Goal: Task Accomplishment & Management: Manage account settings

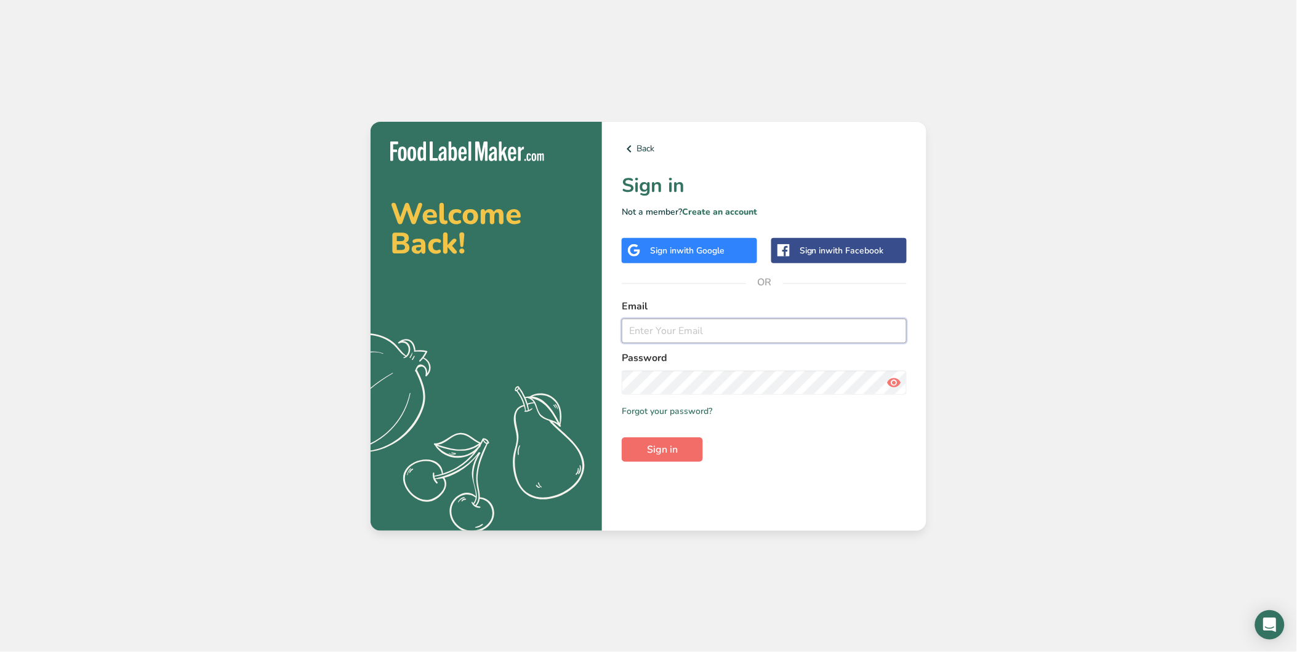
type input "kevely@summerfresh.com"
click at [665, 446] on span "Sign in" at bounding box center [662, 450] width 31 height 15
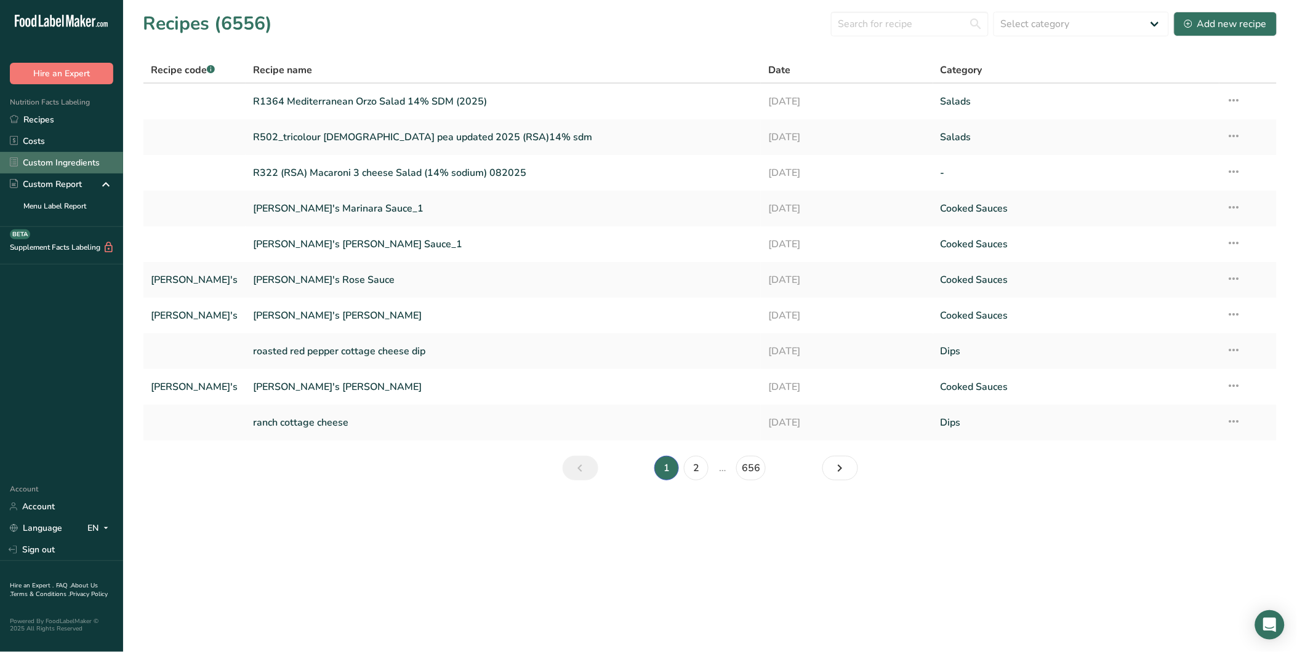
click at [50, 159] on link "Custom Ingredients" at bounding box center [61, 163] width 123 height 22
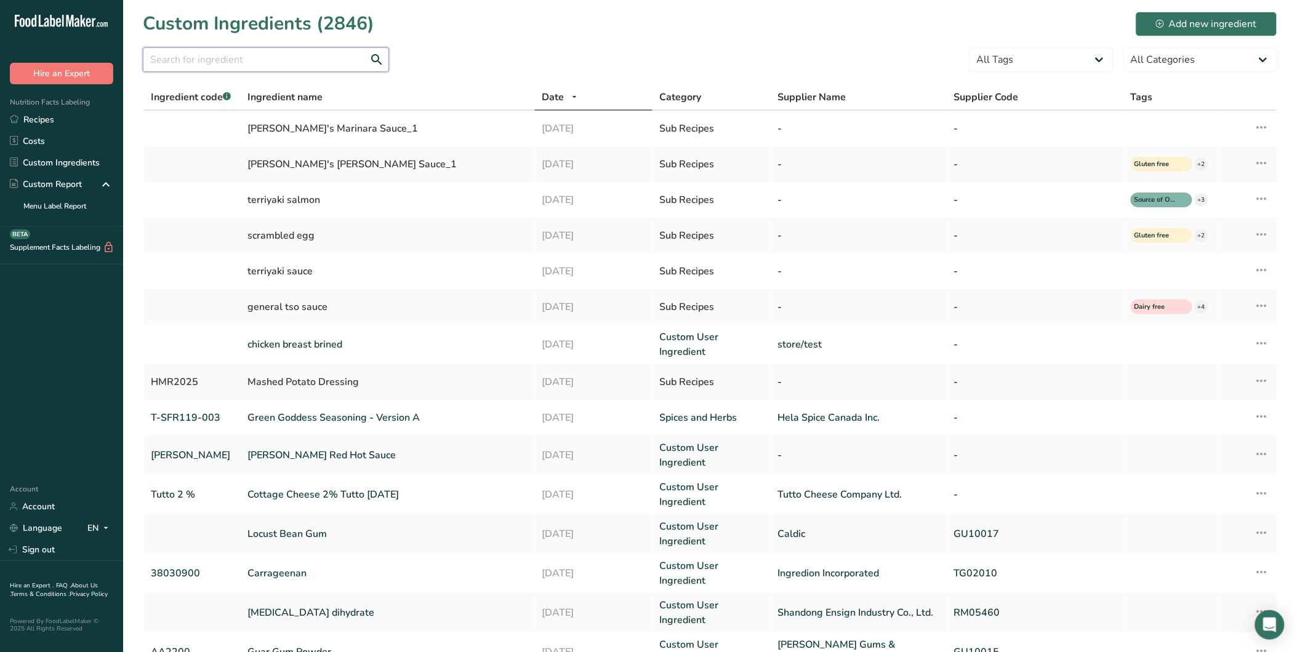
click at [188, 58] on input "text" at bounding box center [266, 59] width 246 height 25
type input "sea salt"
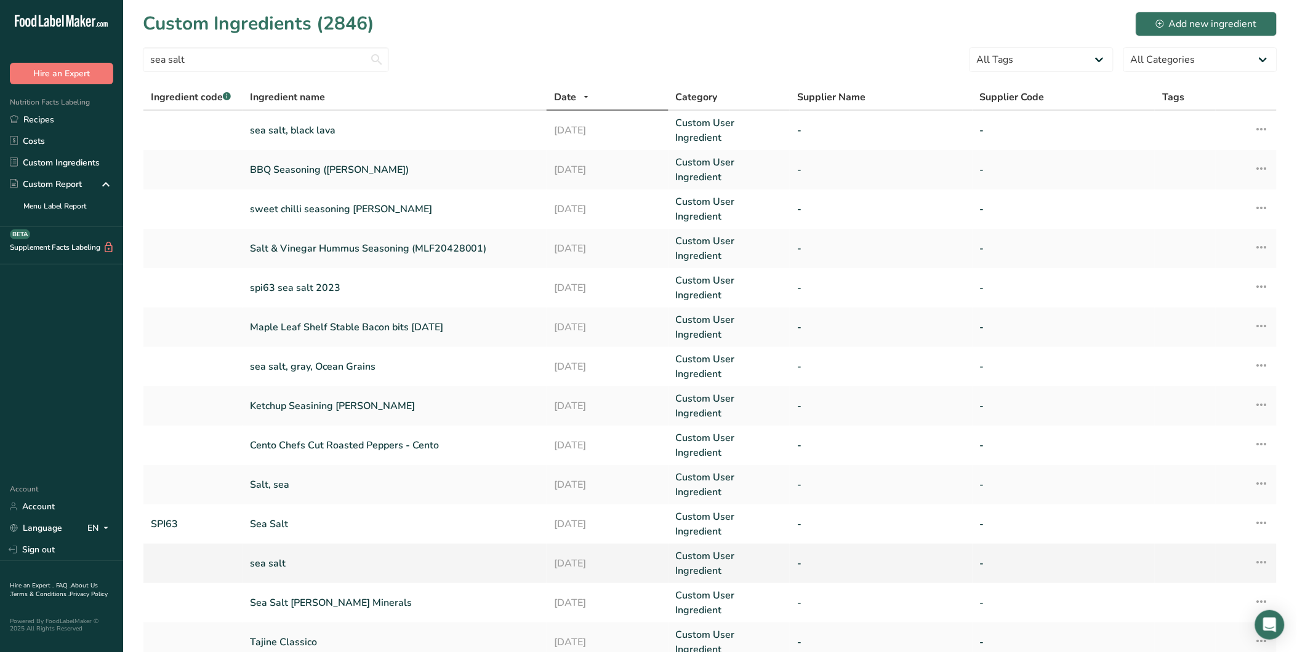
click at [378, 556] on link "sea salt" at bounding box center [394, 563] width 289 height 15
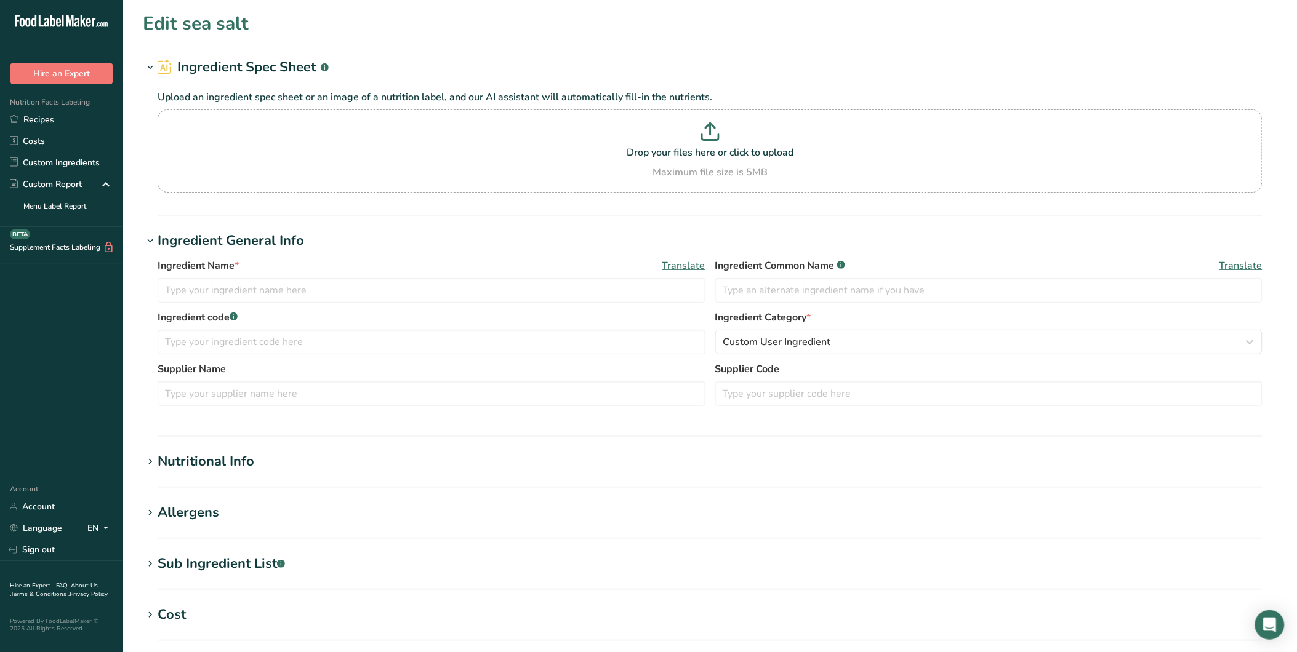
type input "sea salt"
type input "Sea Salt"
type input "80000000"
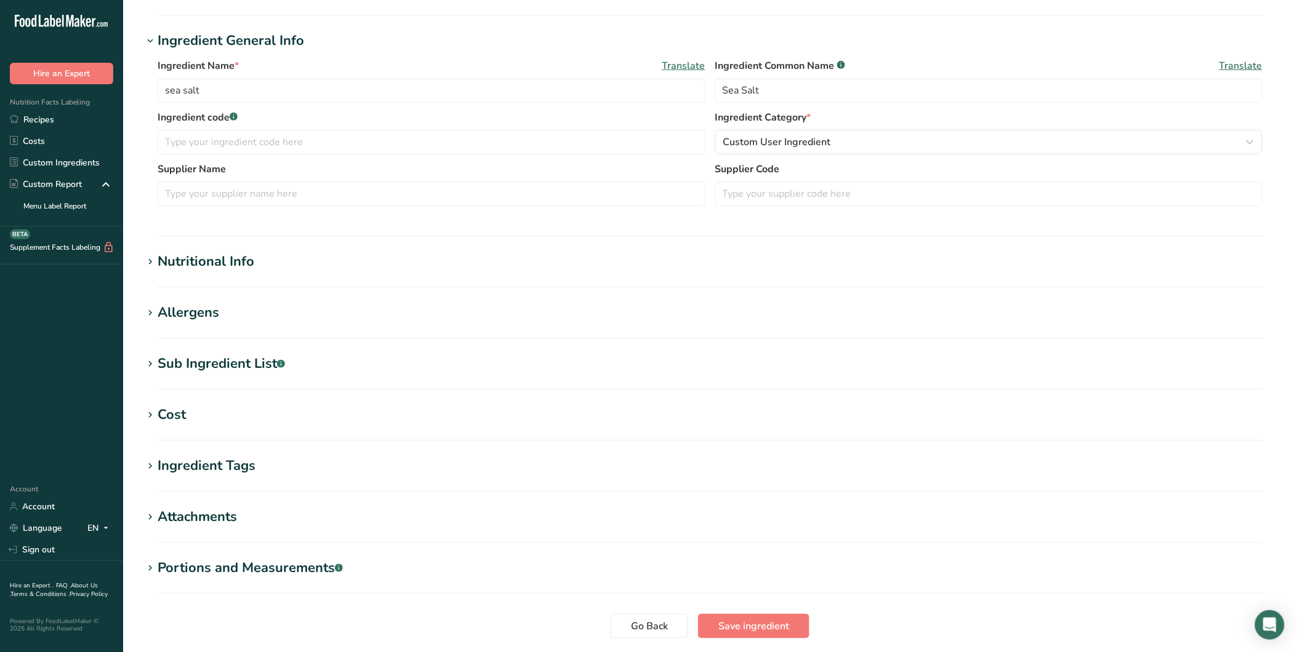
scroll to position [291, 0]
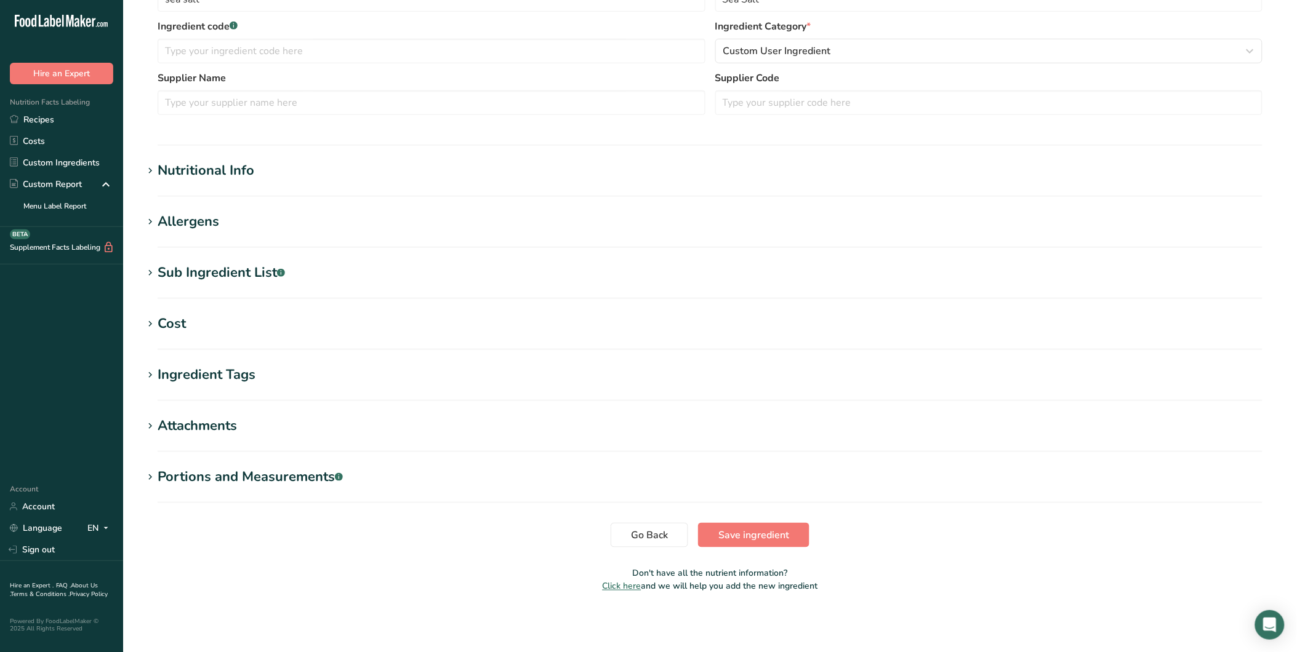
click at [348, 172] on h1 "Nutritional Info" at bounding box center [710, 171] width 1134 height 20
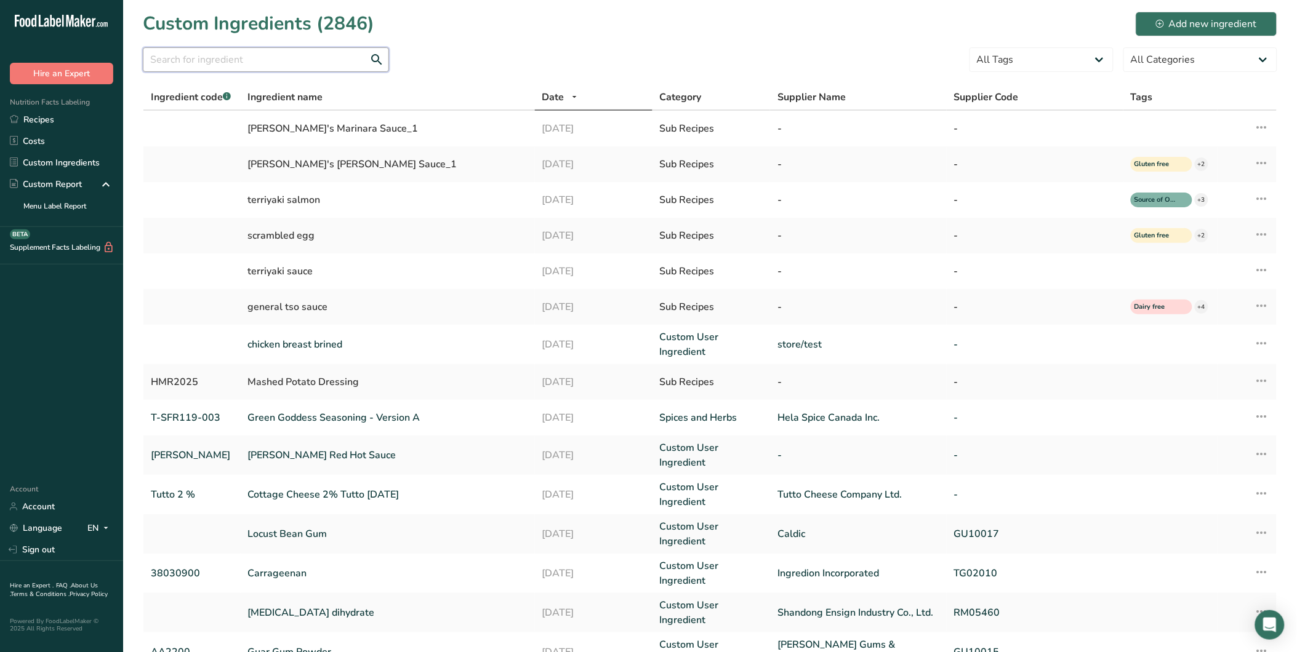
click at [241, 64] on input "text" at bounding box center [266, 59] width 246 height 25
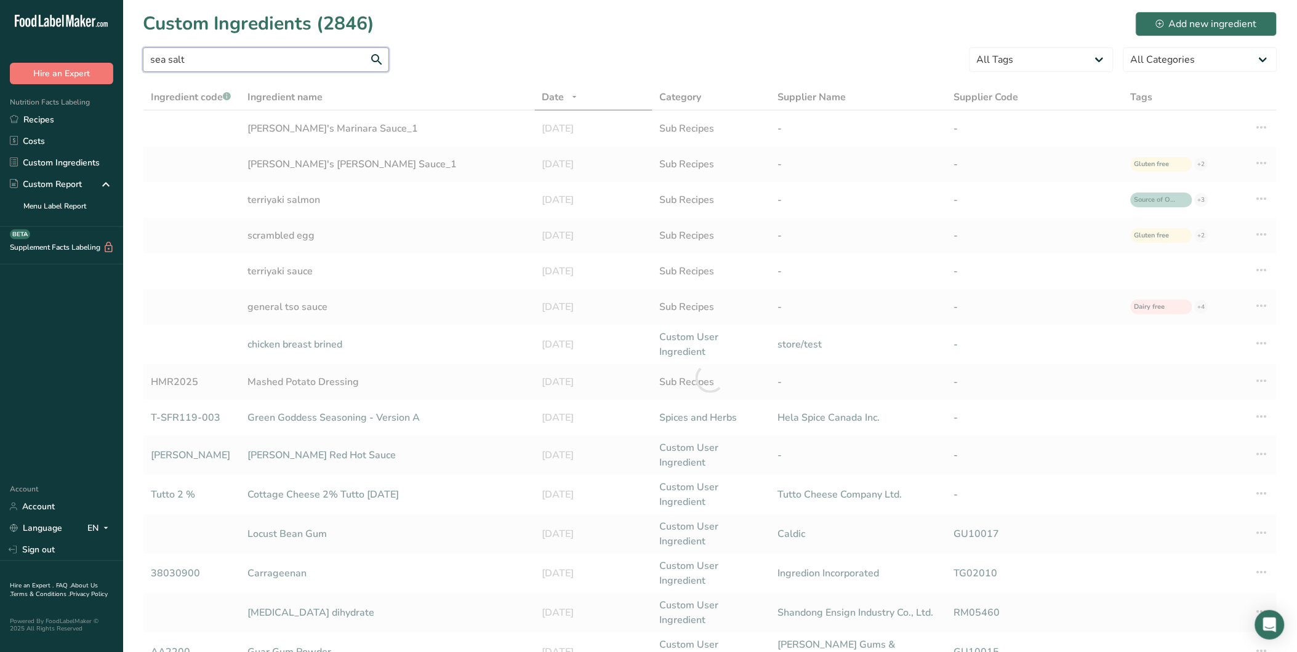
type input "sea salt"
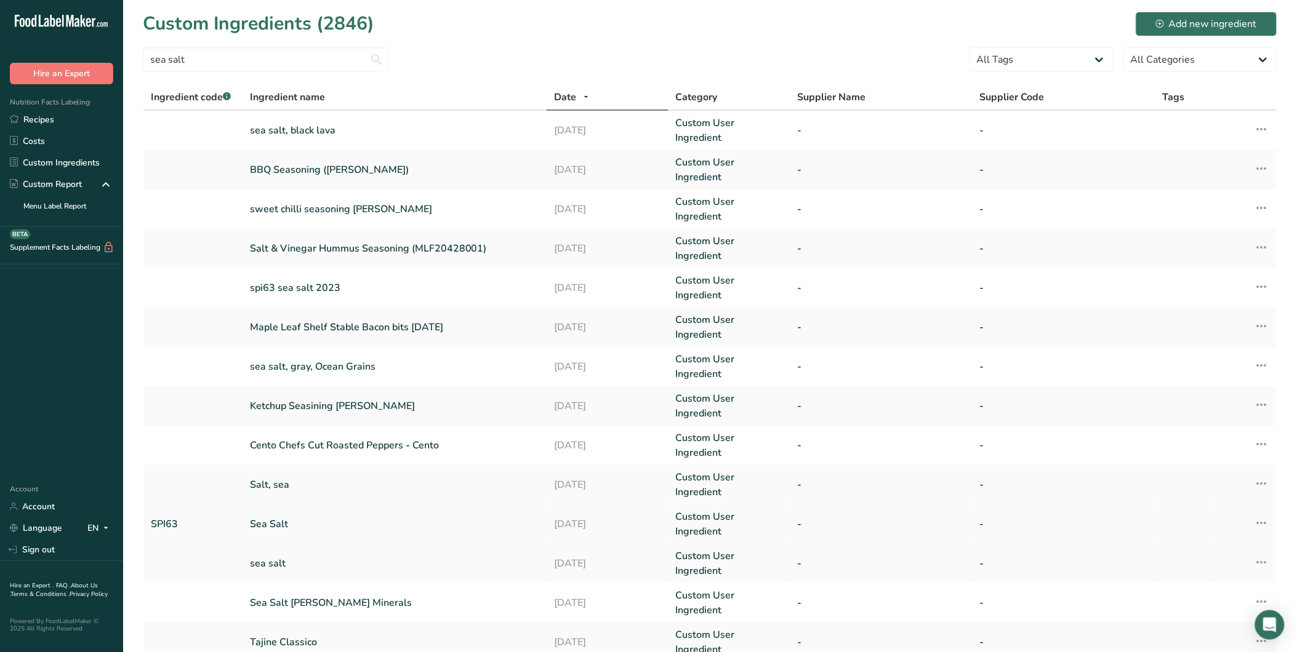
click at [262, 517] on link "Sea Salt" at bounding box center [394, 524] width 289 height 15
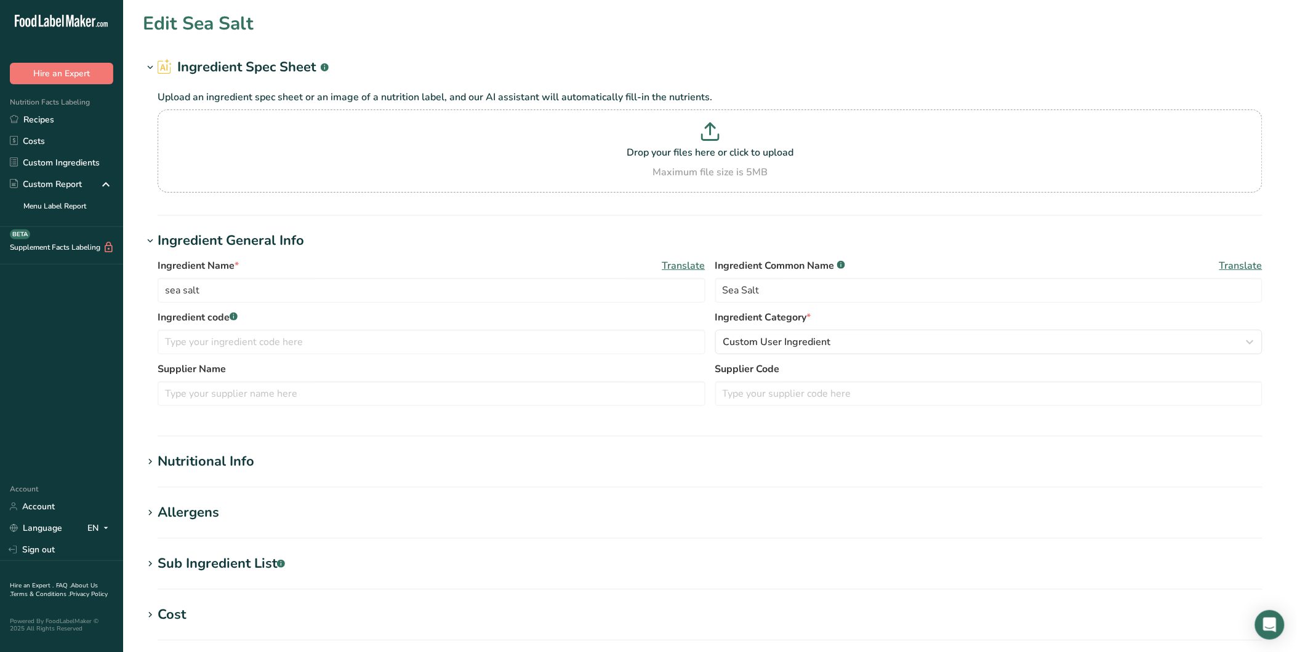
type input "Sea Salt"
type input "SPI63"
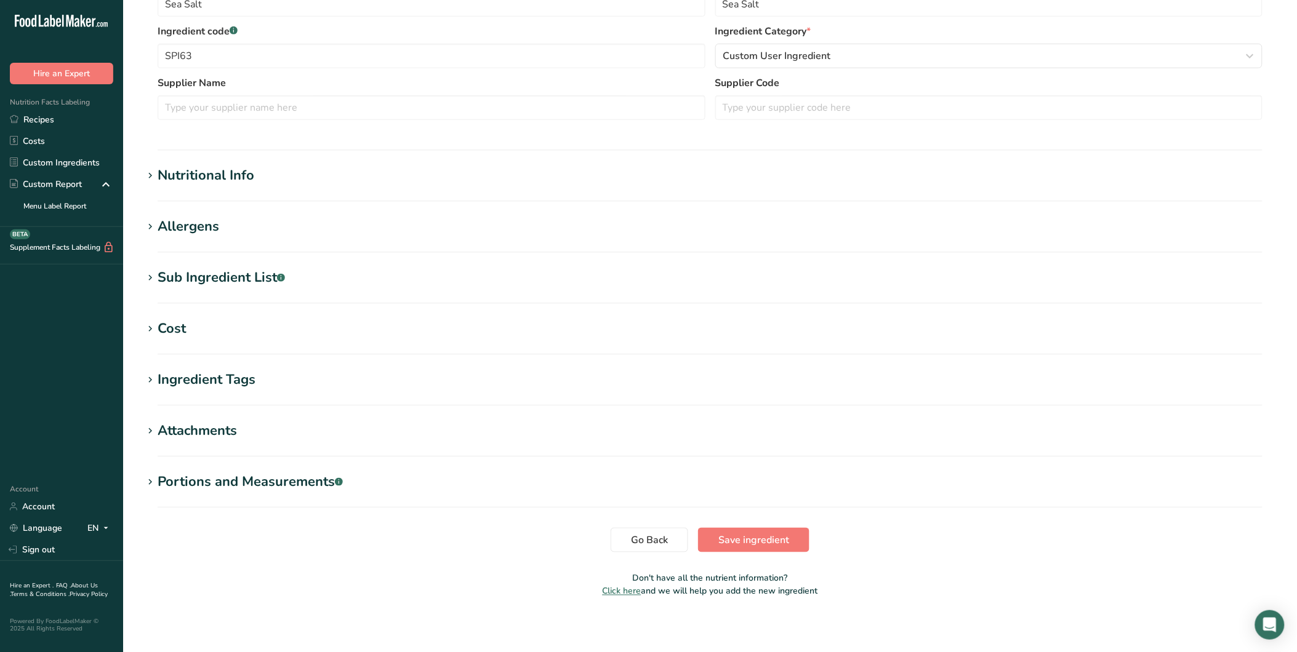
scroll to position [287, 0]
click at [260, 172] on h1 "Nutritional Info" at bounding box center [710, 175] width 1134 height 20
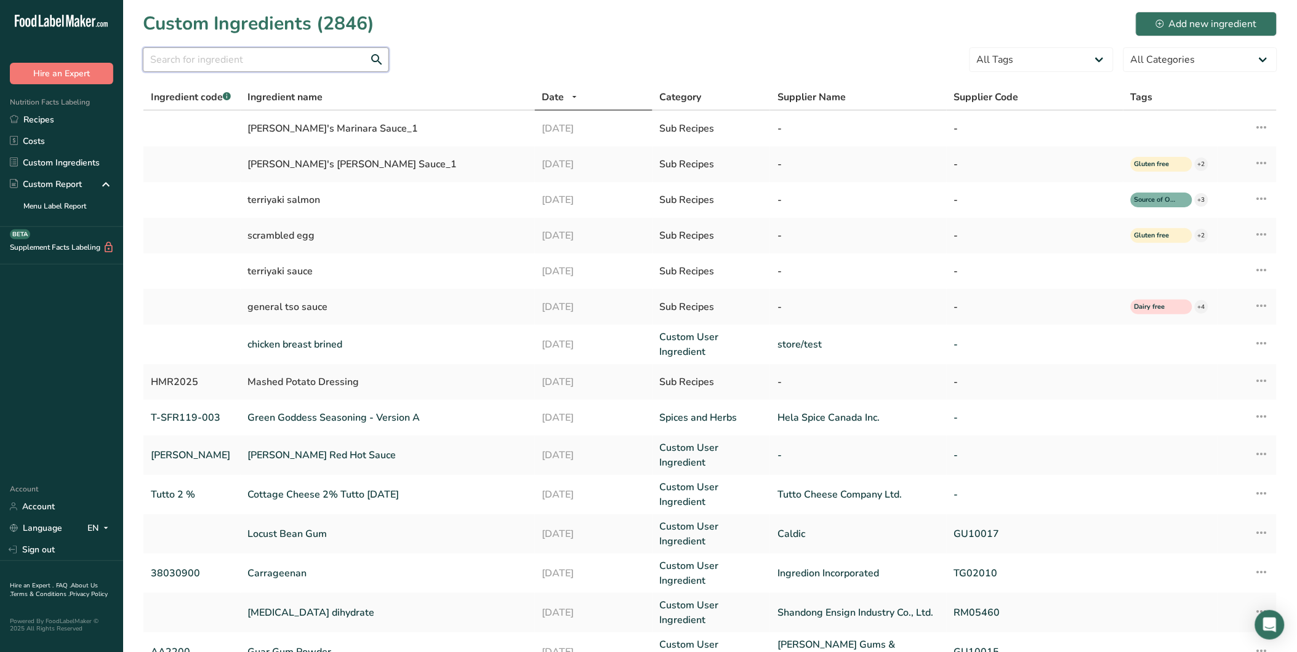
click at [220, 65] on input "text" at bounding box center [266, 59] width 246 height 25
type input "sea salt"
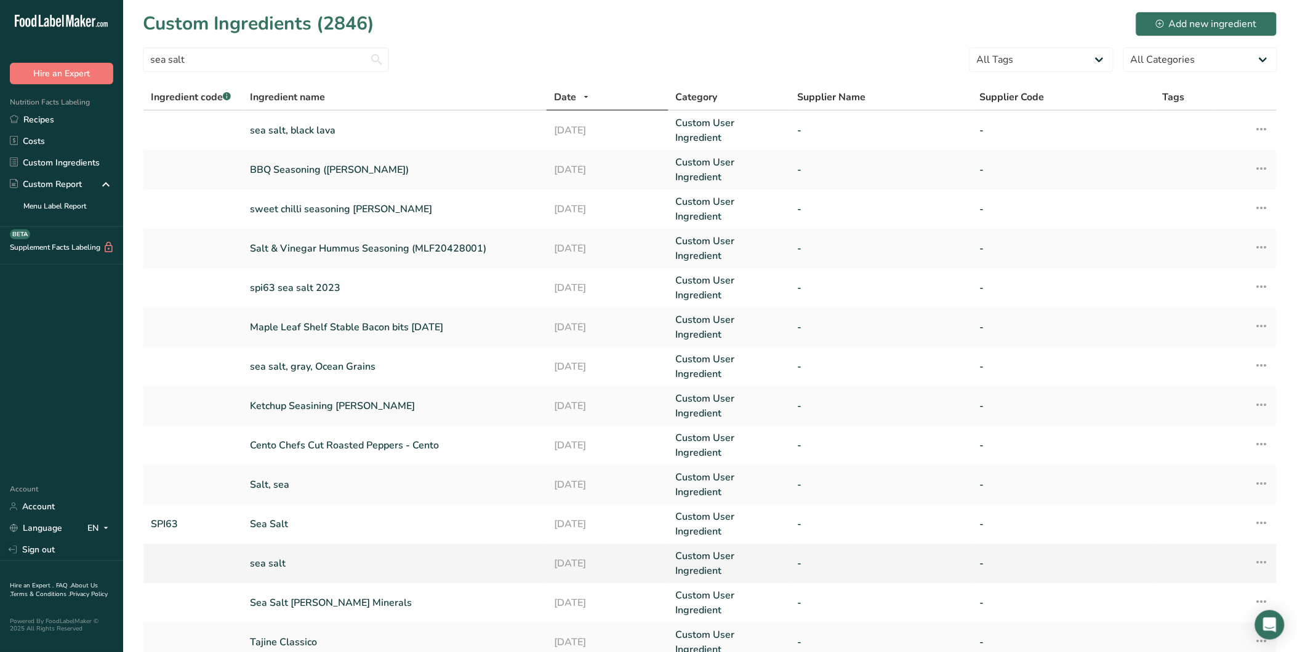
click at [311, 556] on link "sea salt" at bounding box center [394, 563] width 289 height 15
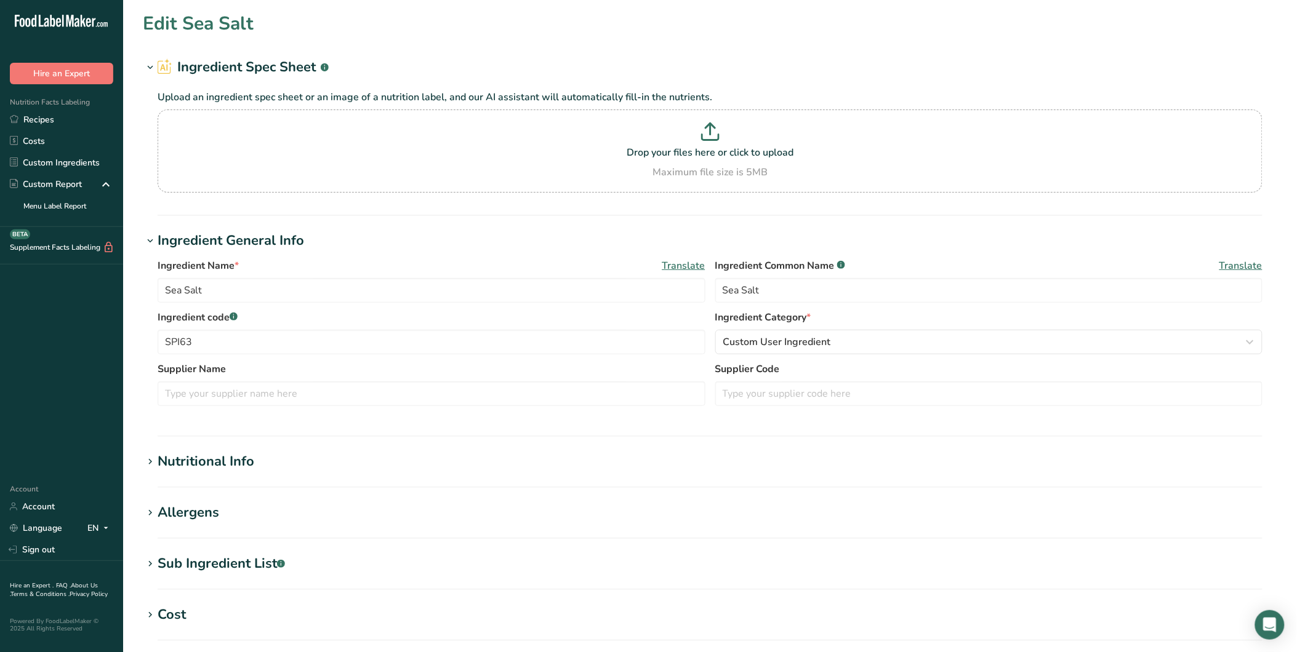
type input "sea salt"
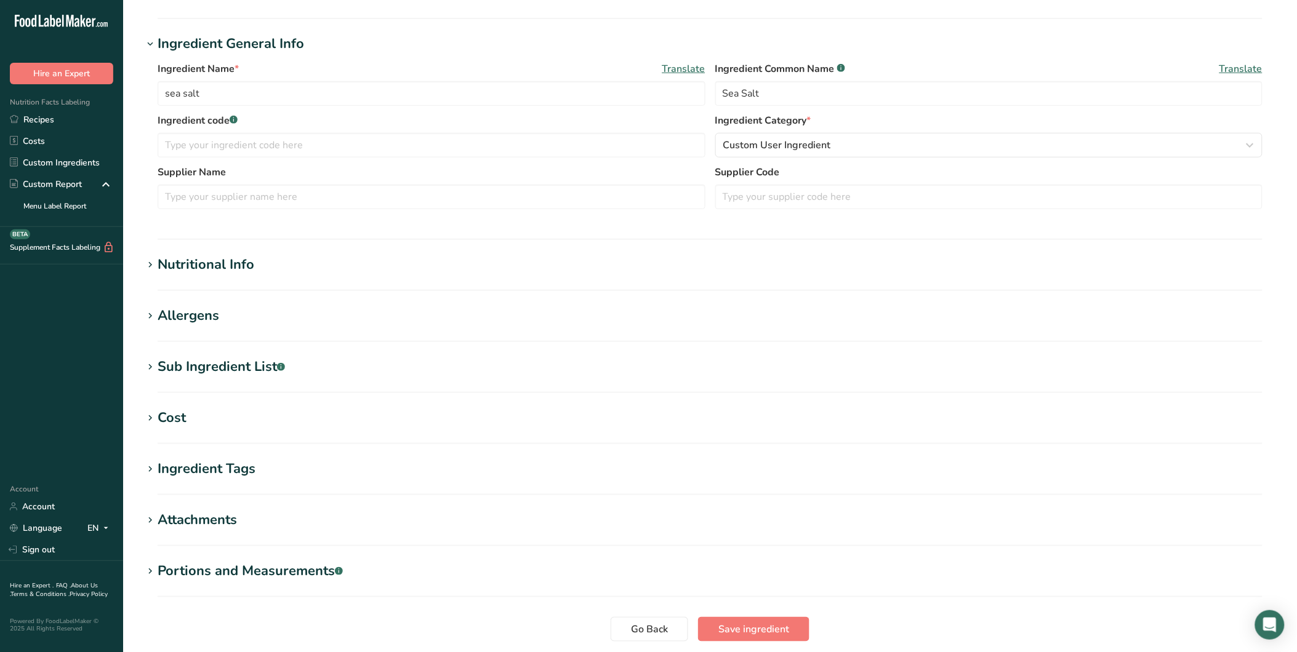
scroll to position [199, 0]
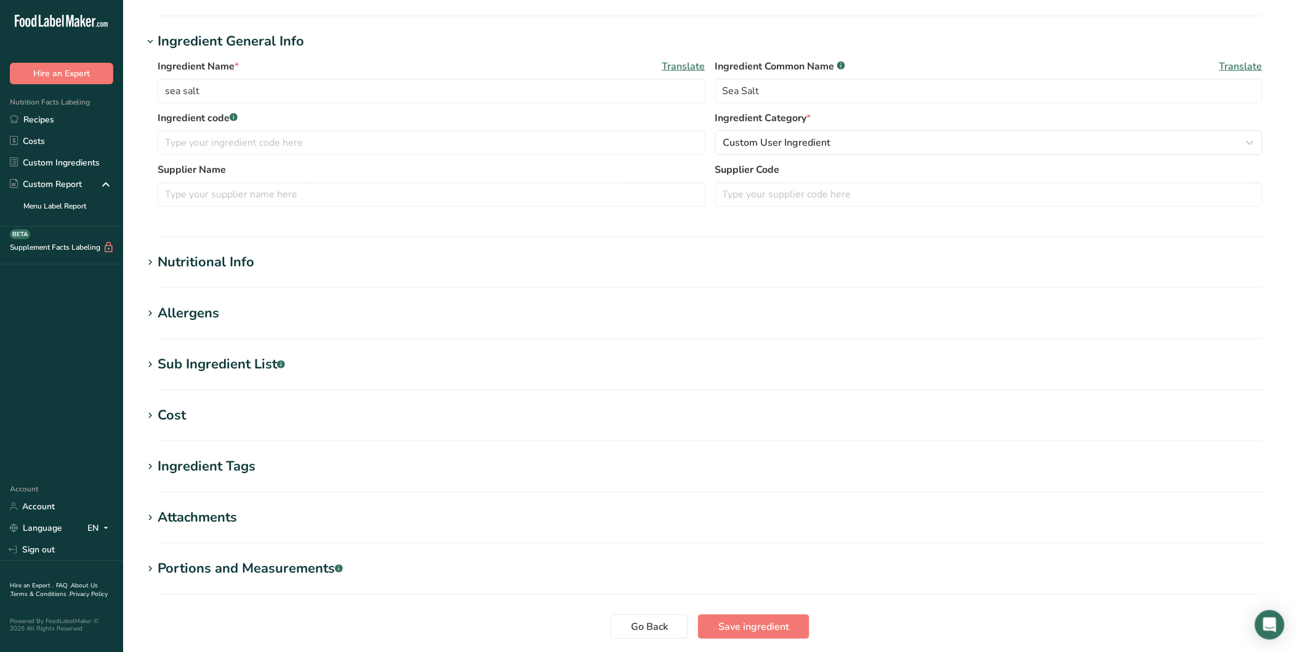
click at [234, 260] on div "Nutritional Info" at bounding box center [206, 262] width 97 height 20
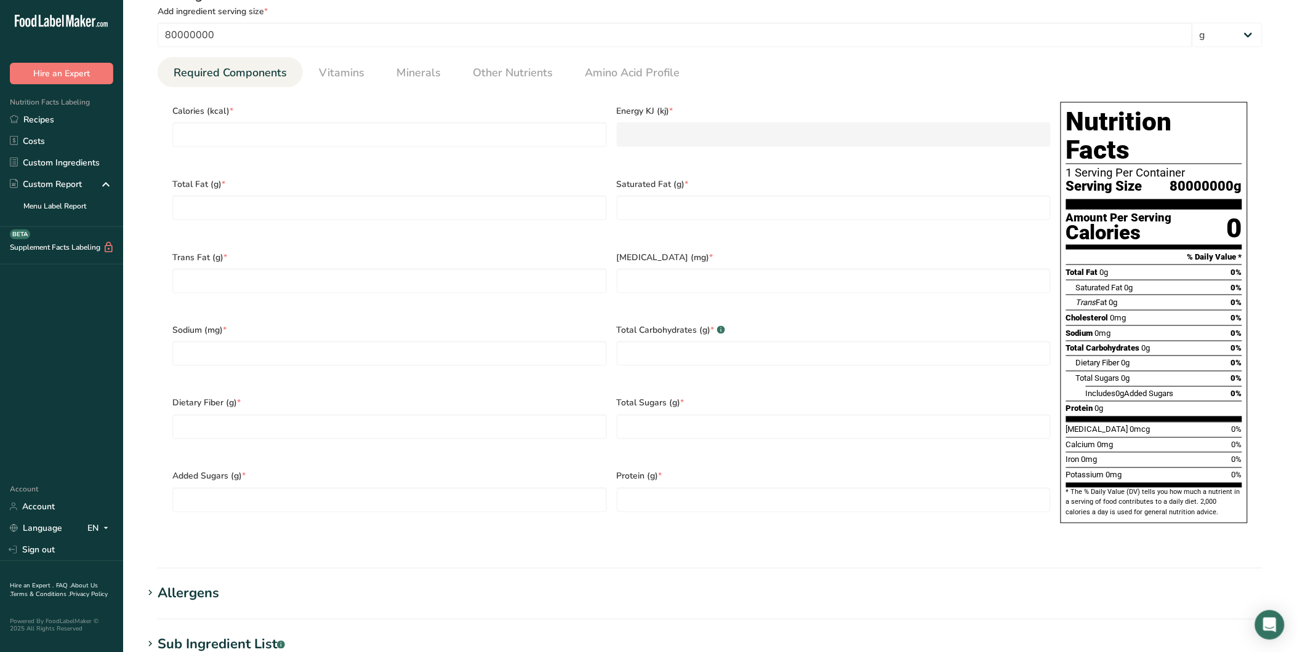
scroll to position [509, 0]
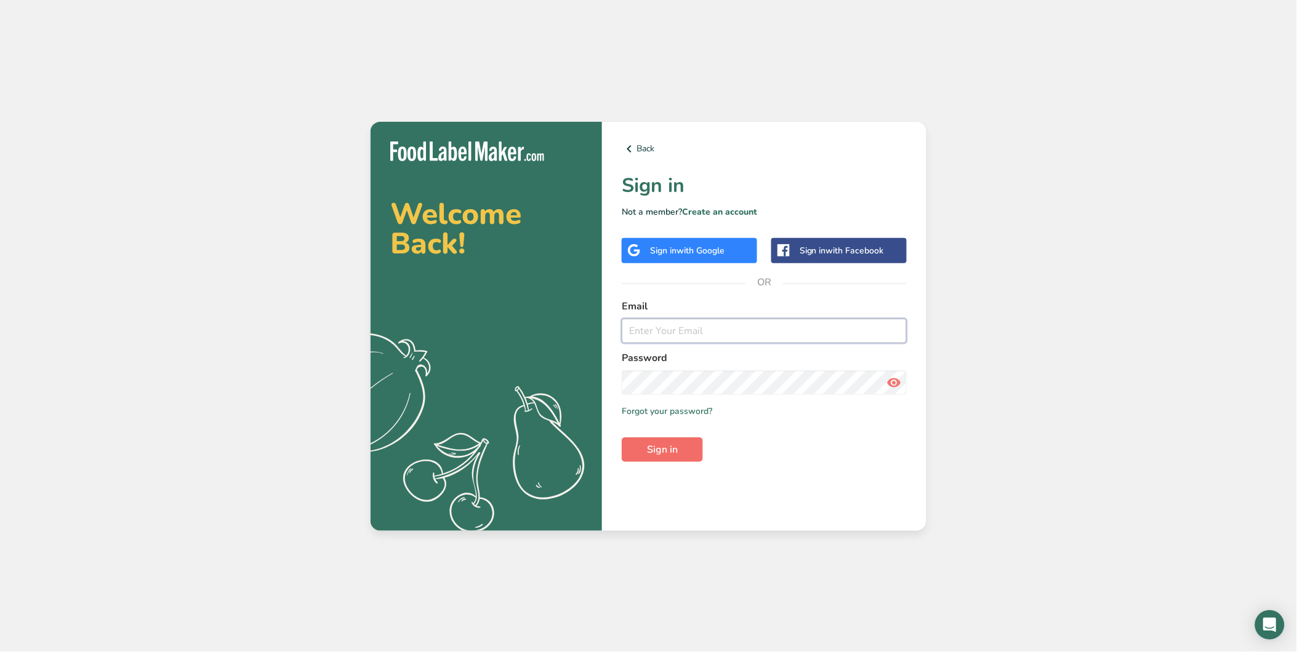
type input "kevely@summerfresh.com"
click at [659, 457] on button "Sign in" at bounding box center [662, 450] width 81 height 25
click at [661, 451] on span "Sign in" at bounding box center [662, 450] width 31 height 15
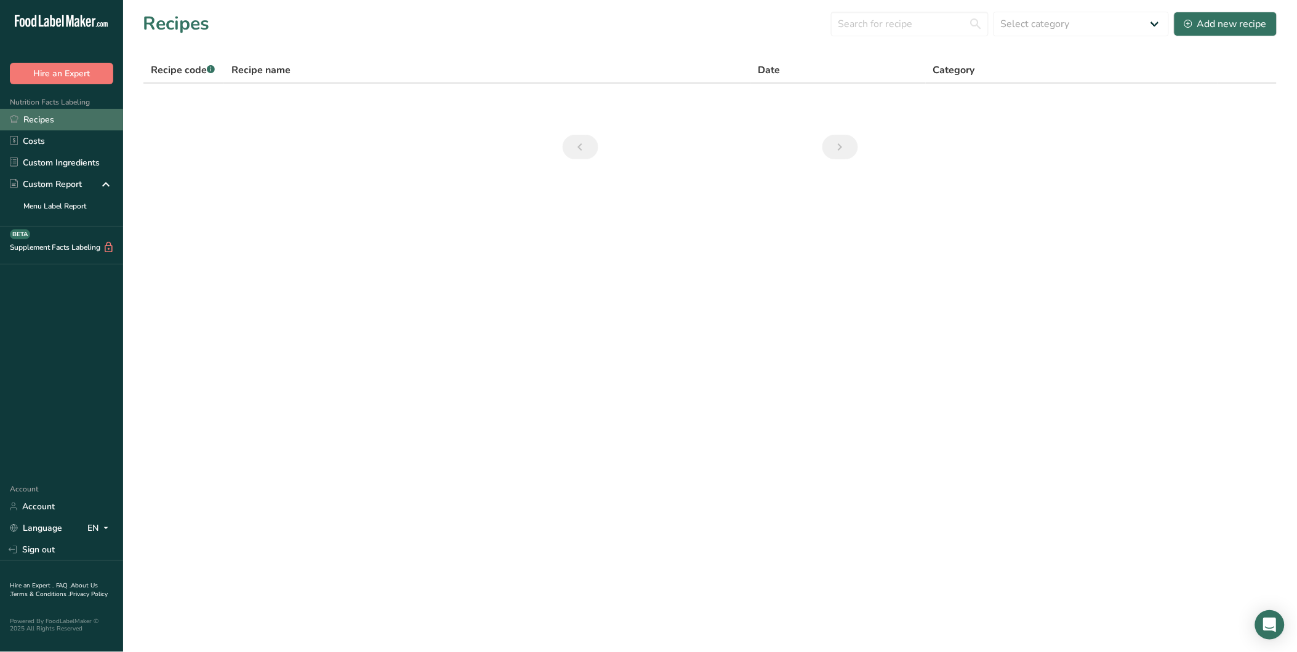
click at [28, 113] on link "Recipes" at bounding box center [61, 120] width 123 height 22
click at [36, 134] on link "Costs" at bounding box center [61, 141] width 123 height 22
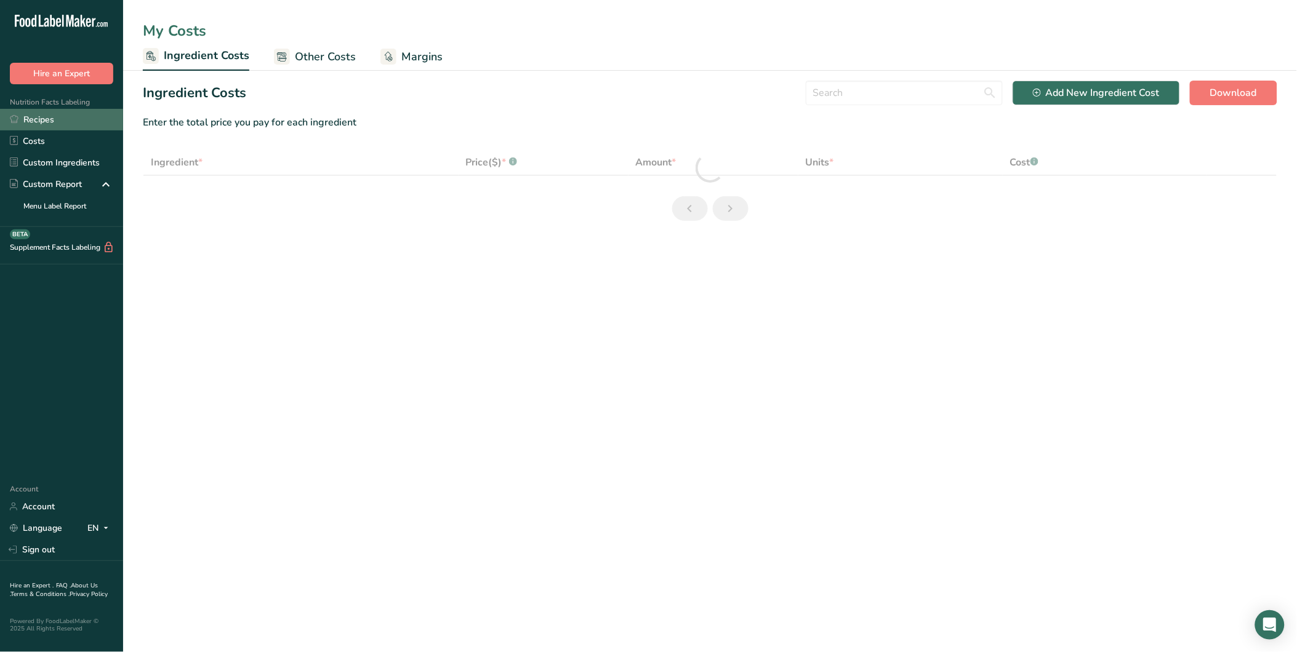
click at [41, 127] on link "Recipes" at bounding box center [61, 120] width 123 height 22
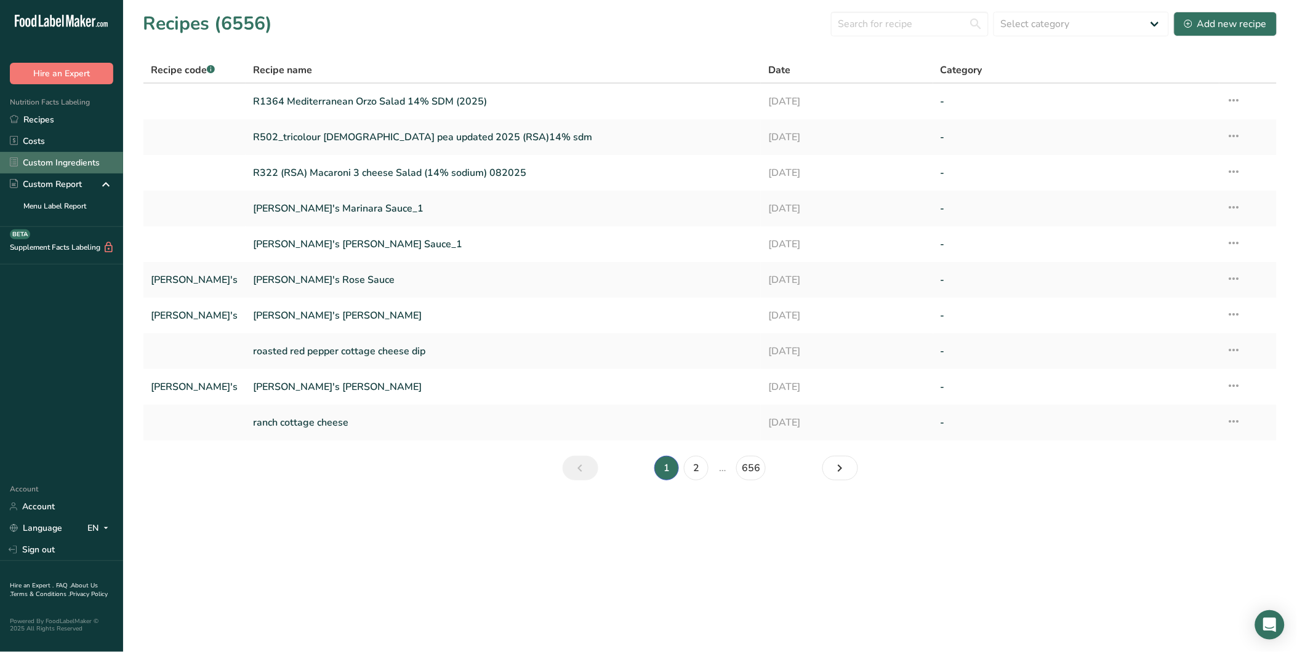
click at [68, 159] on link "Custom Ingredients" at bounding box center [61, 163] width 123 height 22
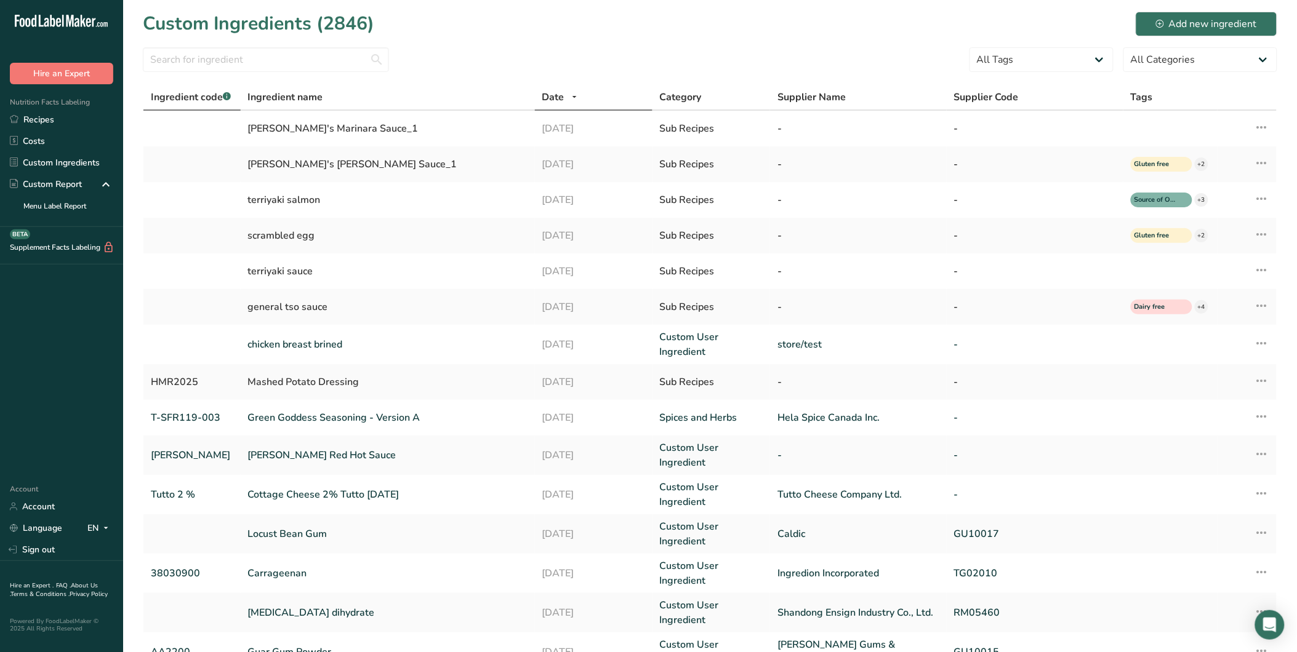
click at [203, 96] on span "Ingredient code .a-a{fill:#347362;}.b-a{fill:#fff;}" at bounding box center [191, 97] width 80 height 14
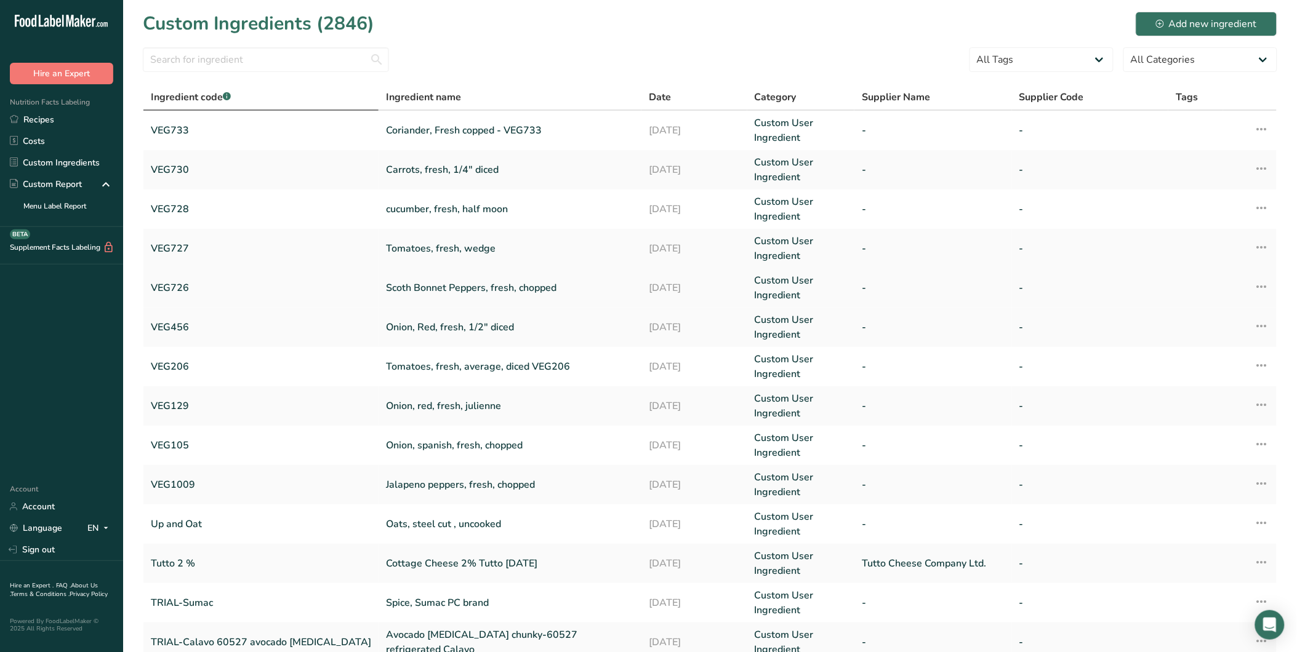
scroll to position [148, 0]
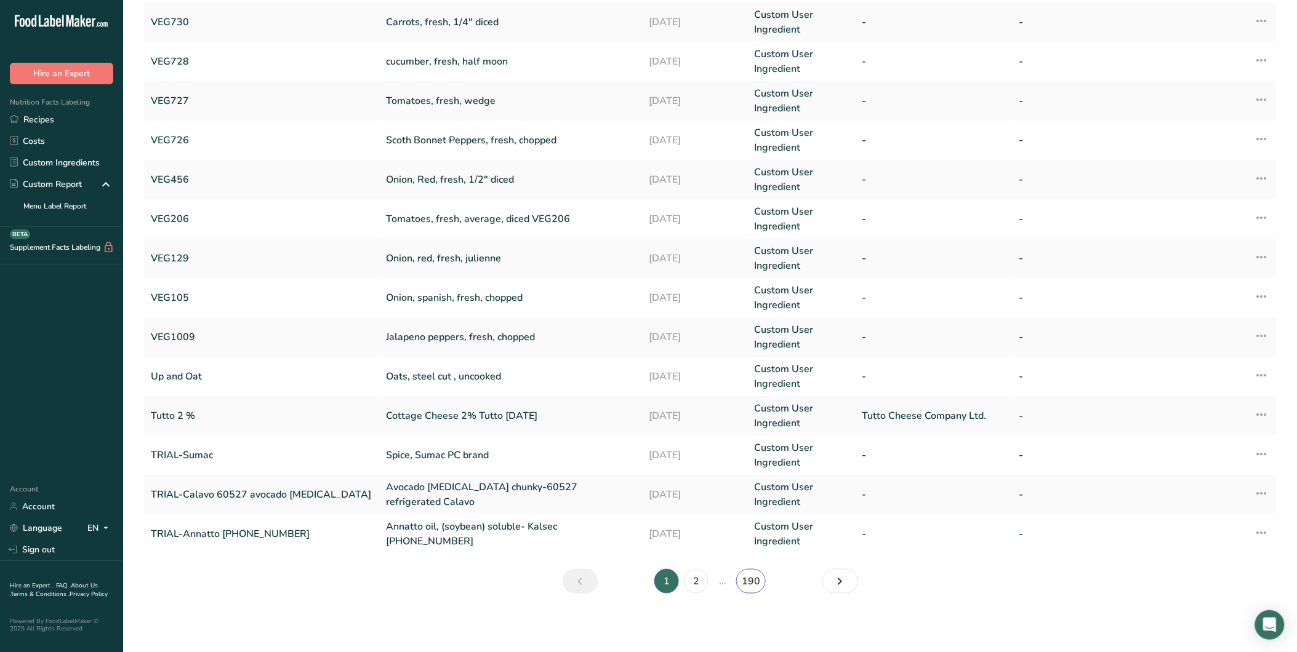
click at [754, 589] on link "190" at bounding box center [751, 581] width 30 height 25
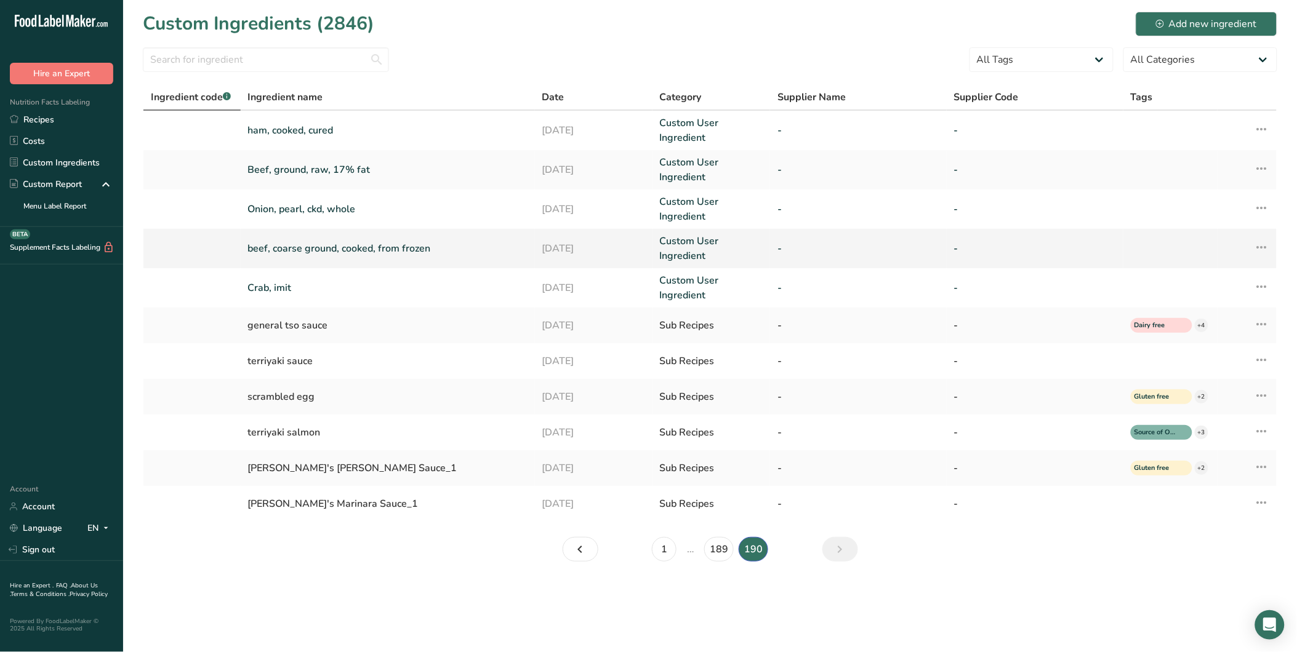
click at [318, 245] on link "beef, coarse ground, cooked, from frozen" at bounding box center [387, 248] width 279 height 15
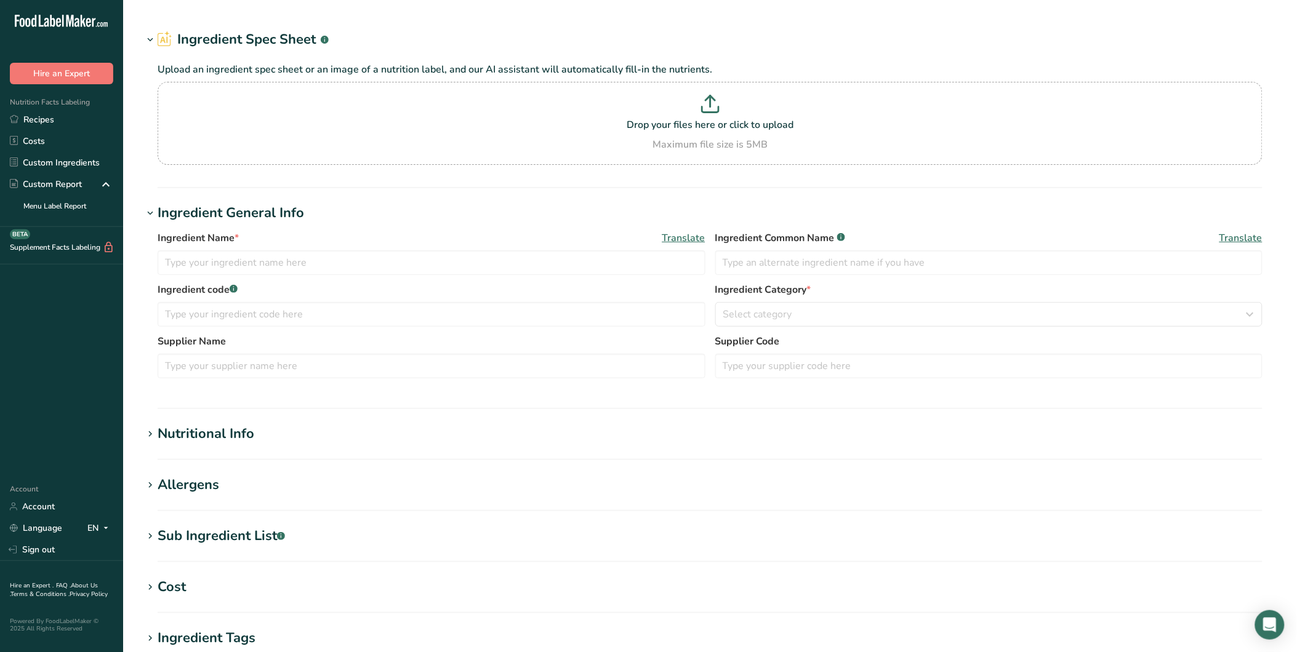
type input "beef, coarse ground, cooked, from frozen"
type input "Beef"
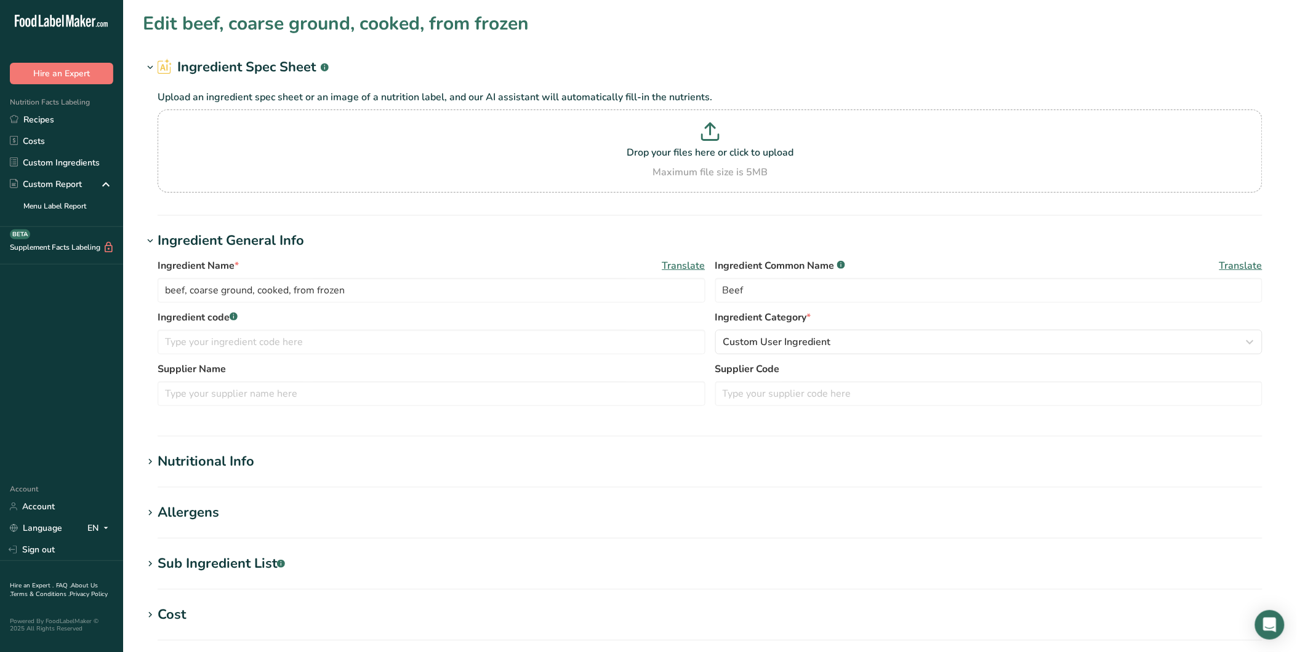
click at [225, 465] on div "Nutritional Info" at bounding box center [206, 462] width 97 height 20
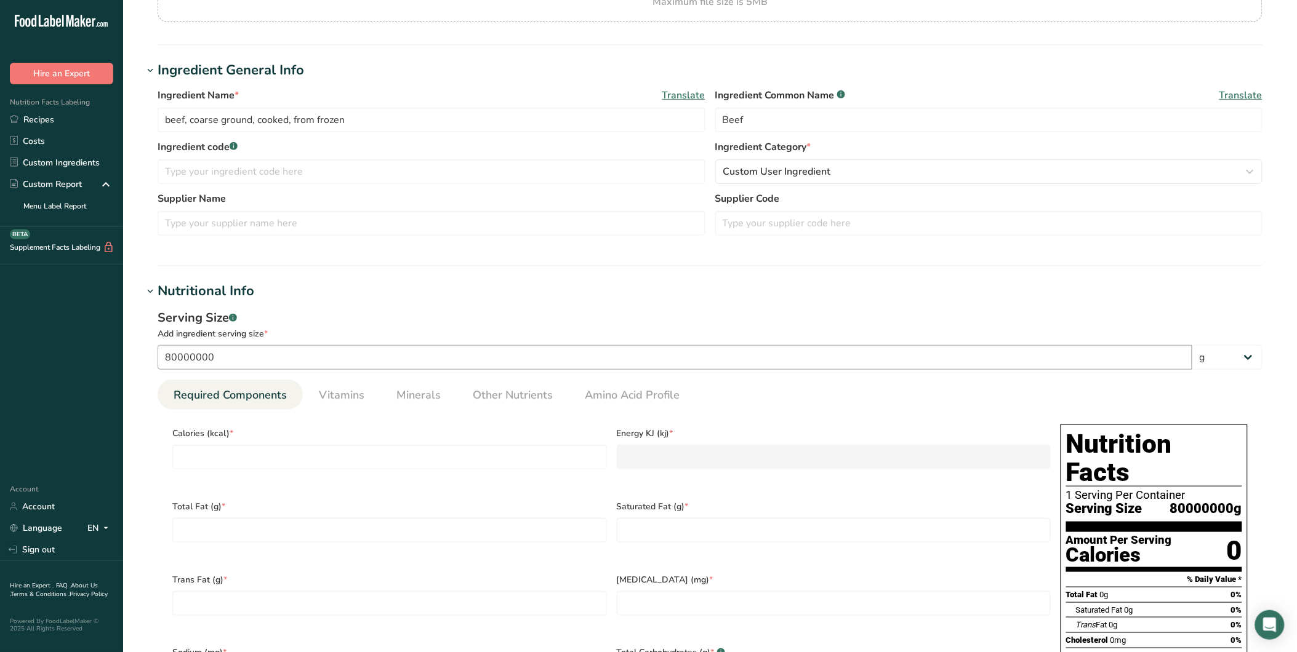
scroll to position [172, 0]
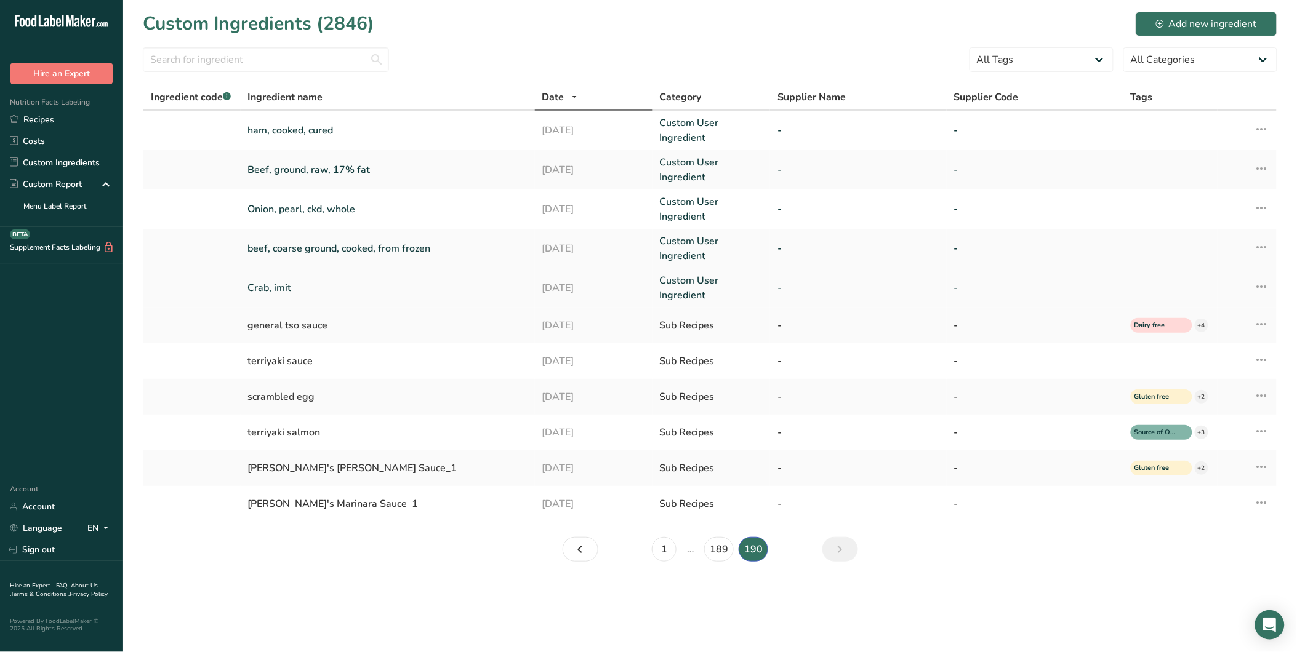
click at [305, 287] on link "Crab, imit" at bounding box center [387, 288] width 279 height 15
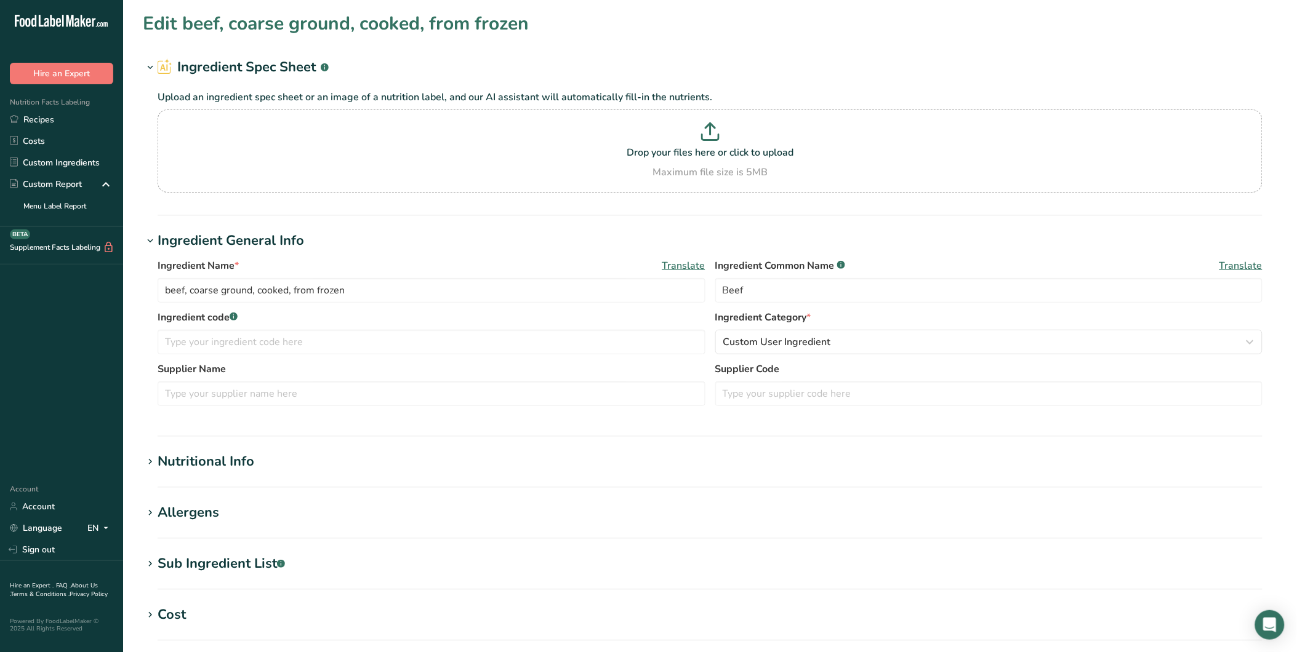
type input "Crab, imit"
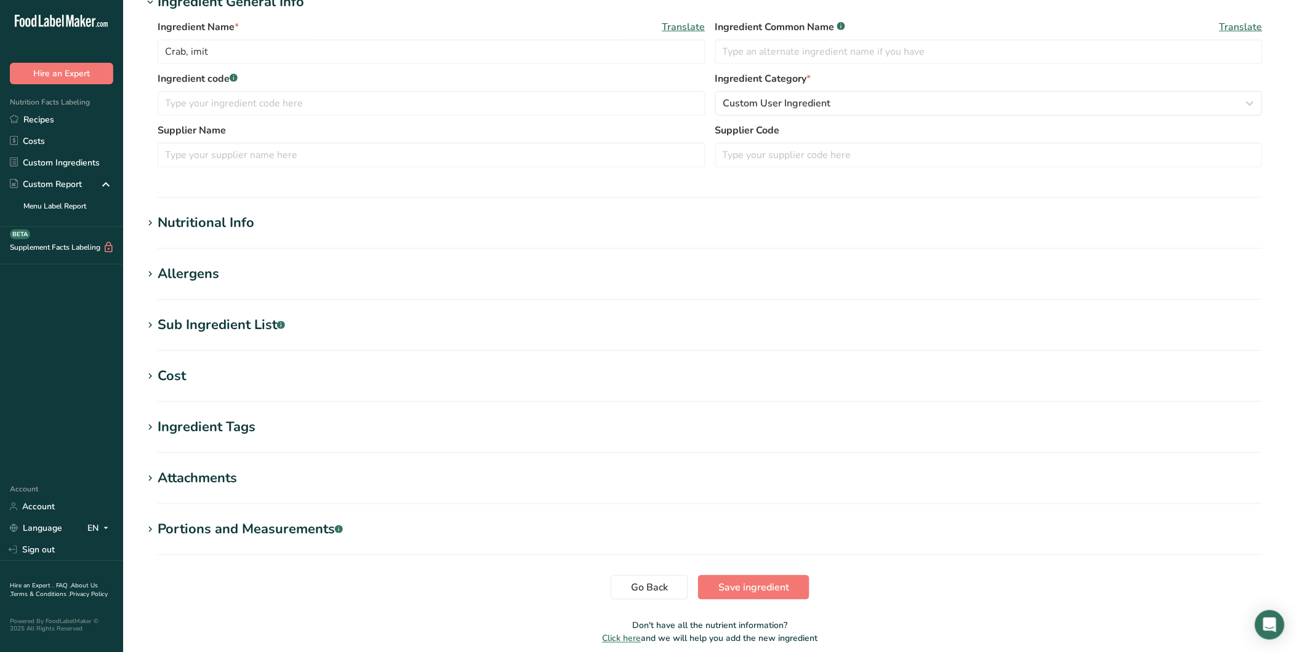
scroll to position [260, 0]
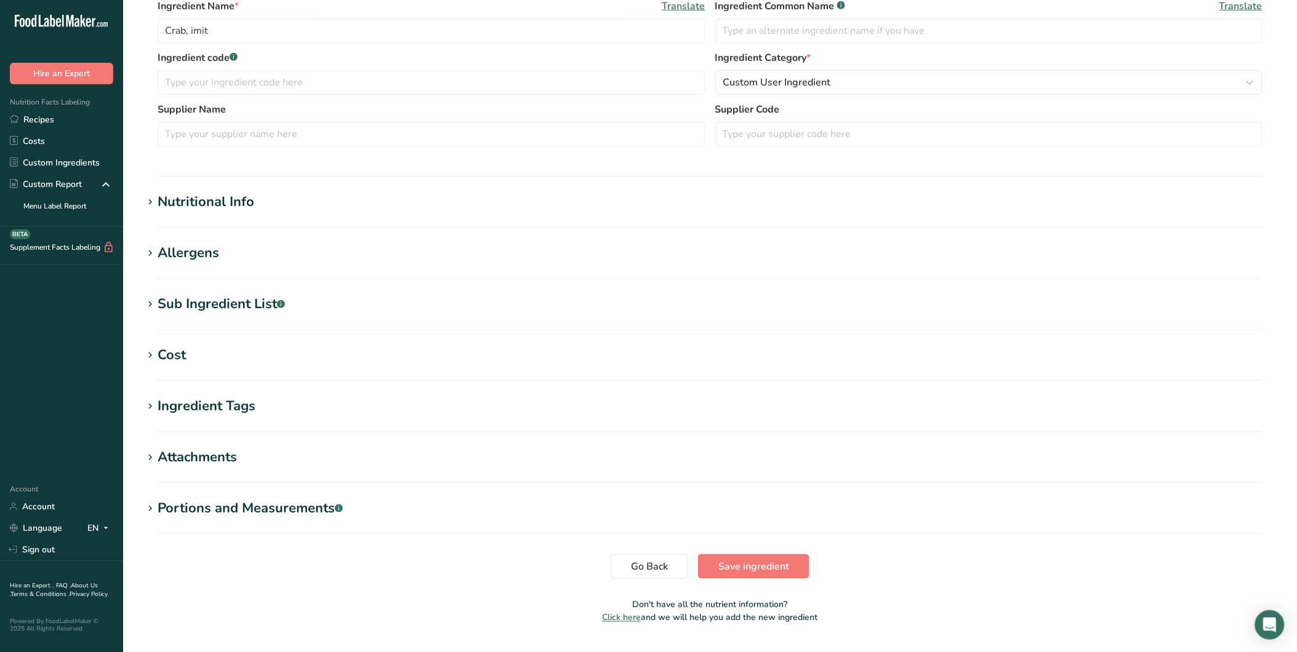
click at [208, 407] on div "Ingredient Tags" at bounding box center [207, 406] width 98 height 20
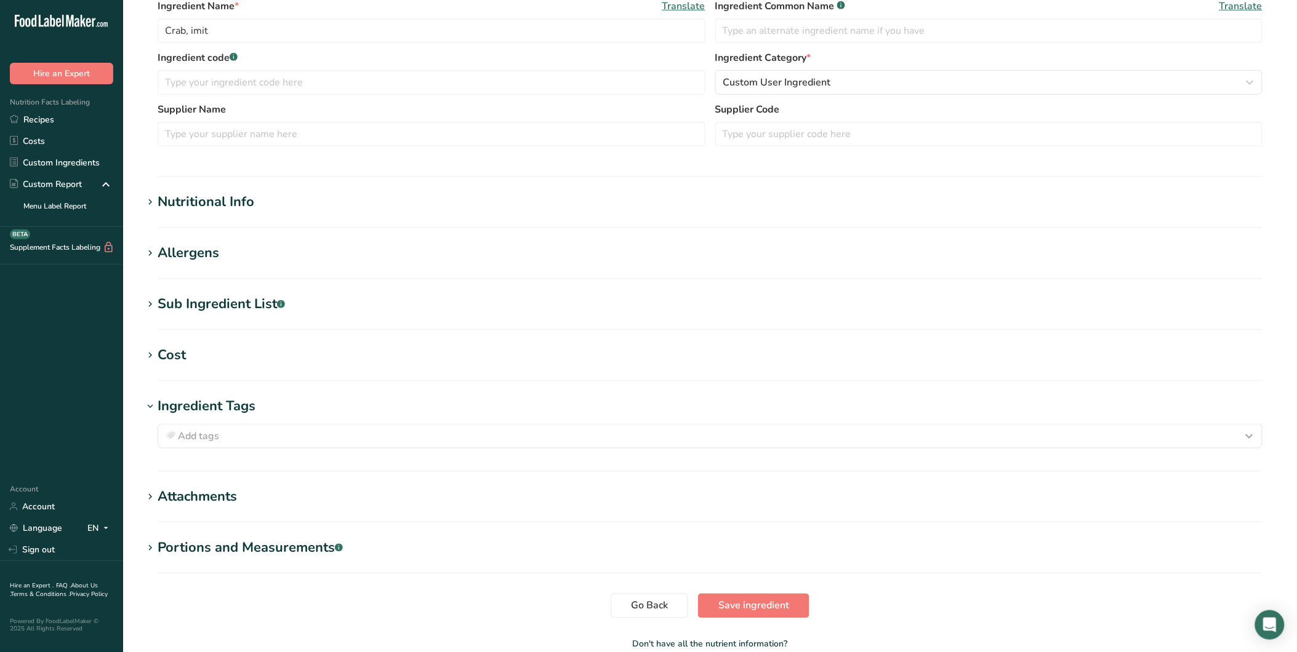
click at [191, 200] on div "Nutritional Info" at bounding box center [206, 202] width 97 height 20
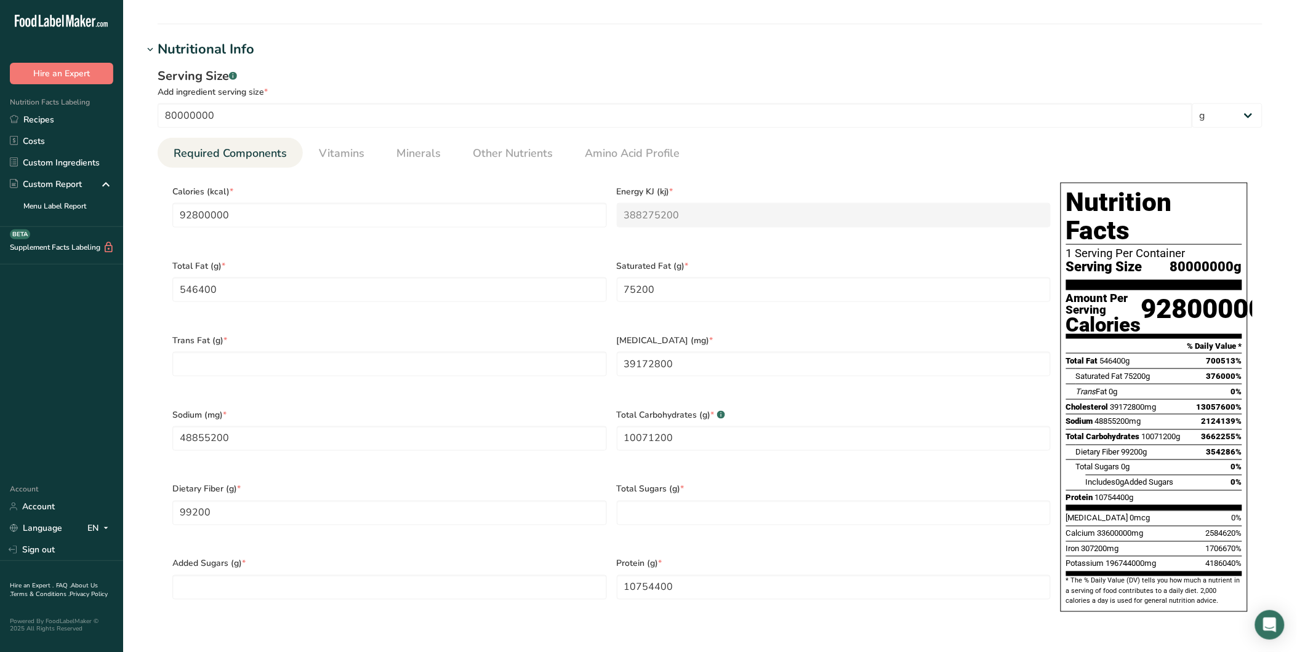
scroll to position [413, 0]
click at [199, 116] on input "80000000" at bounding box center [675, 115] width 1035 height 25
click at [196, 119] on input "80000000" at bounding box center [675, 115] width 1035 height 25
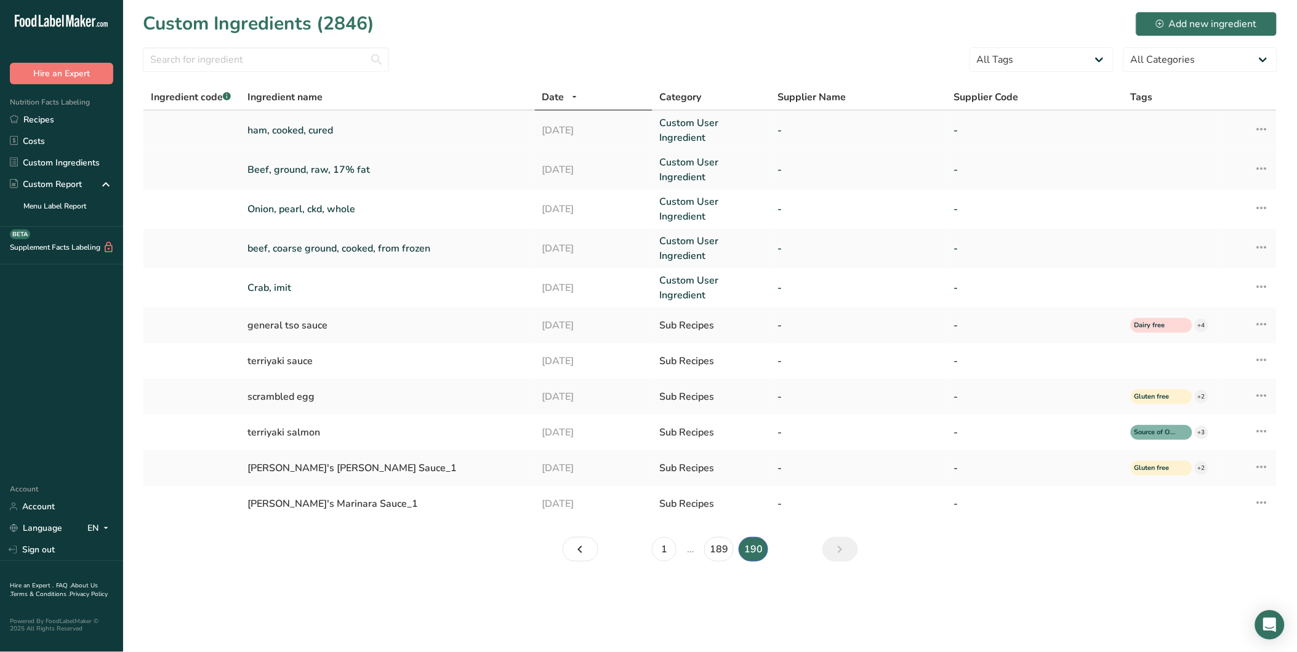
click at [314, 126] on link "ham, cooked, cured" at bounding box center [387, 130] width 279 height 15
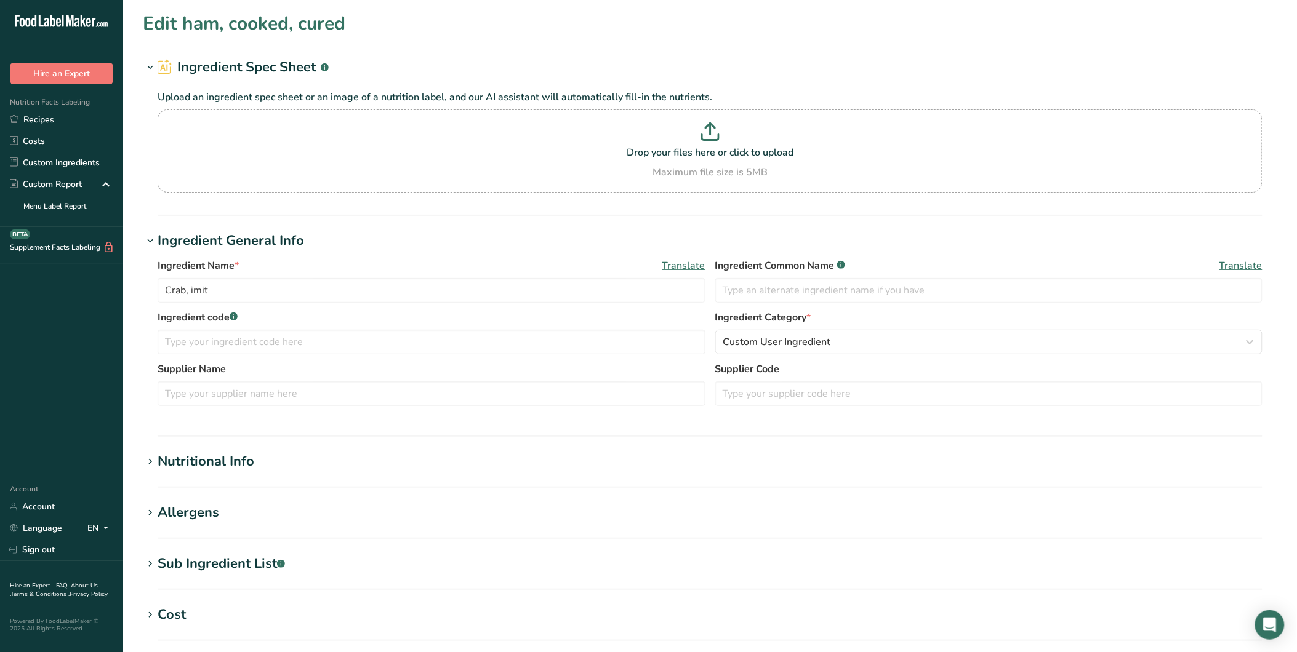
type input "ham, cooked, cured"
type input "Pork"
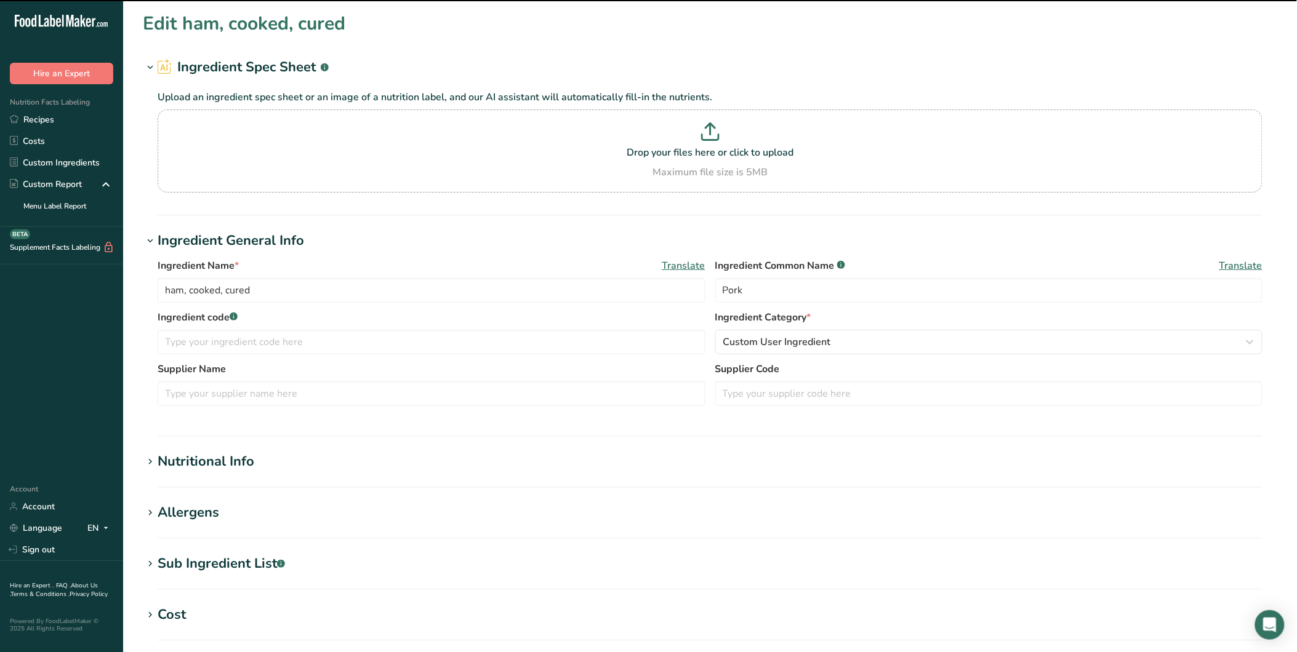
scroll to position [137, 0]
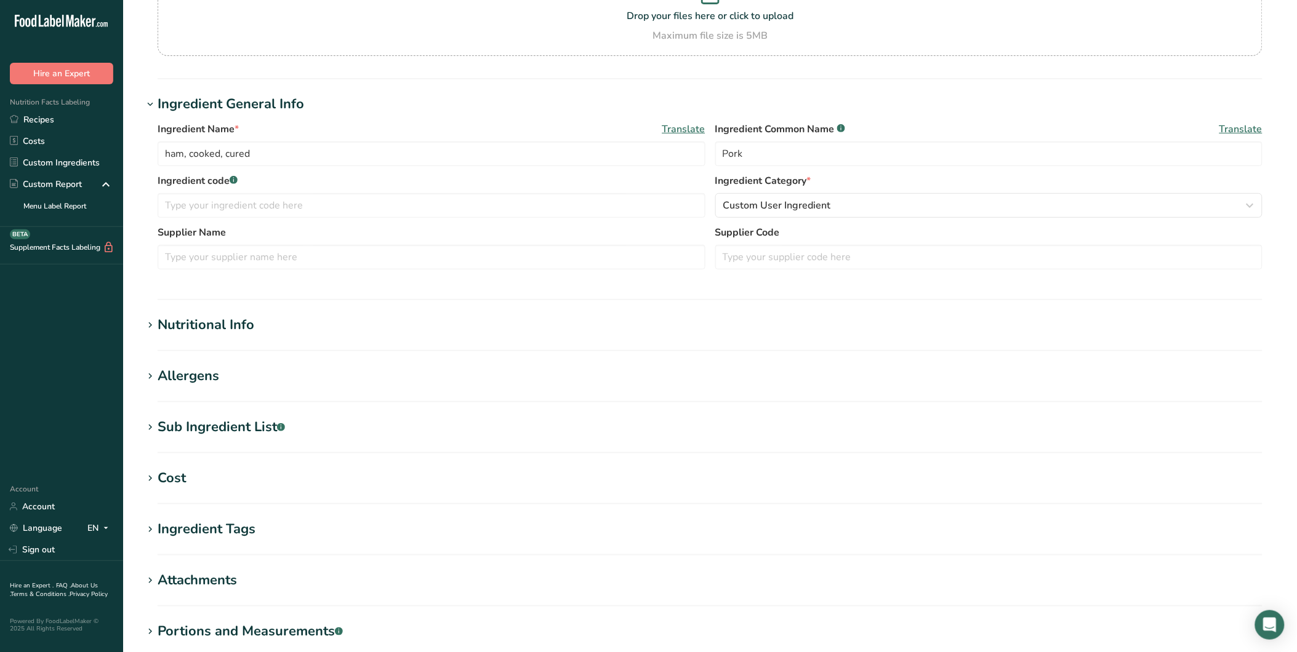
click at [228, 325] on div "Nutritional Info" at bounding box center [206, 325] width 97 height 20
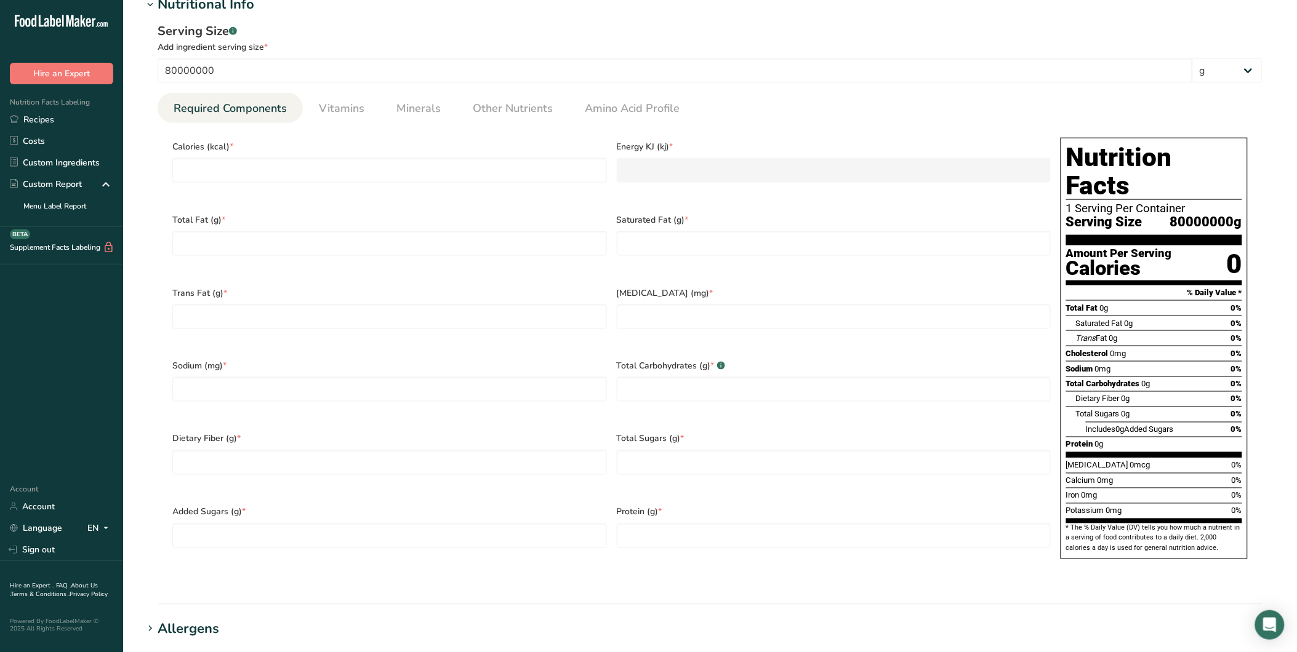
scroll to position [460, 0]
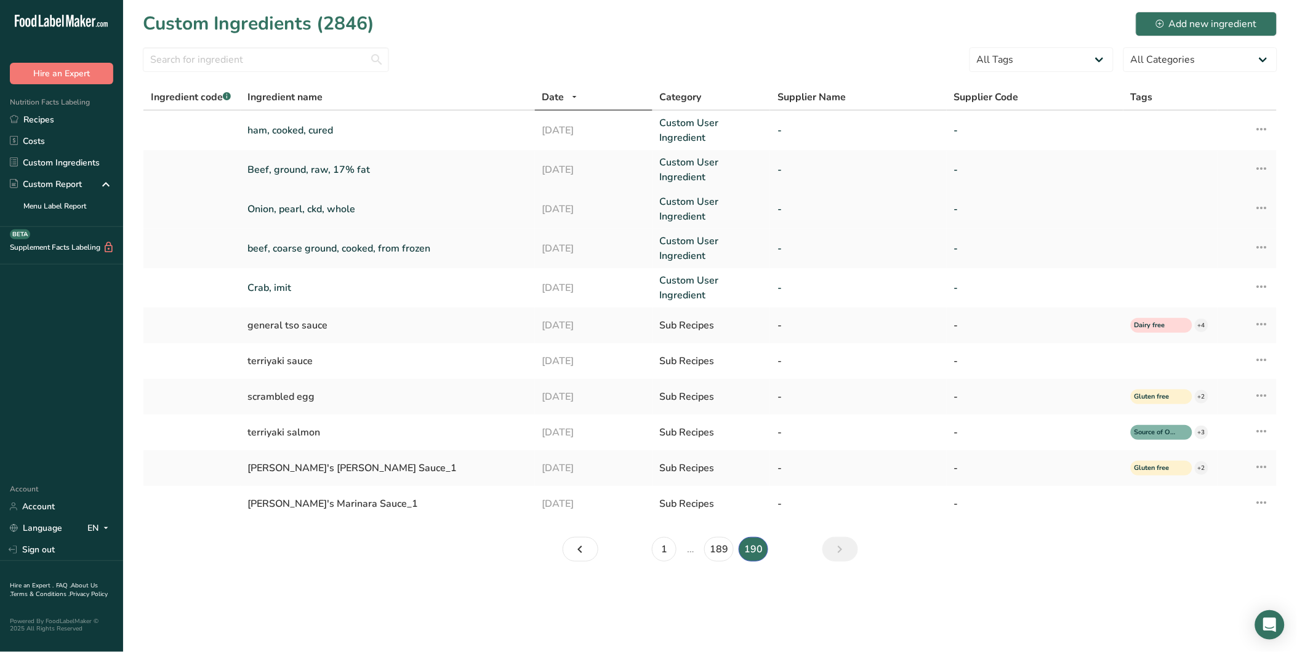
click at [328, 210] on link "Onion, pearl, ckd, whole" at bounding box center [387, 209] width 279 height 15
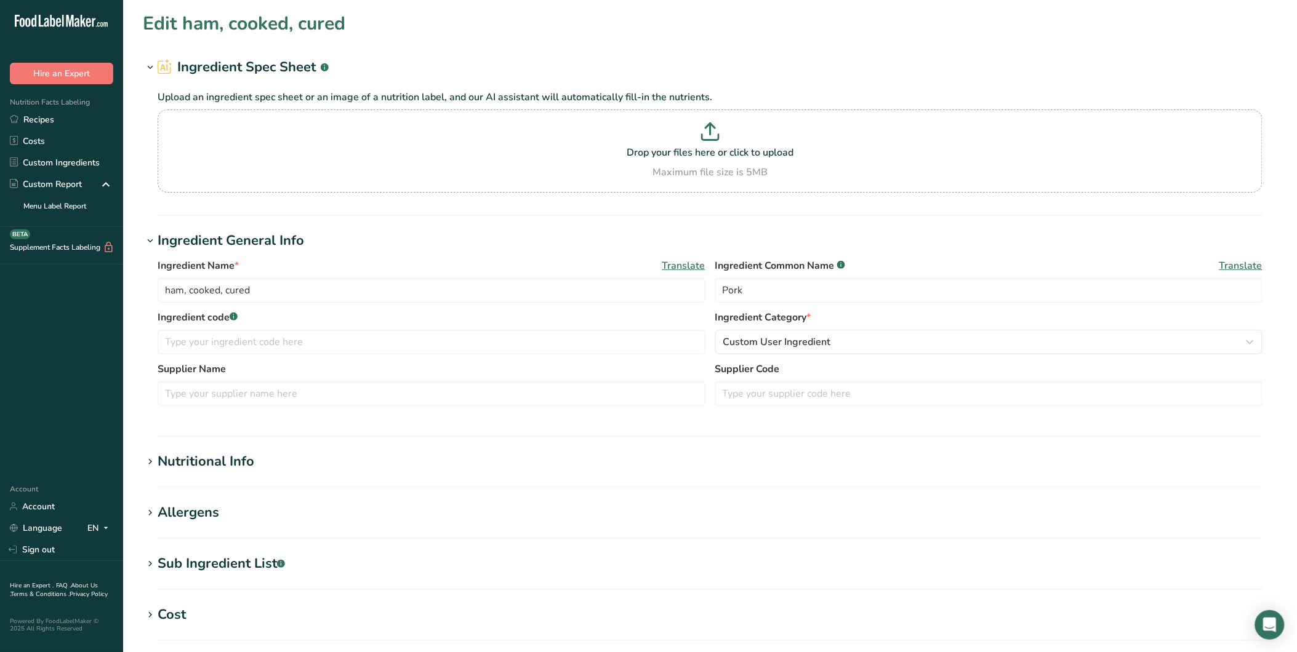
type input "Onion, pearl, ckd, whole"
click at [197, 468] on div "Nutritional Info" at bounding box center [206, 462] width 97 height 20
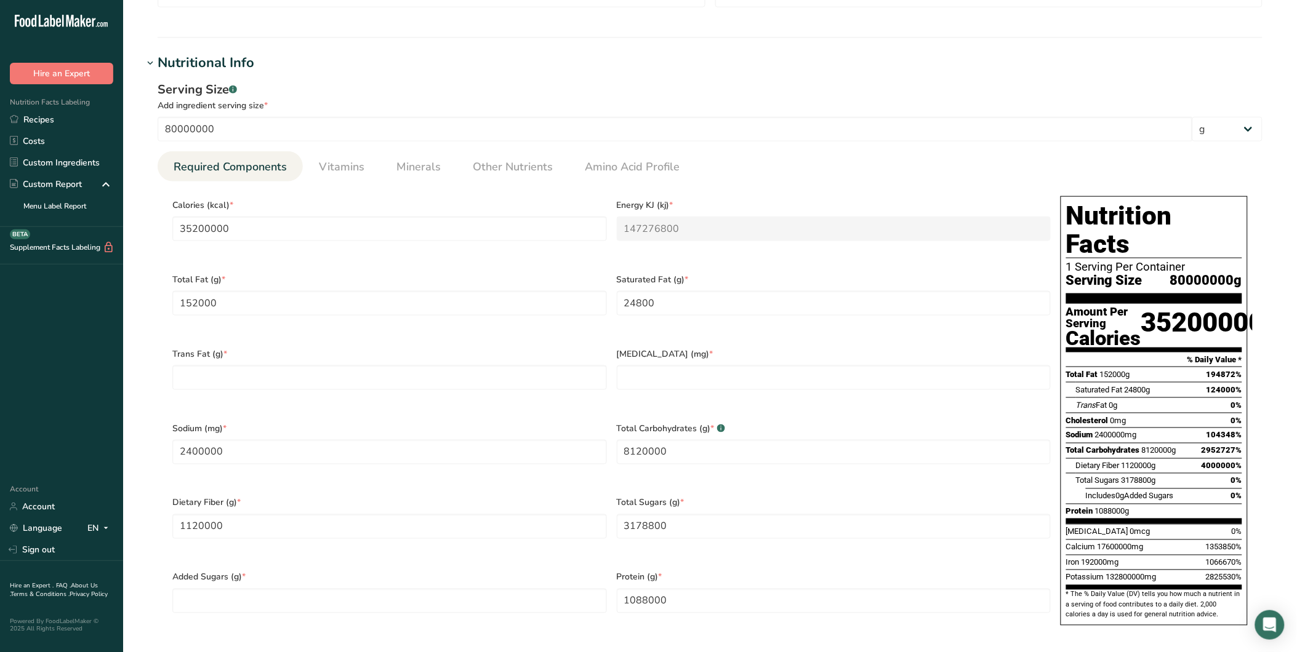
scroll to position [401, 0]
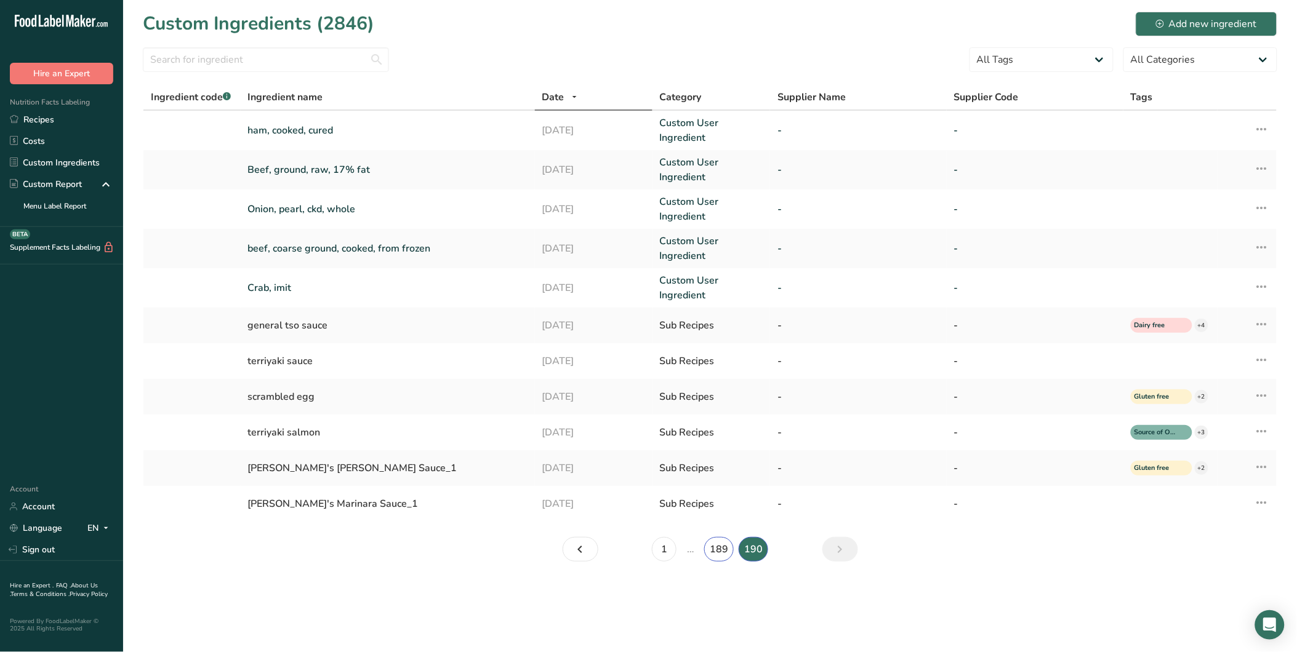
click at [723, 556] on link "189" at bounding box center [719, 549] width 30 height 25
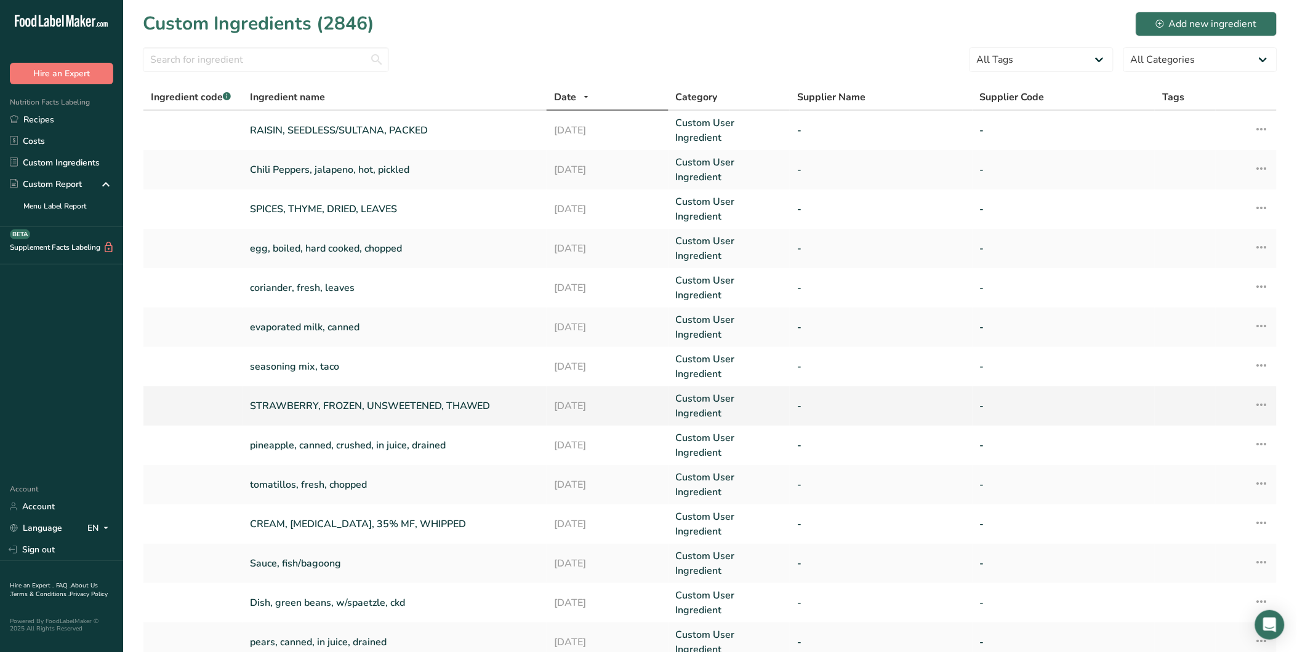
scroll to position [92, 0]
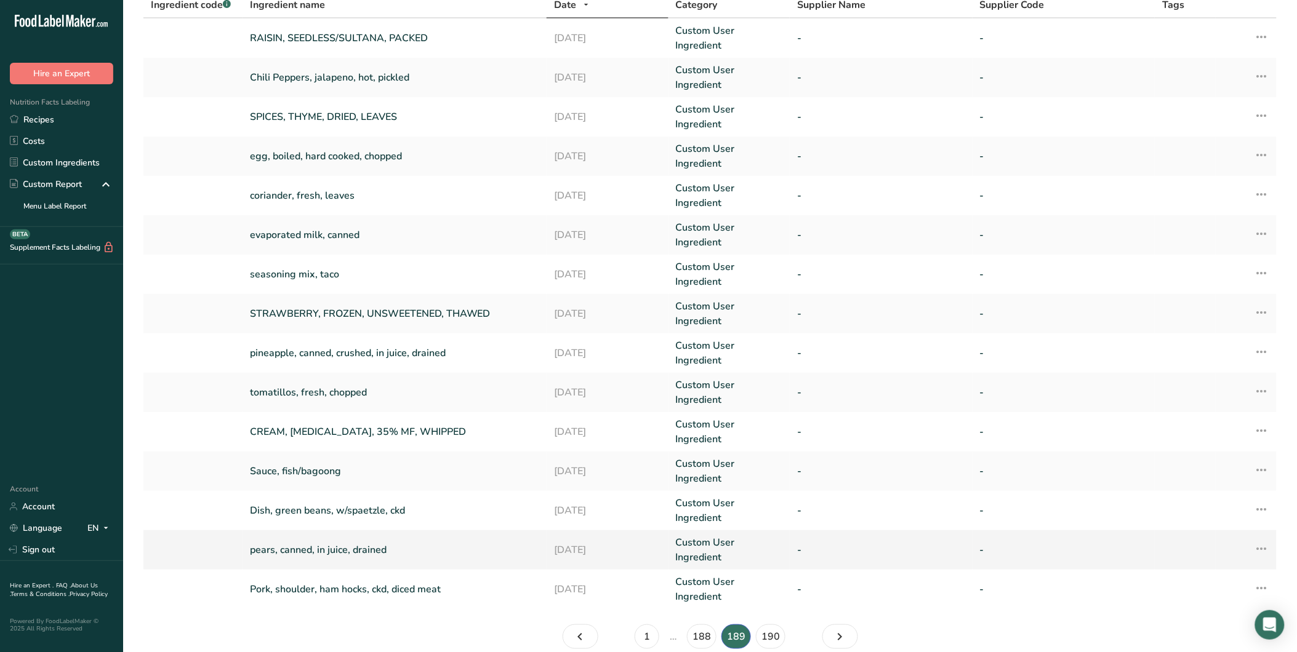
click at [339, 543] on link "pears, canned, in juice, drained" at bounding box center [394, 550] width 289 height 15
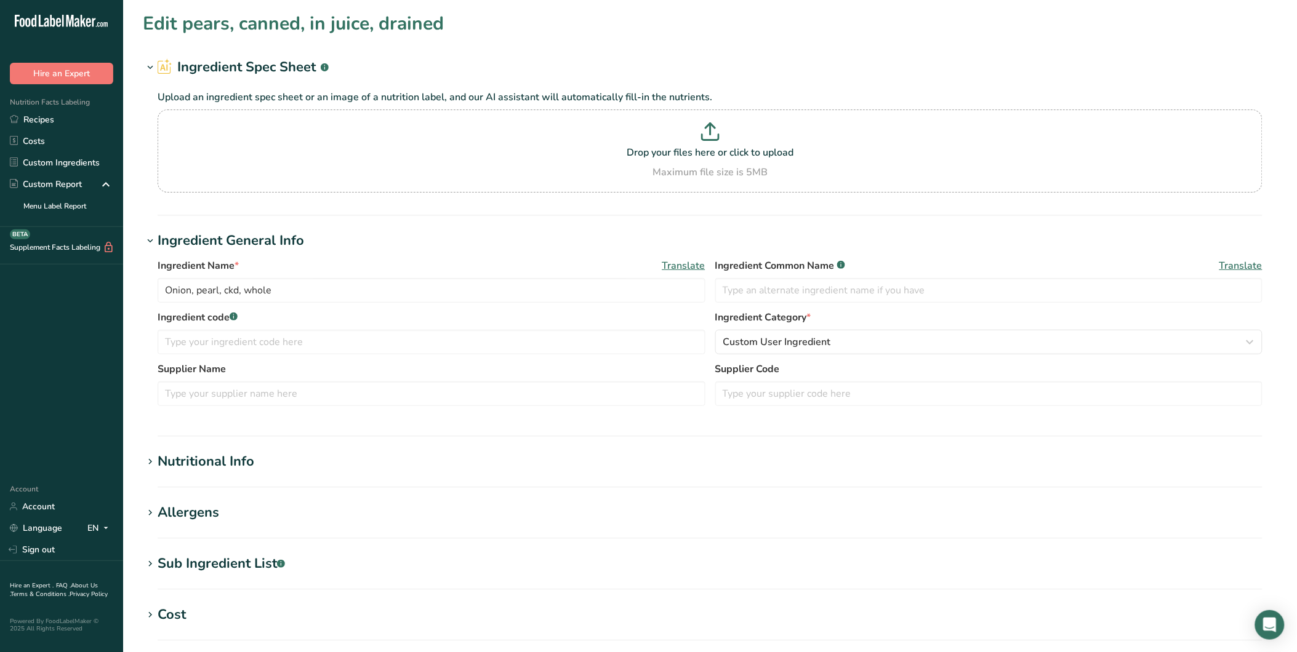
type input "pears, canned, in juice, drained"
click at [192, 465] on div "Nutritional Info" at bounding box center [206, 462] width 97 height 20
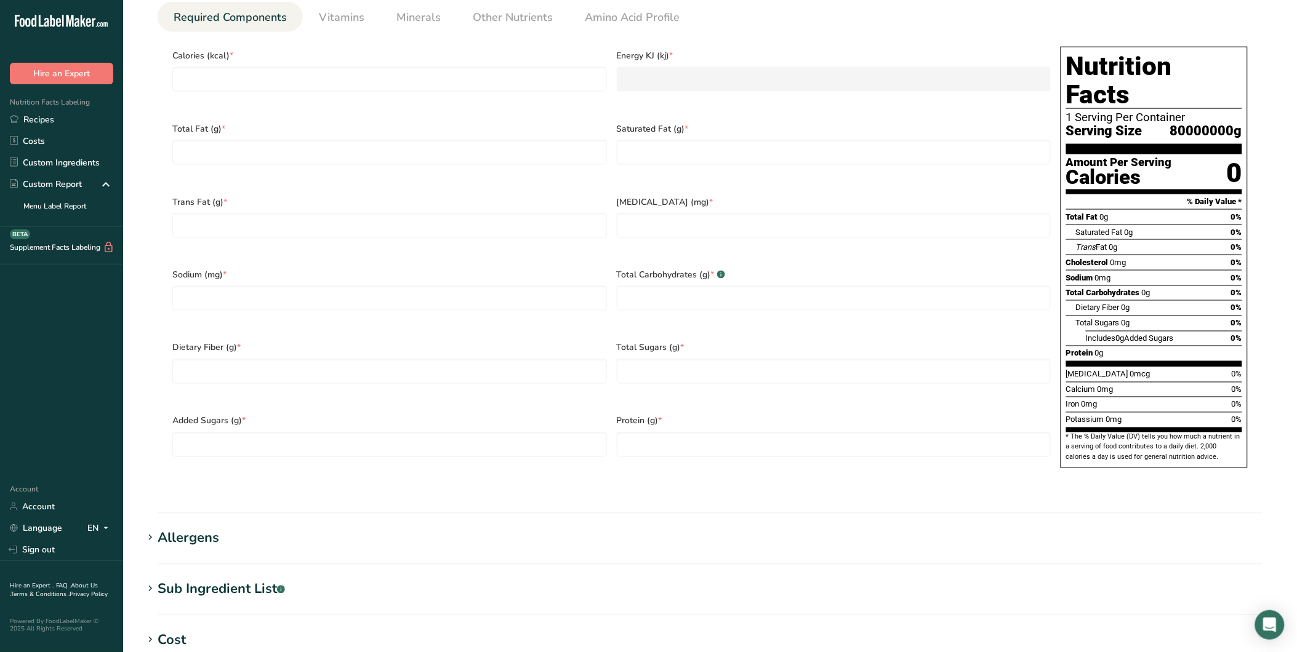
scroll to position [555, 0]
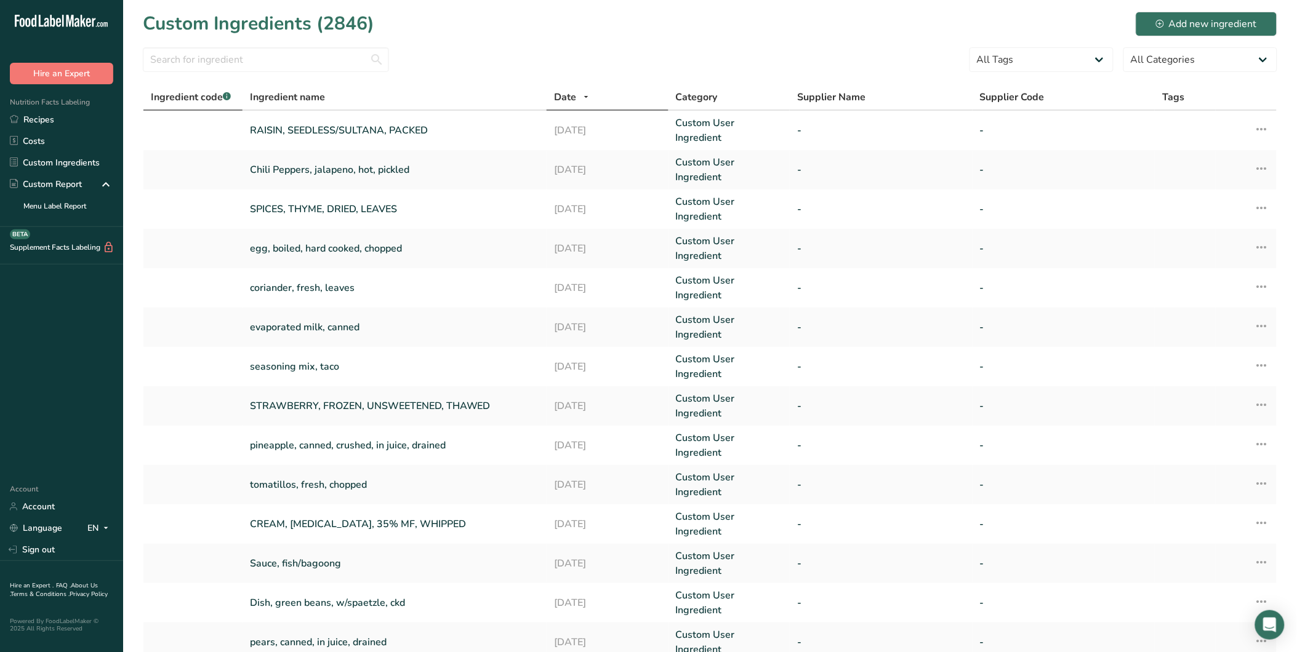
click at [187, 95] on span "Ingredient code .a-a{fill:#347362;}.b-a{fill:#fff;}" at bounding box center [191, 97] width 80 height 14
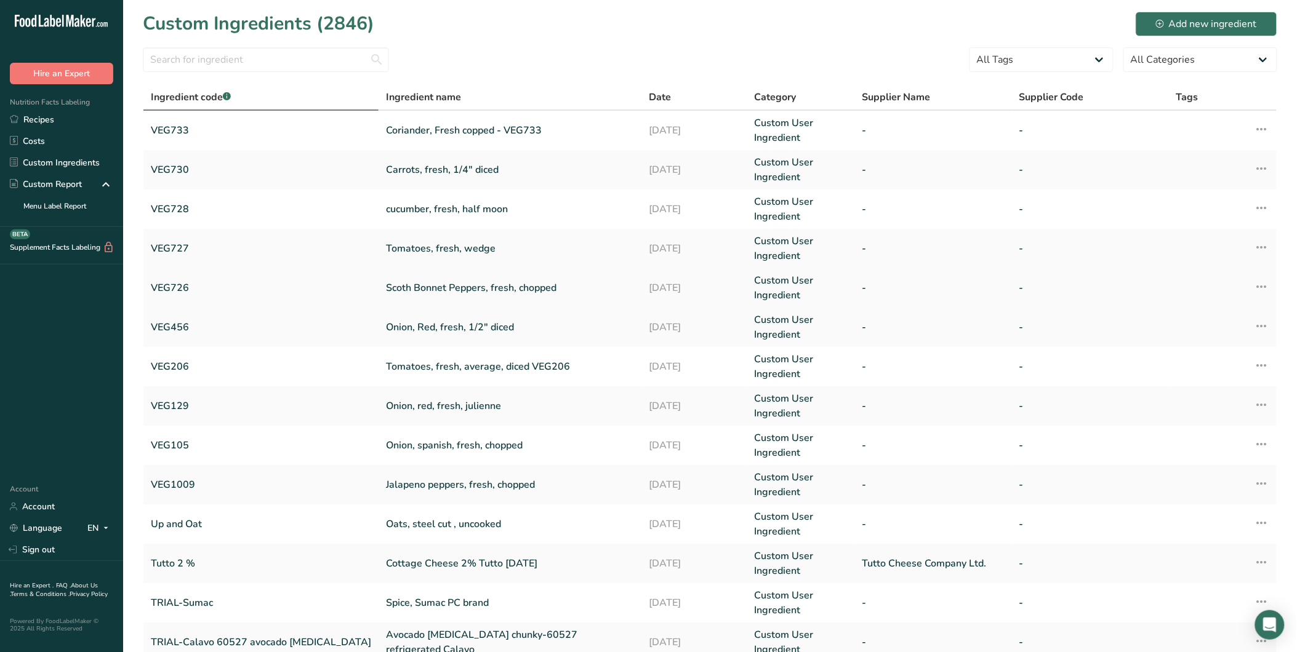
click at [181, 287] on link "VEG726" at bounding box center [261, 288] width 220 height 15
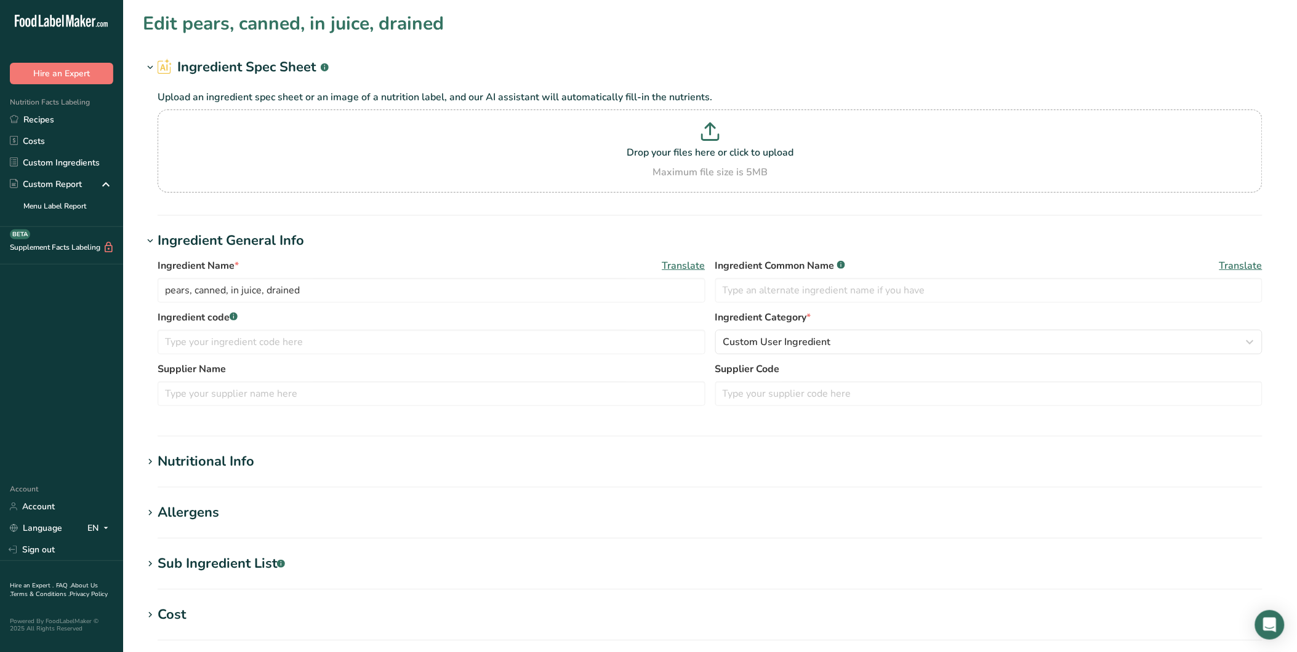
type input "Scoth Bonnet Peppers, fresh, chopped"
type input "Hot Chili Pepper"
type input "VEG726"
type input "100"
type input "40"
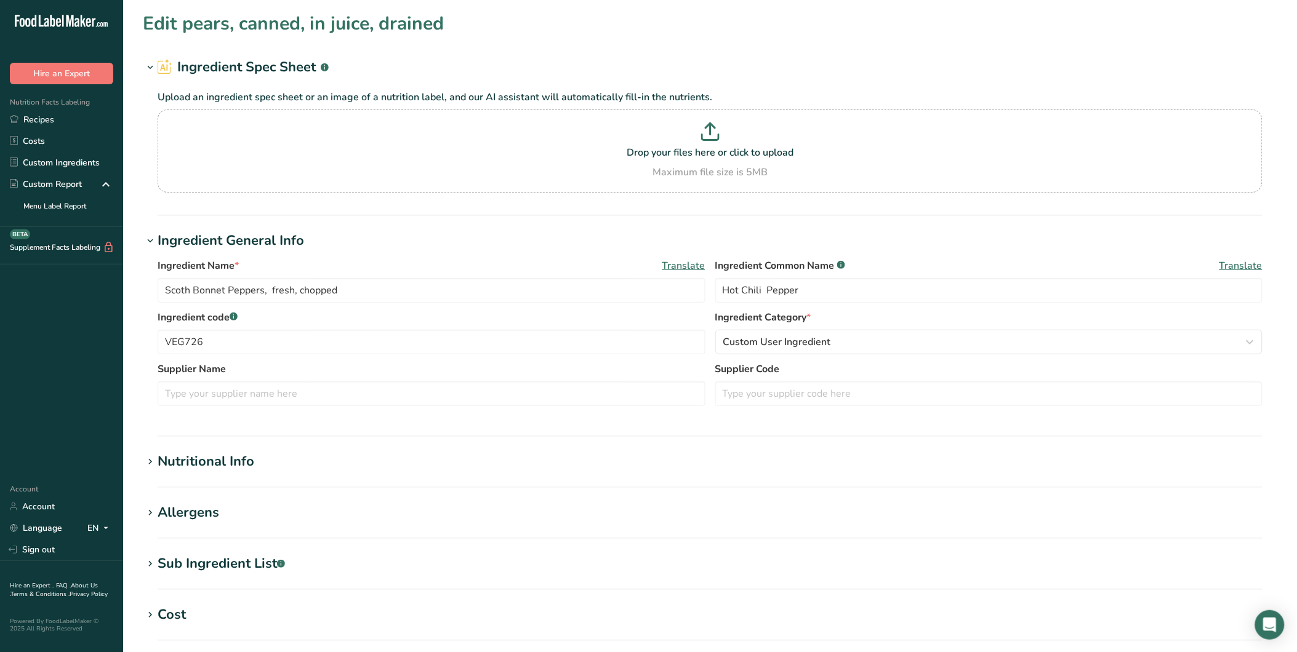
type KJ "167.36"
type Fat "0.44"
type Fat "0.042"
type input "9"
type Carbohydrates "8.81"
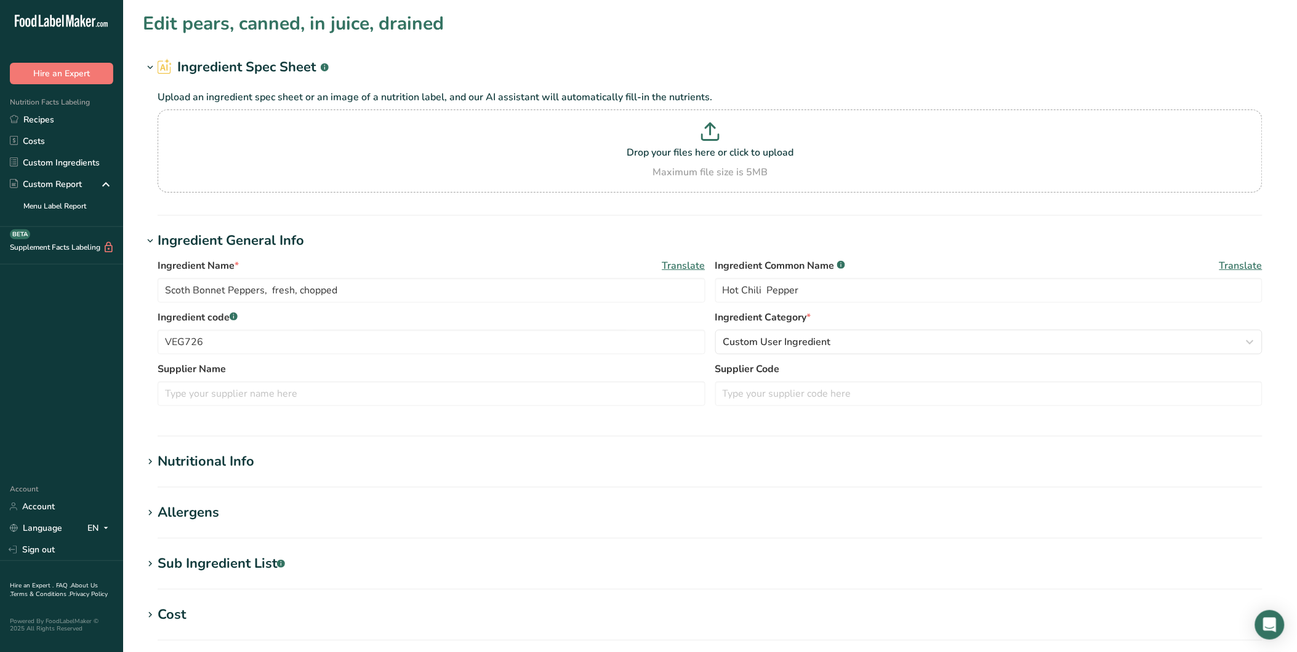
type Fiber "1.5"
type Sugars "5.3"
type input "1.87"
click at [199, 468] on div "Nutritional Info" at bounding box center [206, 462] width 97 height 20
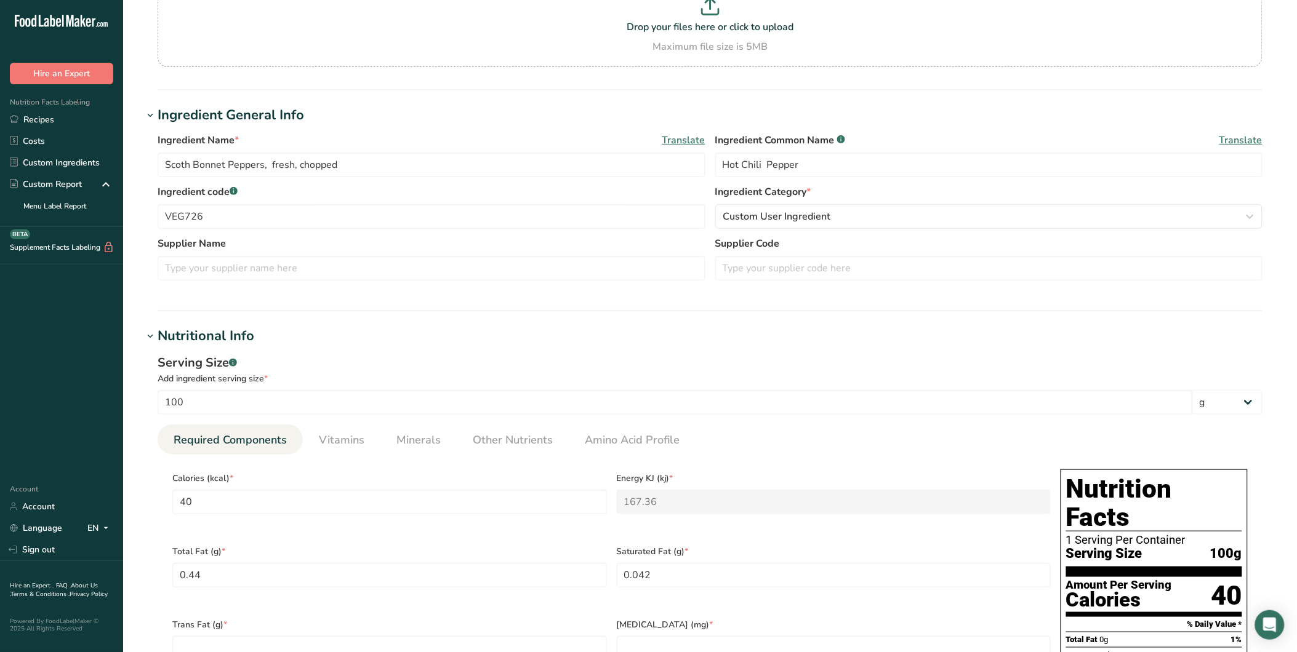
scroll to position [217, 0]
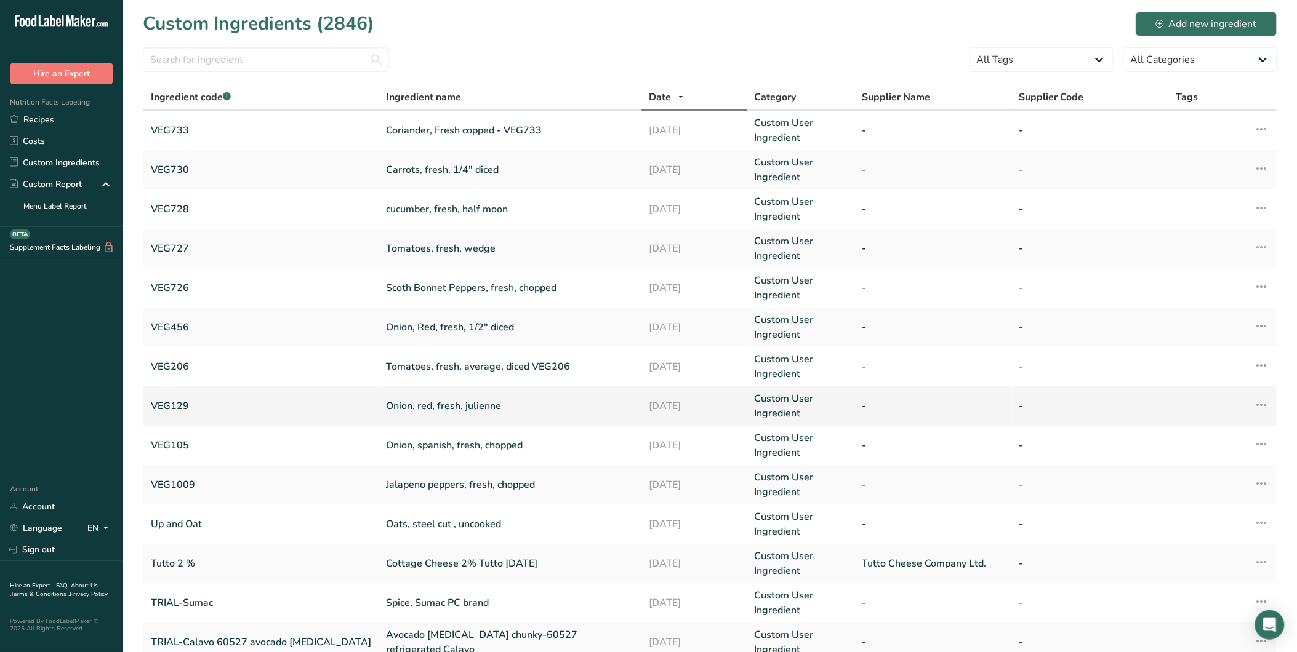
scroll to position [148, 0]
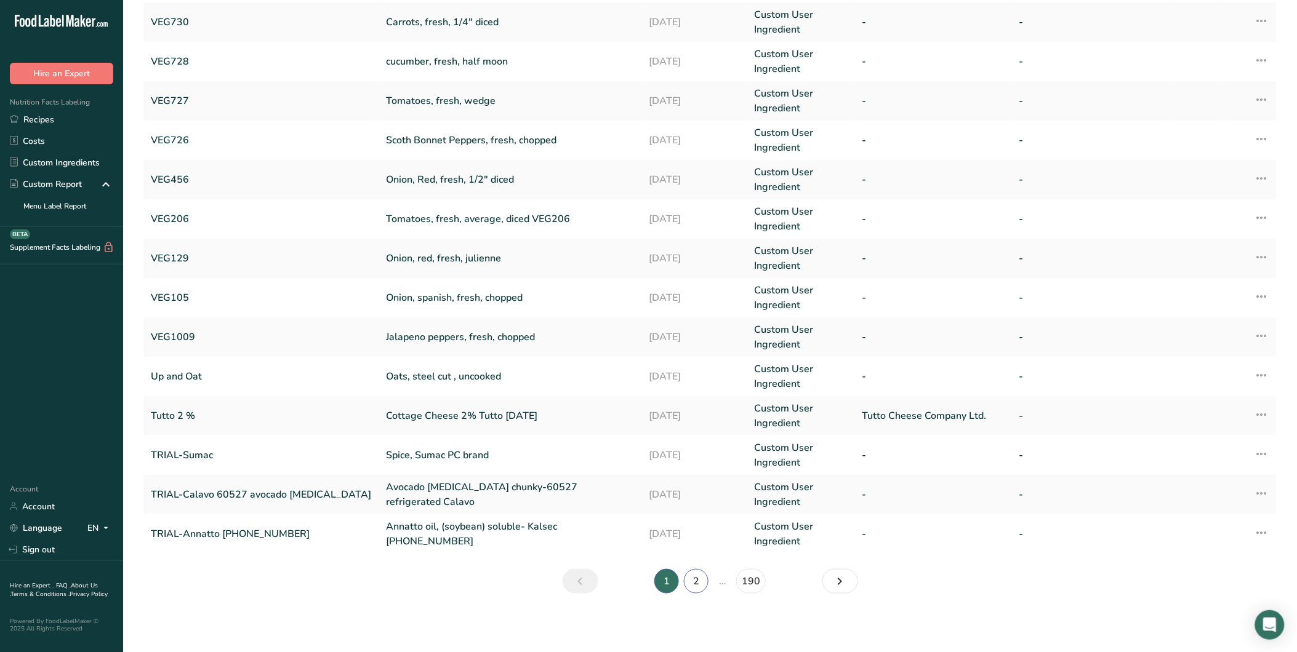
click at [696, 587] on link "2" at bounding box center [696, 581] width 25 height 25
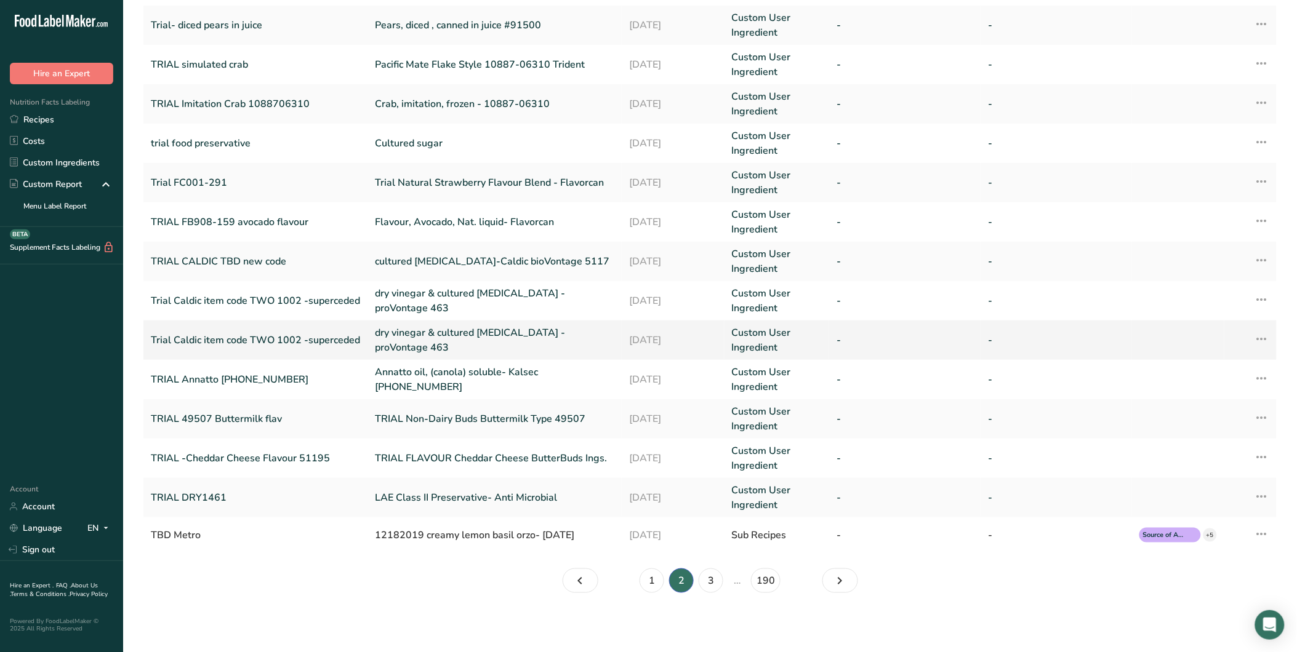
scroll to position [144, 0]
click at [215, 258] on link "TRIAL CALDIC TBD new code" at bounding box center [255, 262] width 209 height 15
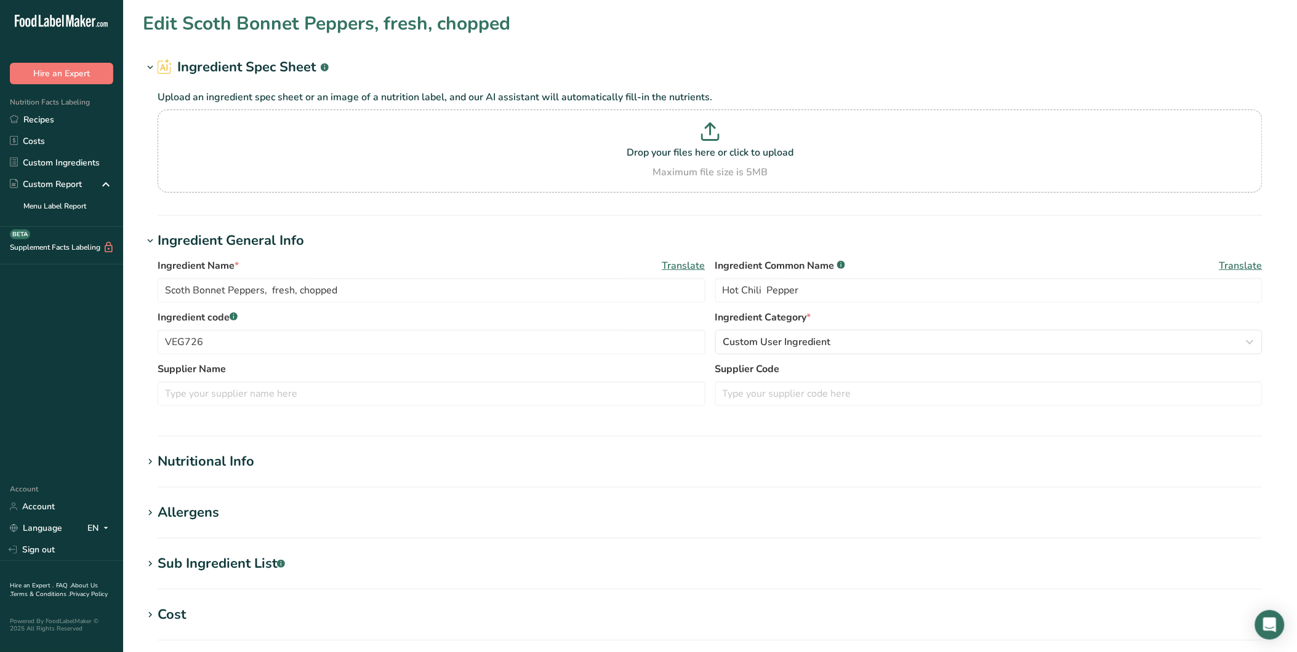
type input "cultured [MEDICAL_DATA]-Caldic bioVontage 5117"
type input "cultured dextrose"
type input "TRIAL CALDIC TBD new code"
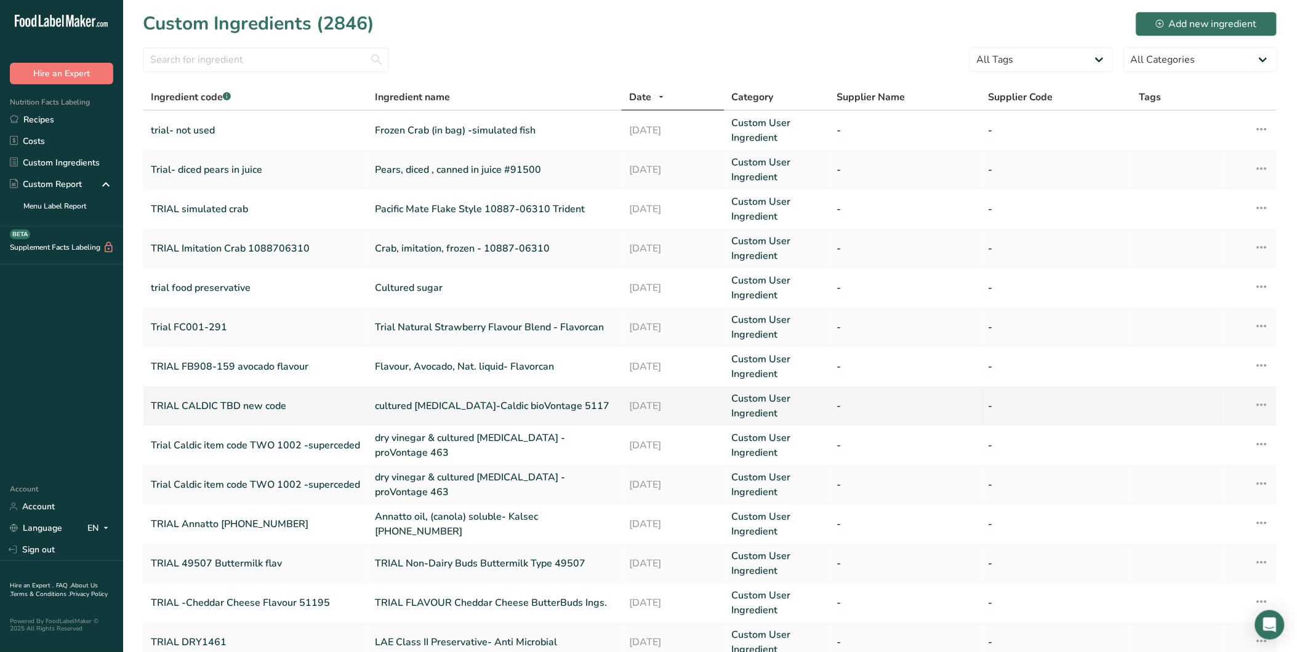
scroll to position [144, 0]
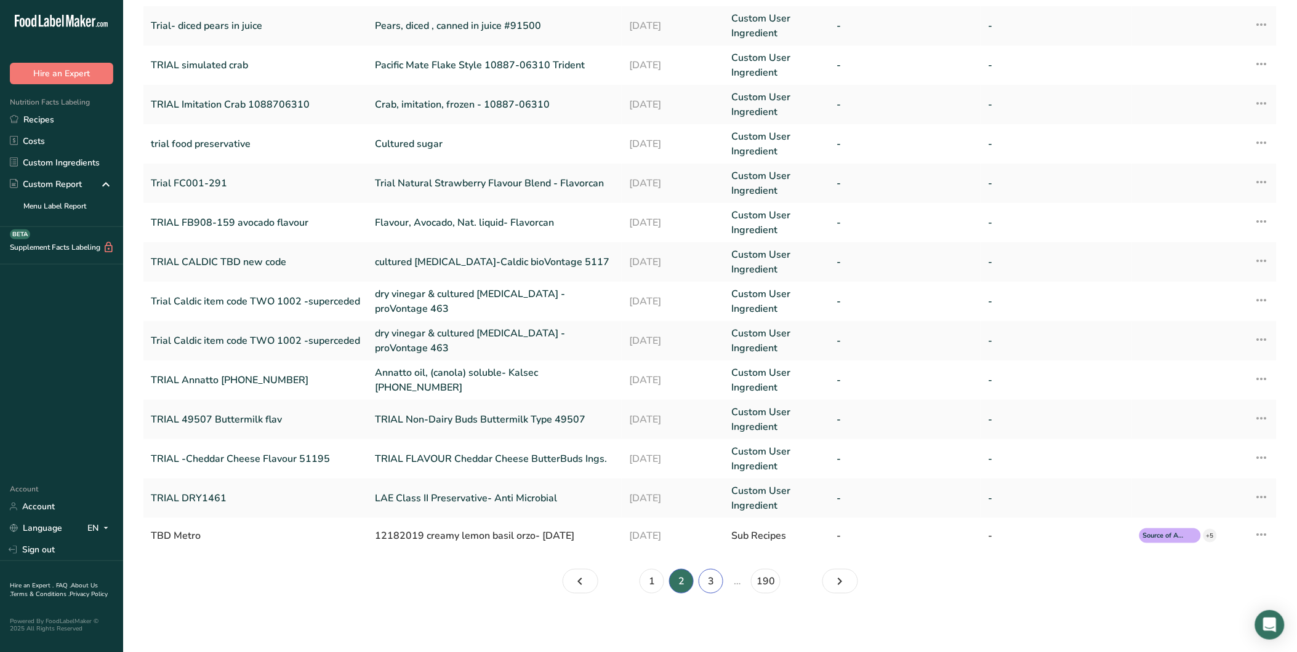
click at [708, 580] on link "3" at bounding box center [711, 581] width 25 height 25
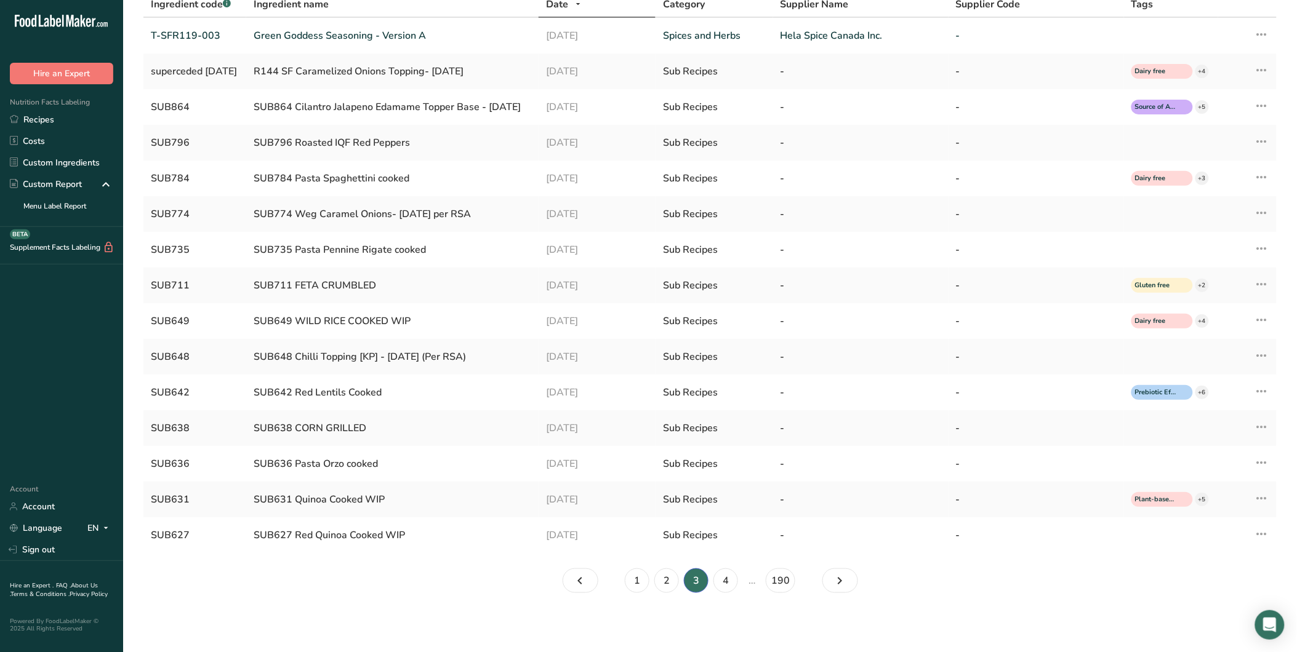
scroll to position [95, 0]
click at [349, 390] on div "SUB642 Red Lentils Cooked" at bounding box center [393, 392] width 278 height 15
drag, startPoint x: 349, startPoint y: 390, endPoint x: 295, endPoint y: 353, distance: 64.7
click at [295, 353] on div "SUB648 Chilli Topping [KP] - [DATE] (Per RSA)" at bounding box center [393, 357] width 278 height 15
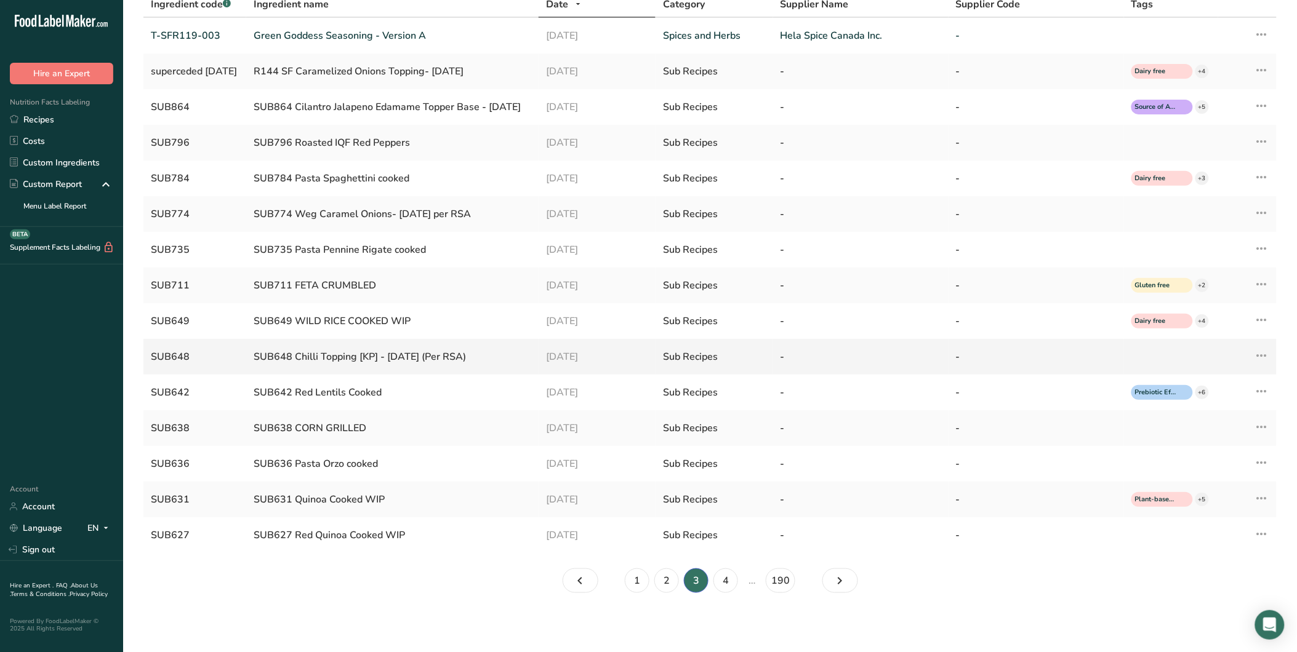
click at [295, 353] on div "SUB648 Chilli Topping [KP] - [DATE] (Per RSA)" at bounding box center [393, 357] width 278 height 15
click at [948, 372] on td "-" at bounding box center [860, 357] width 175 height 36
click at [373, 394] on div "SUB642 Red Lentils Cooked" at bounding box center [393, 392] width 278 height 15
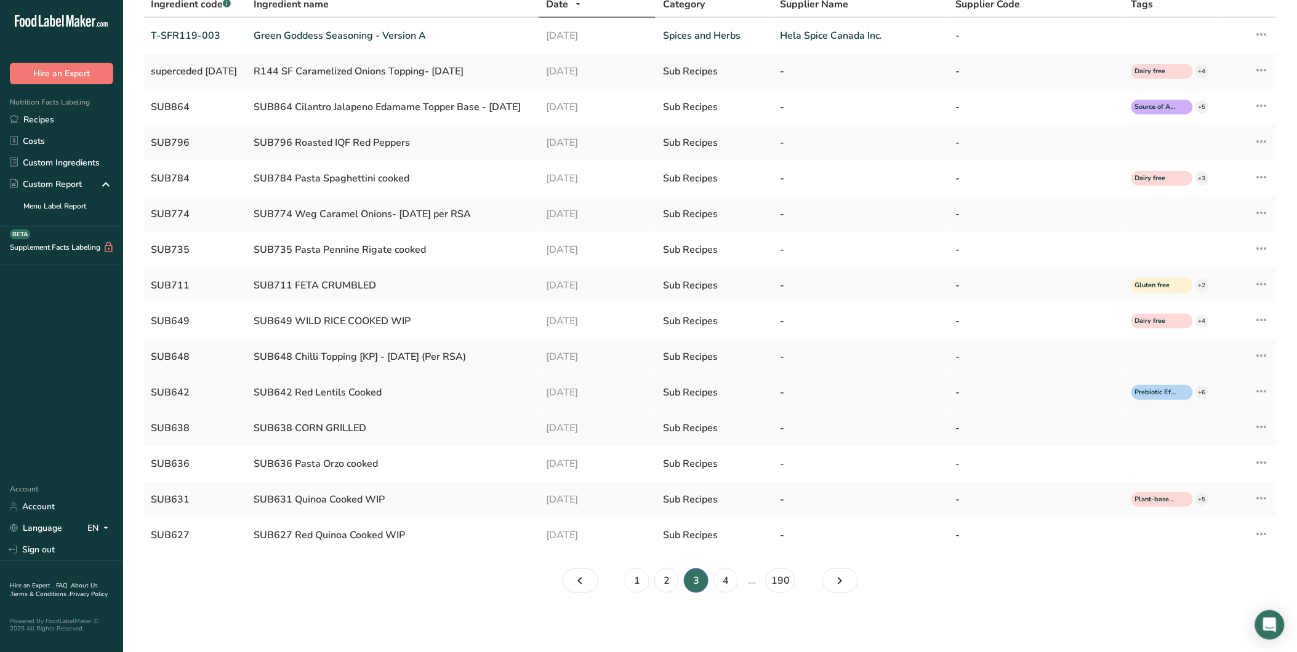
click at [170, 395] on div "SUB642" at bounding box center [195, 392] width 88 height 15
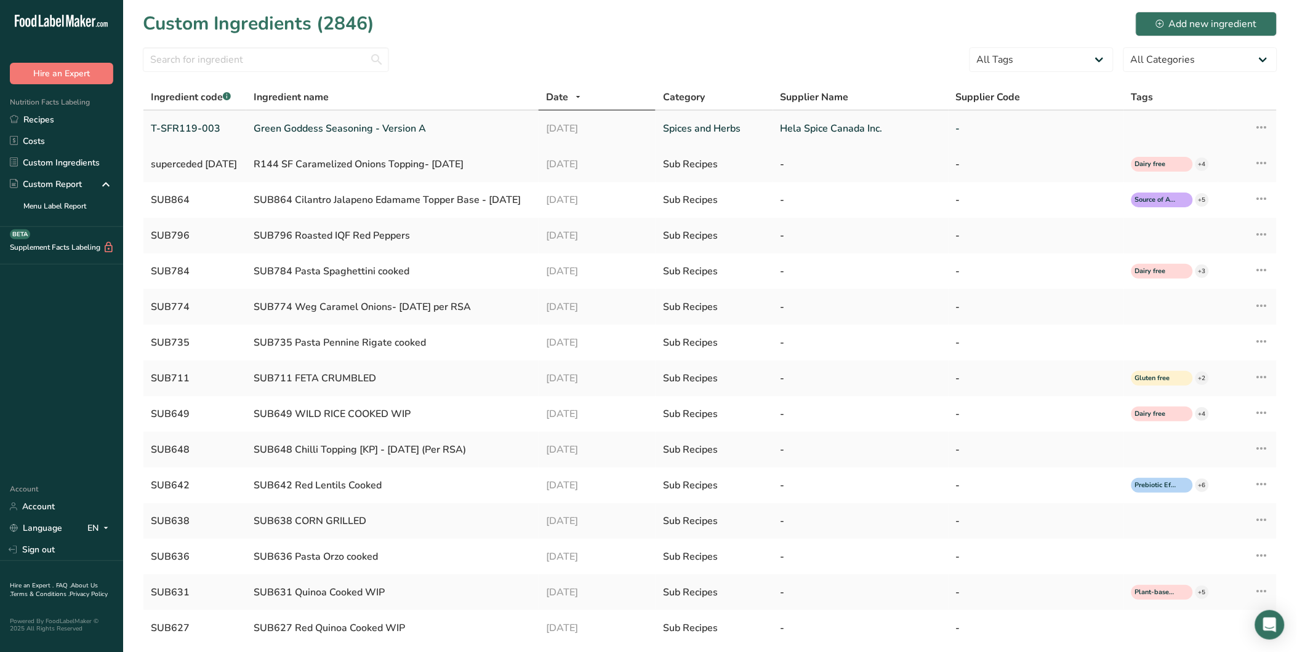
click at [304, 129] on link "Green Goddess Seasoning - Version A" at bounding box center [393, 128] width 278 height 15
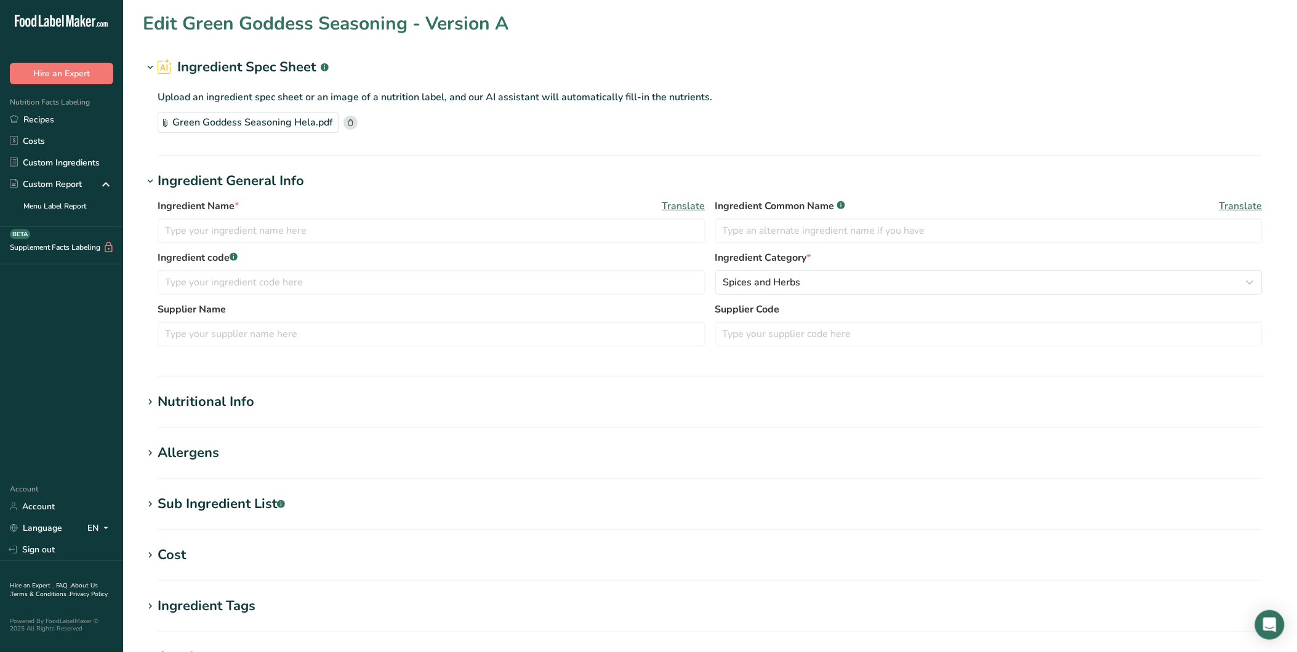
type input "Green Goddess Seasoning - Version A"
type input "T-SFR119-003"
type input "Hela Spice Canada Inc."
click at [214, 400] on div "Nutritional Info" at bounding box center [206, 402] width 97 height 20
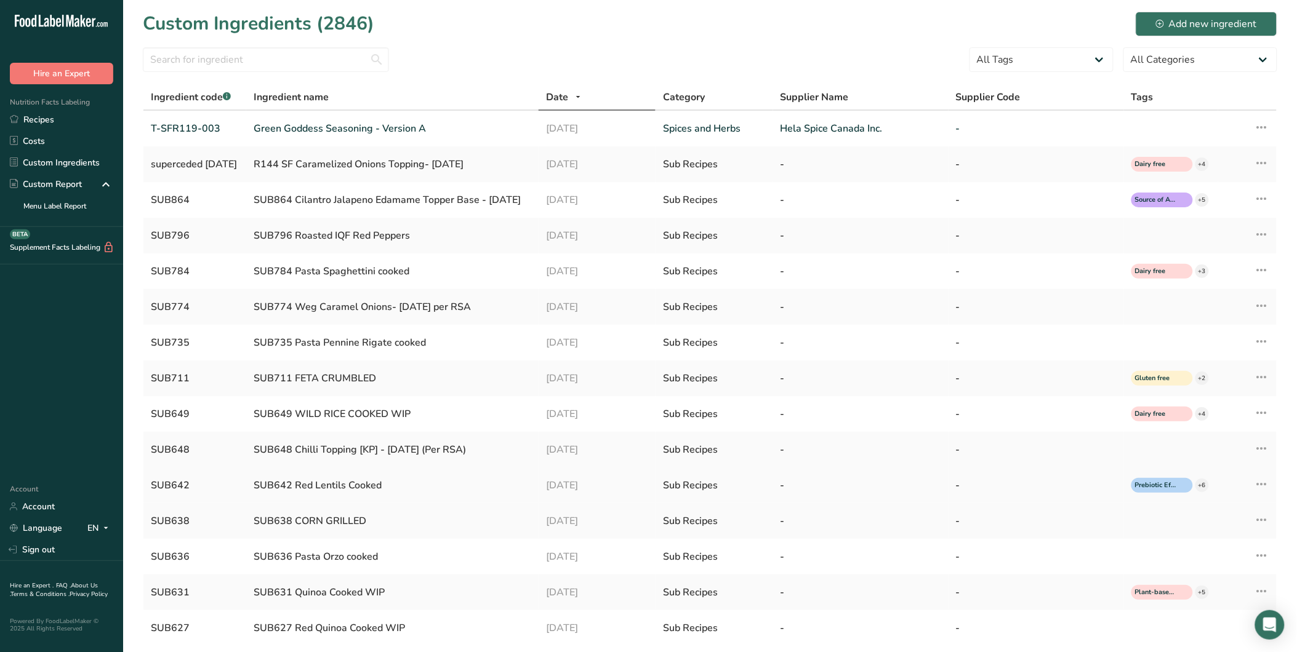
scroll to position [95, 0]
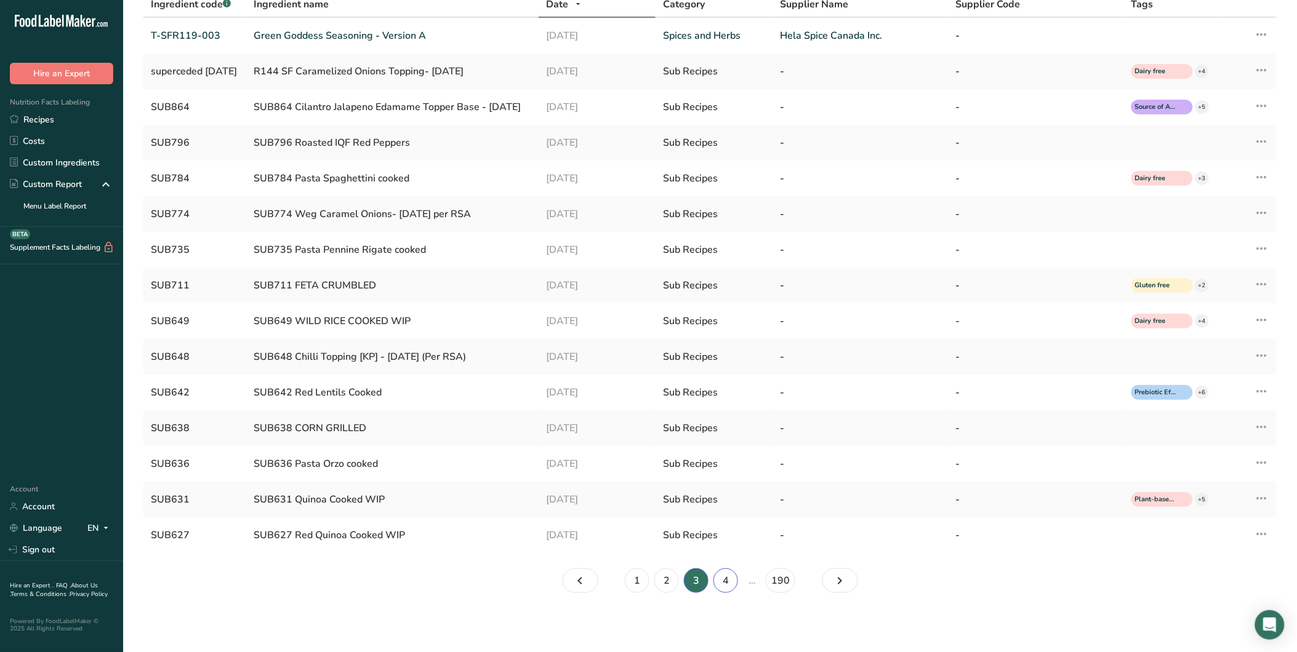
click at [731, 577] on link "4" at bounding box center [725, 581] width 25 height 25
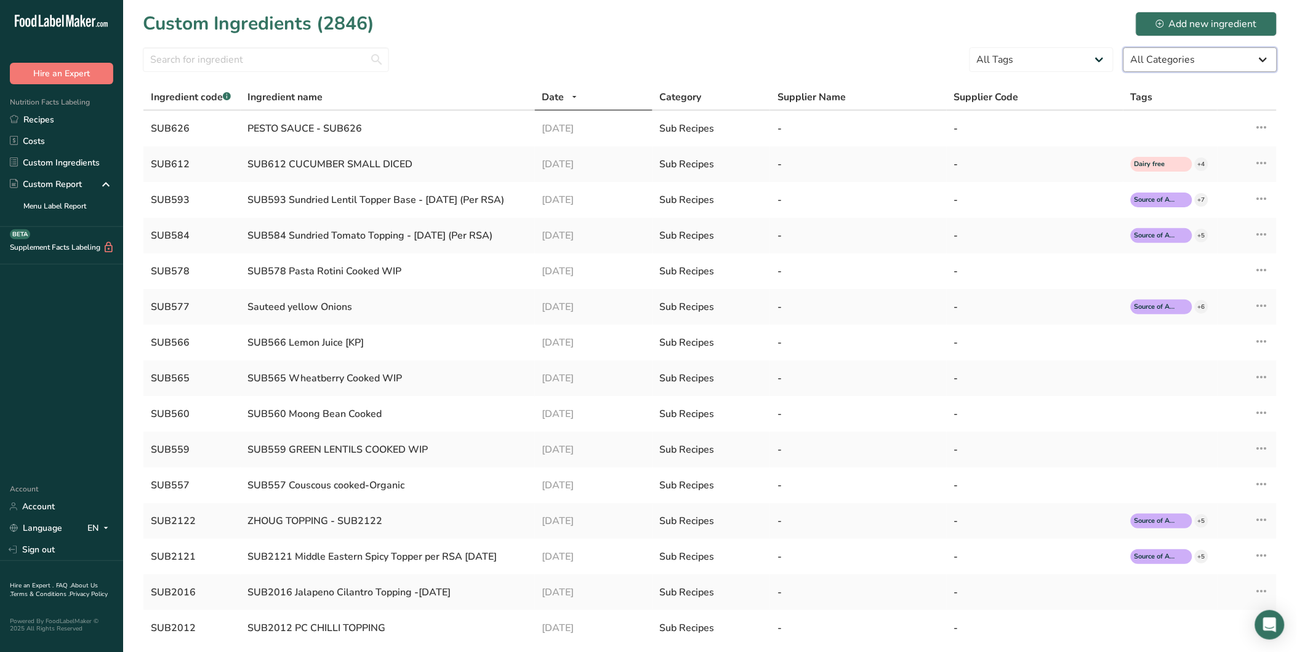
click at [1196, 68] on select "All Categories American Indian/Alaska Native Foods Baby Foods Baked Products Be…" at bounding box center [1200, 59] width 154 height 25
click at [830, 31] on div "Custom Ingredients (2846) Add new ingredient" at bounding box center [710, 24] width 1134 height 28
click at [1062, 60] on select "All Tags Source of Antioxidants Prebiotic Effect Source of Omega 3 Plant-based …" at bounding box center [1041, 59] width 144 height 25
click at [790, 34] on div "Custom Ingredients (2846) Add new ingredient" at bounding box center [710, 24] width 1134 height 28
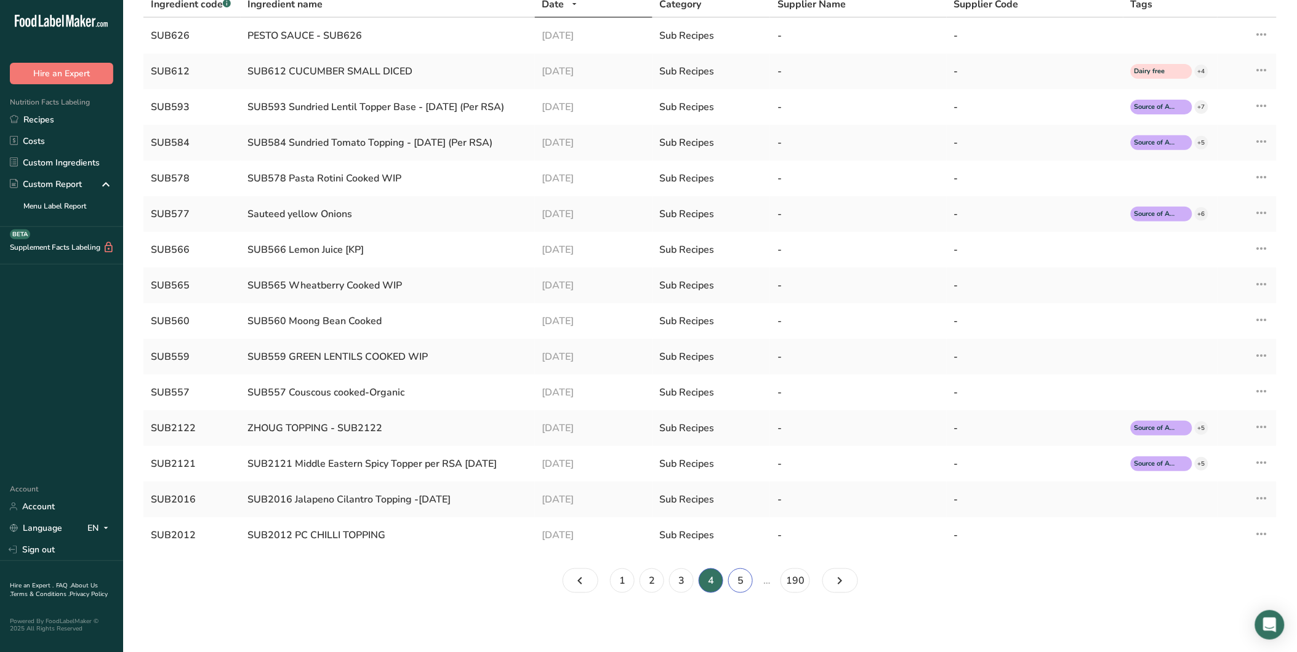
click at [734, 577] on link "5" at bounding box center [740, 581] width 25 height 25
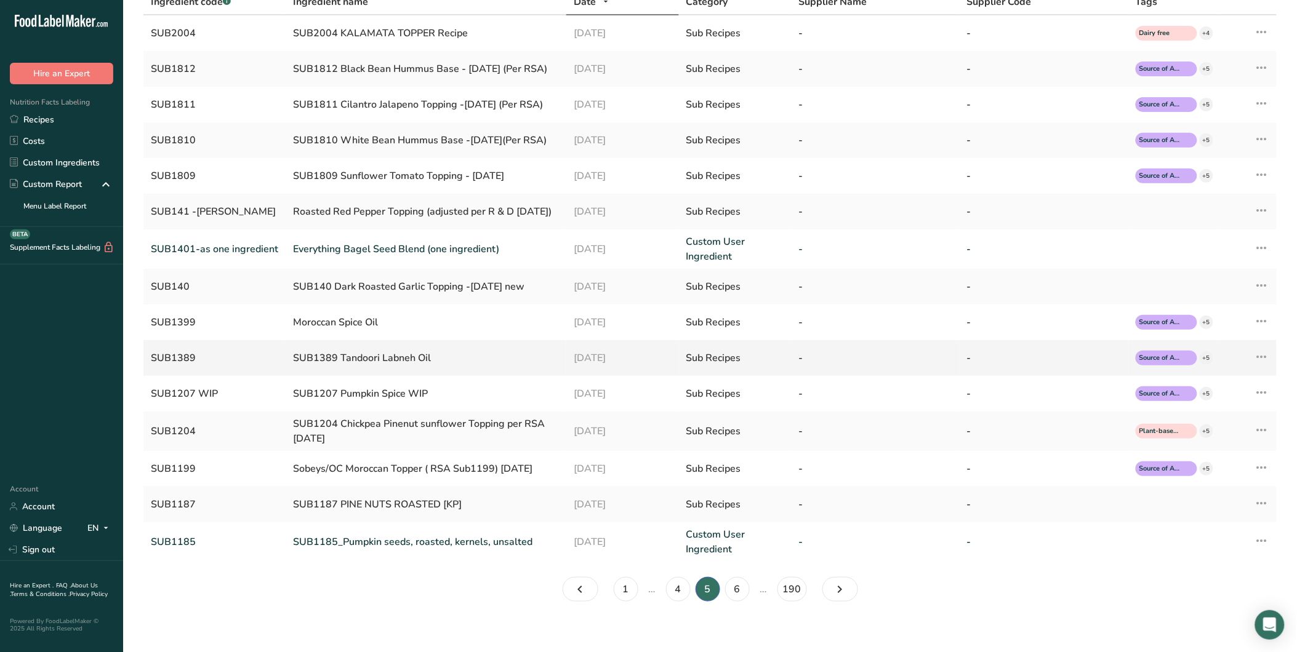
click at [177, 366] on div "SUB1389" at bounding box center [214, 358] width 127 height 15
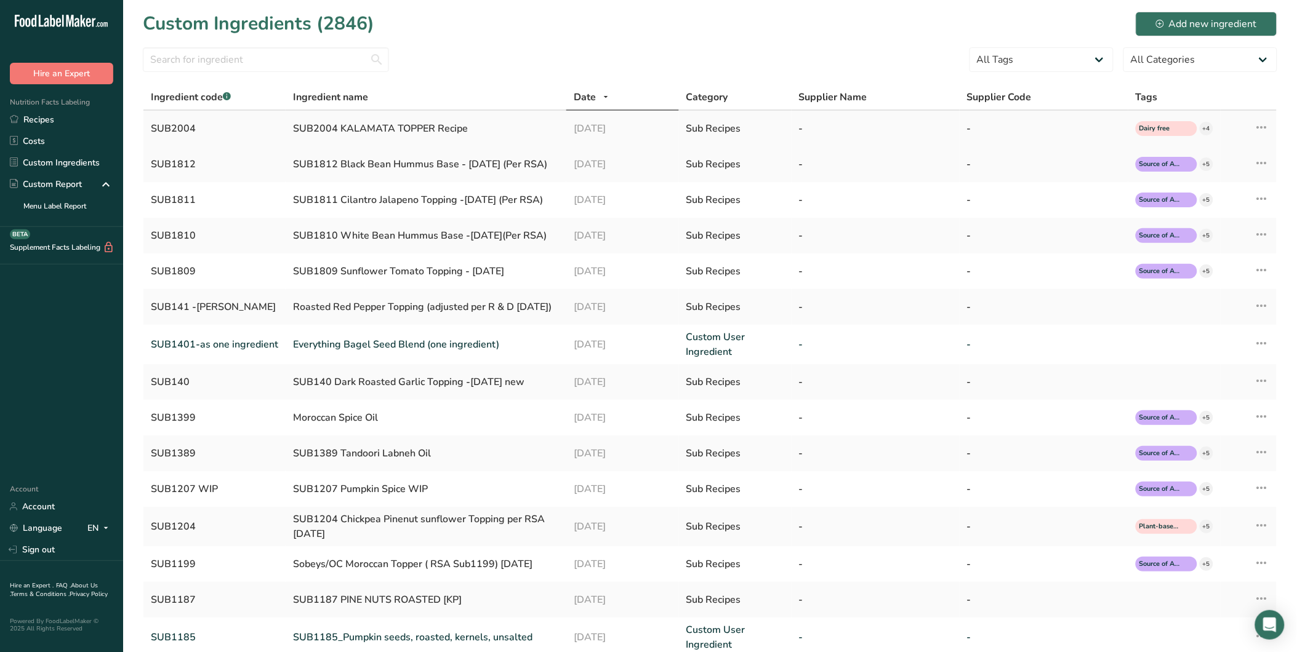
click at [358, 127] on div "SUB2004 KALAMATA TOPPER Recipe" at bounding box center [426, 128] width 266 height 15
click at [602, 226] on td "[DATE]" at bounding box center [622, 236] width 113 height 36
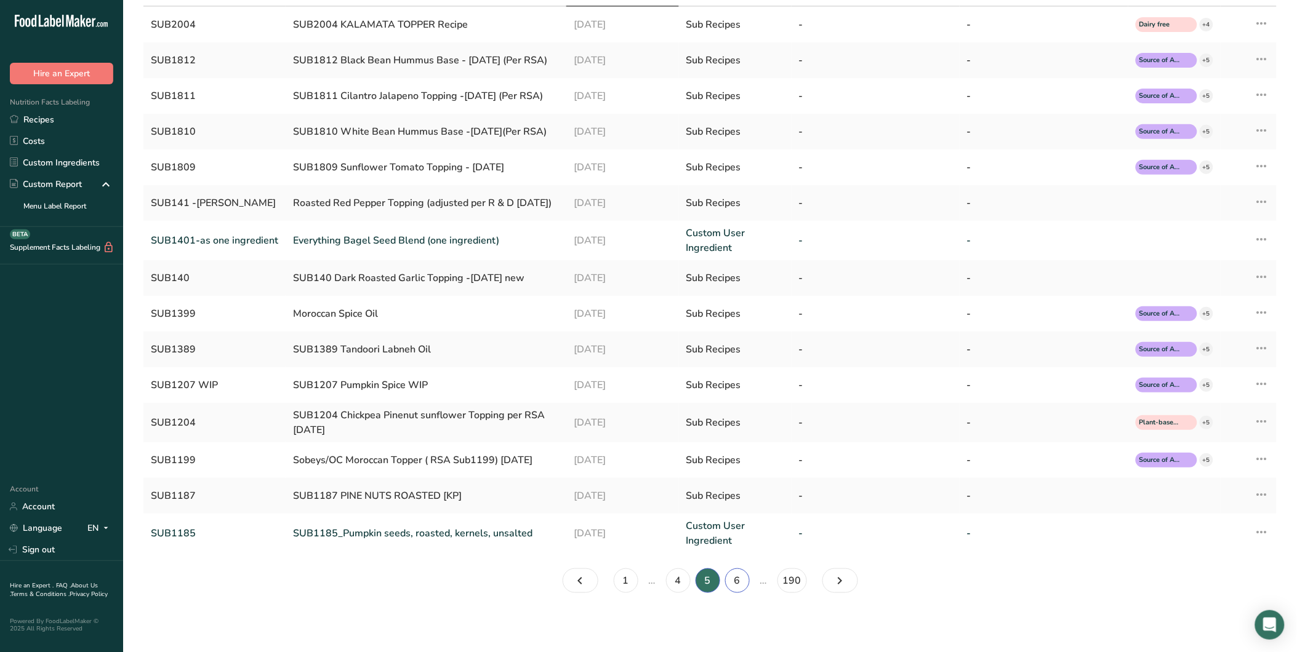
click at [737, 582] on link "6" at bounding box center [737, 581] width 25 height 25
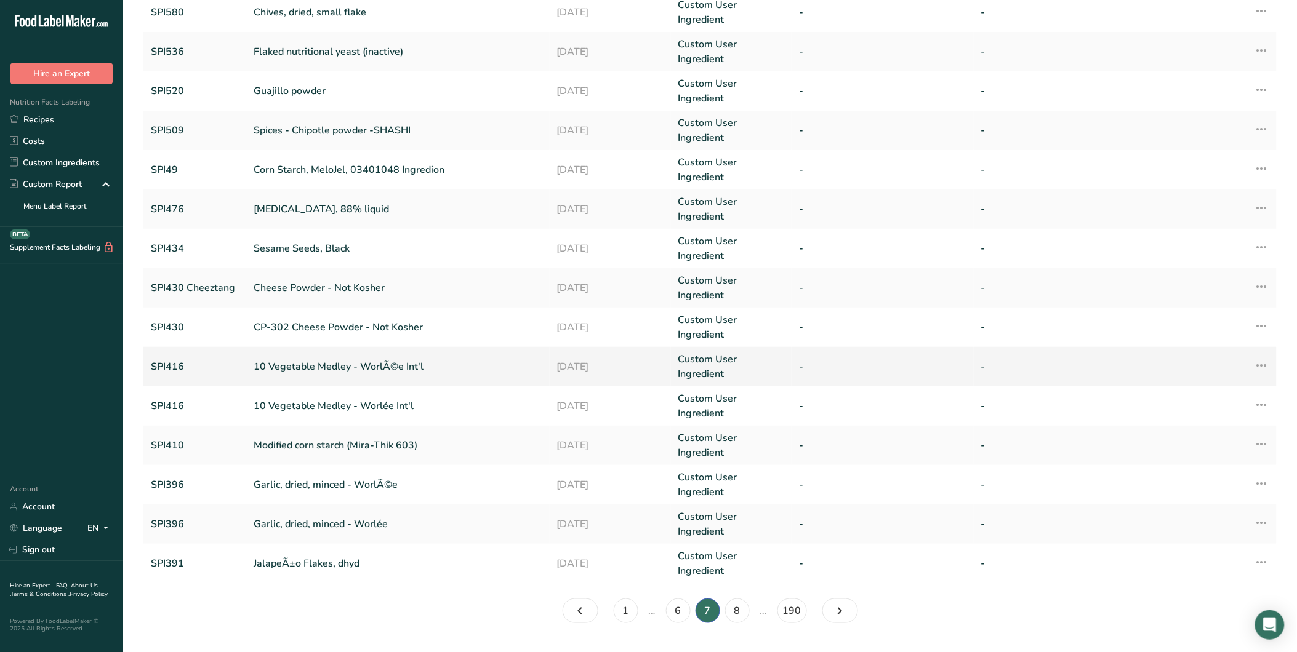
scroll to position [92, 0]
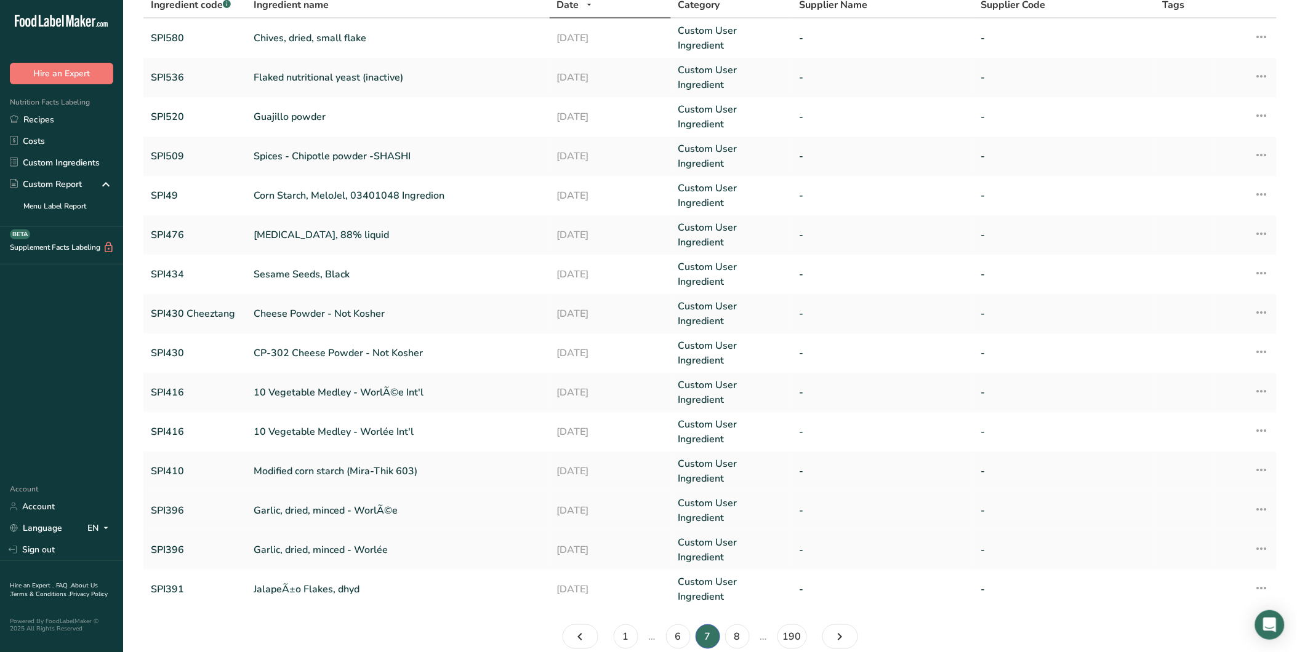
click at [322, 503] on link "Garlic, dried, minced - WorlÃ©e" at bounding box center [398, 510] width 288 height 15
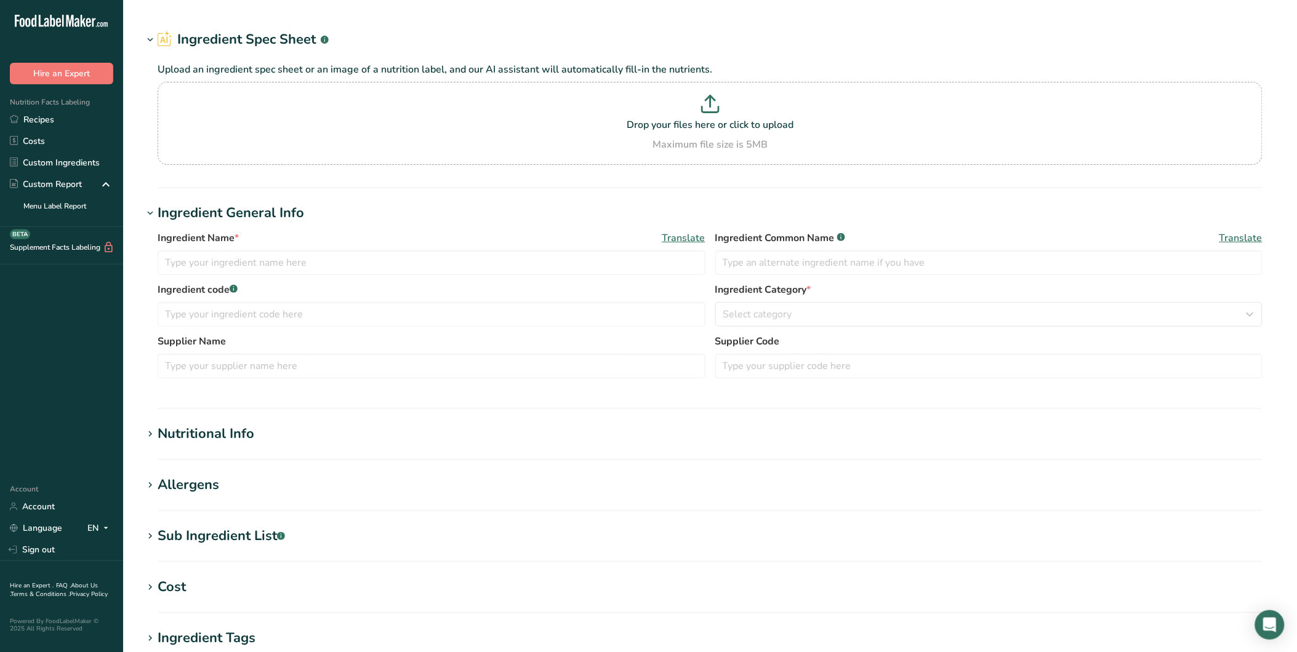
type input "Garlic, dried, minced - WorlÃ©e"
type input "Garlic minced dehydrated"
type input "SPI396"
type input "100"
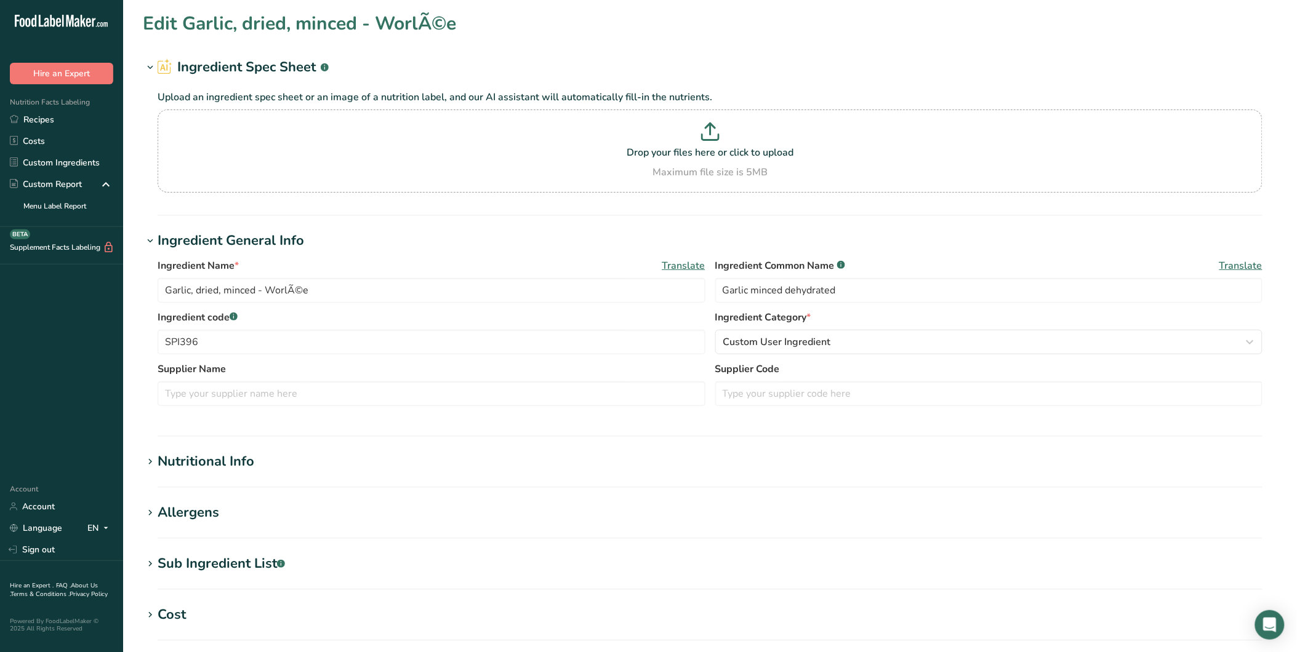
click at [271, 464] on h1 "Nutritional Info" at bounding box center [710, 462] width 1134 height 20
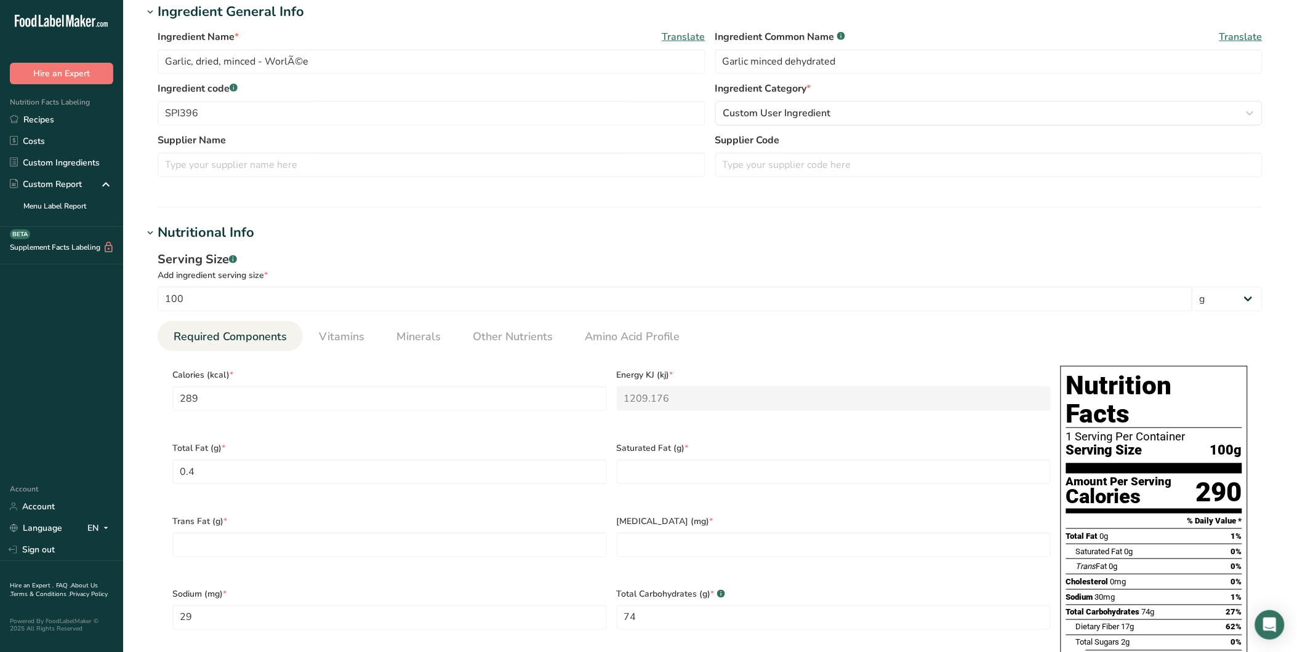
scroll to position [235, 0]
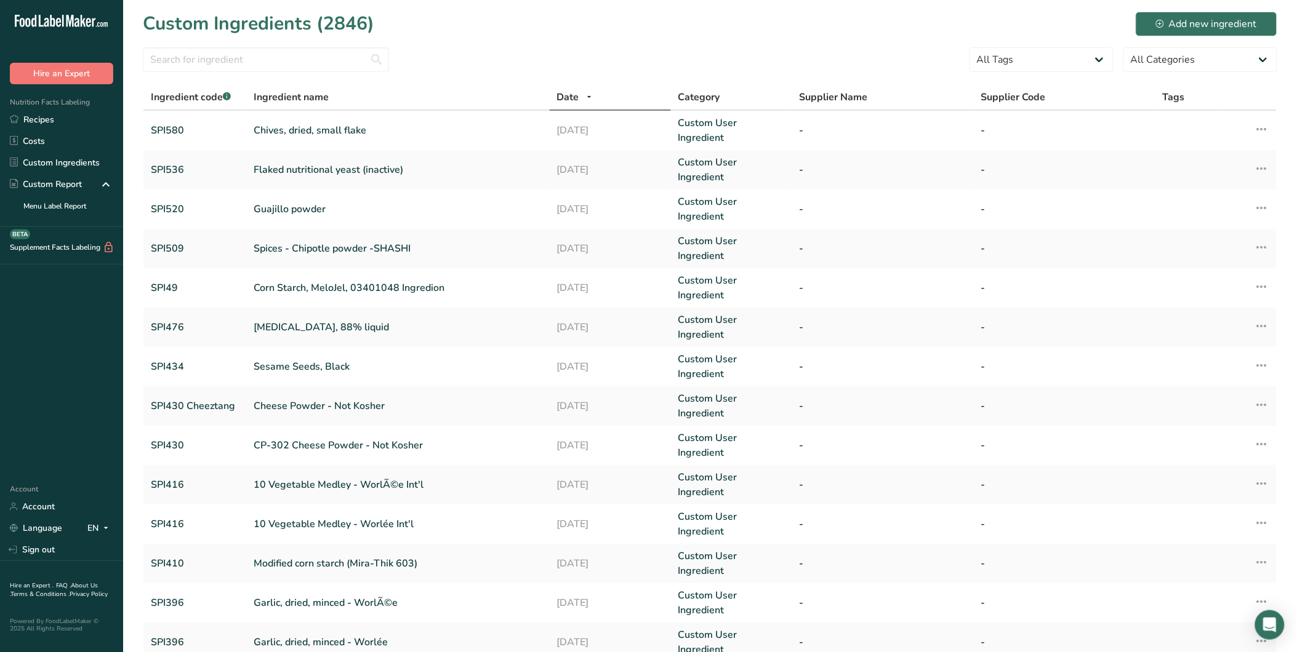
scroll to position [92, 0]
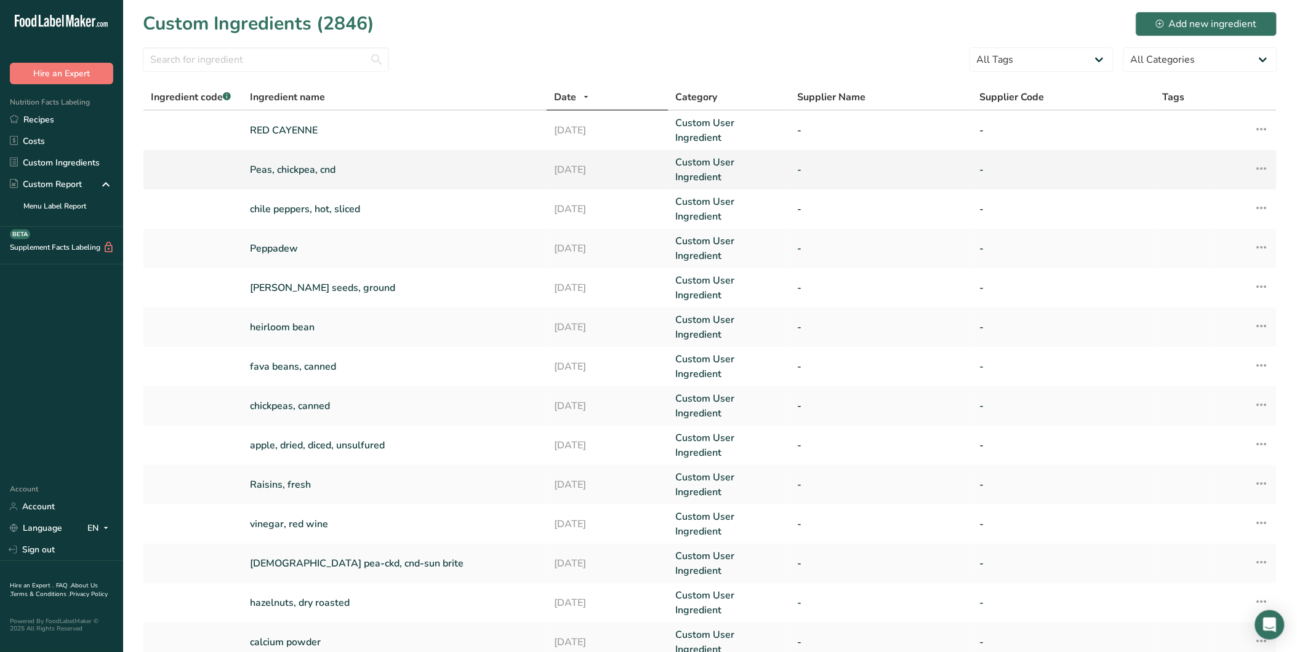
click at [322, 167] on link "Peas, chickpea, cnd" at bounding box center [394, 169] width 289 height 15
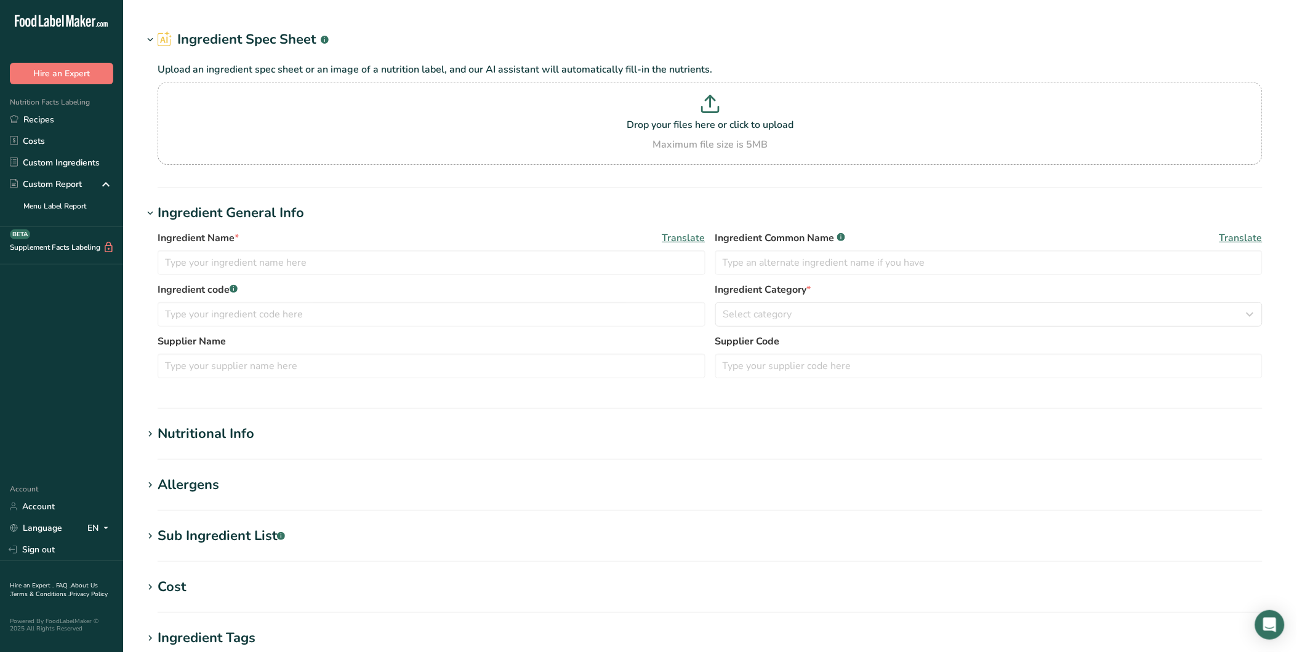
type input "Peas, chickpea, cnd"
type input "104000000"
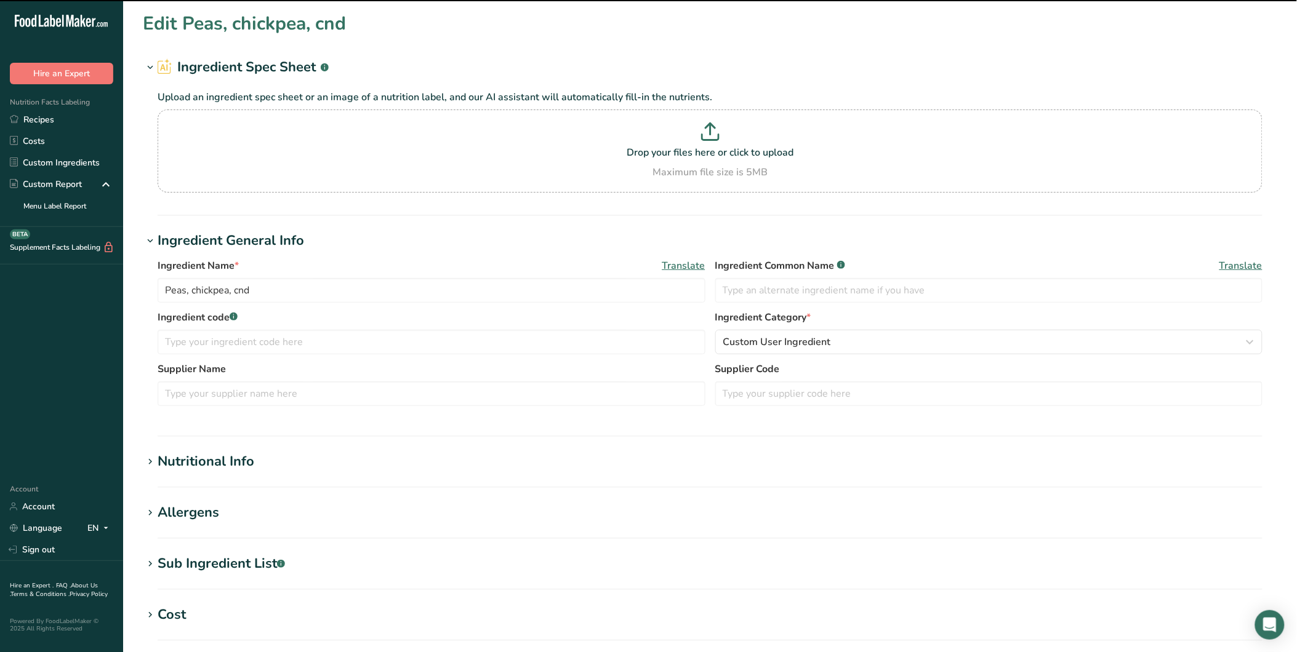
click at [223, 463] on div "Nutritional Info" at bounding box center [206, 462] width 97 height 20
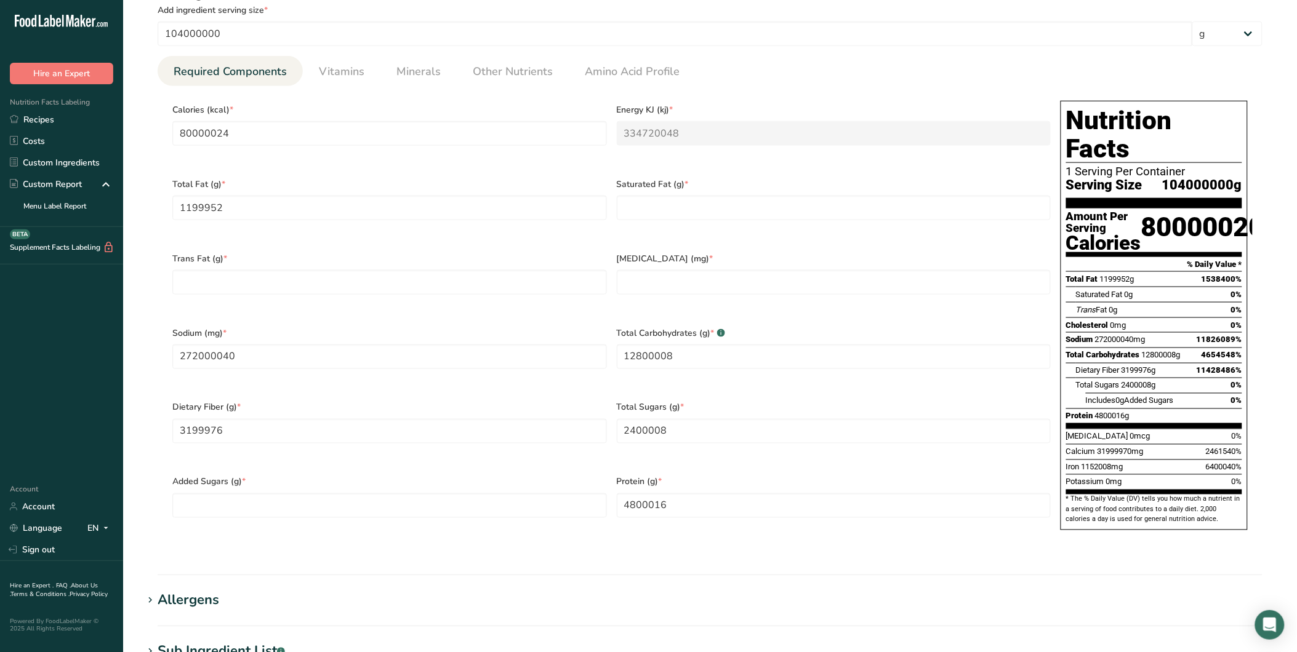
scroll to position [495, 0]
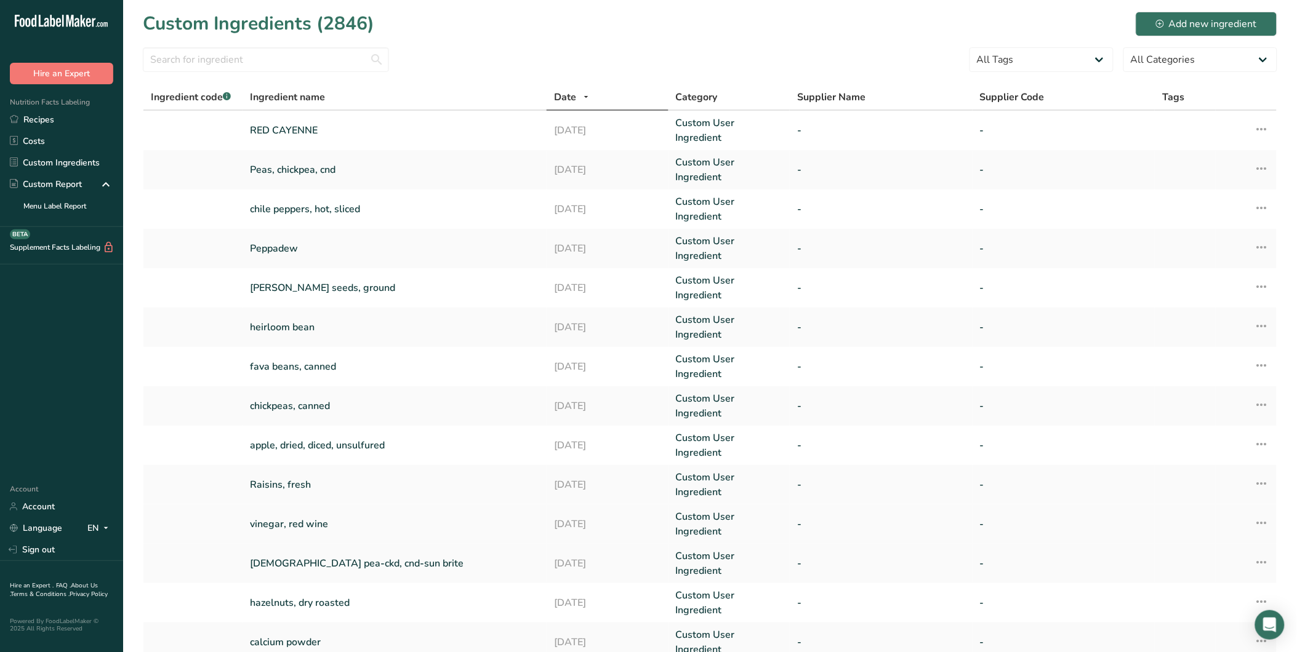
scroll to position [92, 0]
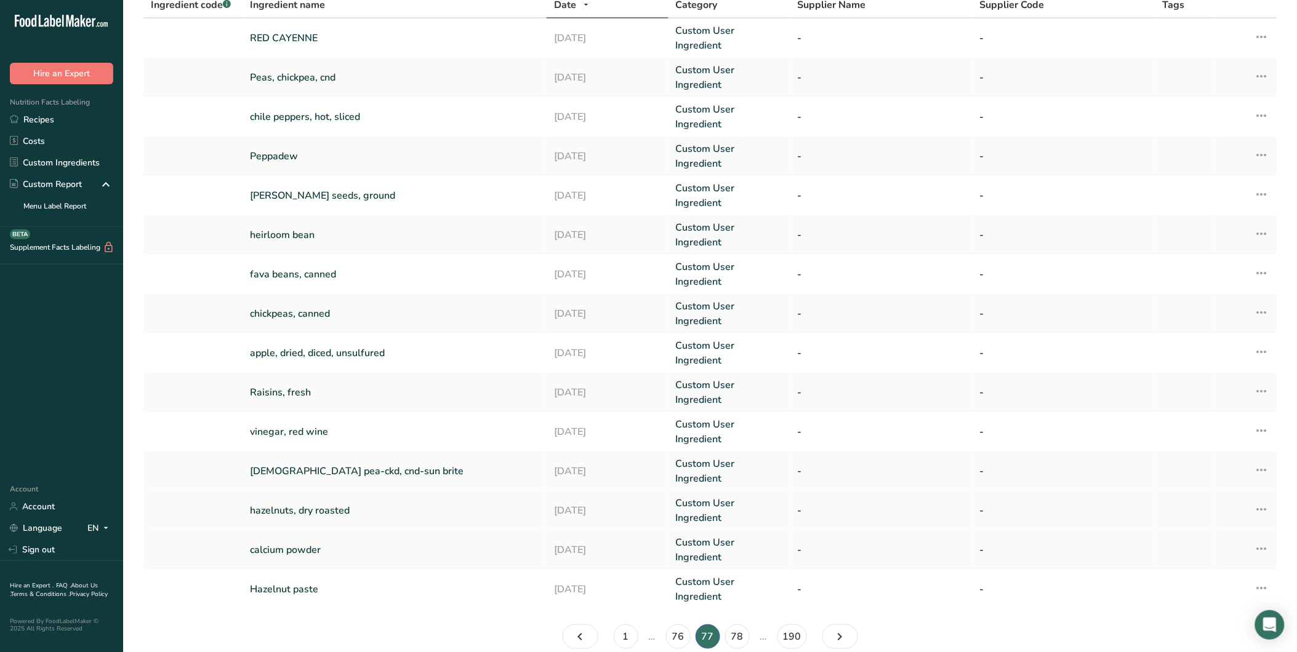
click at [306, 503] on link "hazelnuts, dry roasted" at bounding box center [394, 510] width 289 height 15
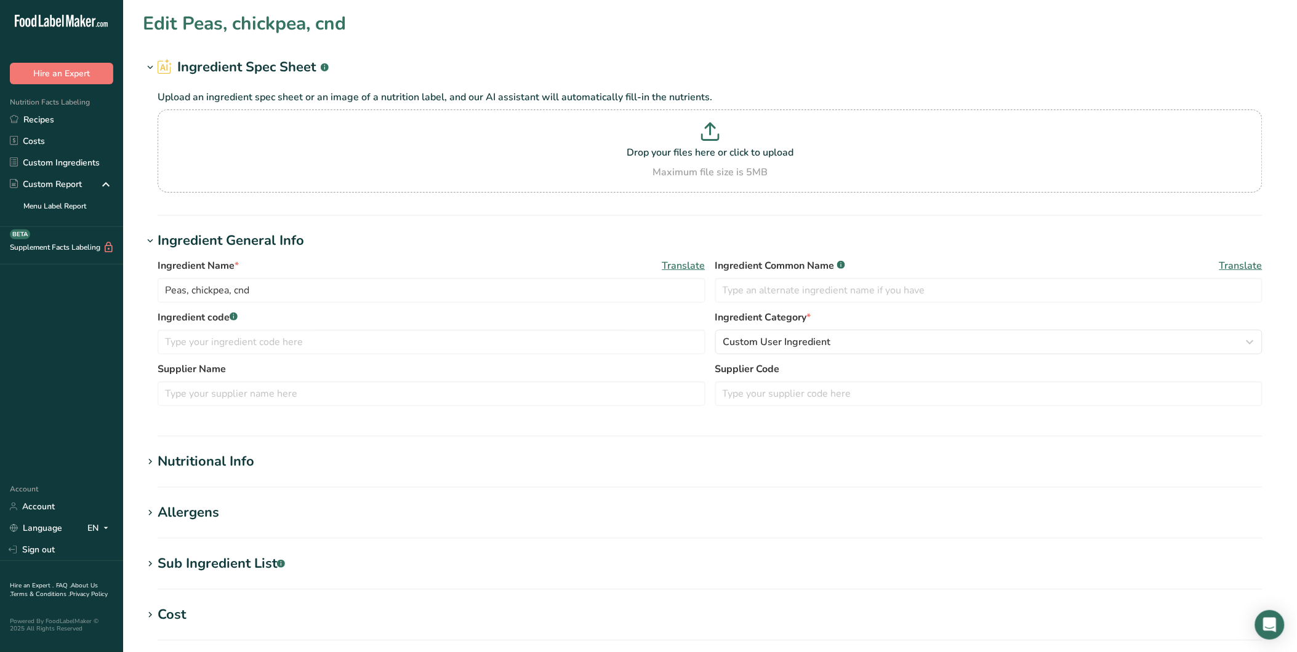
type input "hazelnuts, dry roasted"
type input "80000000"
click at [219, 460] on div "Nutritional Info" at bounding box center [206, 462] width 97 height 20
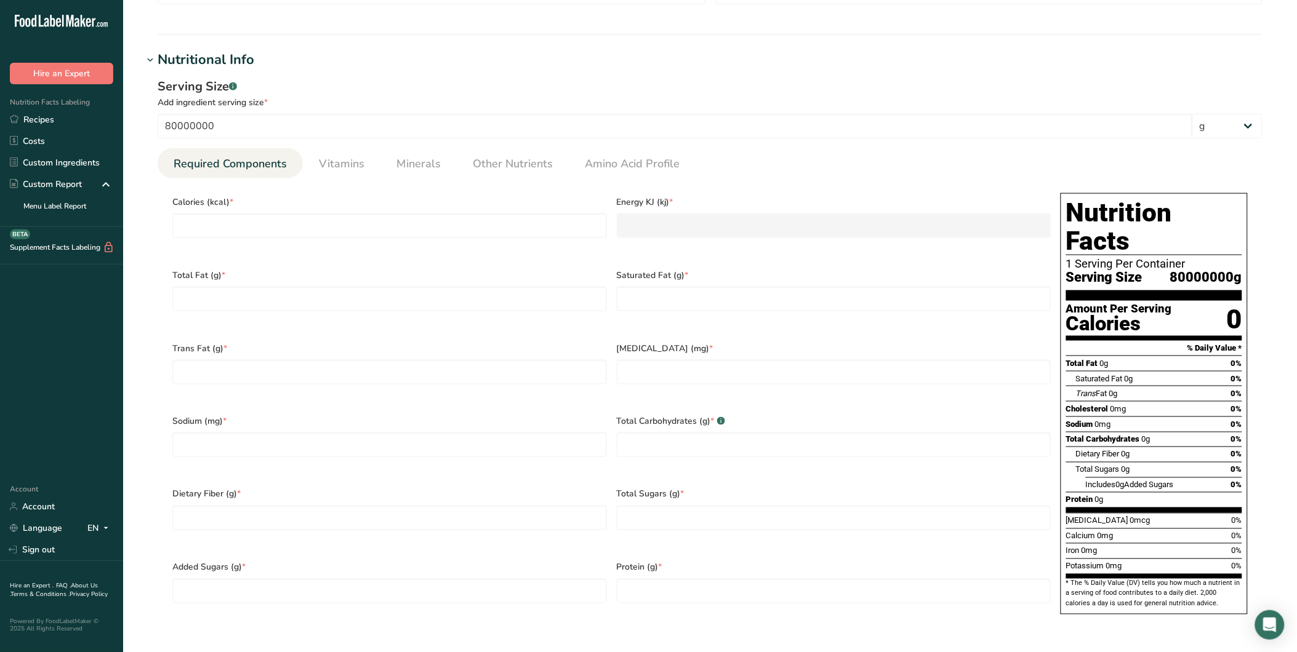
scroll to position [404, 0]
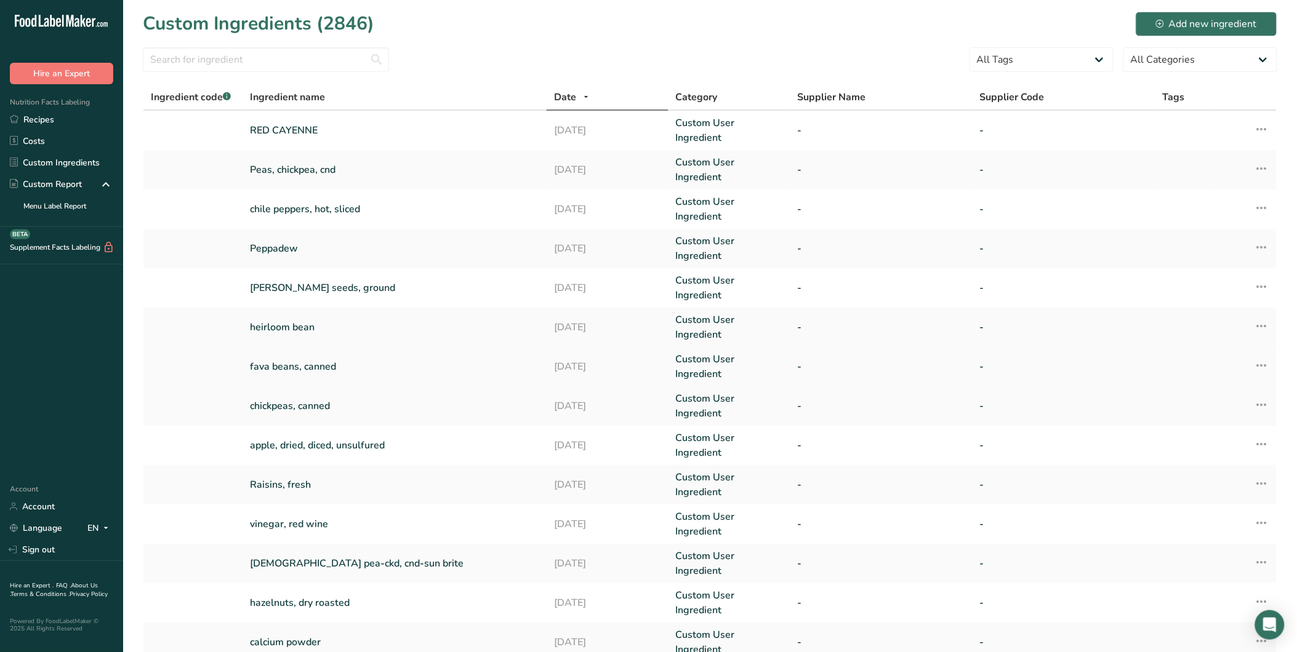
scroll to position [92, 0]
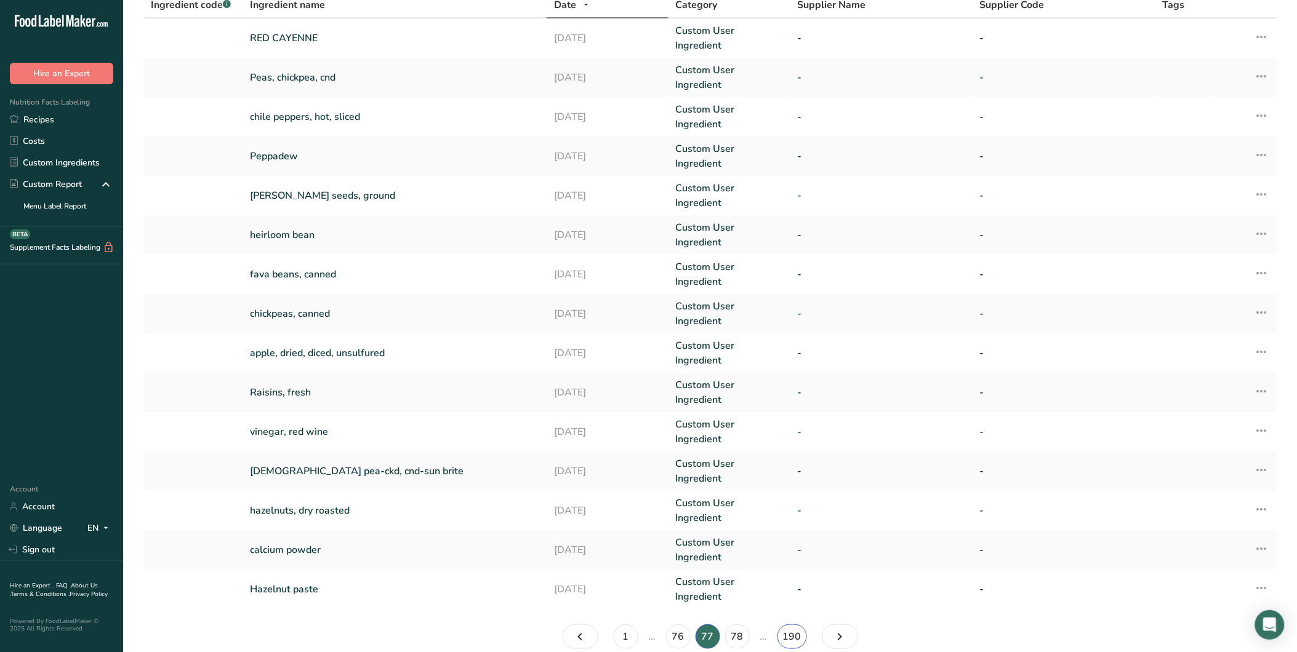
click at [793, 625] on link "190" at bounding box center [792, 637] width 30 height 25
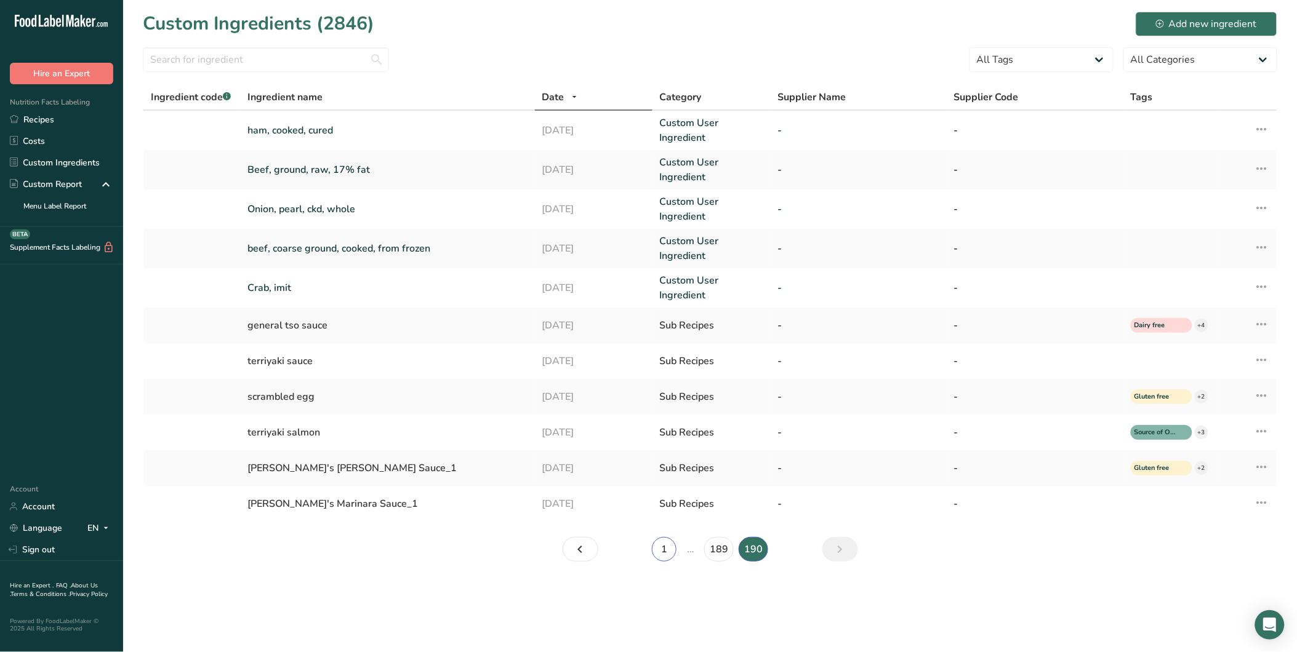
click at [662, 550] on link "1" at bounding box center [664, 549] width 25 height 25
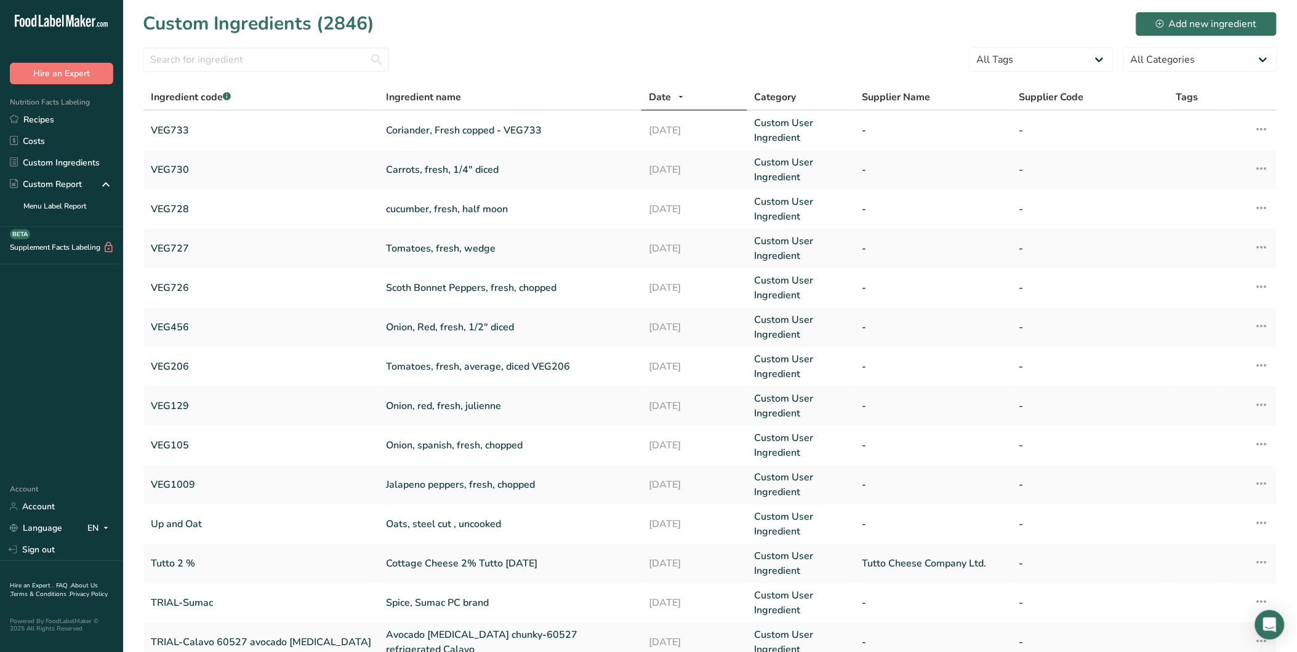
scroll to position [148, 0]
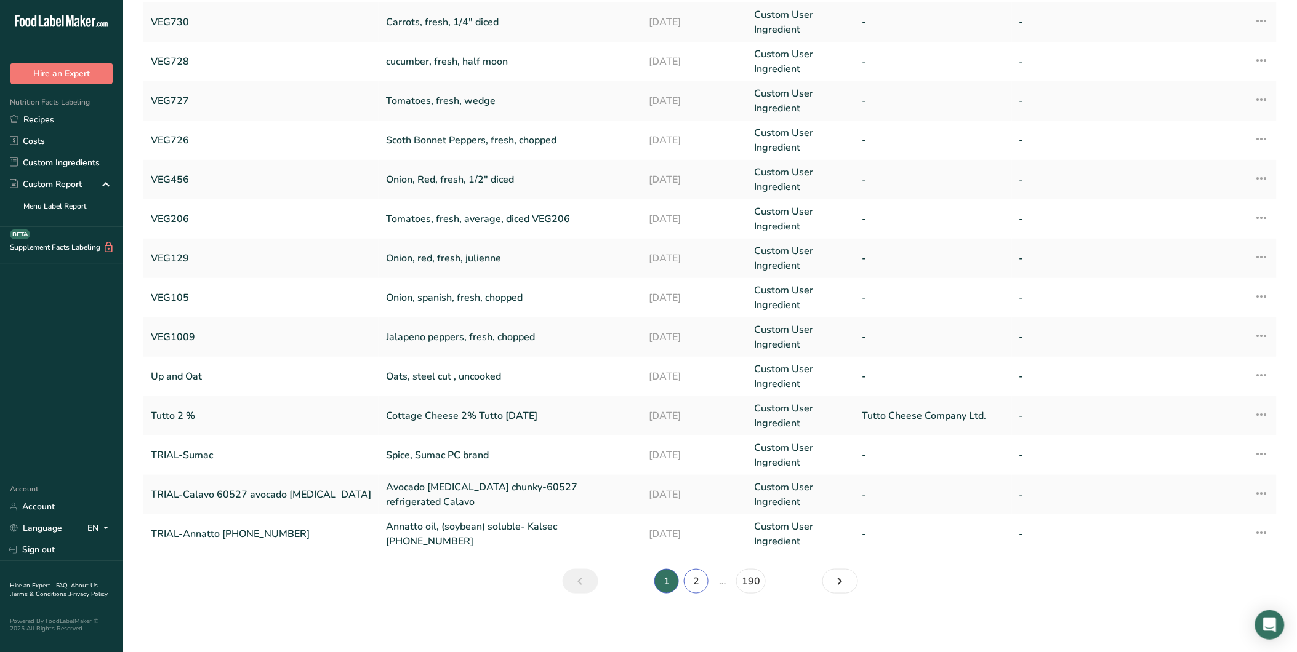
click at [696, 585] on link "2" at bounding box center [696, 581] width 25 height 25
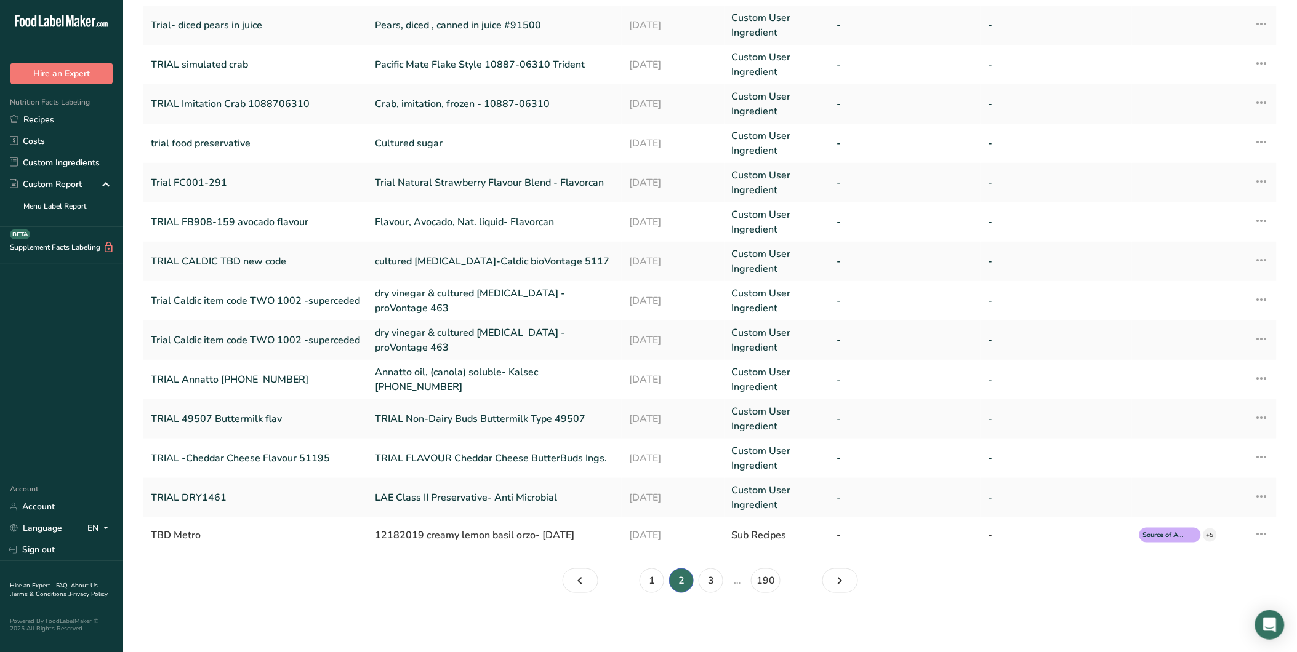
scroll to position [144, 0]
click at [712, 583] on link "3" at bounding box center [711, 581] width 25 height 25
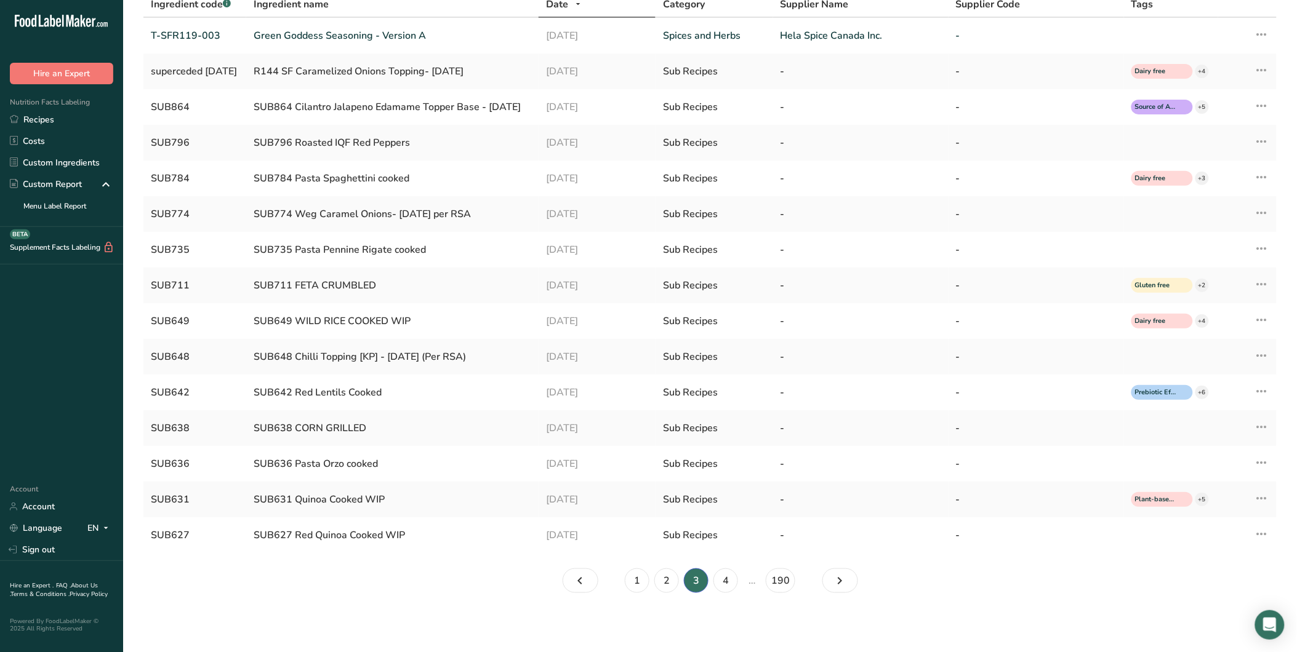
scroll to position [95, 0]
click at [730, 581] on link "4" at bounding box center [725, 581] width 25 height 25
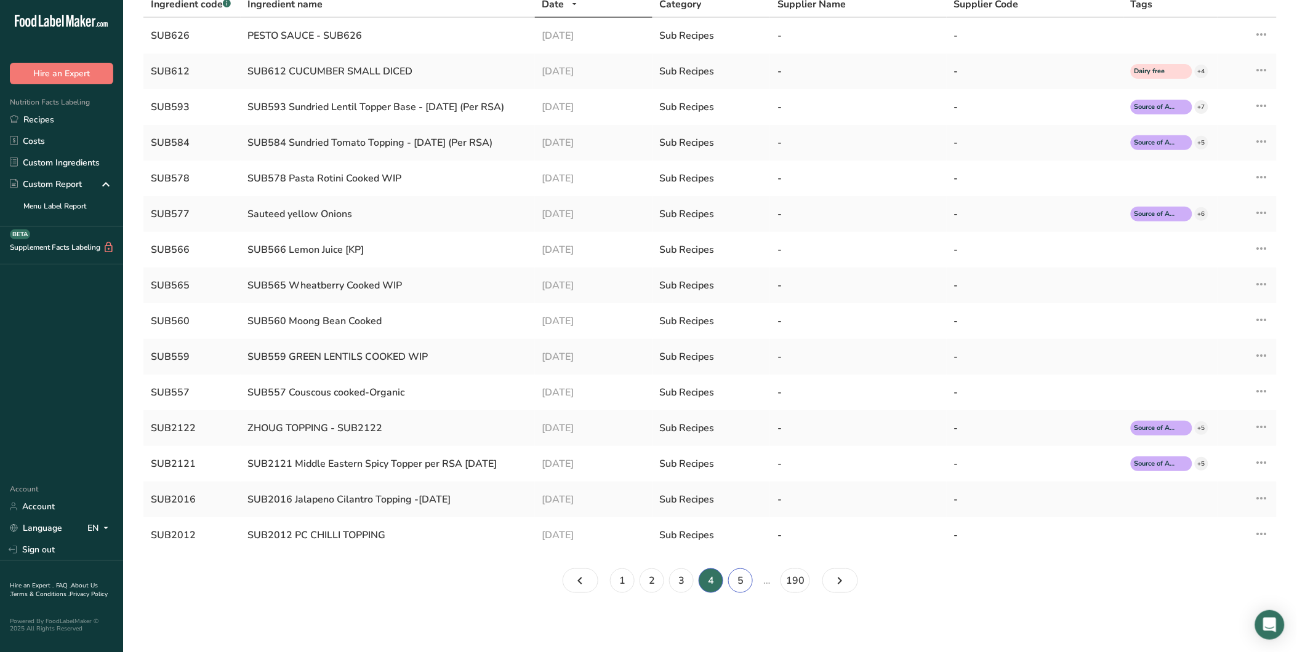
click at [748, 582] on link "5" at bounding box center [740, 581] width 25 height 25
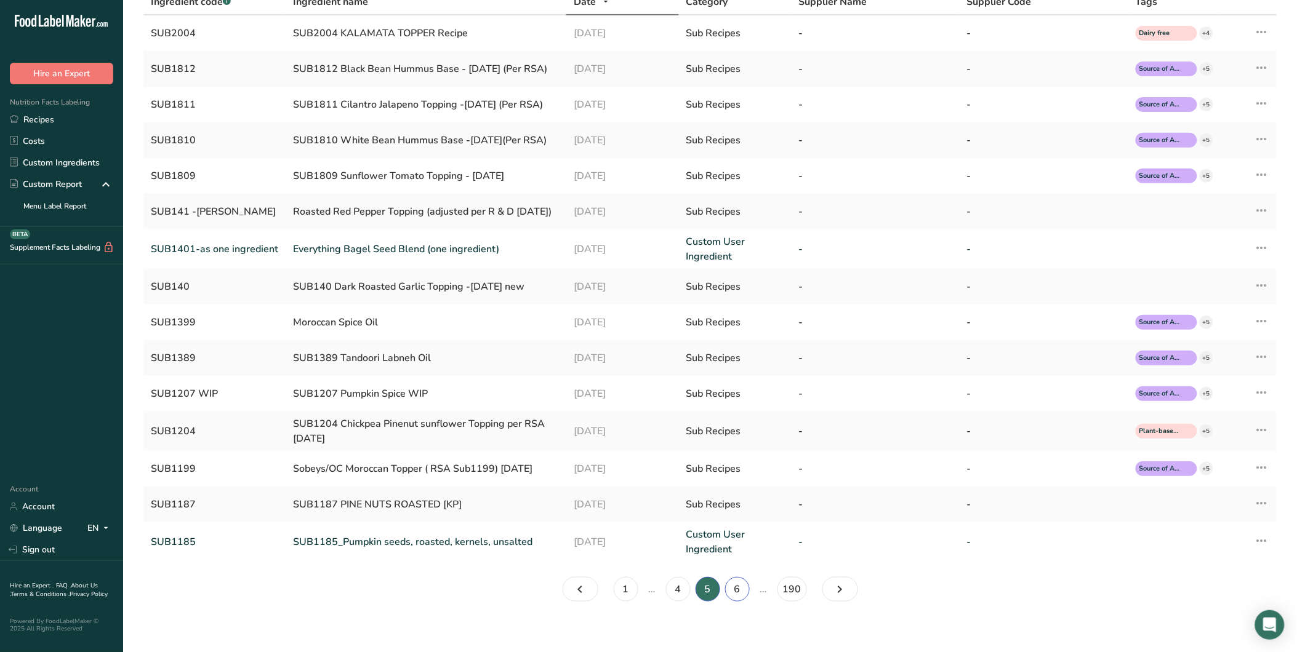
click at [734, 602] on link "6" at bounding box center [737, 589] width 25 height 25
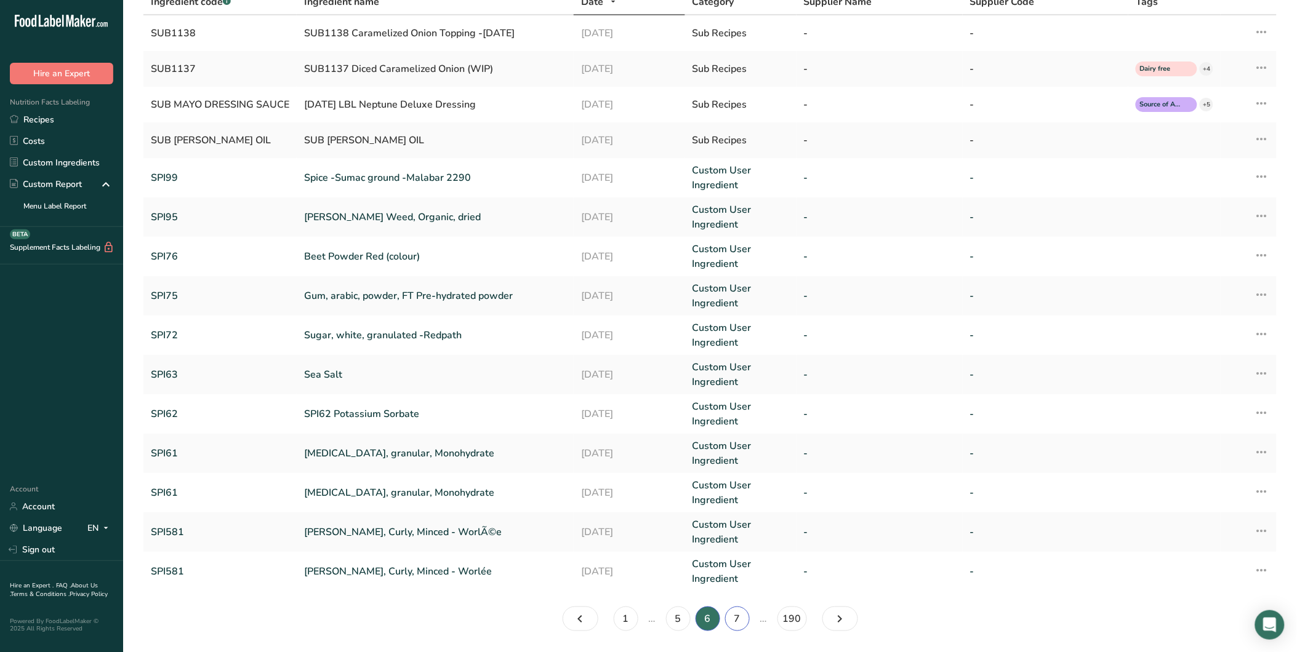
click at [740, 620] on link "7" at bounding box center [737, 619] width 25 height 25
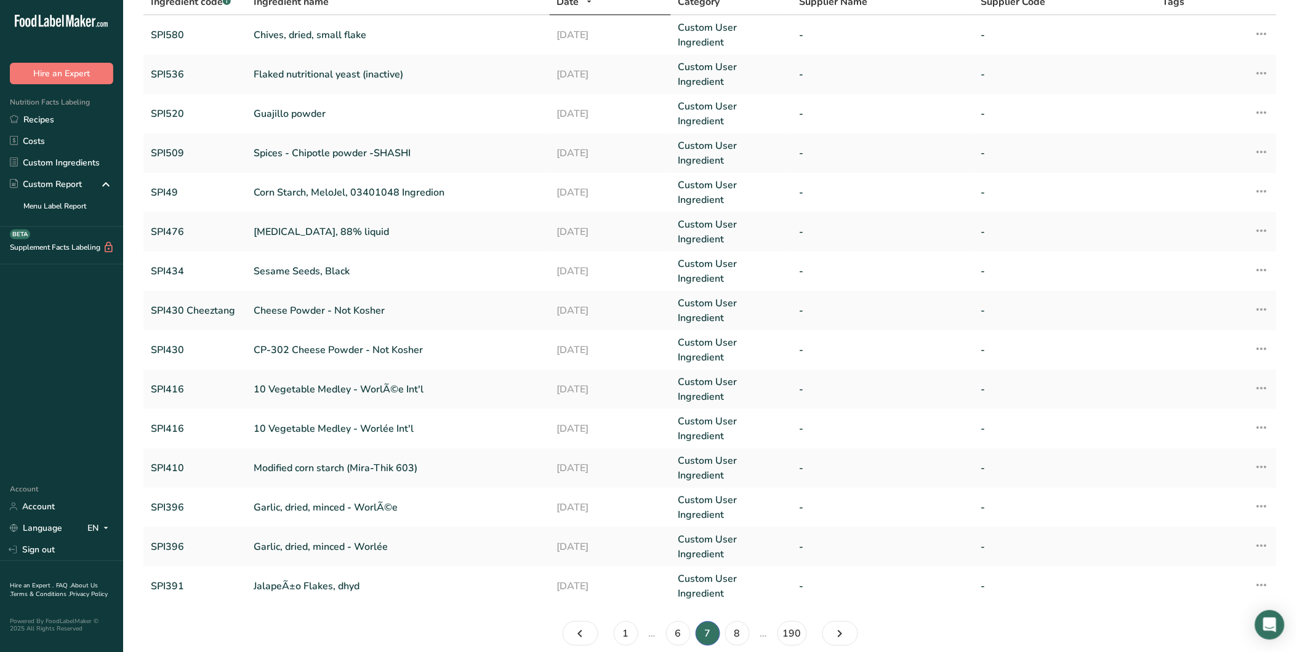
scroll to position [92, 0]
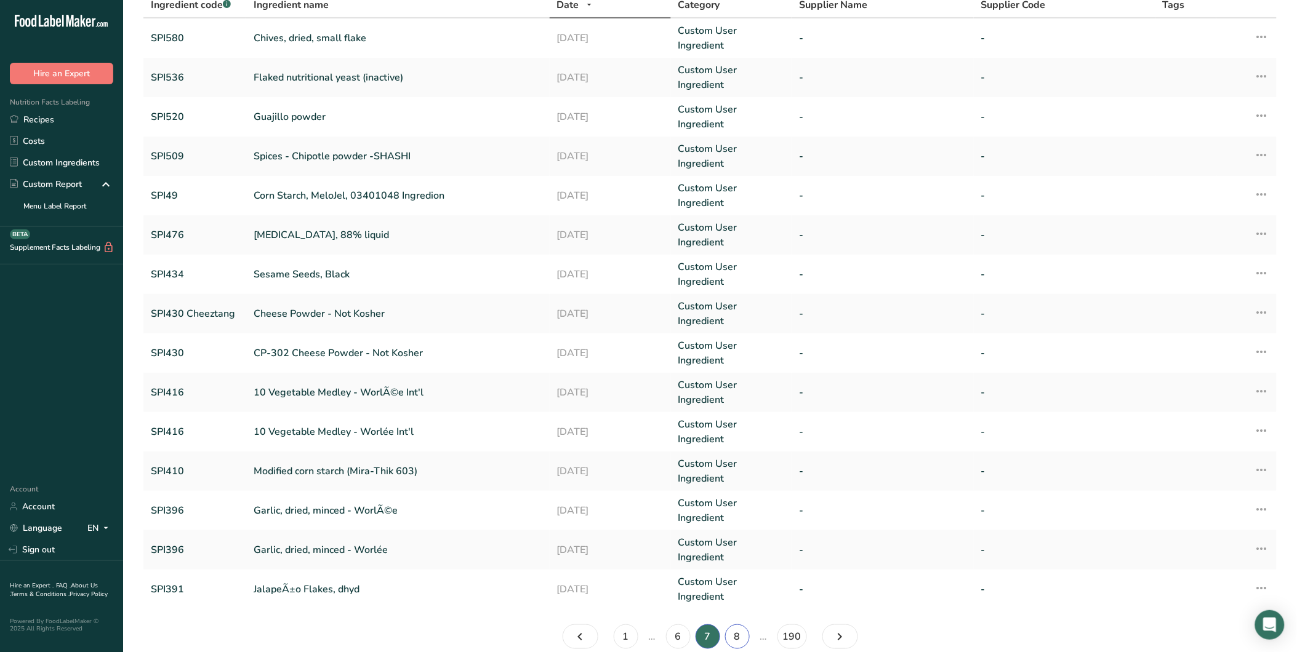
click at [737, 625] on link "8" at bounding box center [737, 637] width 25 height 25
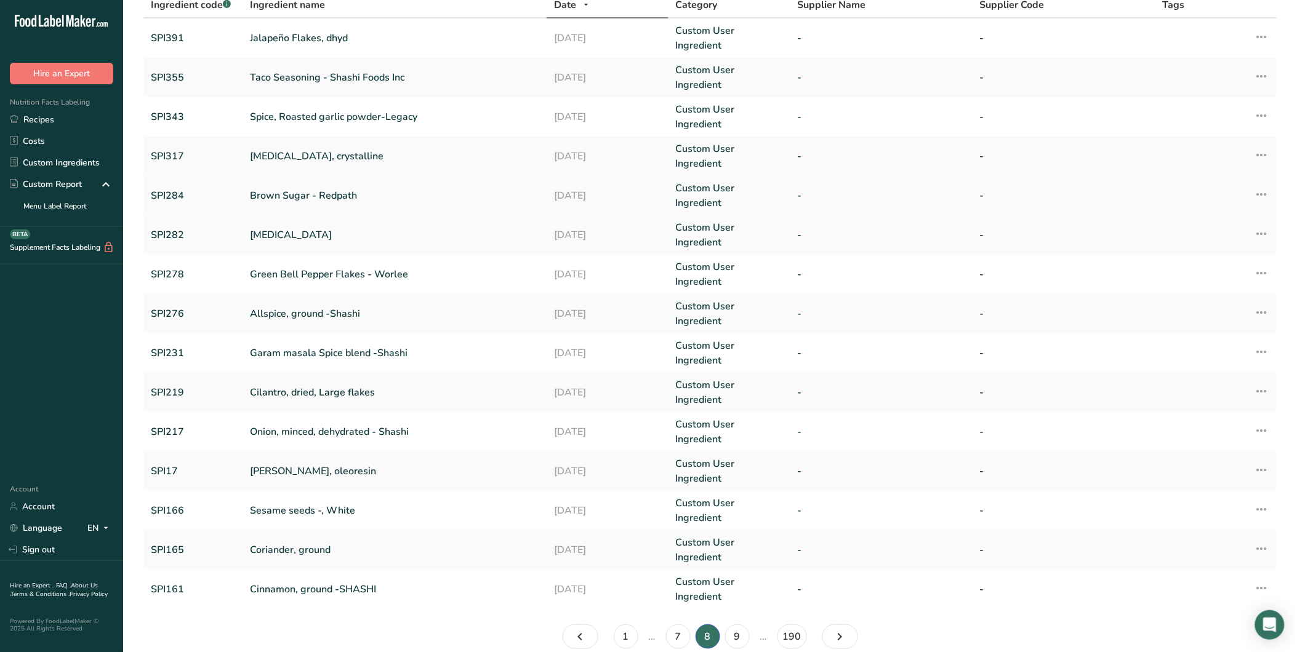
click at [321, 188] on link "Brown Sugar - Redpath" at bounding box center [394, 195] width 289 height 15
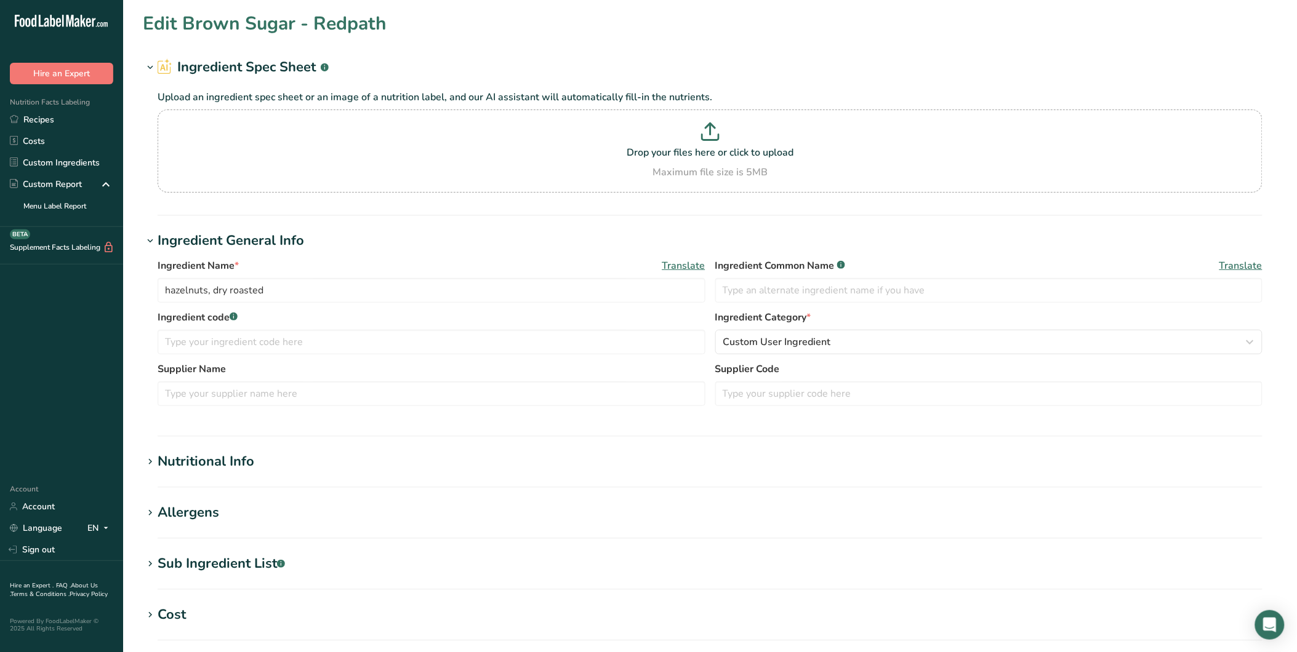
type input "Brown Sugar - Redpath"
type input "Brown Sugar"
type input "SPI284"
type input "100"
type input "380"
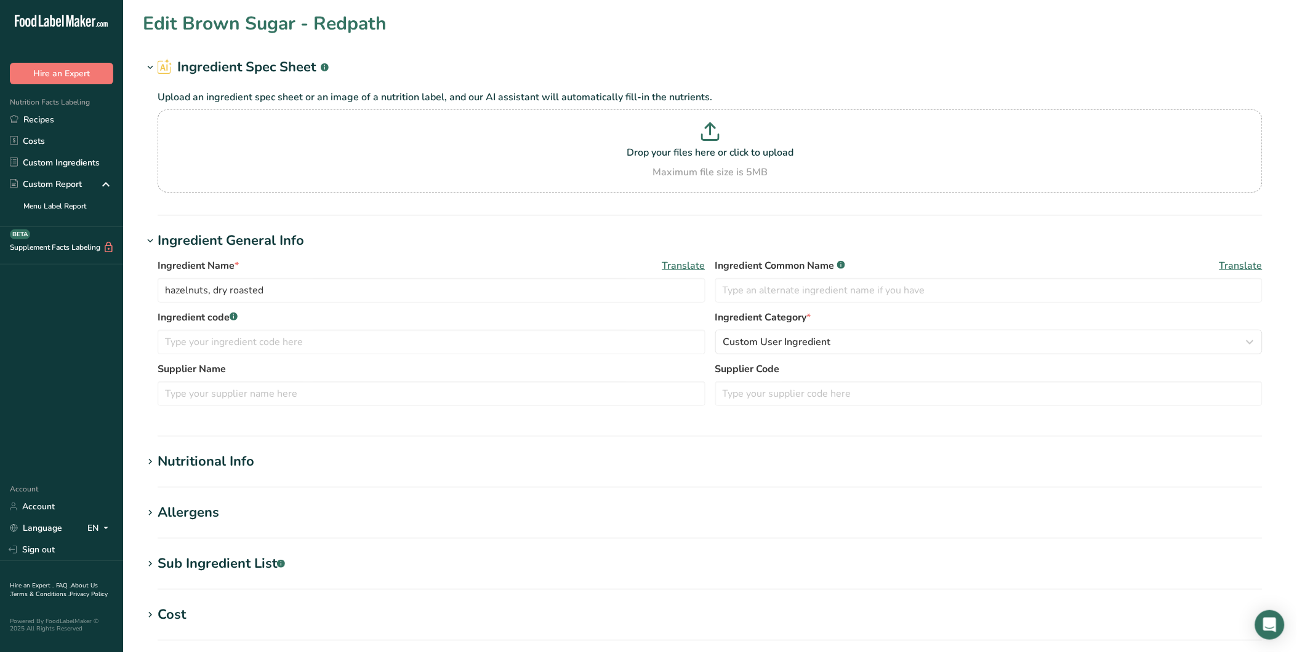
type KJ "1589.92"
type Sugars "97.02"
type input "0.12"
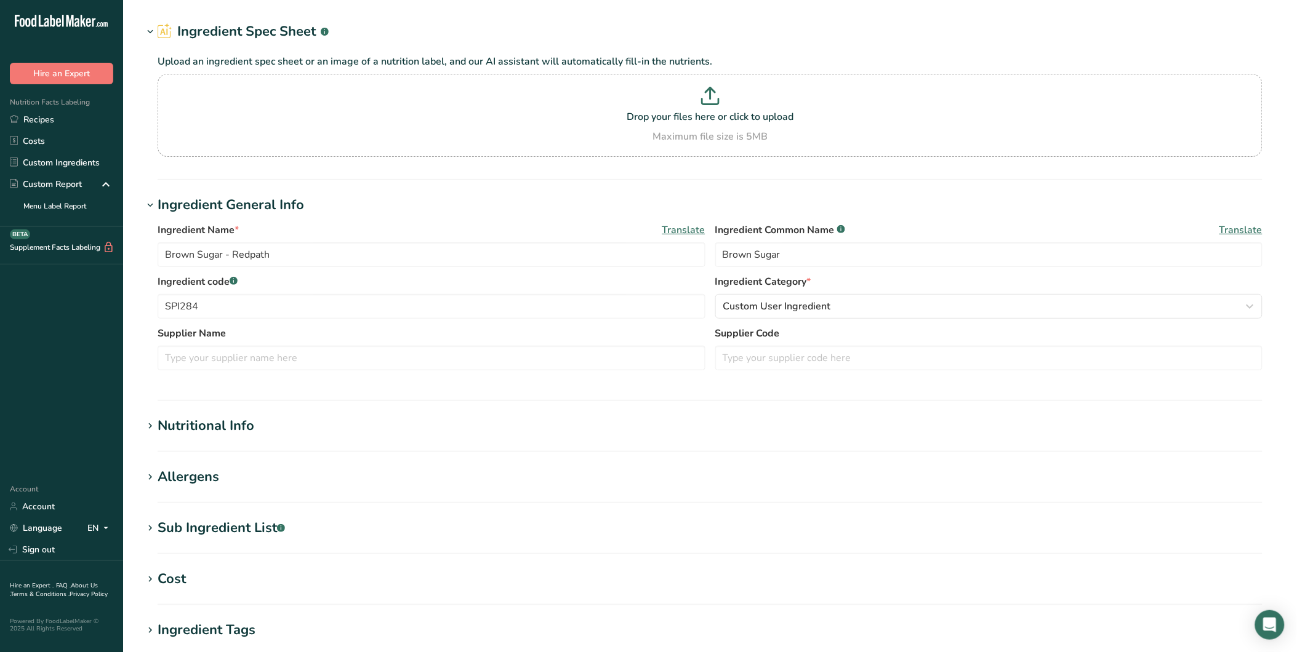
click at [244, 425] on div "Nutritional Info" at bounding box center [206, 426] width 97 height 20
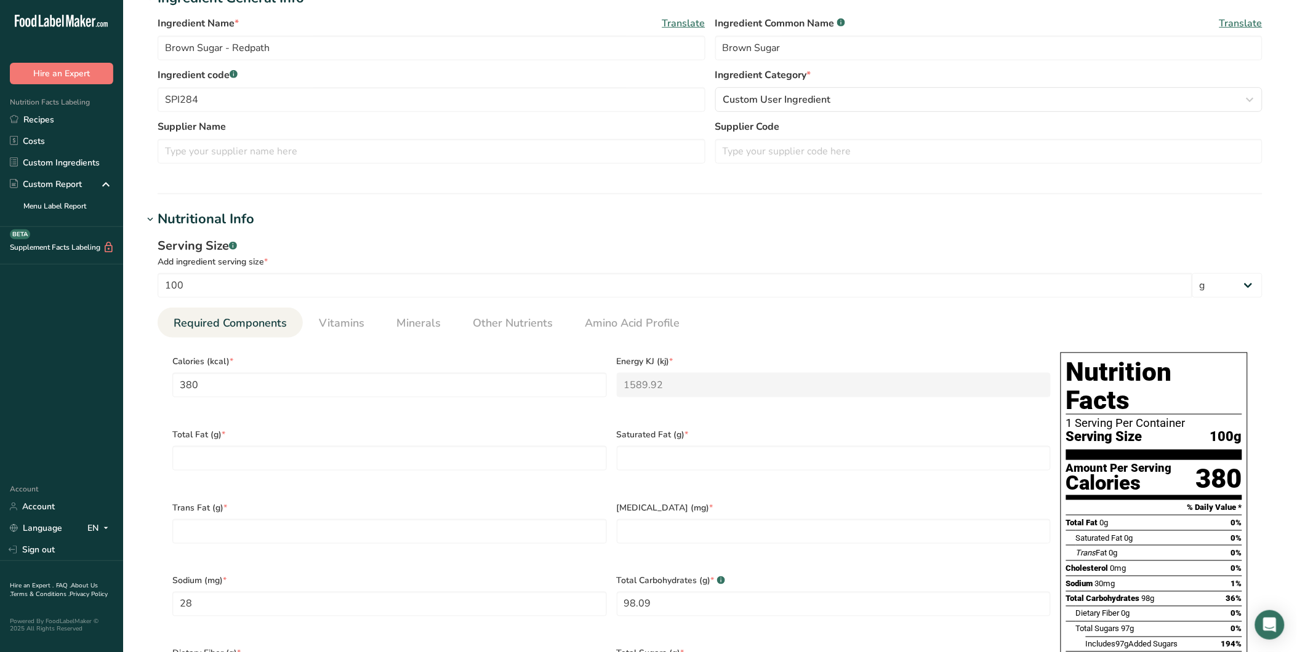
scroll to position [247, 0]
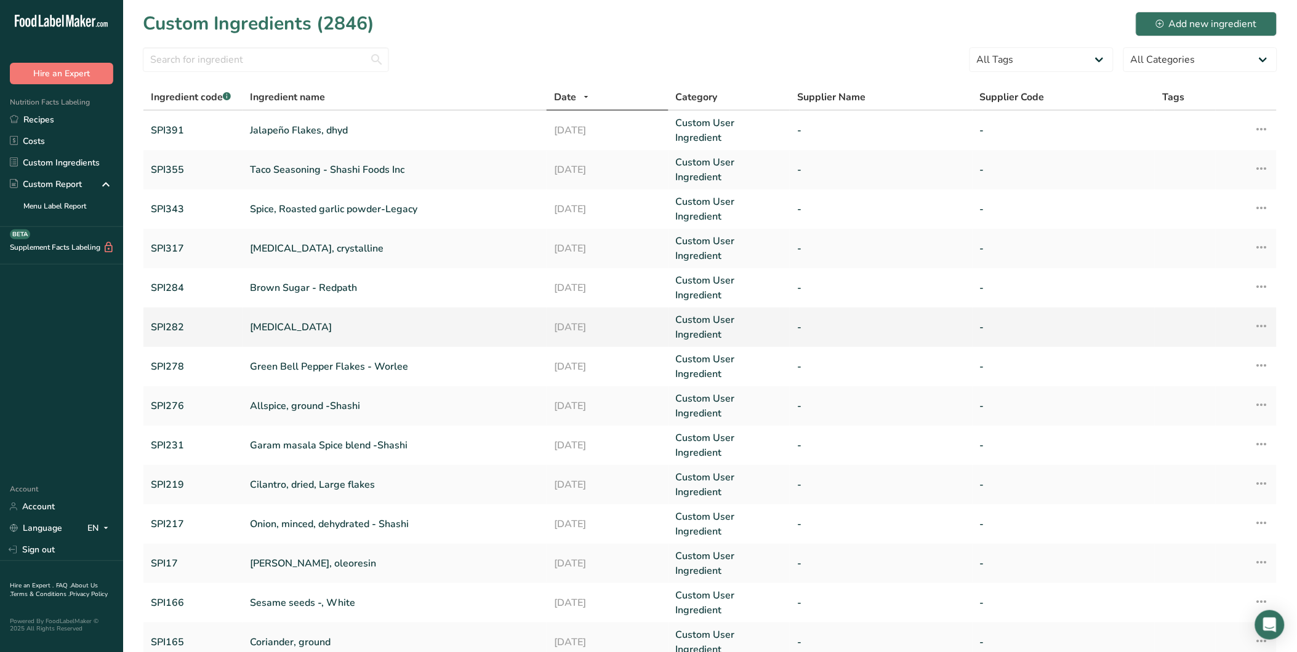
scroll to position [92, 0]
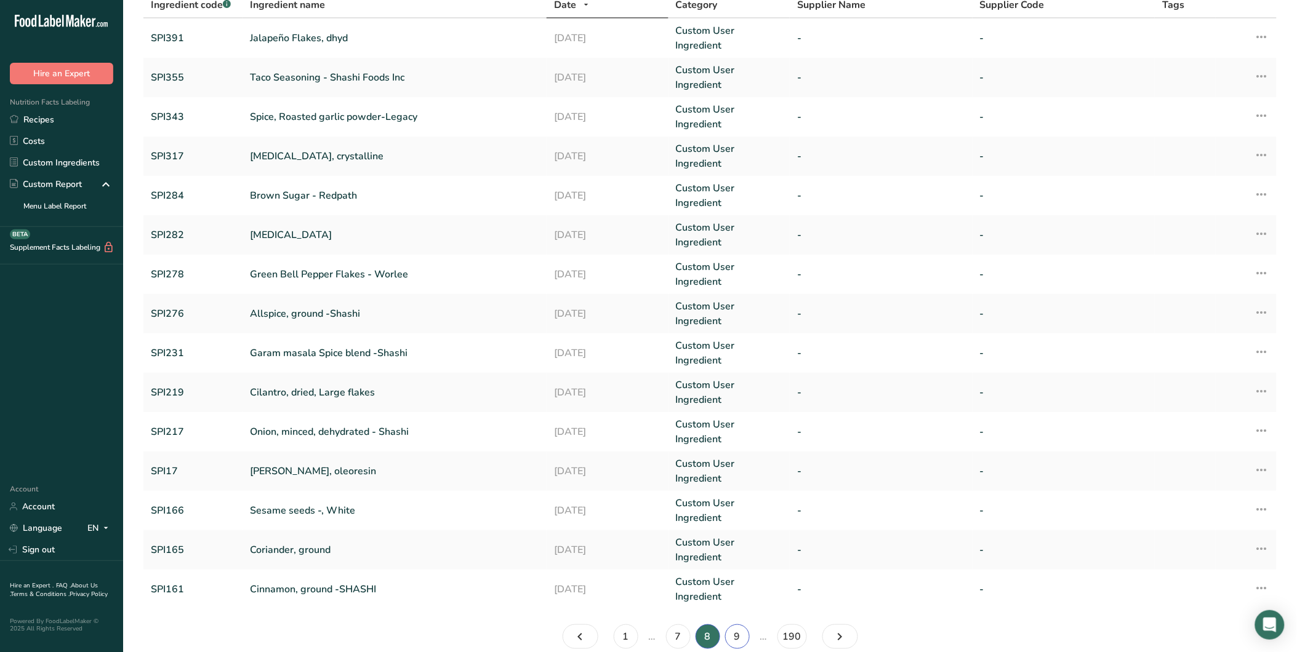
click at [741, 625] on link "9" at bounding box center [737, 637] width 25 height 25
click at [741, 625] on link "10" at bounding box center [737, 637] width 25 height 25
click at [741, 625] on link "11" at bounding box center [737, 637] width 25 height 25
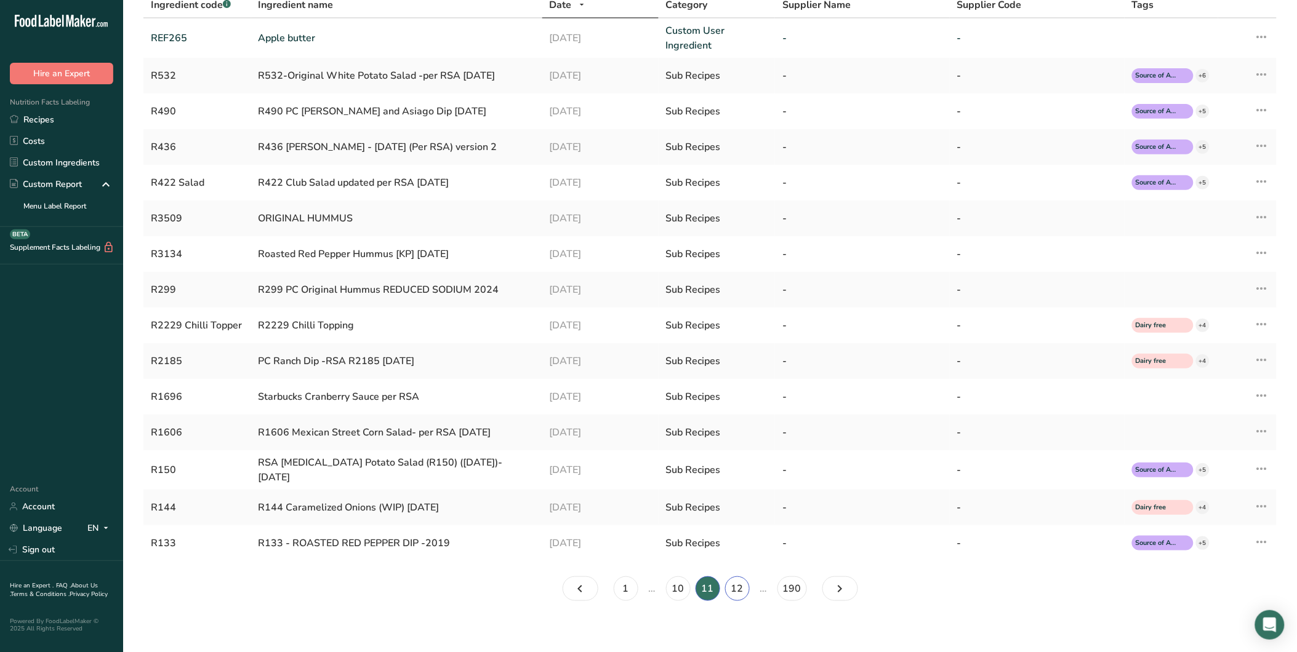
click at [741, 582] on link "12" at bounding box center [737, 589] width 25 height 25
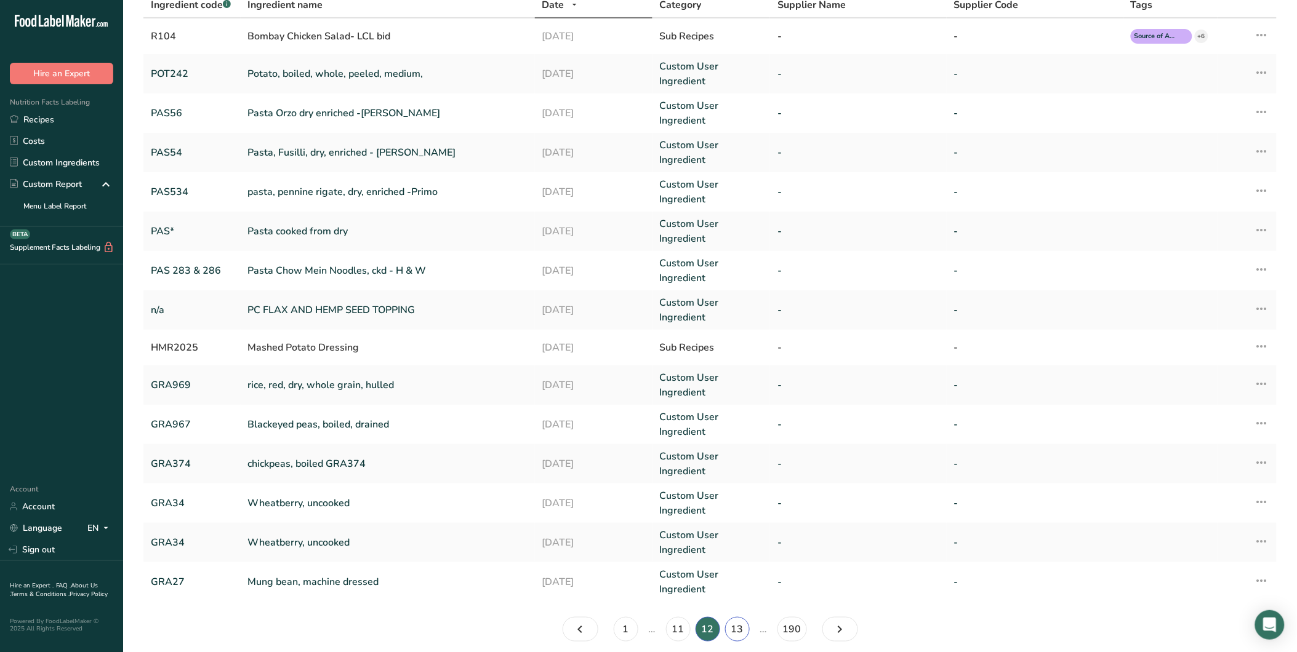
click at [734, 630] on link "13" at bounding box center [737, 629] width 25 height 25
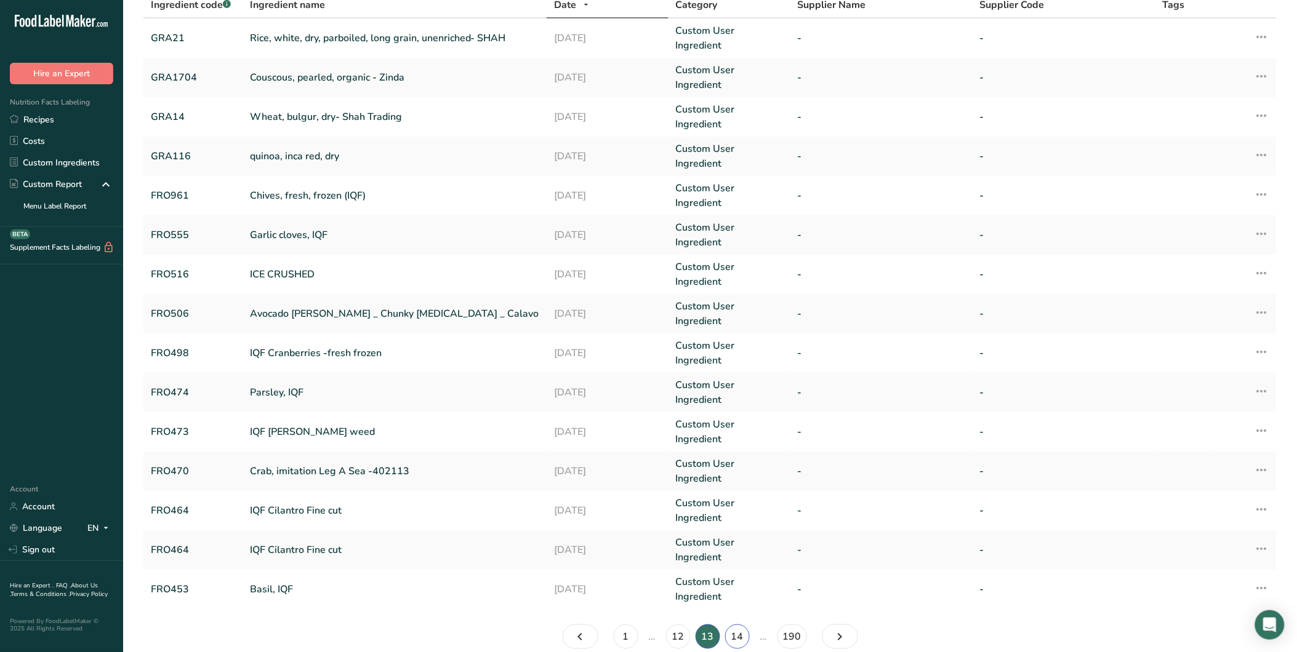
click at [734, 625] on link "14" at bounding box center [737, 637] width 25 height 25
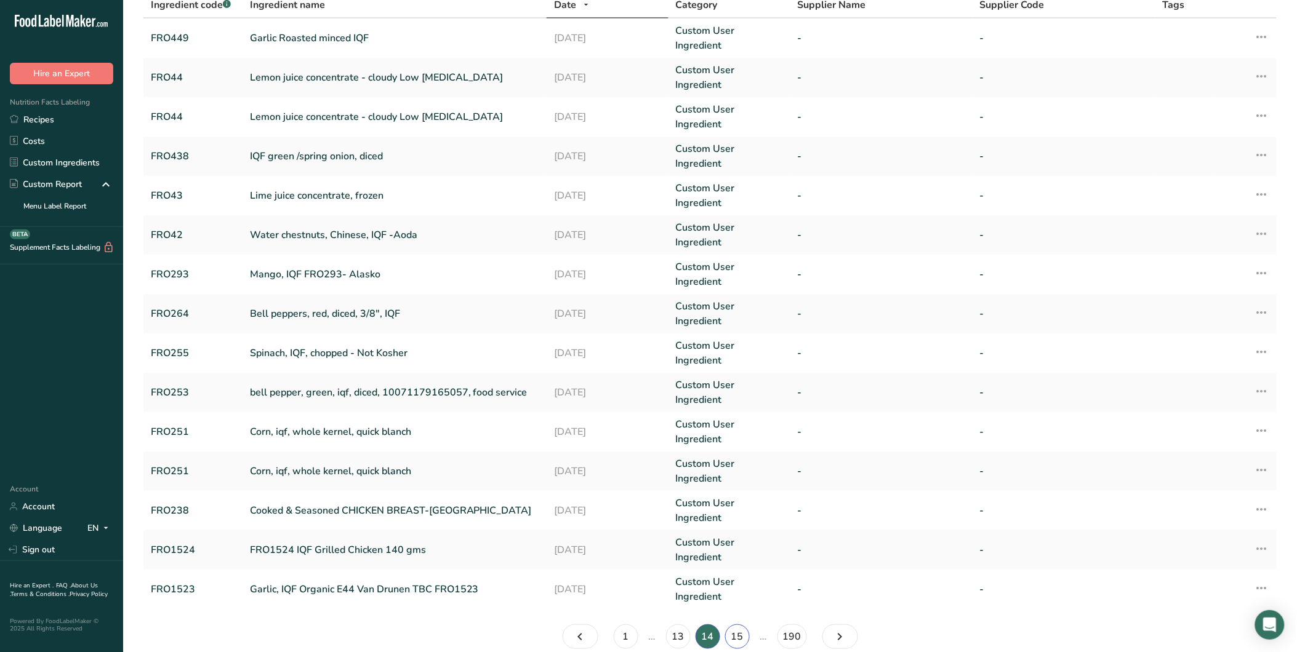
click at [734, 625] on link "15" at bounding box center [737, 637] width 25 height 25
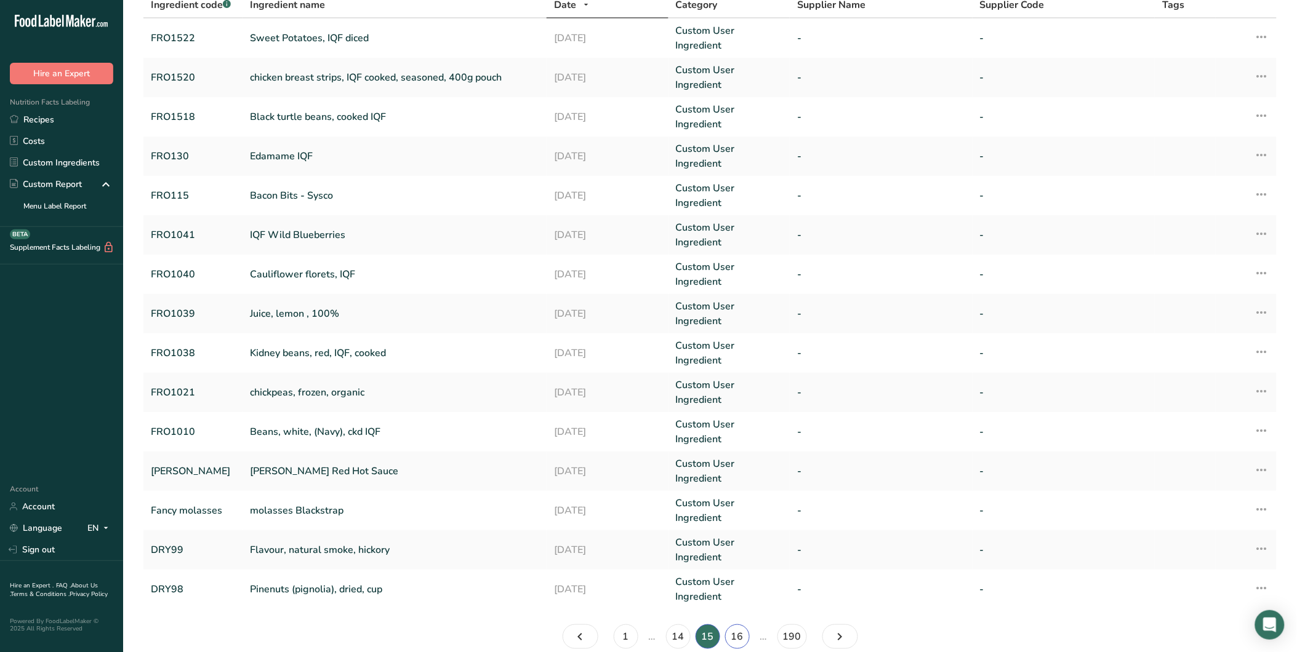
click at [735, 625] on link "16" at bounding box center [737, 637] width 25 height 25
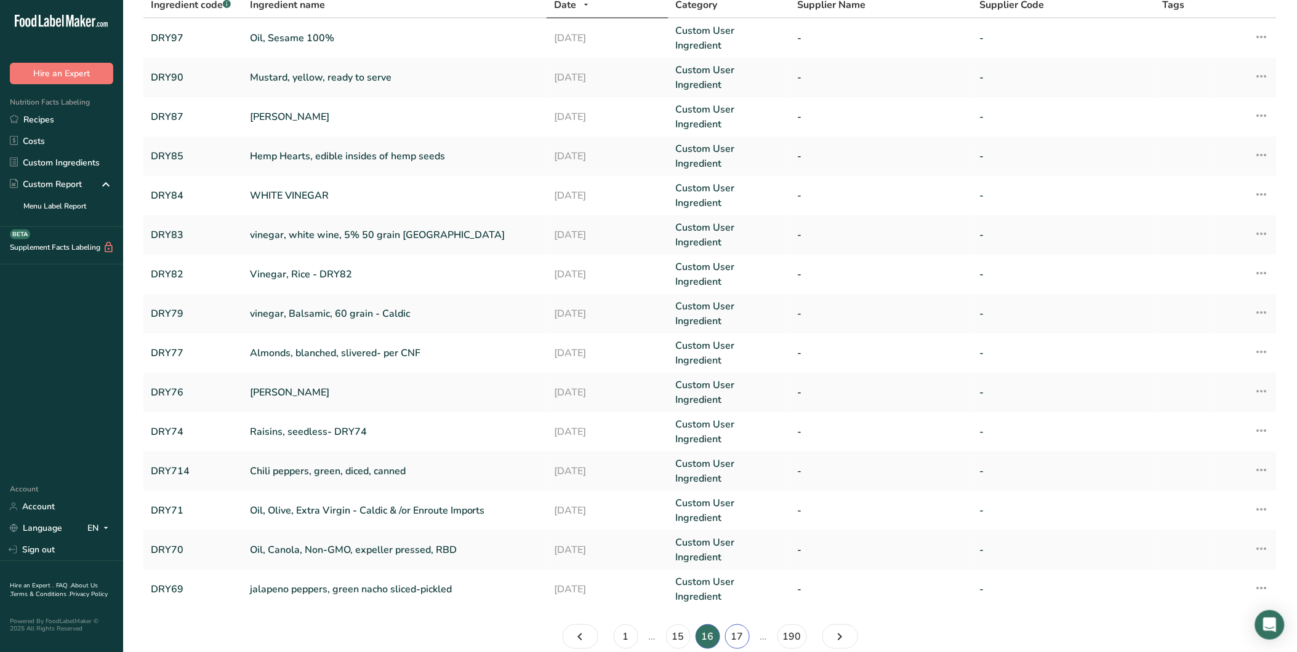
click at [735, 625] on link "17" at bounding box center [737, 637] width 25 height 25
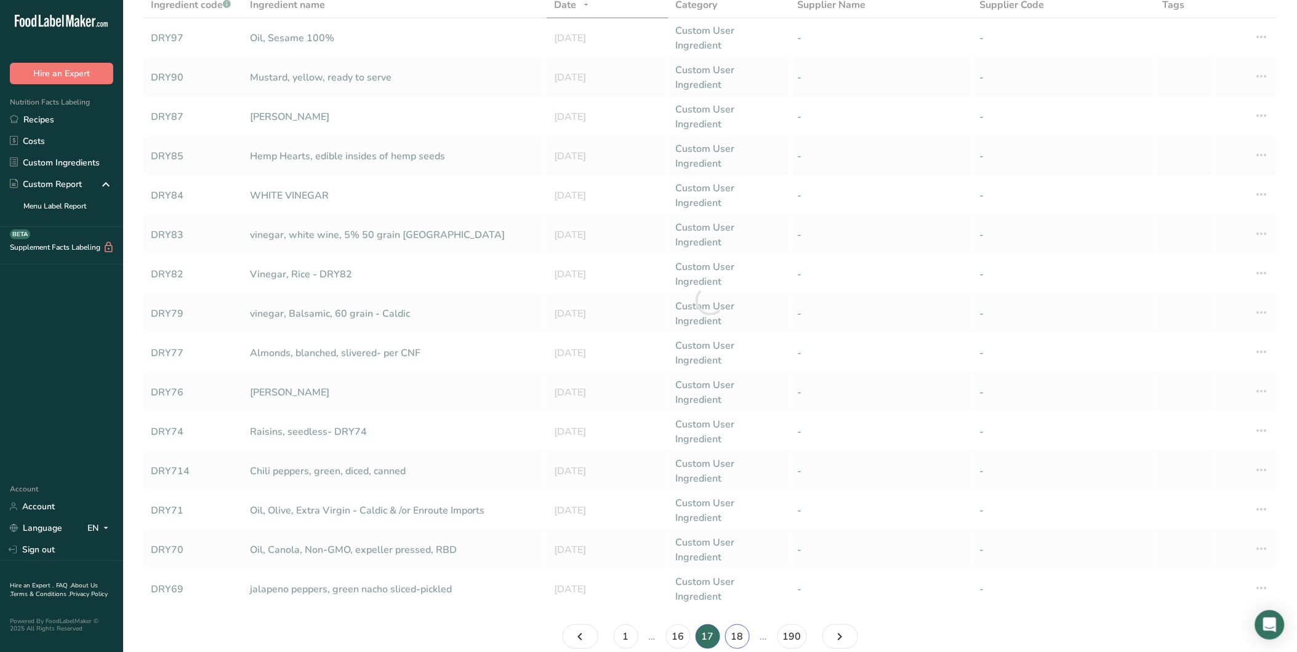
click at [735, 625] on link "18" at bounding box center [737, 637] width 25 height 25
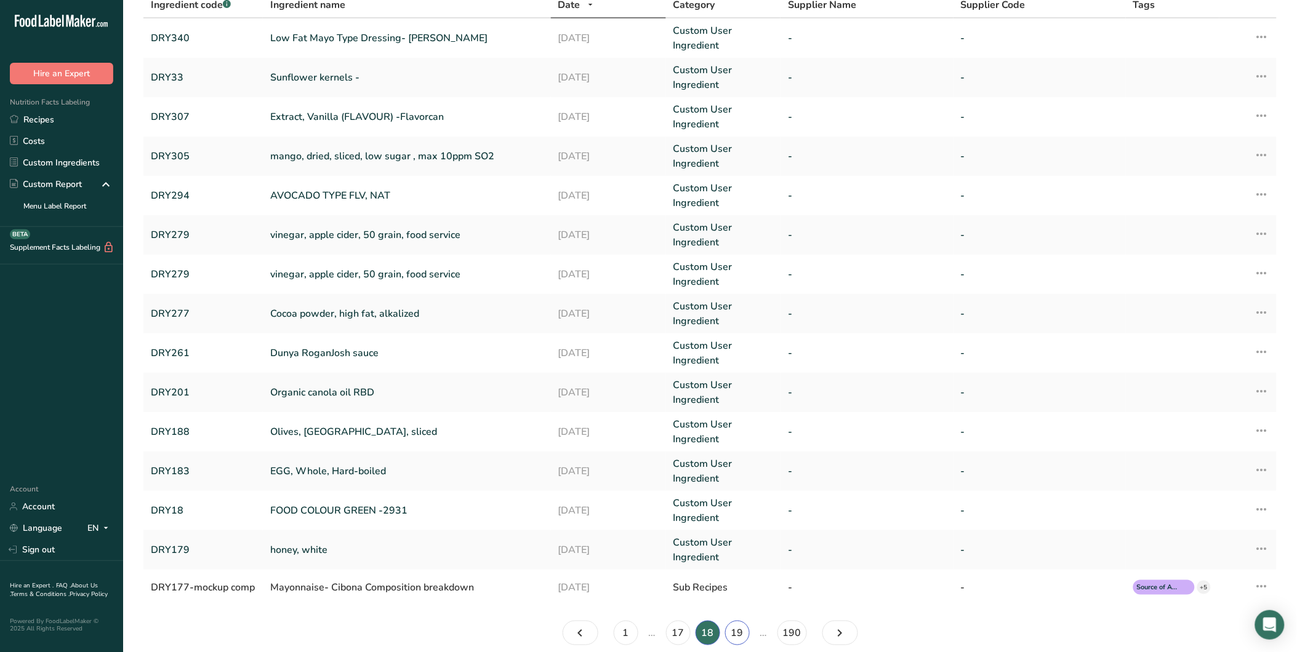
click at [735, 629] on link "19" at bounding box center [737, 633] width 25 height 25
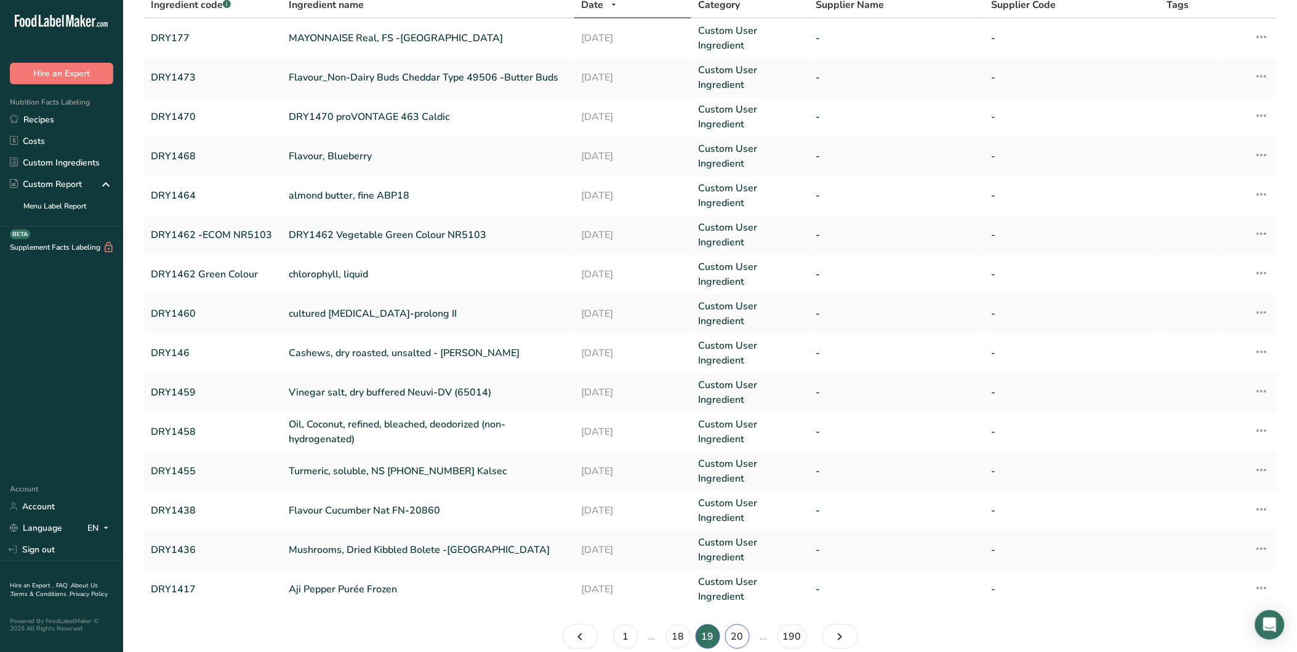
click at [729, 631] on link "20" at bounding box center [737, 637] width 25 height 25
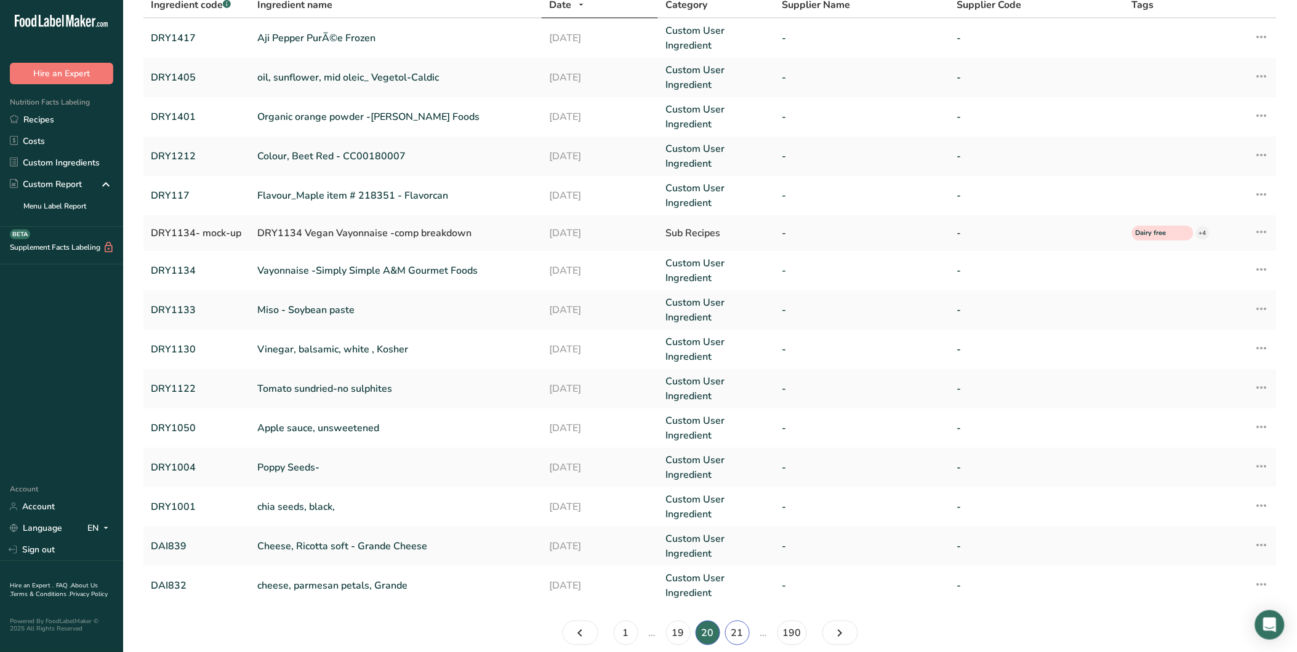
click at [731, 632] on link "21" at bounding box center [737, 633] width 25 height 25
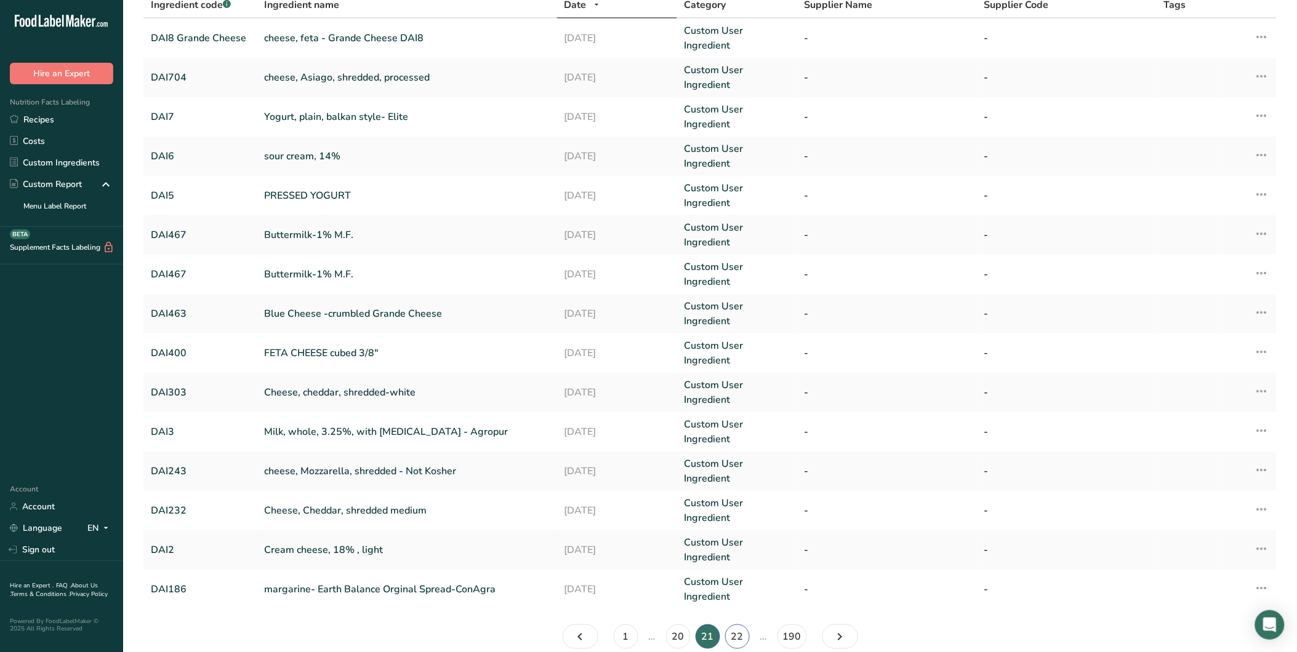
click at [734, 634] on link "22" at bounding box center [737, 637] width 25 height 25
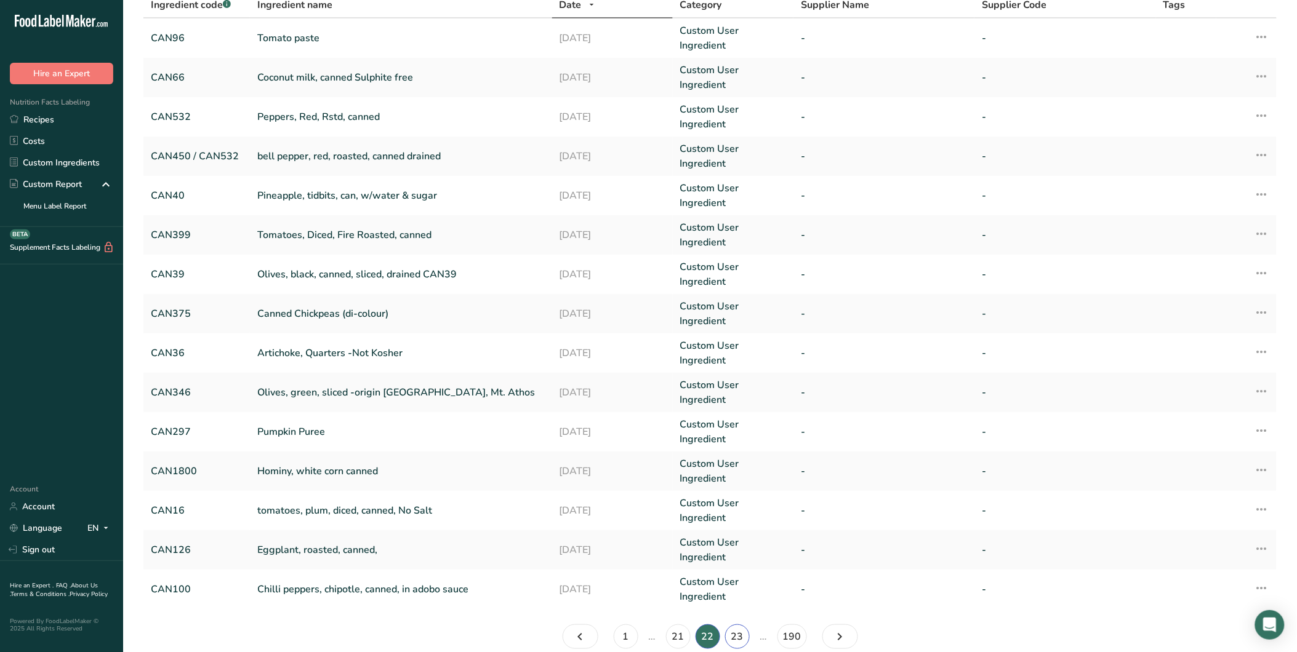
click at [734, 634] on link "23" at bounding box center [737, 637] width 25 height 25
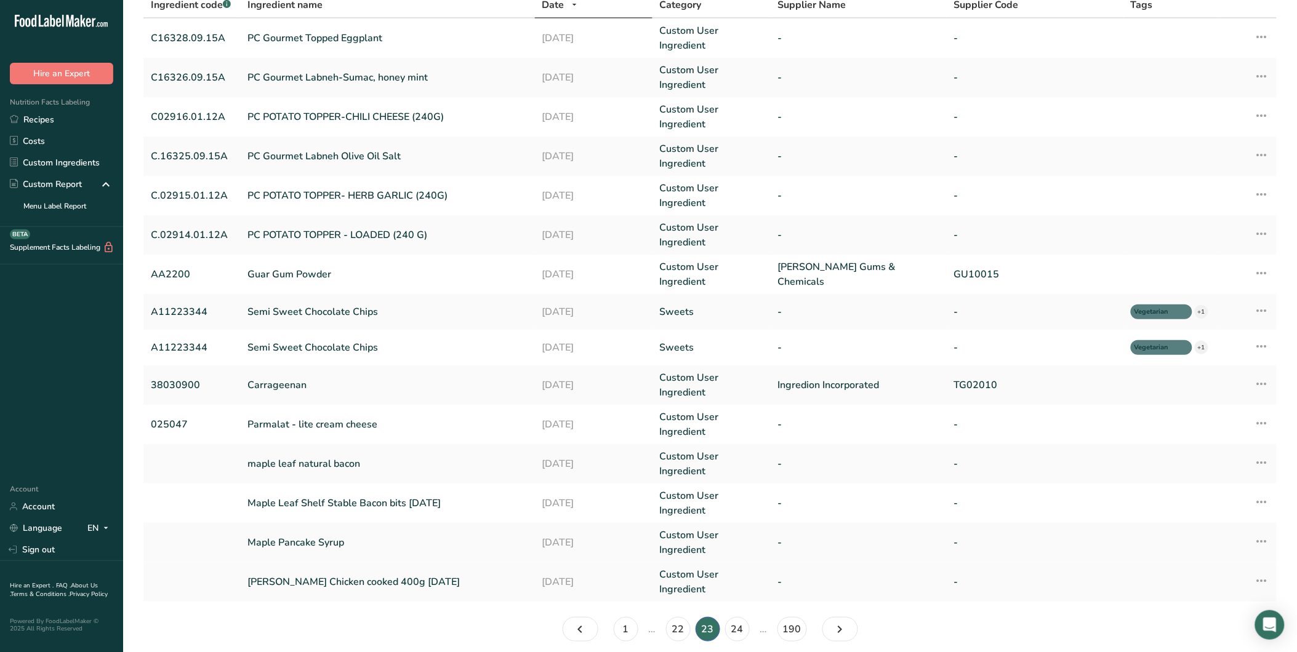
click at [311, 582] on link "[PERSON_NAME] Chicken cooked 400g [DATE]" at bounding box center [387, 582] width 279 height 15
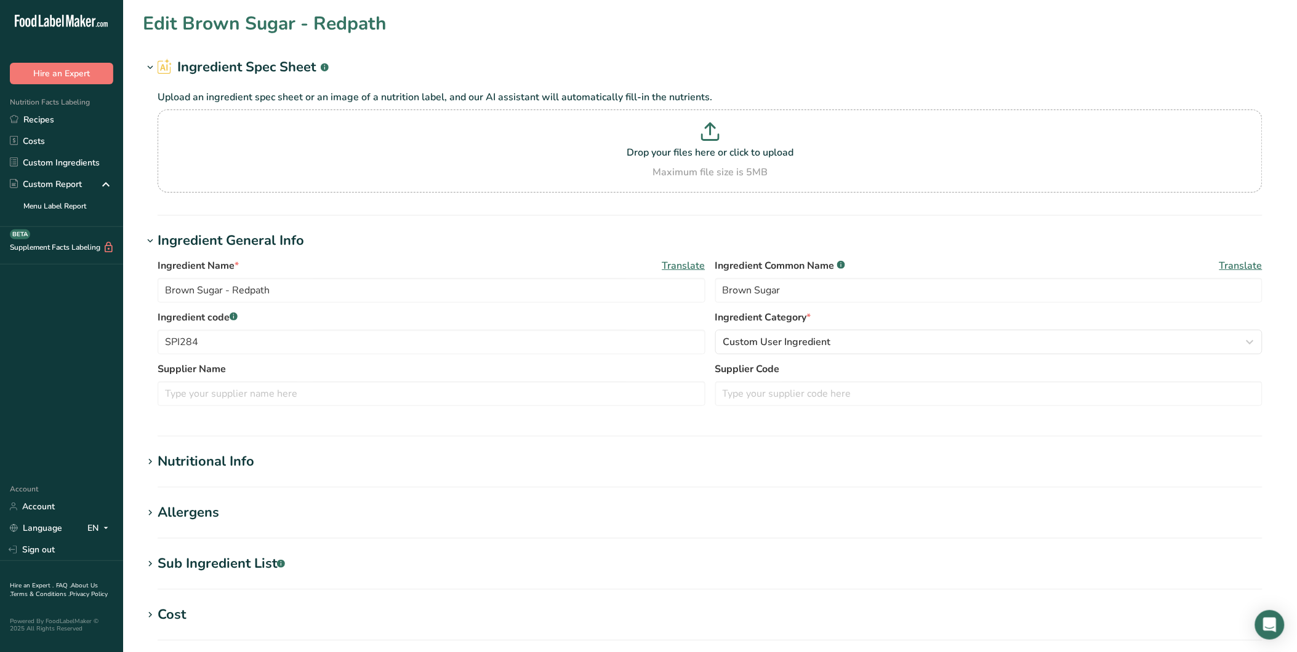
type input "[PERSON_NAME] Chicken cooked 400g [DATE]"
click at [230, 466] on div "Nutritional Info" at bounding box center [206, 462] width 97 height 20
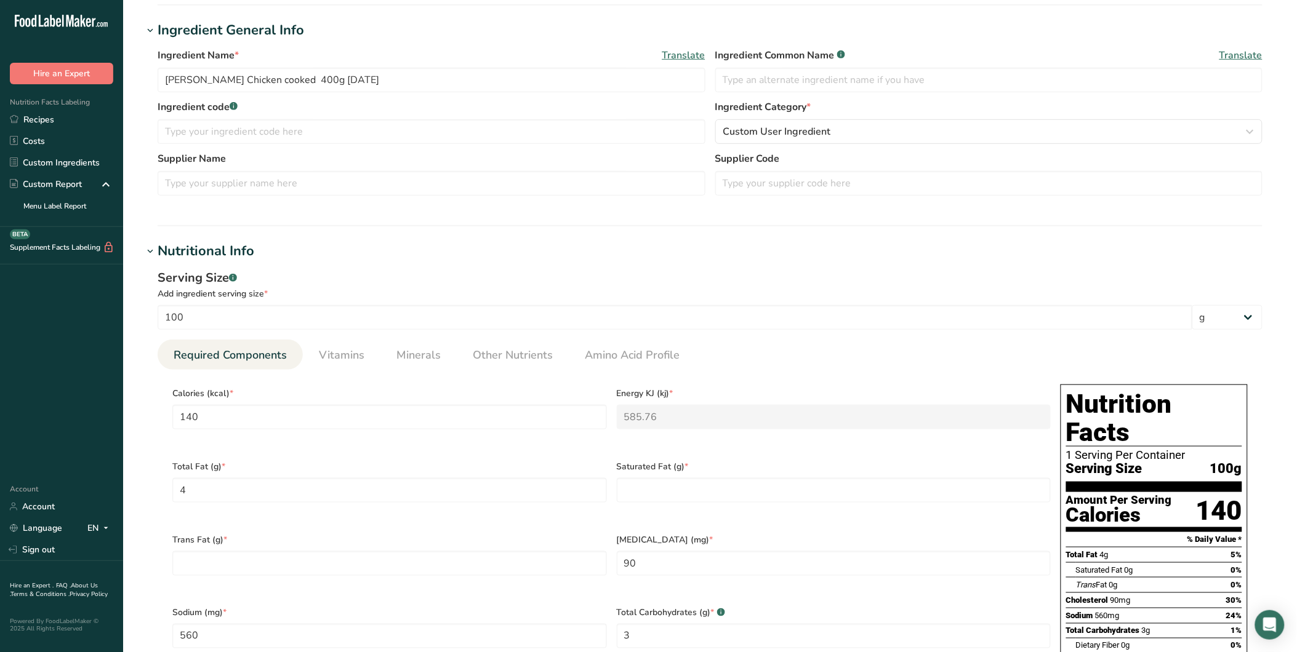
scroll to position [211, 0]
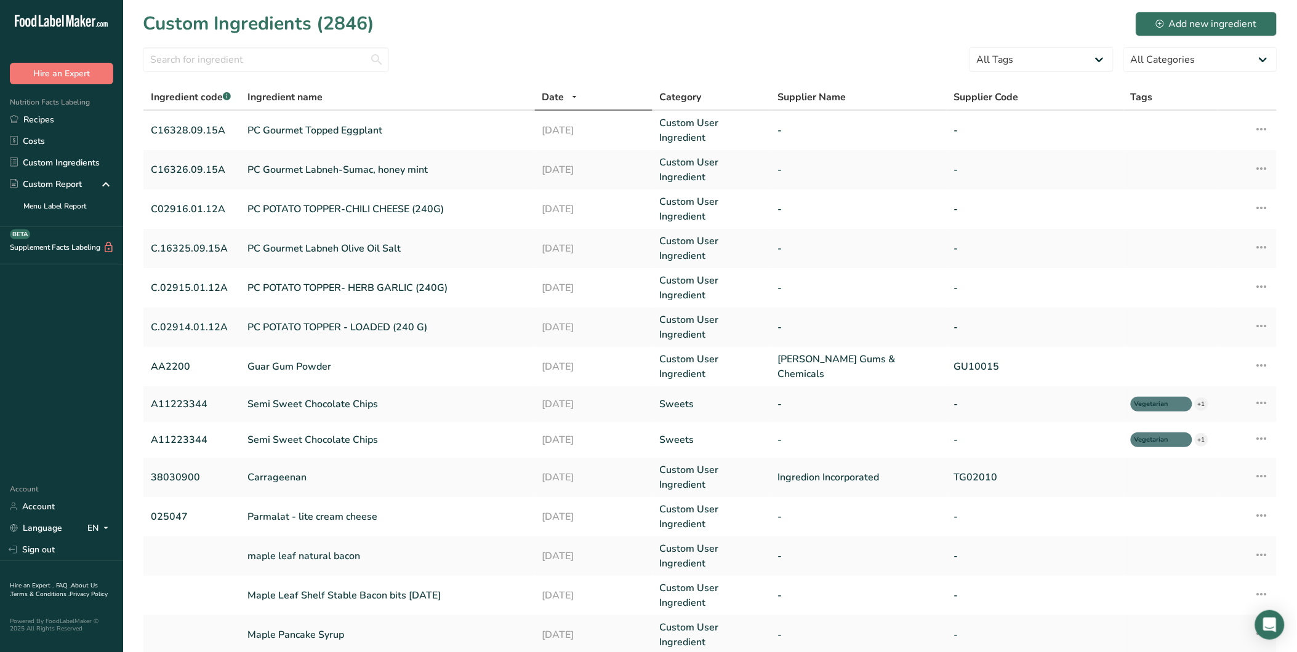
scroll to position [140, 0]
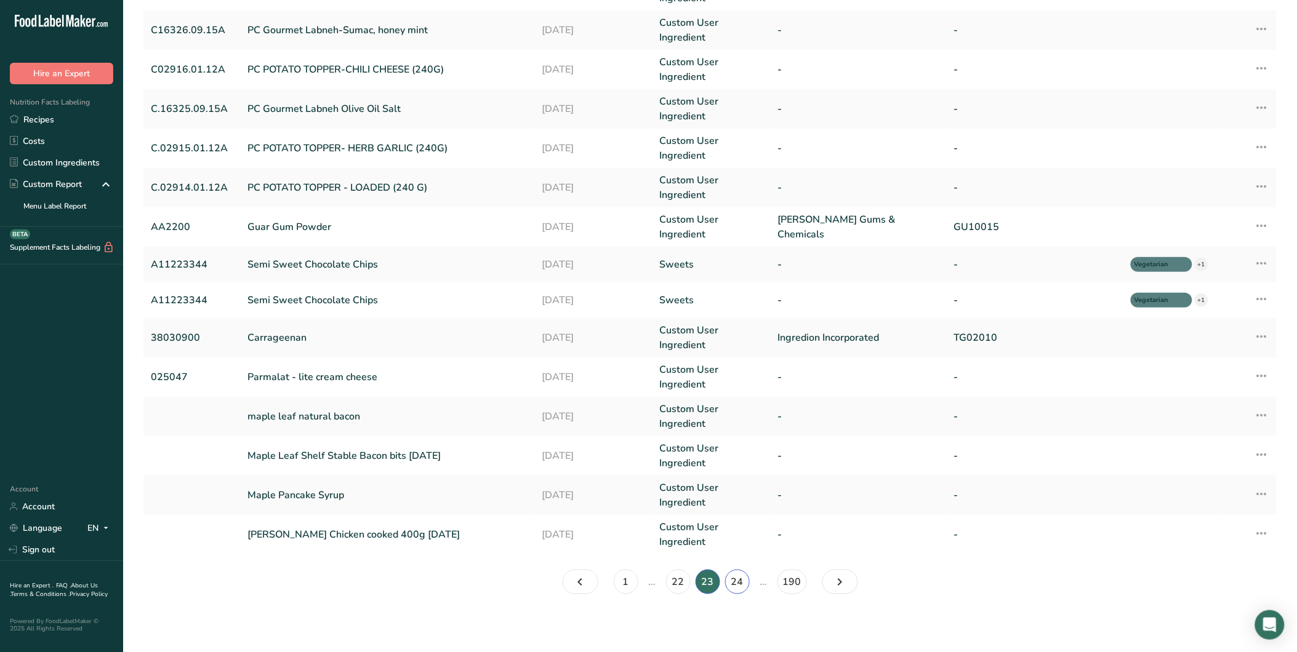
click at [740, 579] on link "24" at bounding box center [737, 582] width 25 height 25
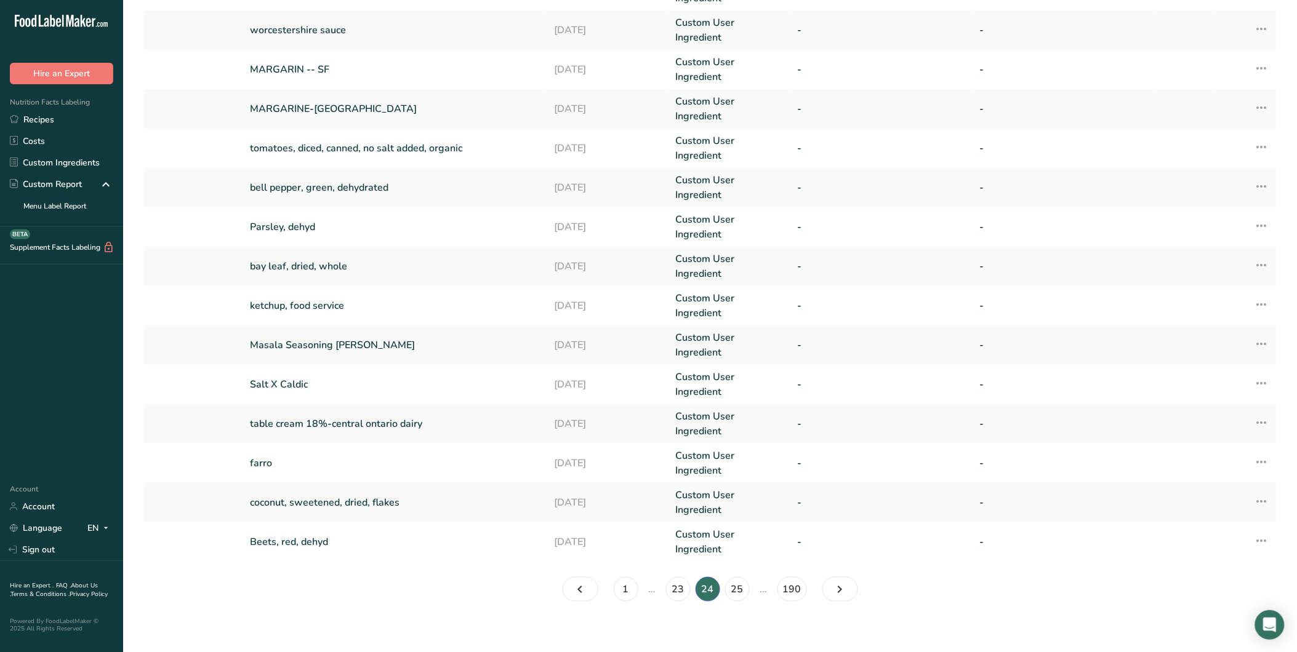
scroll to position [92, 0]
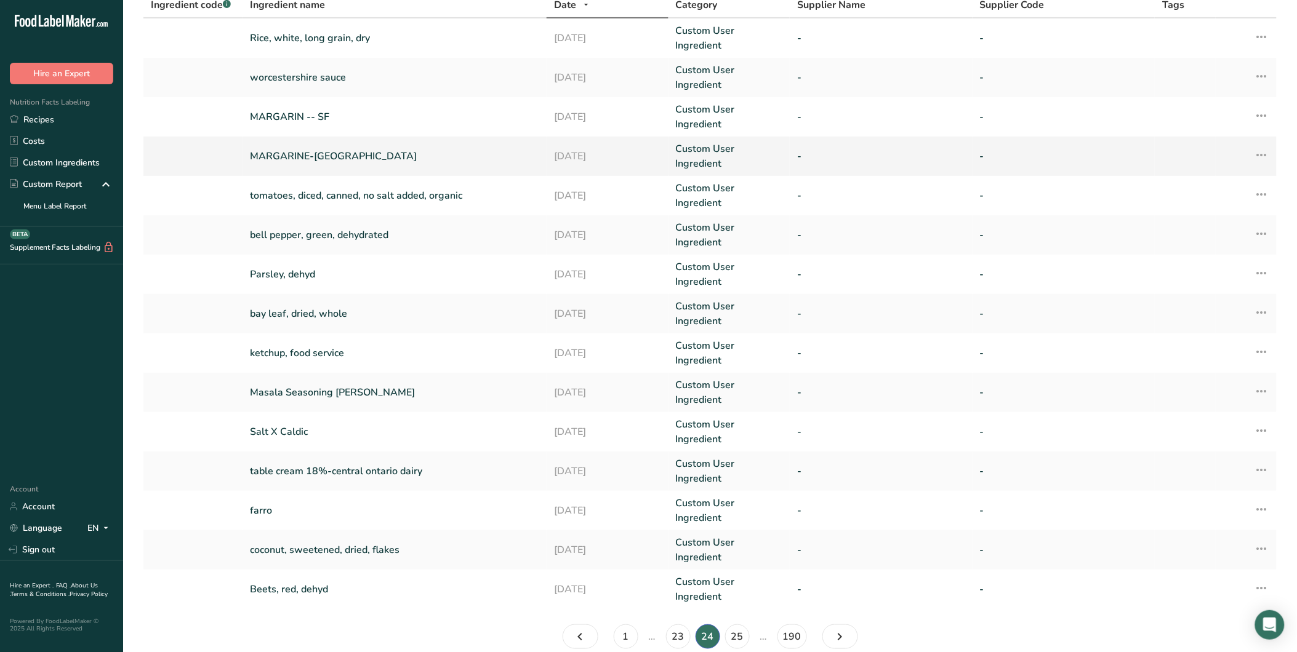
click at [361, 149] on link "MARGARINE-[GEOGRAPHIC_DATA]" at bounding box center [394, 156] width 289 height 15
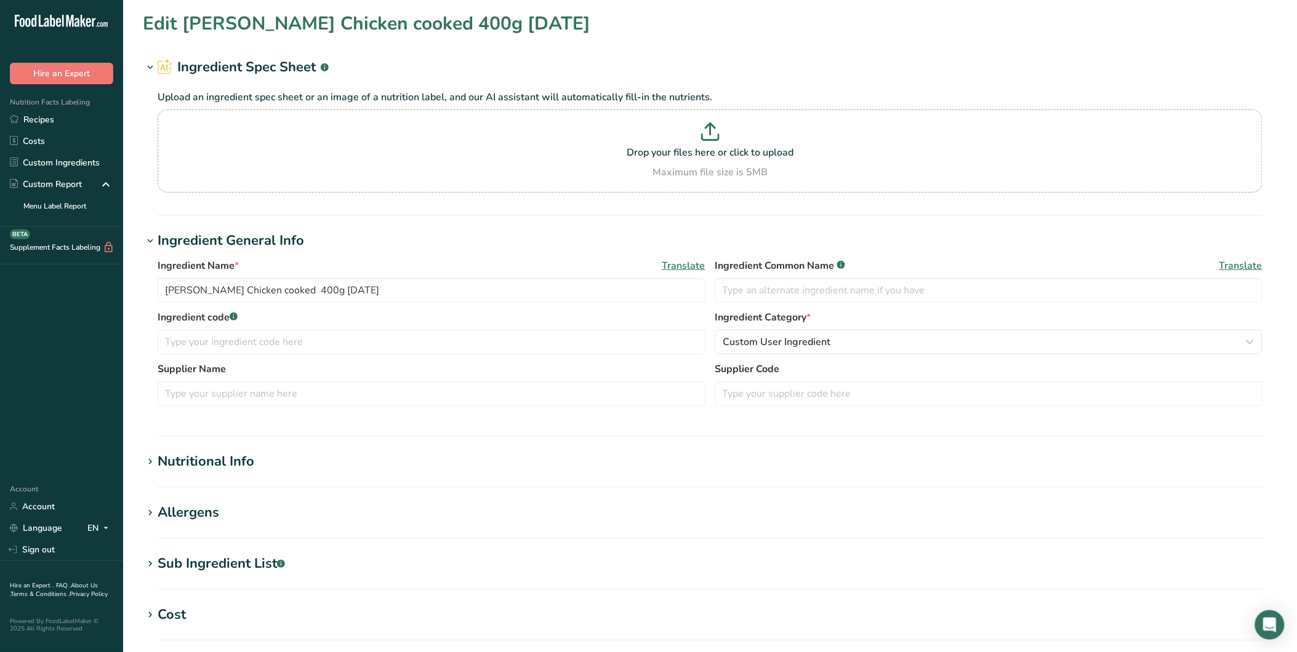
type input "MARGARINE-[GEOGRAPHIC_DATA]"
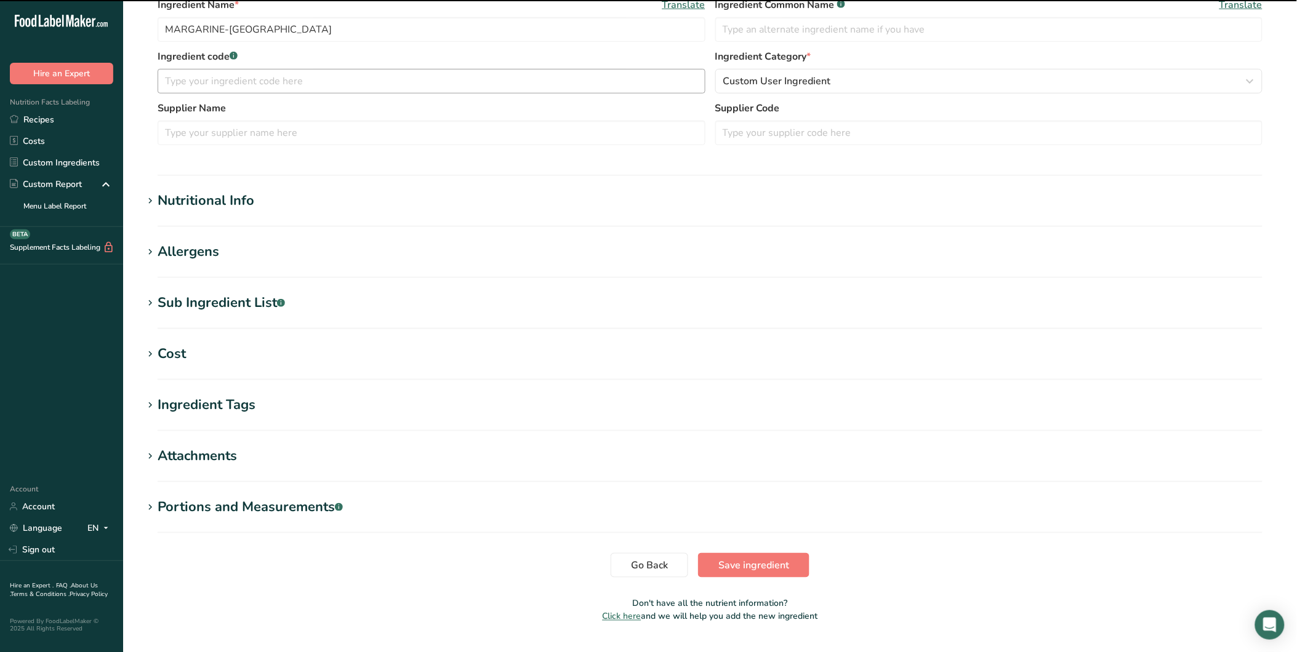
scroll to position [276, 0]
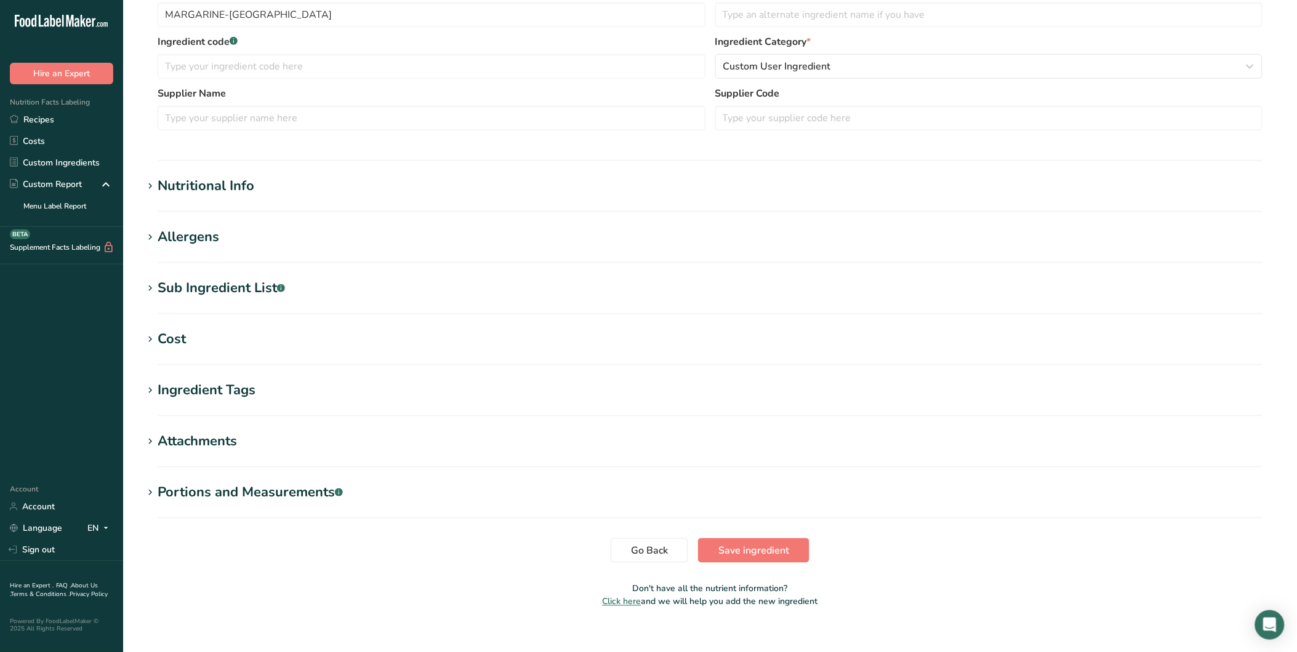
click at [218, 193] on div "Nutritional Info" at bounding box center [206, 186] width 97 height 20
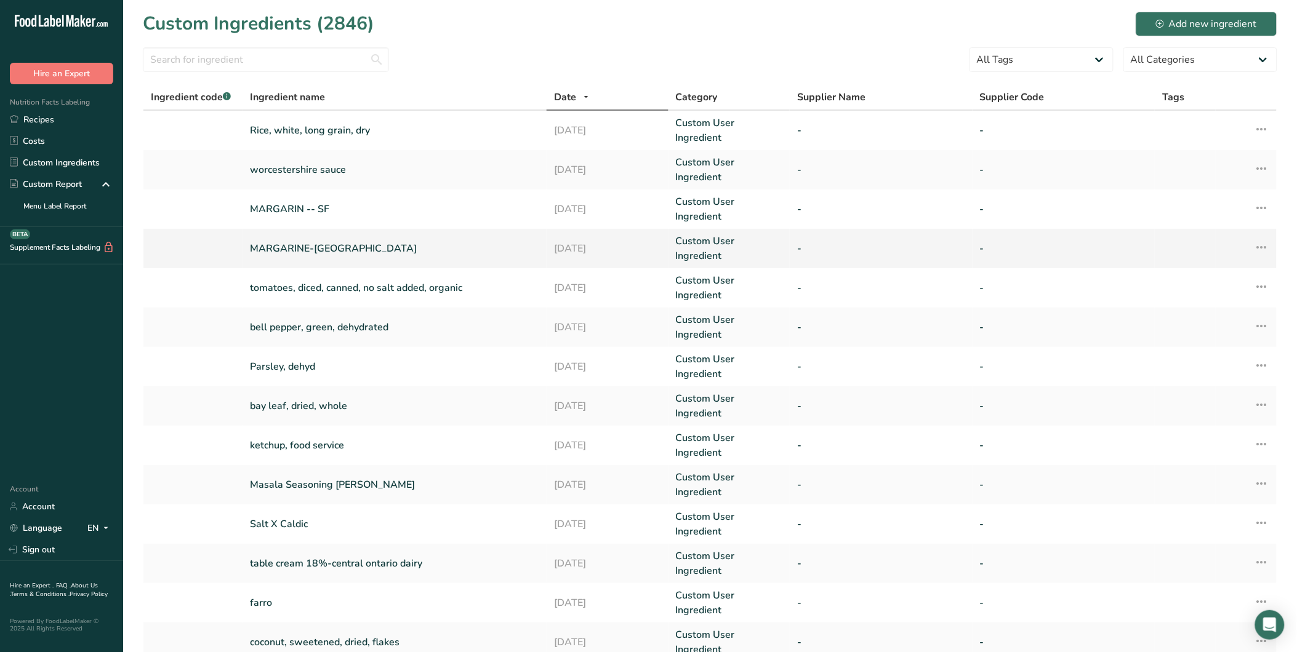
scroll to position [92, 0]
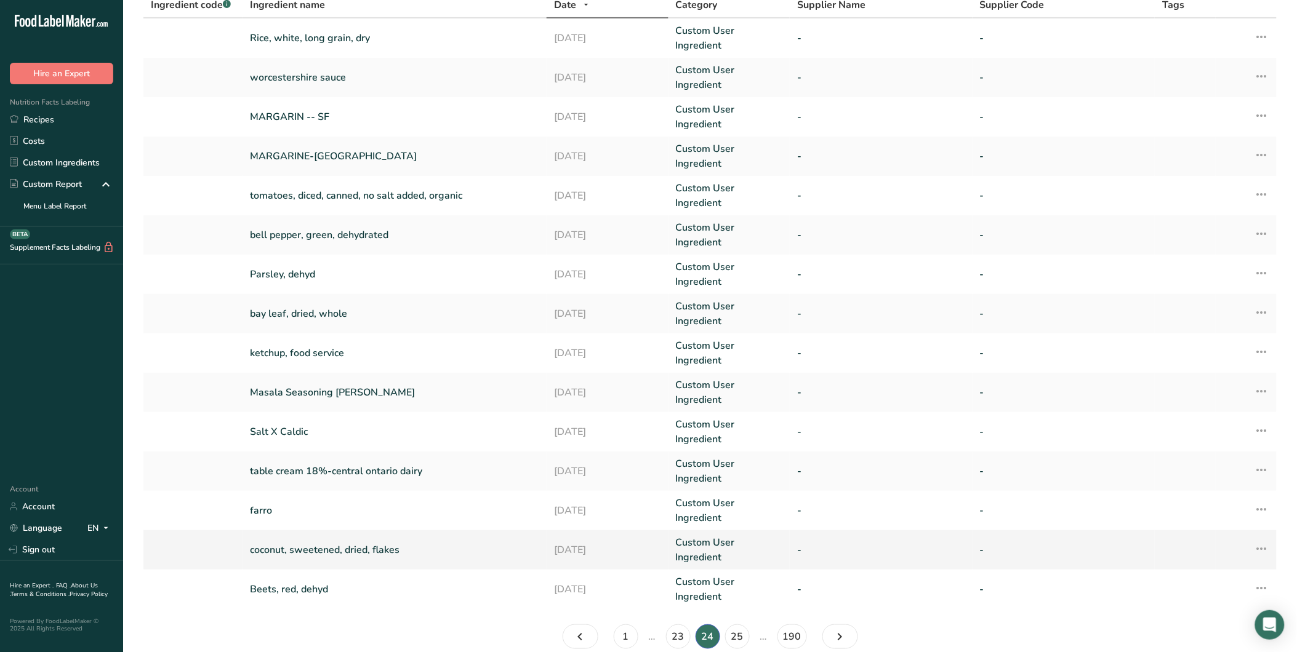
click at [372, 543] on link "coconut, sweetened, dried, flakes" at bounding box center [394, 550] width 289 height 15
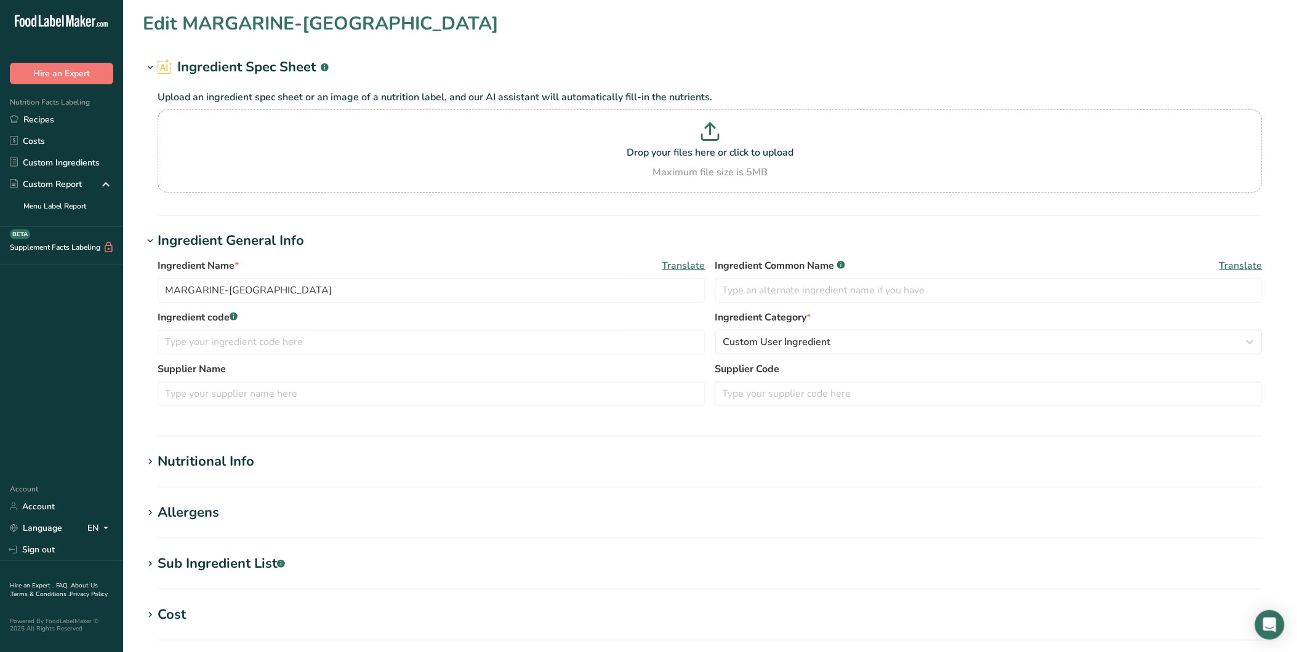
type input "coconut, sweetened, dried, flakes"
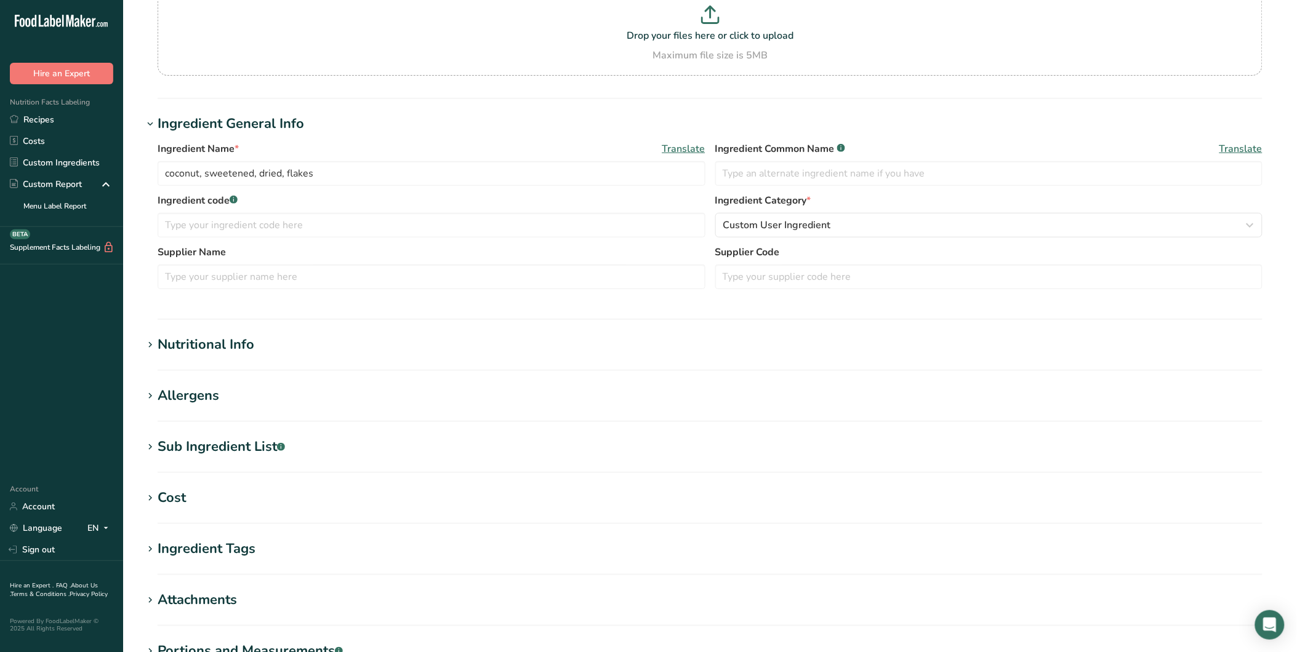
scroll to position [120, 0]
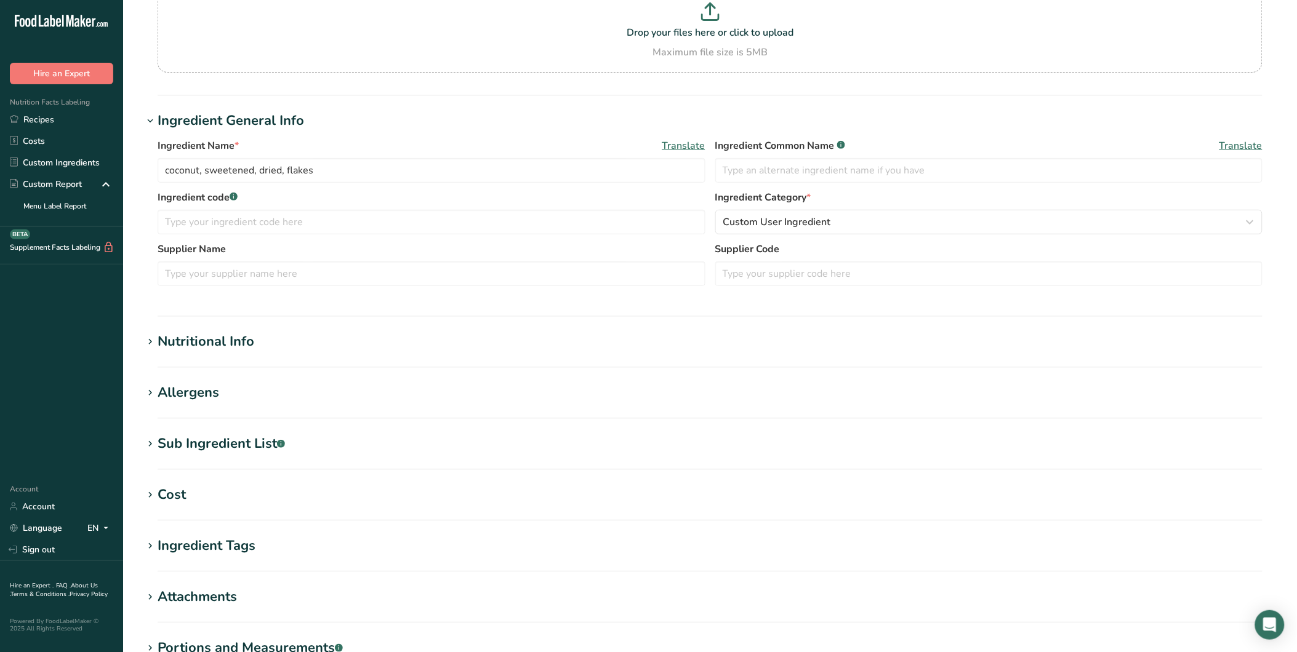
click at [246, 338] on div "Nutritional Info" at bounding box center [206, 342] width 97 height 20
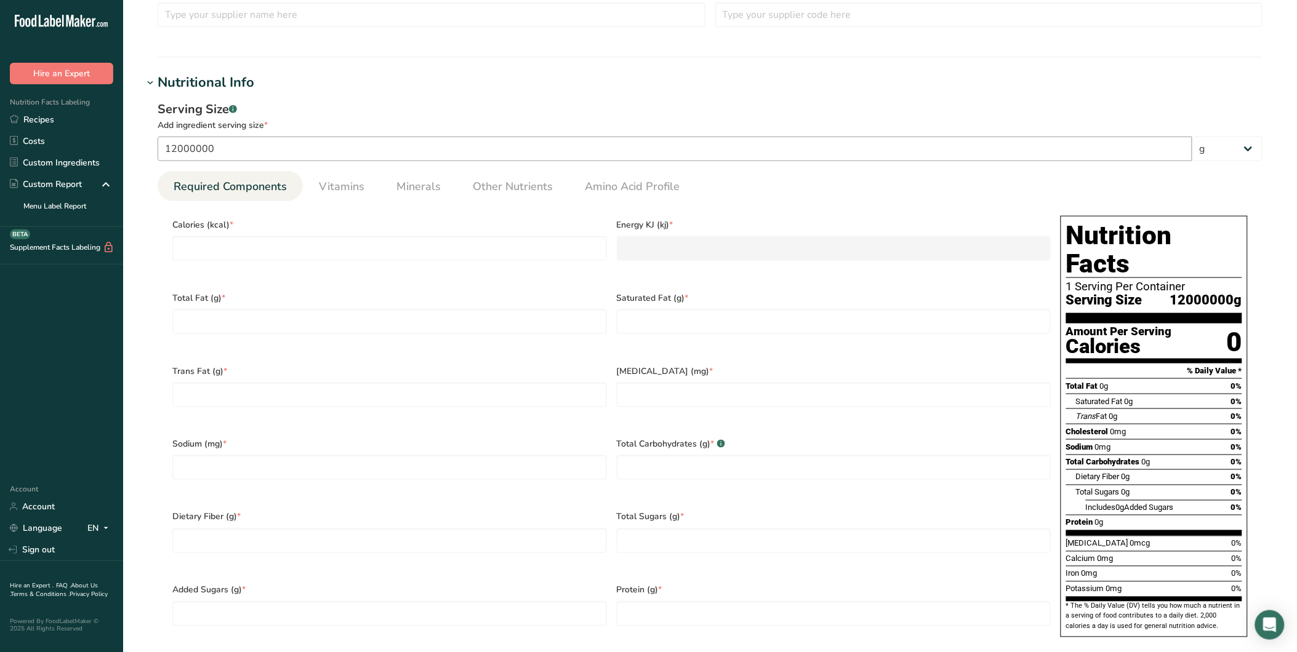
scroll to position [361, 0]
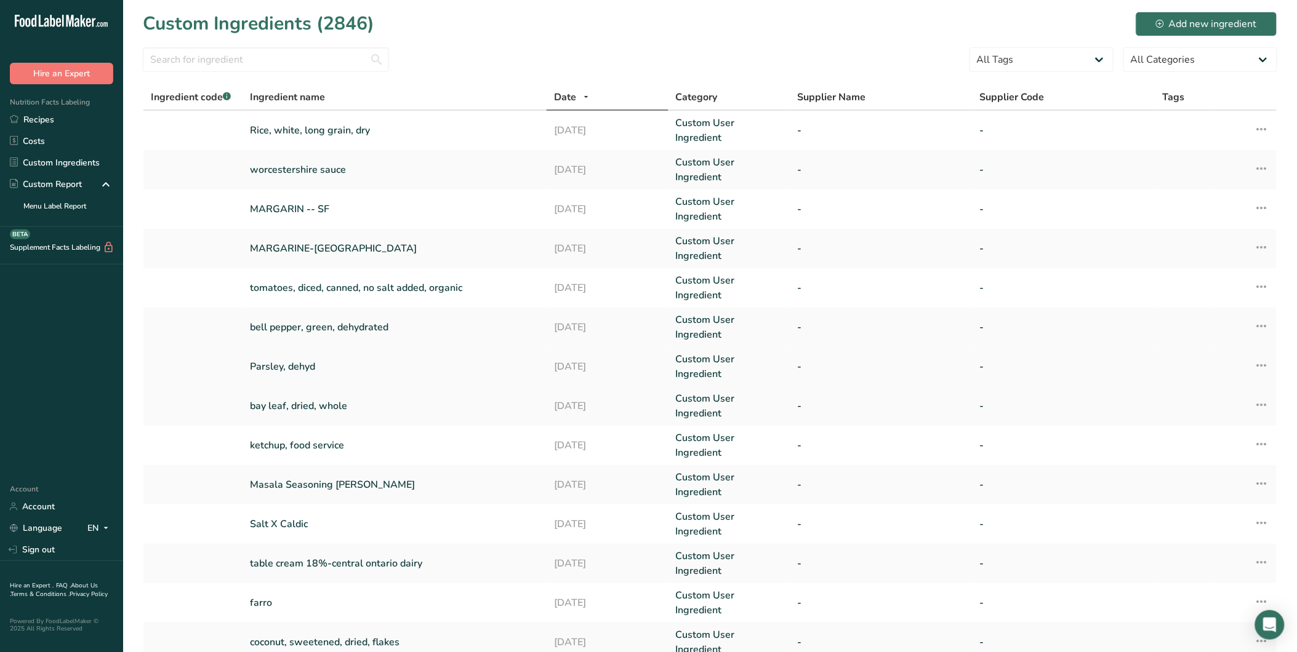
scroll to position [92, 0]
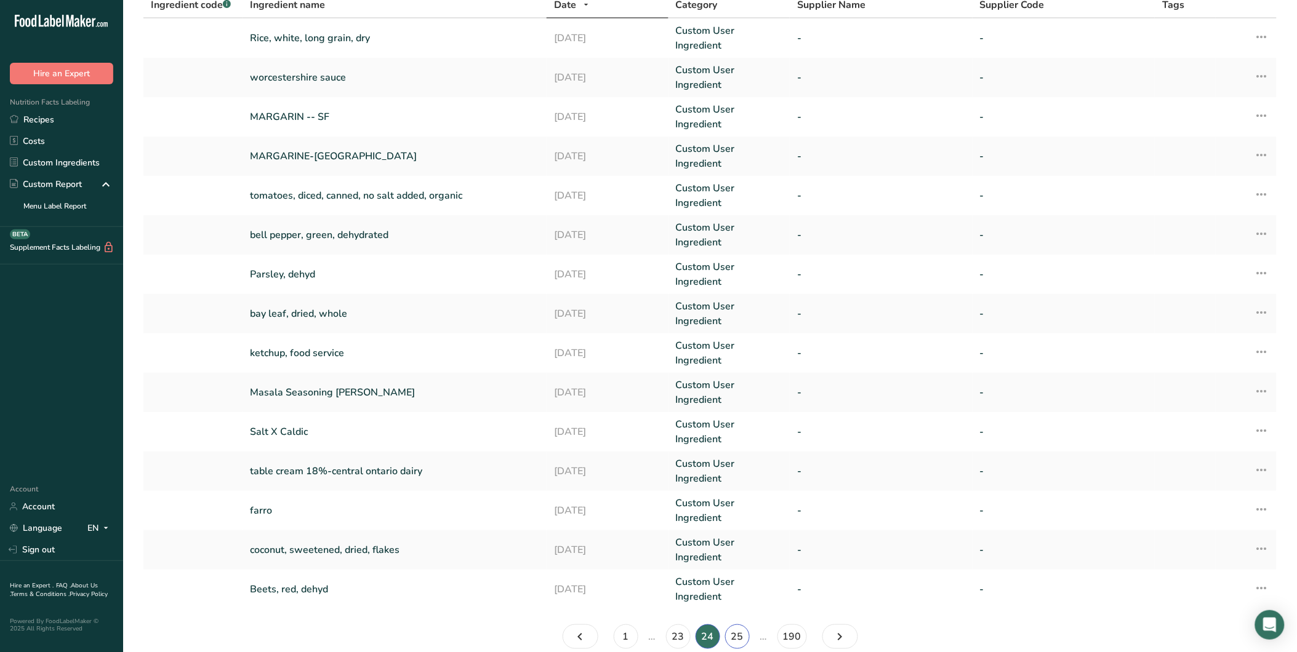
click at [737, 625] on link "25" at bounding box center [737, 637] width 25 height 25
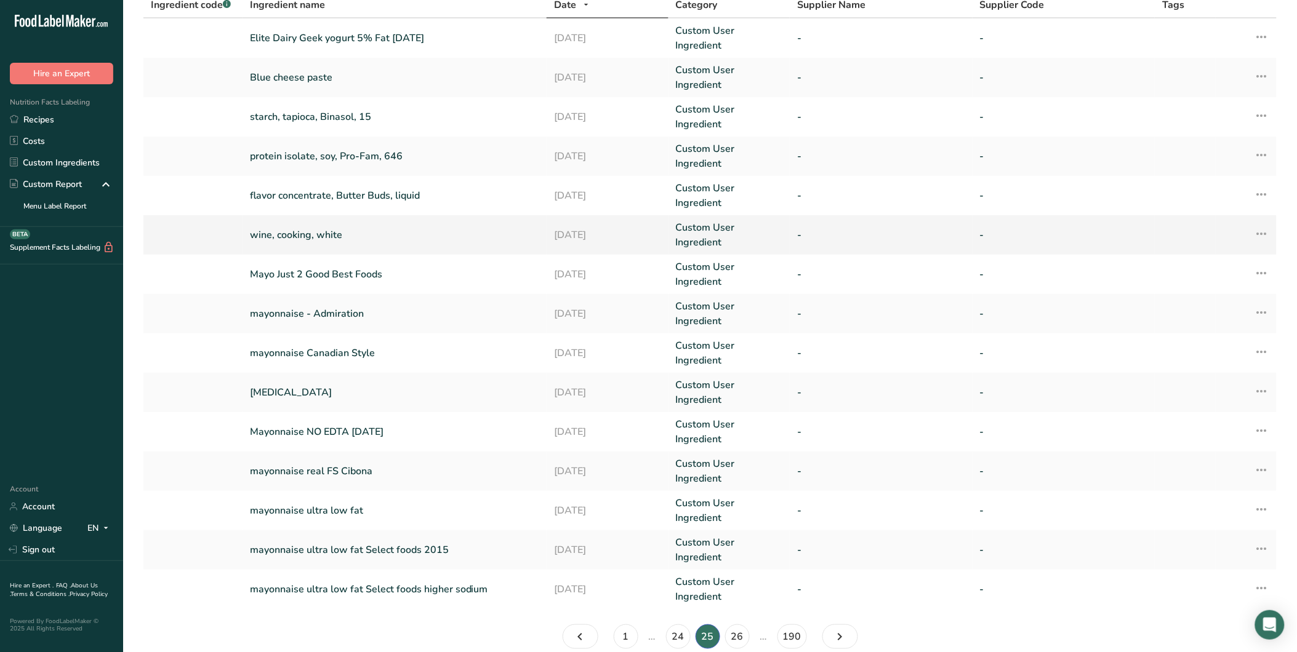
click at [315, 228] on link "wine, cooking, white" at bounding box center [394, 235] width 289 height 15
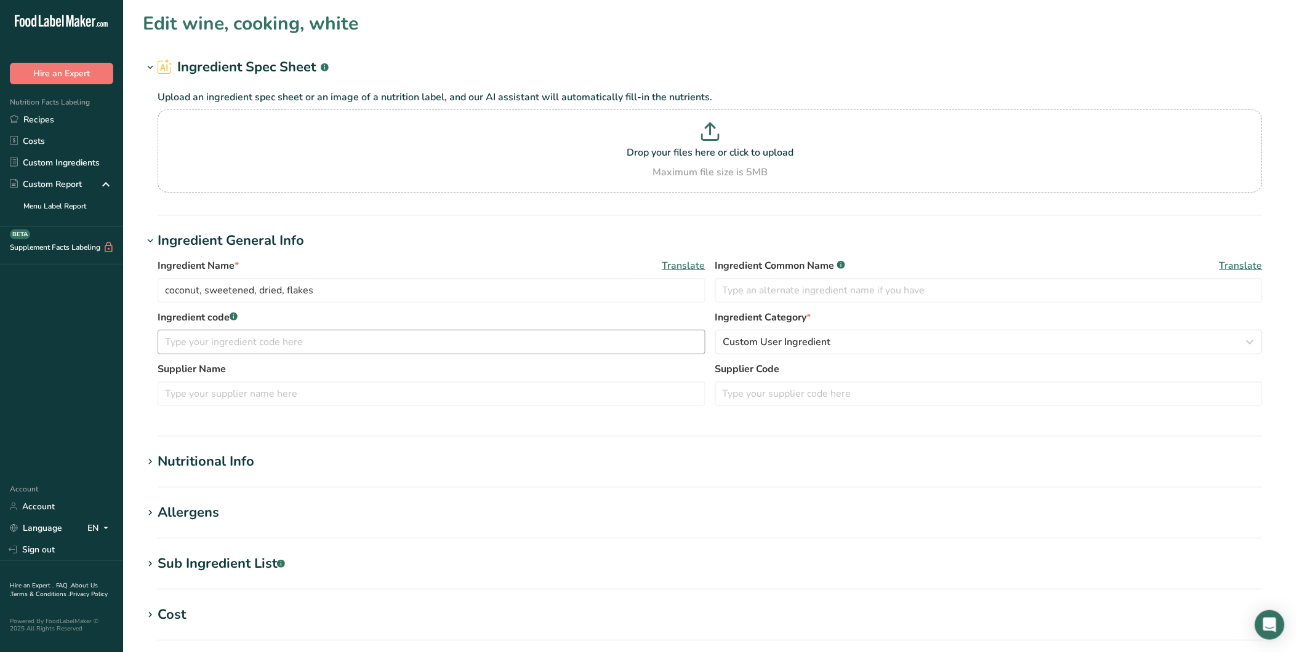
type input "wine, cooking, white"
type input "80000000"
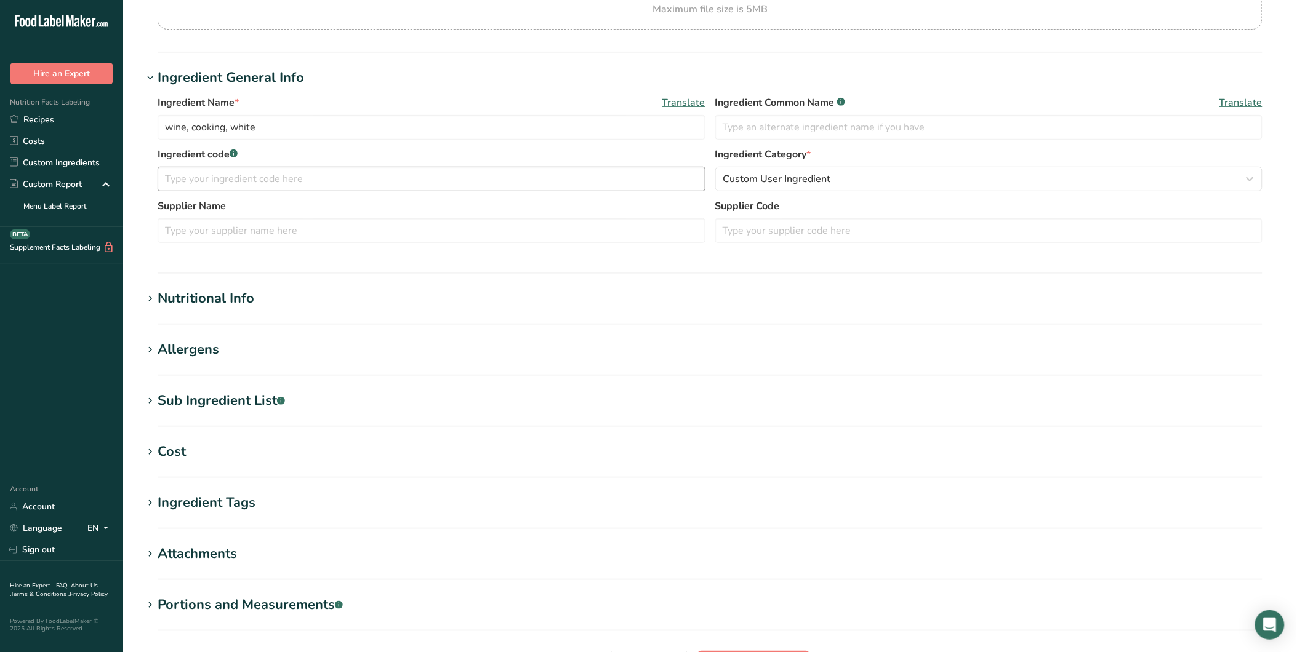
scroll to position [164, 0]
click at [218, 300] on div "Nutritional Info" at bounding box center [206, 298] width 97 height 20
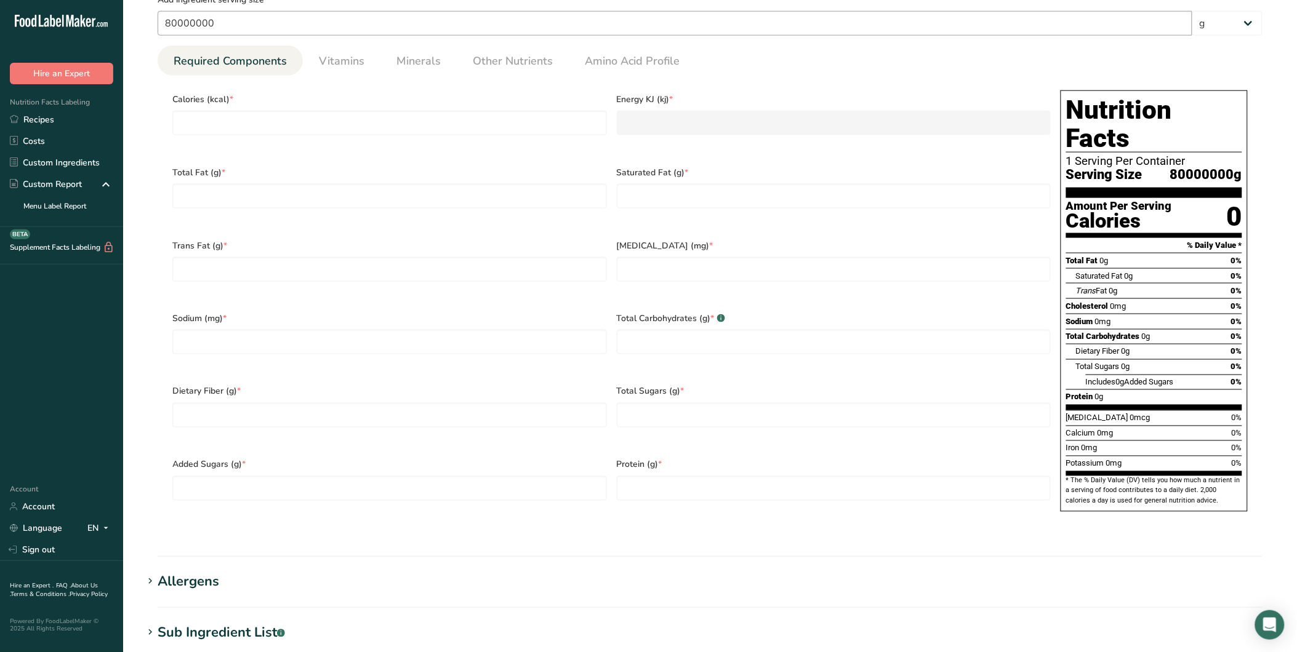
scroll to position [505, 0]
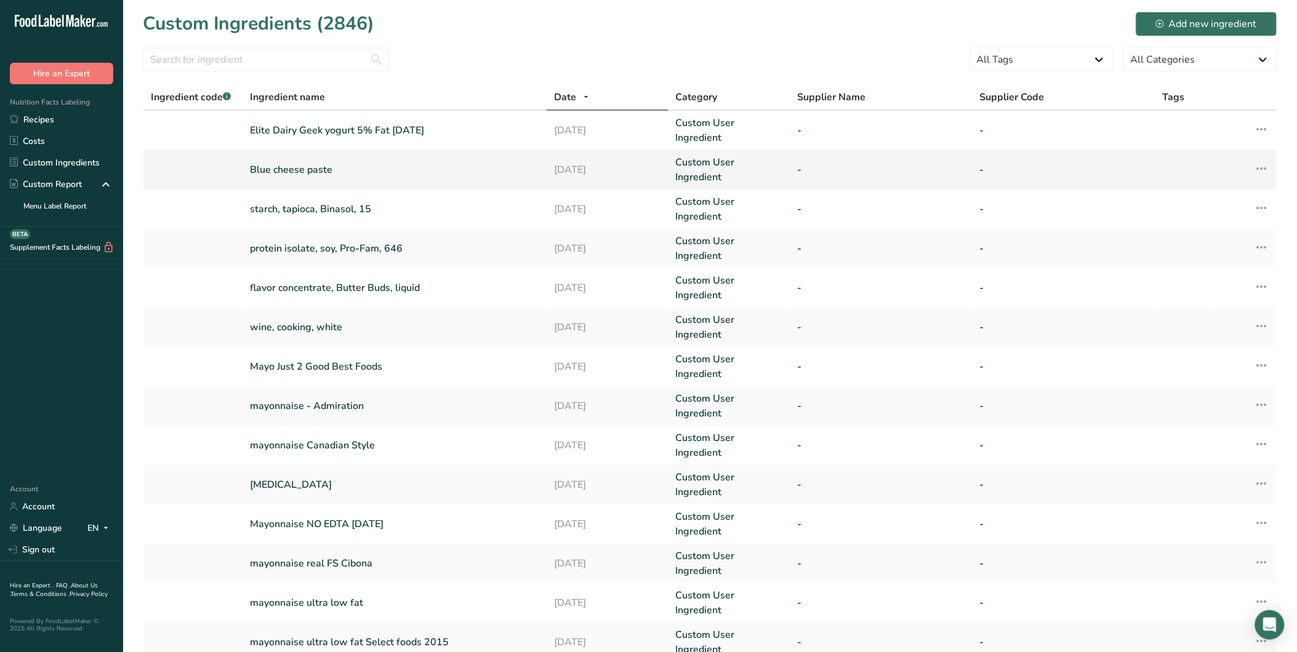
click at [317, 167] on link "Blue cheese paste" at bounding box center [394, 169] width 289 height 15
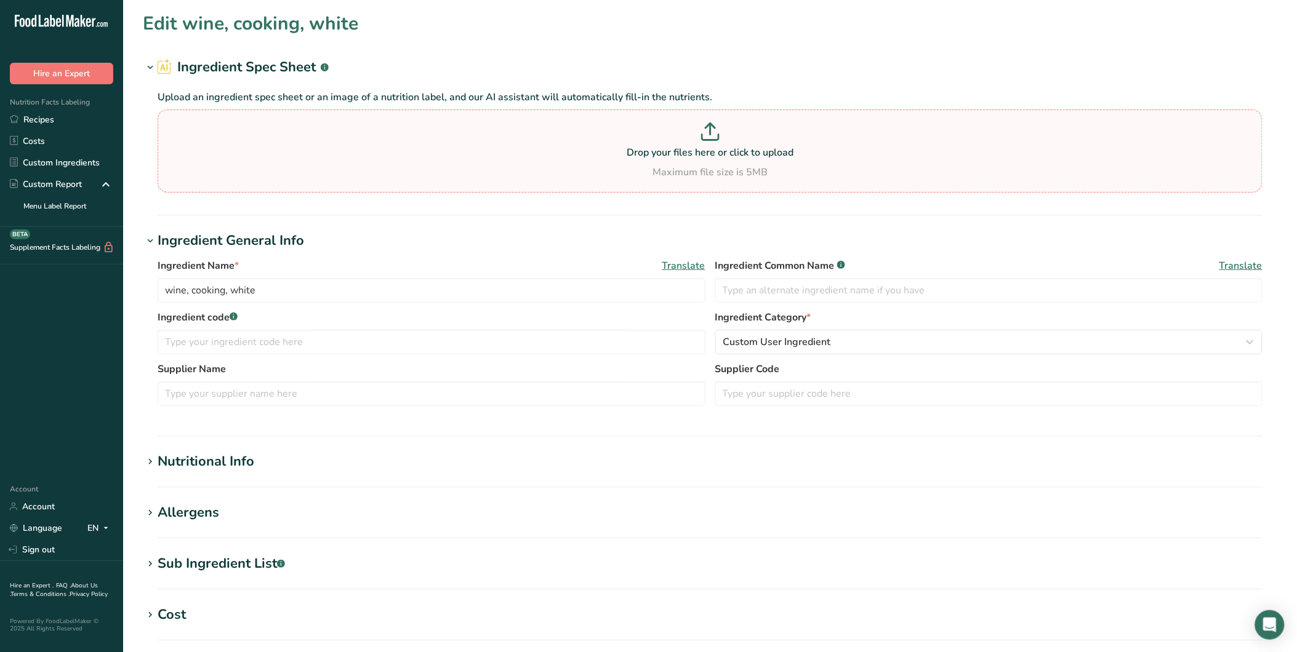
type input "Blue cheese paste"
click at [216, 462] on div "Nutritional Info" at bounding box center [206, 462] width 97 height 20
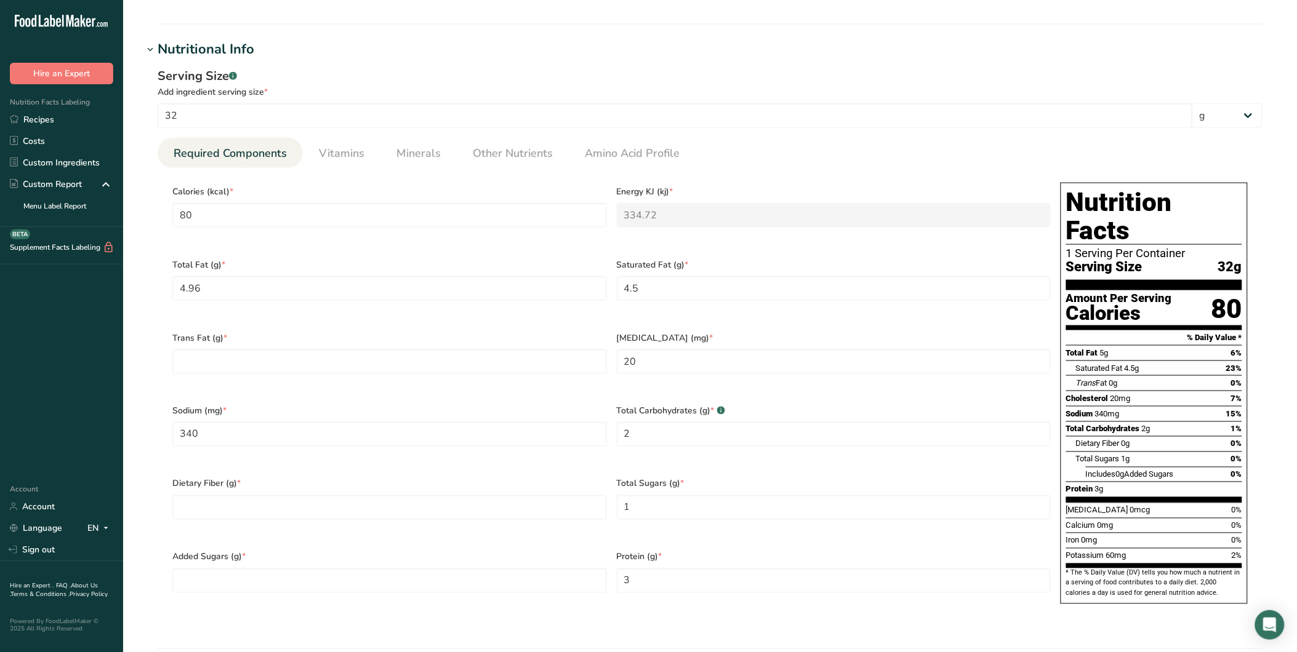
scroll to position [414, 0]
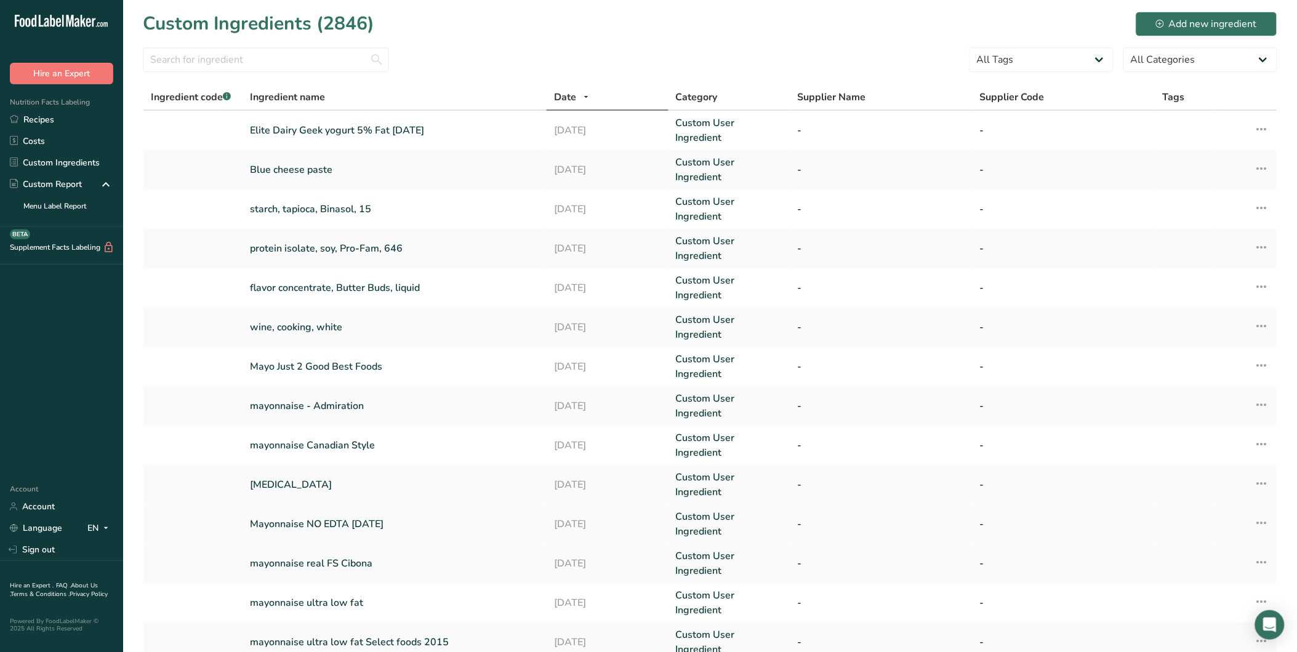
scroll to position [92, 0]
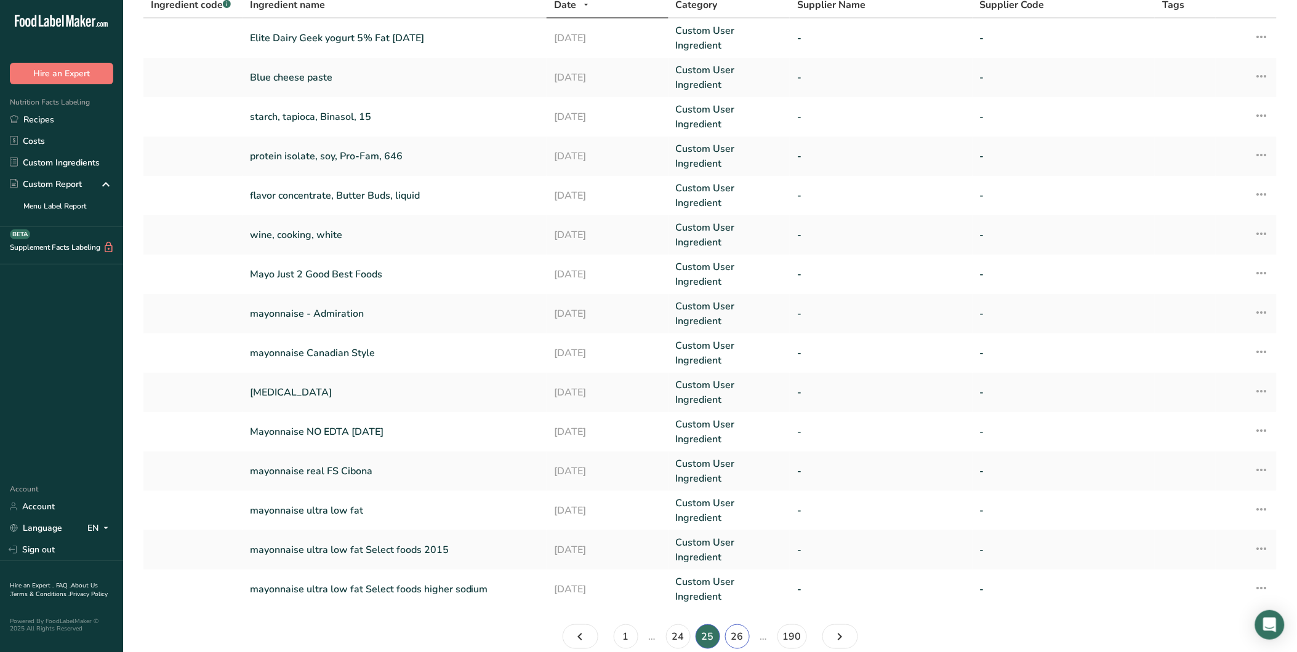
click at [735, 625] on link "26" at bounding box center [737, 637] width 25 height 25
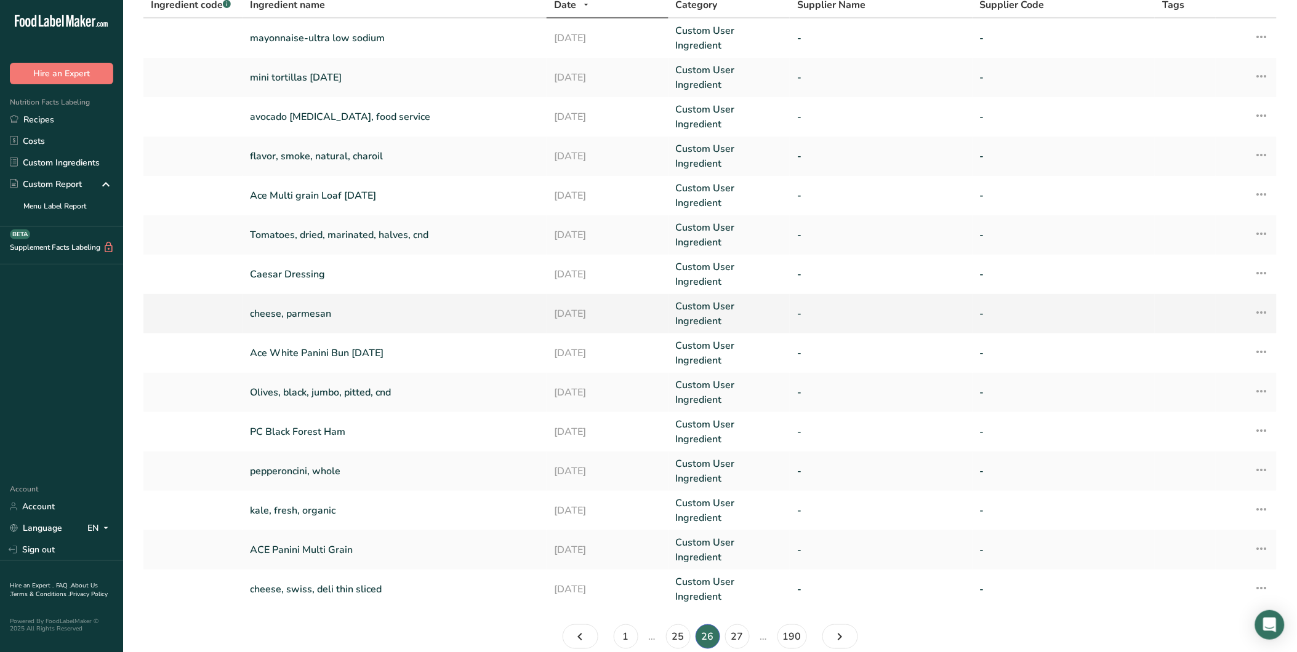
click at [309, 306] on link "cheese, parmesan" at bounding box center [394, 313] width 289 height 15
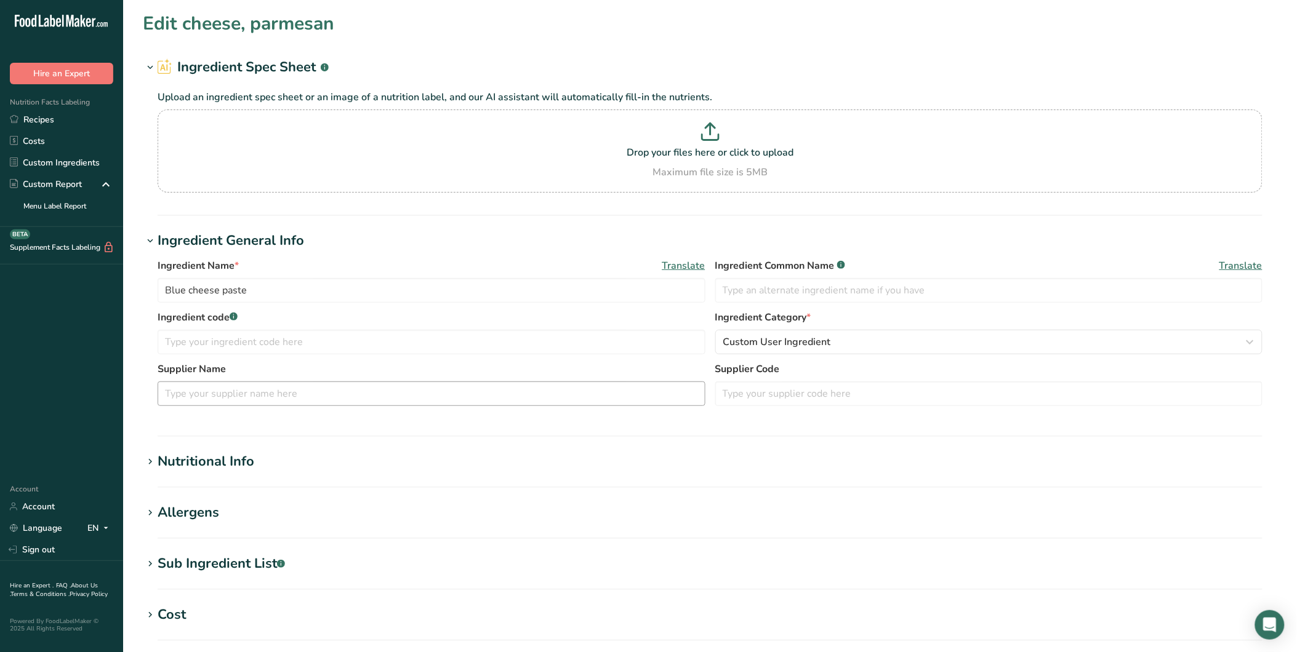
type input "cheese, parmesan"
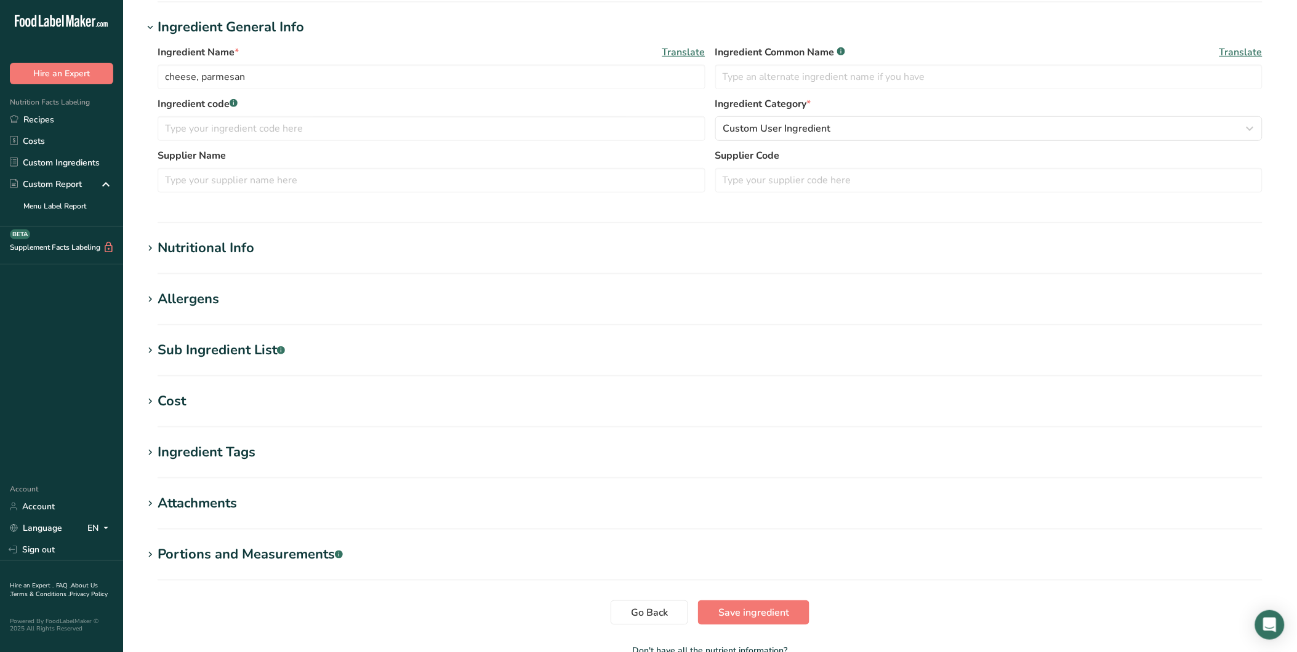
click at [204, 244] on div "Nutritional Info" at bounding box center [206, 248] width 97 height 20
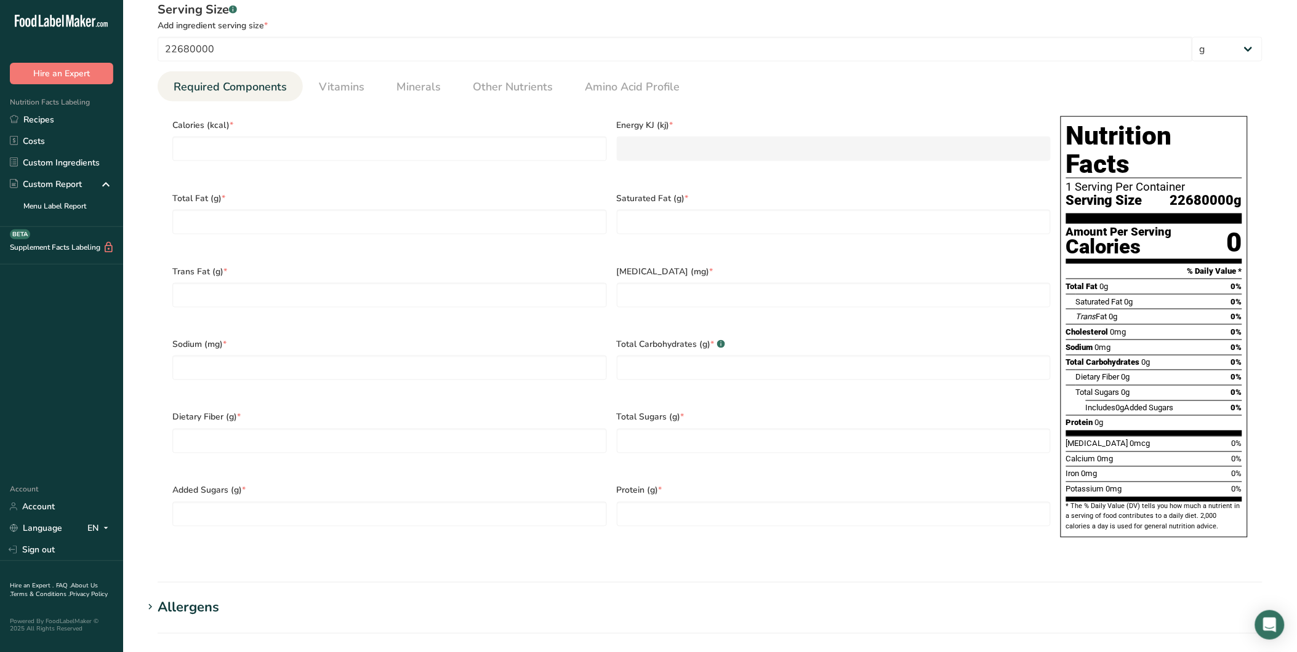
scroll to position [482, 0]
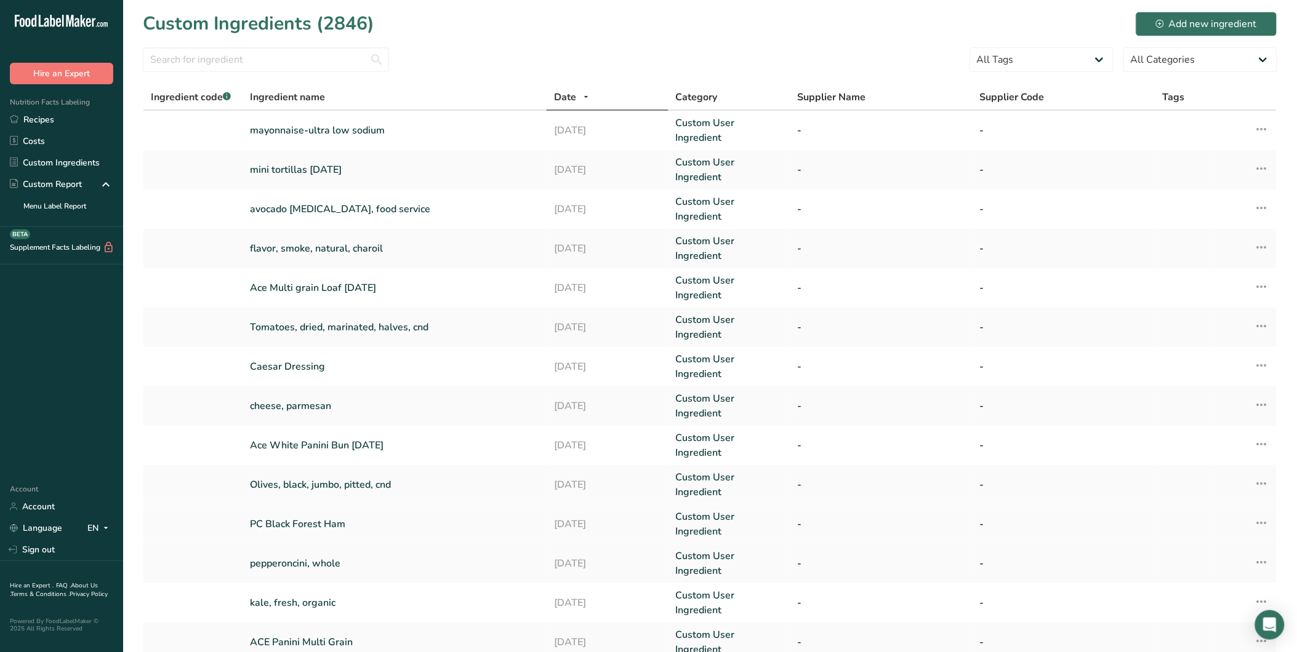
scroll to position [92, 0]
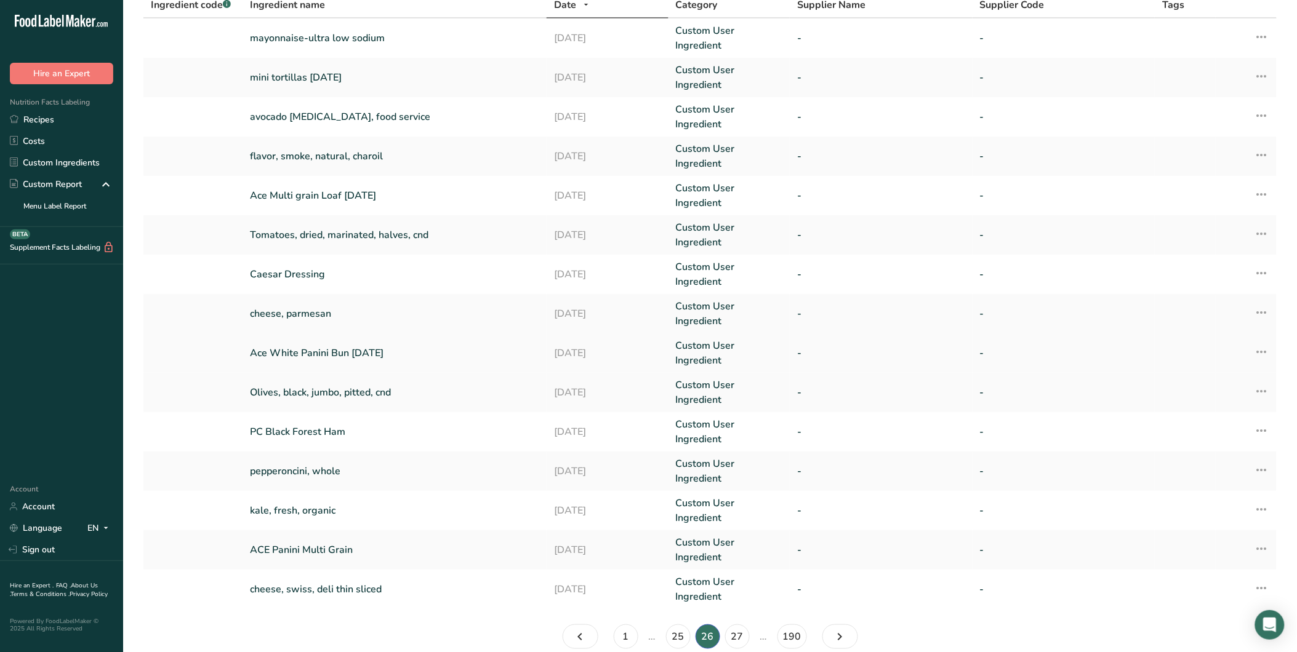
click at [330, 346] on link "Ace White Panini Bun [DATE]" at bounding box center [394, 353] width 289 height 15
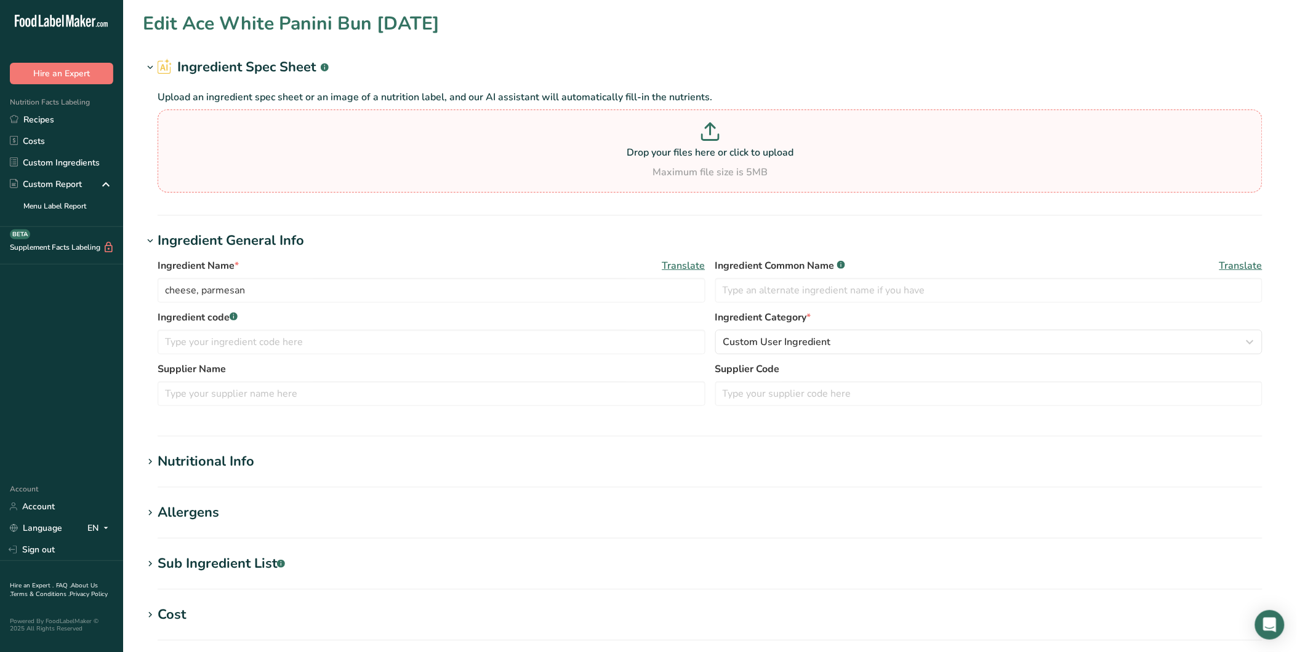
type input "Ace White Panini Bun [DATE]"
type input "50"
type input "150"
type KJ "627.6"
type Fat "4"
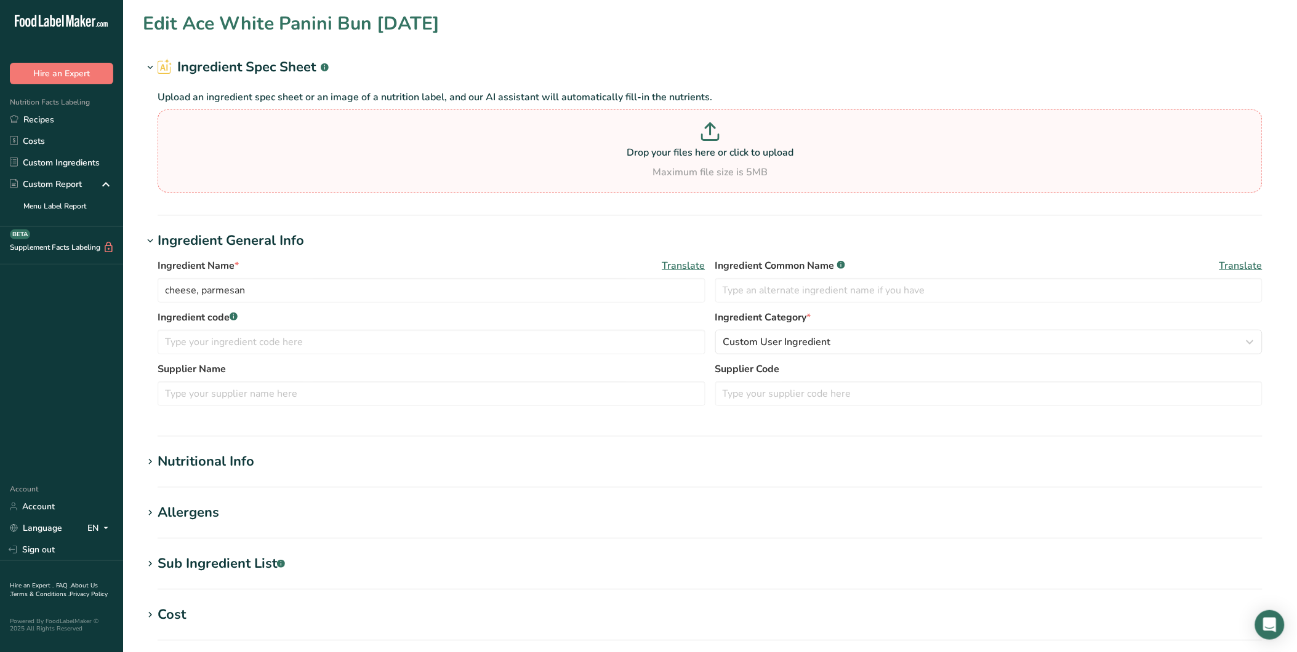
type Fat "0.5"
type input "15"
type input "270"
type Carbohydrates "25"
type input "4"
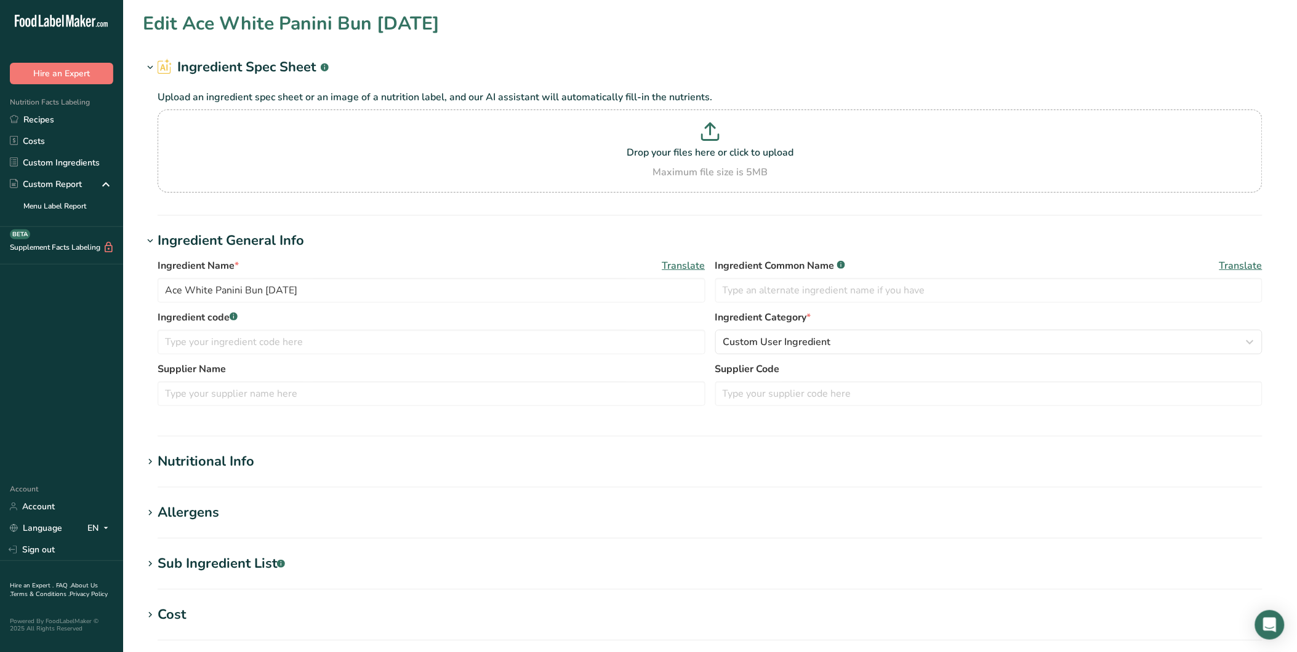
click at [258, 460] on h1 "Nutritional Info" at bounding box center [710, 462] width 1134 height 20
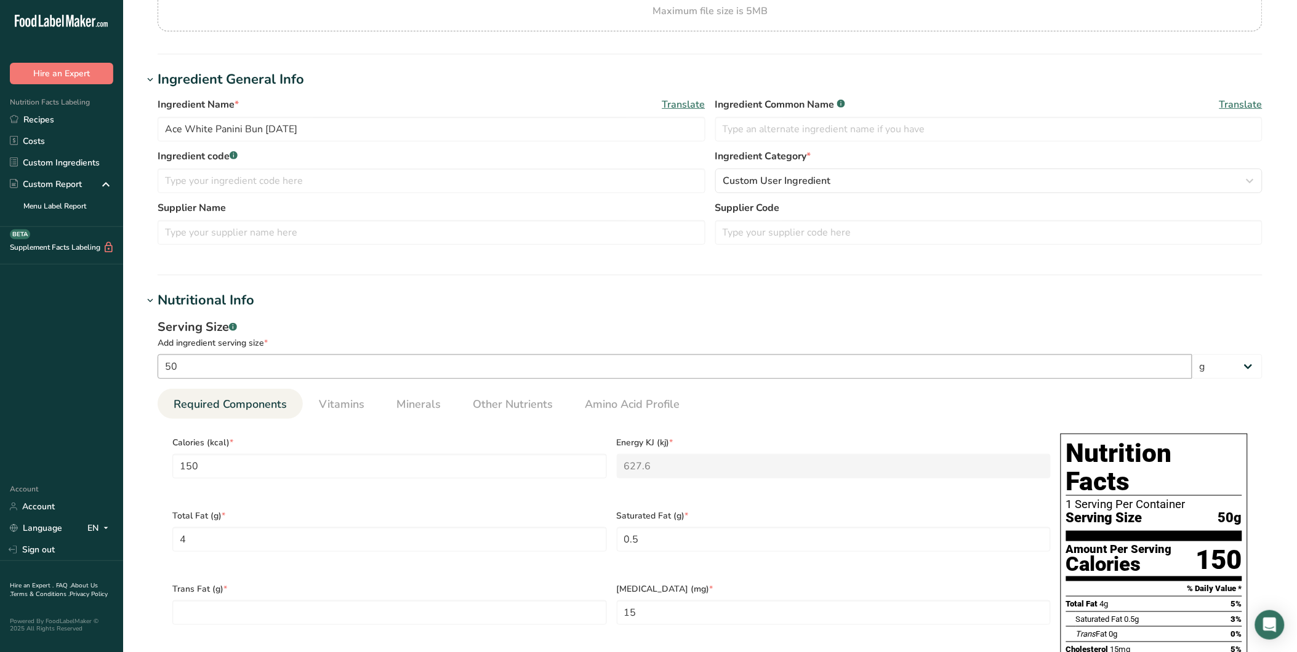
scroll to position [220, 0]
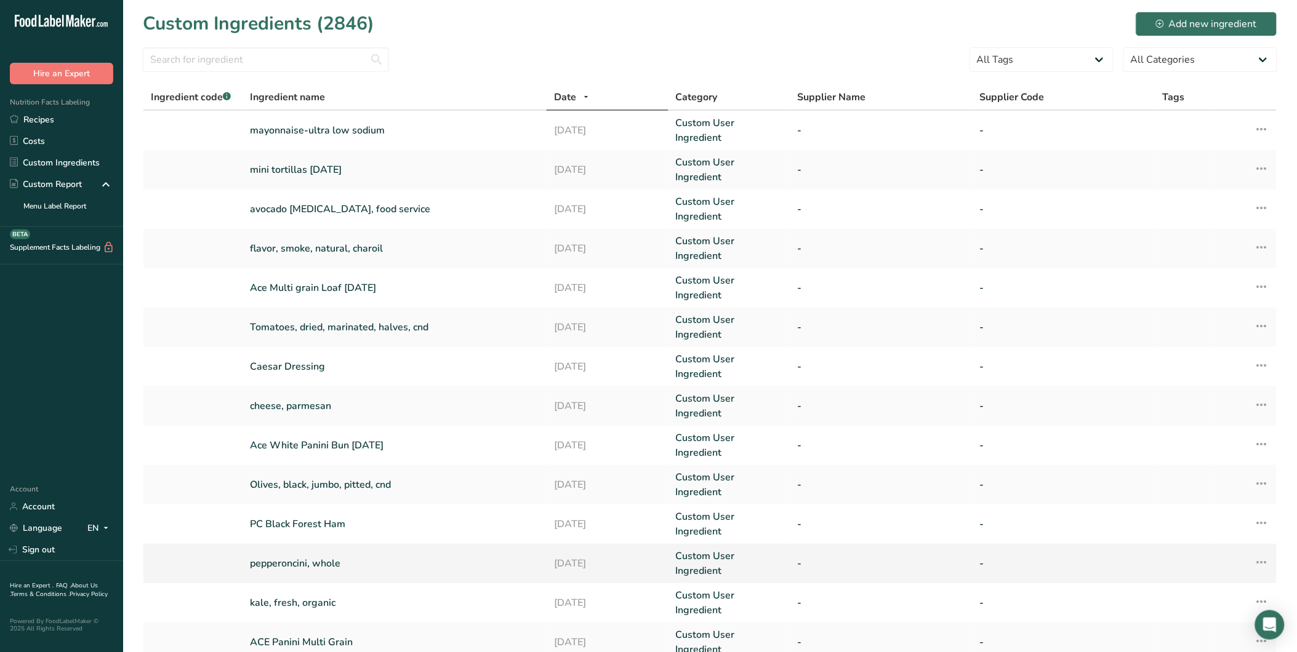
scroll to position [92, 0]
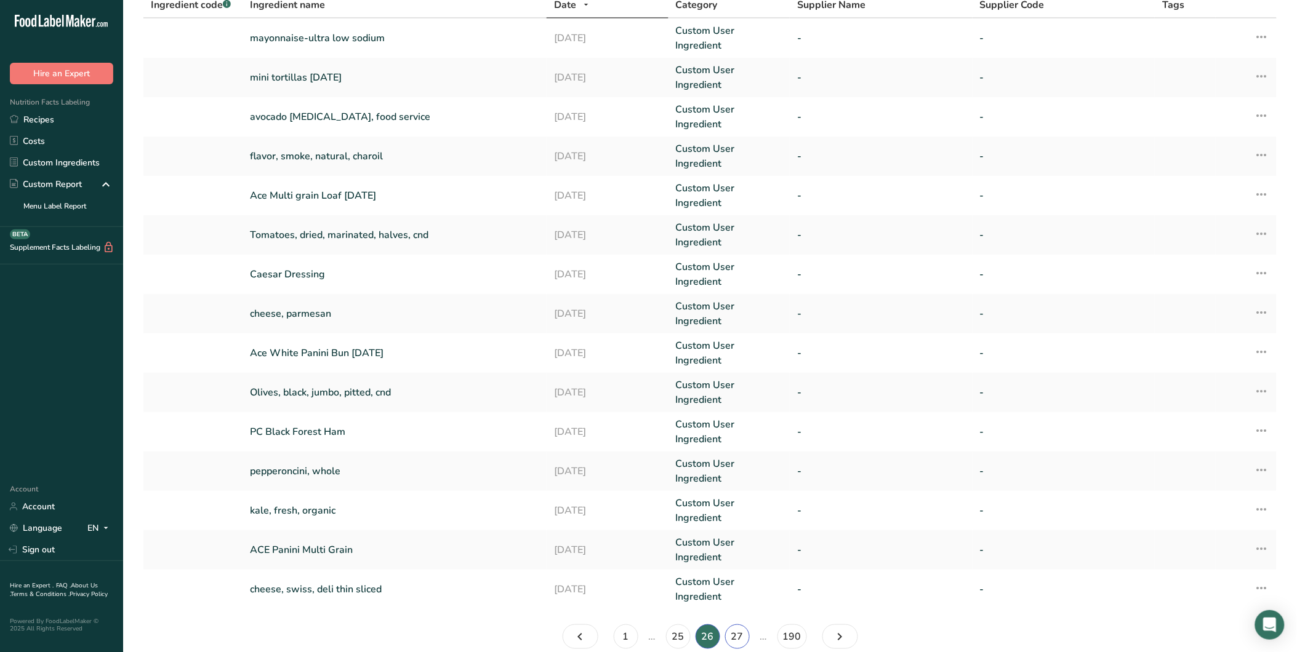
click at [734, 625] on link "27" at bounding box center [737, 637] width 25 height 25
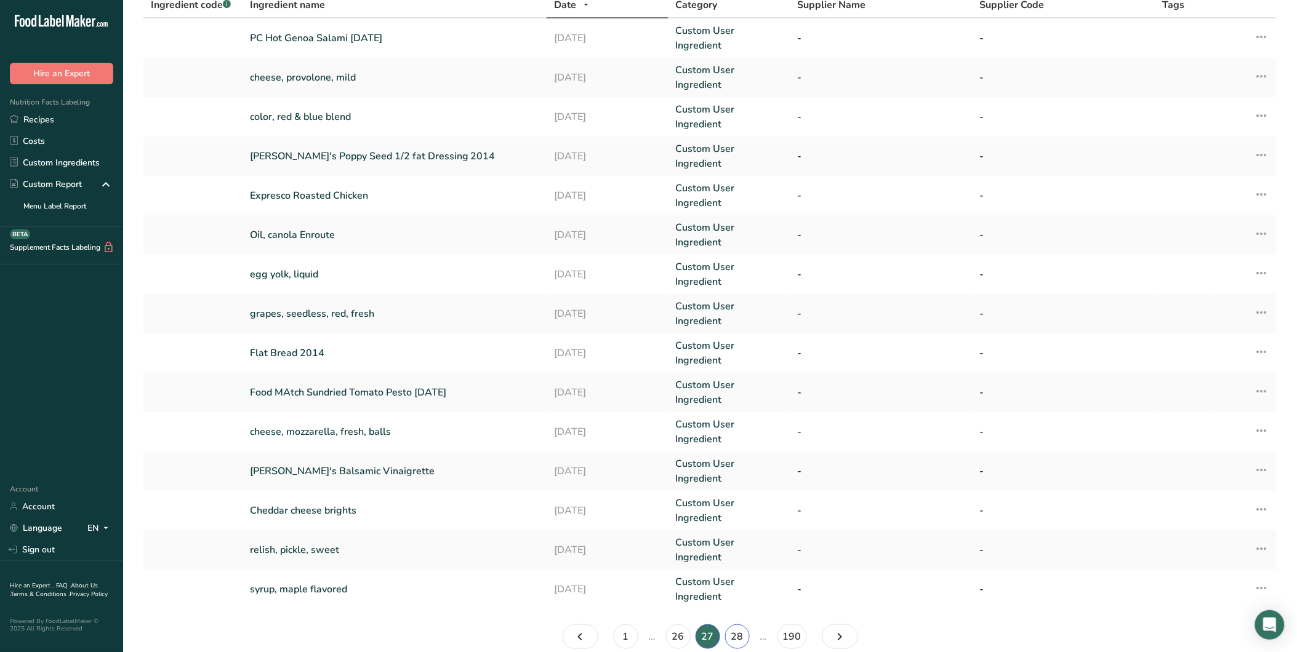
click at [734, 625] on link "28" at bounding box center [737, 637] width 25 height 25
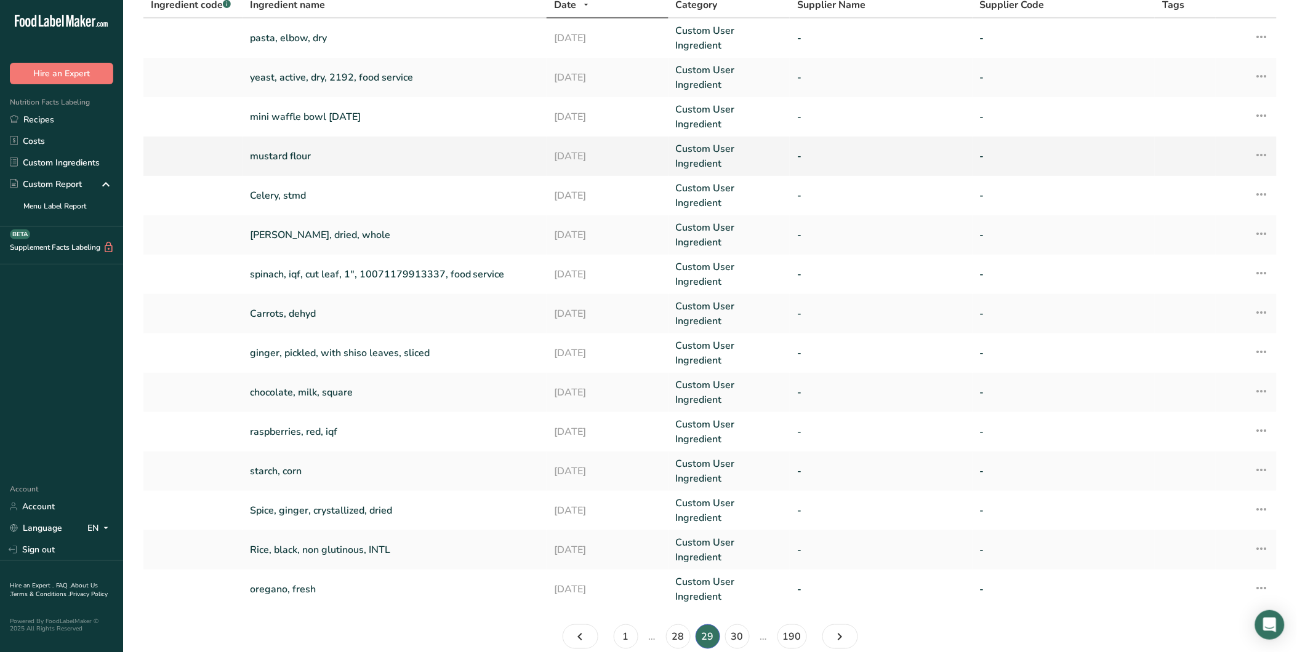
click at [279, 149] on link "mustard flour" at bounding box center [394, 156] width 289 height 15
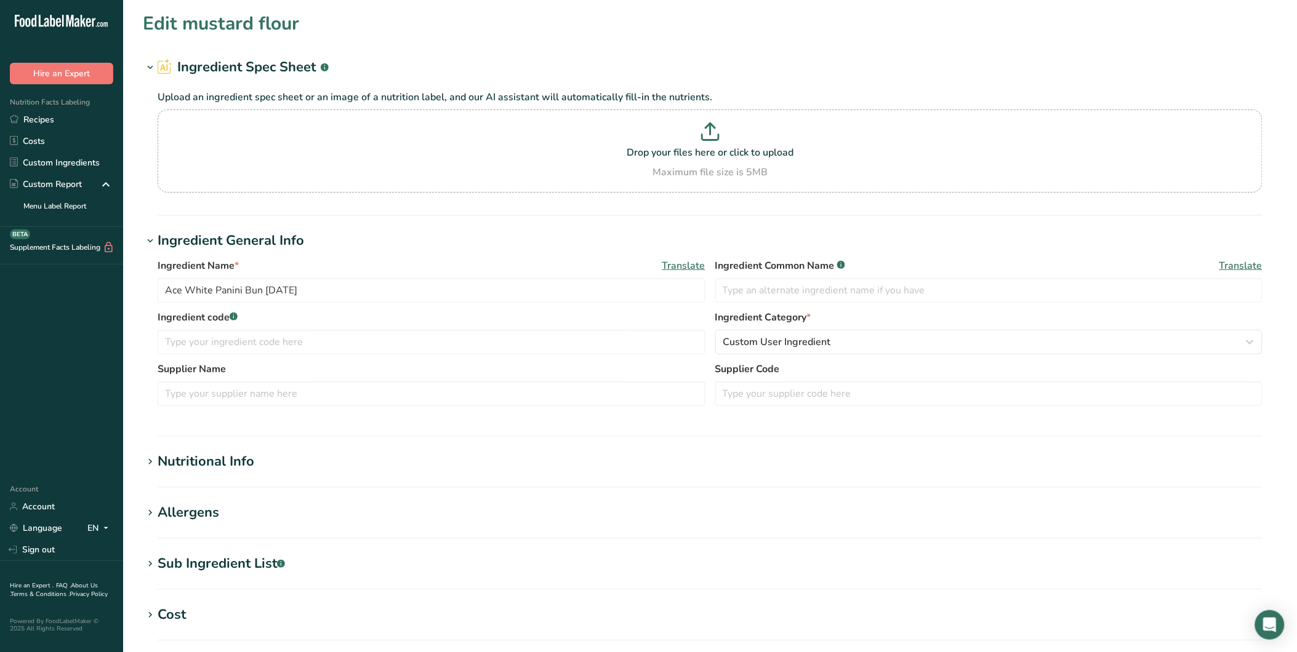
type input "mustard flour"
type input "80000000"
click at [242, 462] on div "Nutritional Info" at bounding box center [206, 462] width 97 height 20
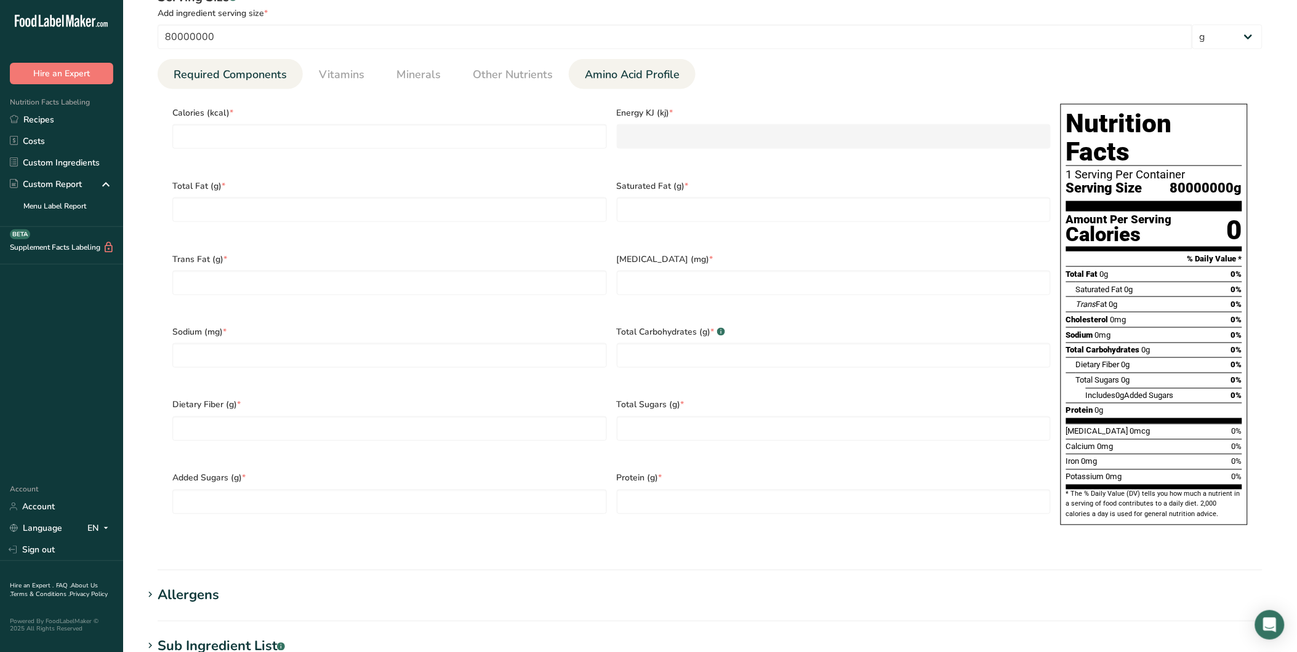
scroll to position [491, 0]
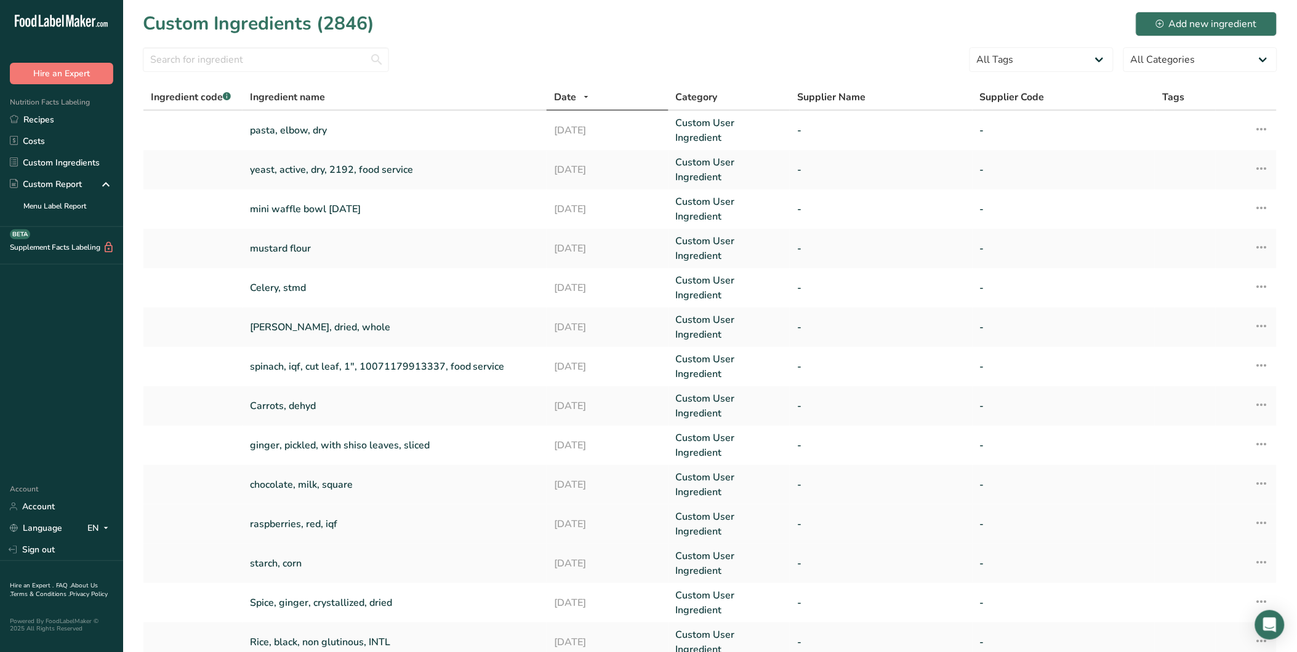
scroll to position [92, 0]
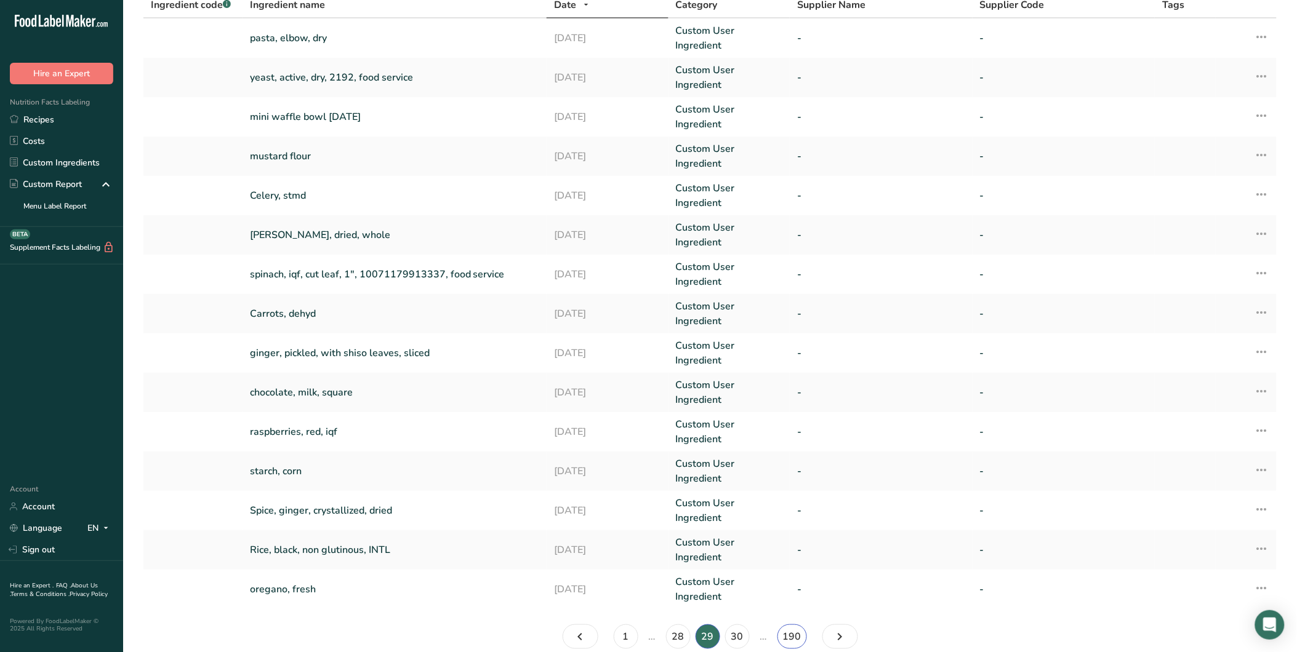
click at [782, 625] on link "190" at bounding box center [792, 637] width 30 height 25
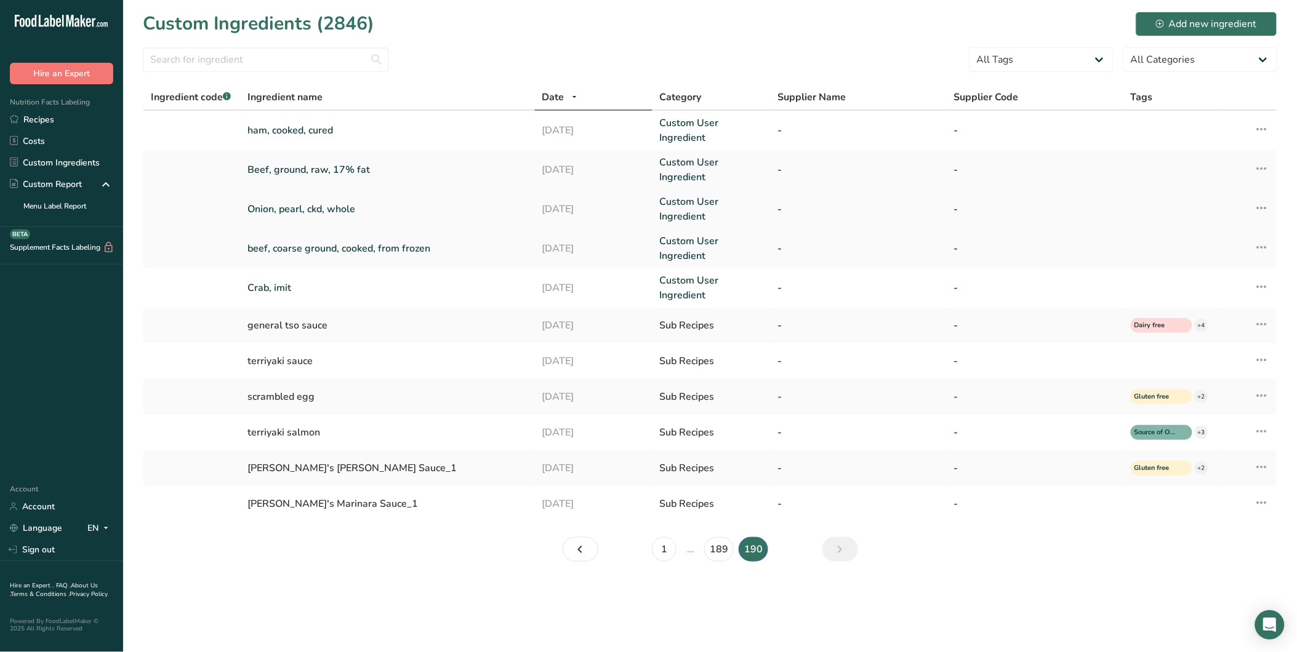
click at [314, 205] on link "Onion, pearl, ckd, whole" at bounding box center [387, 209] width 279 height 15
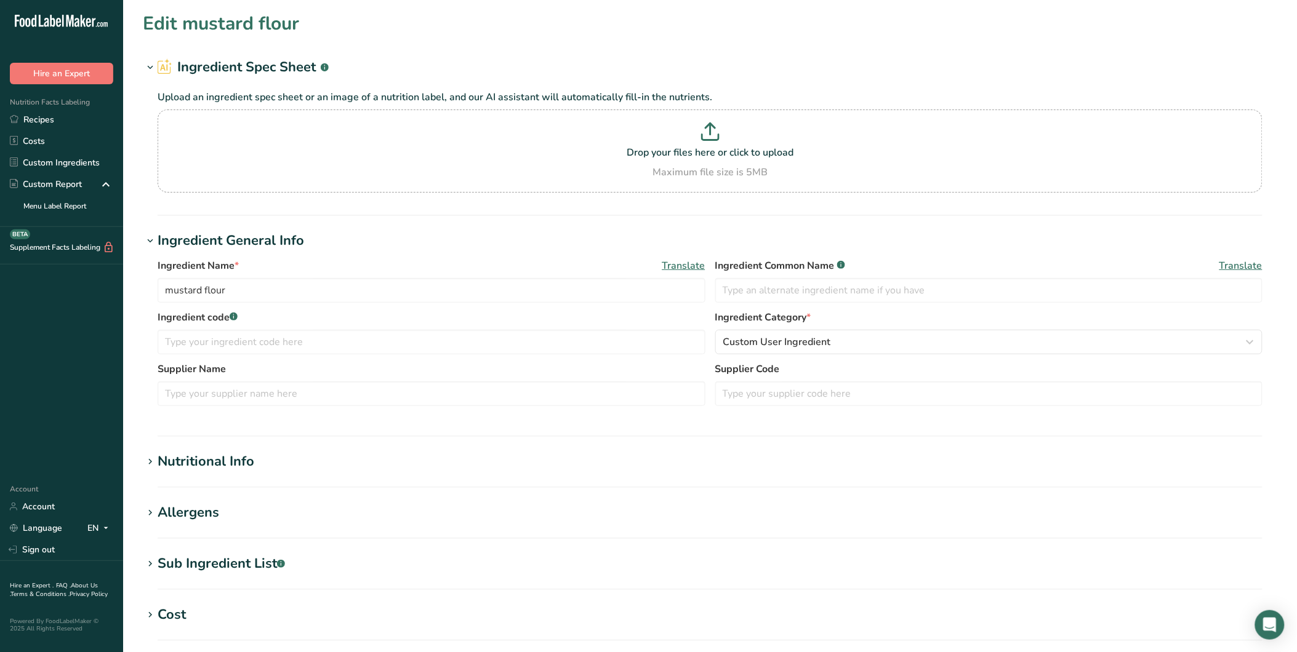
type input "Onion, pearl, ckd, whole"
type input "35200000"
type KJ "147276800"
type Fat "152000"
type Fat "24800"
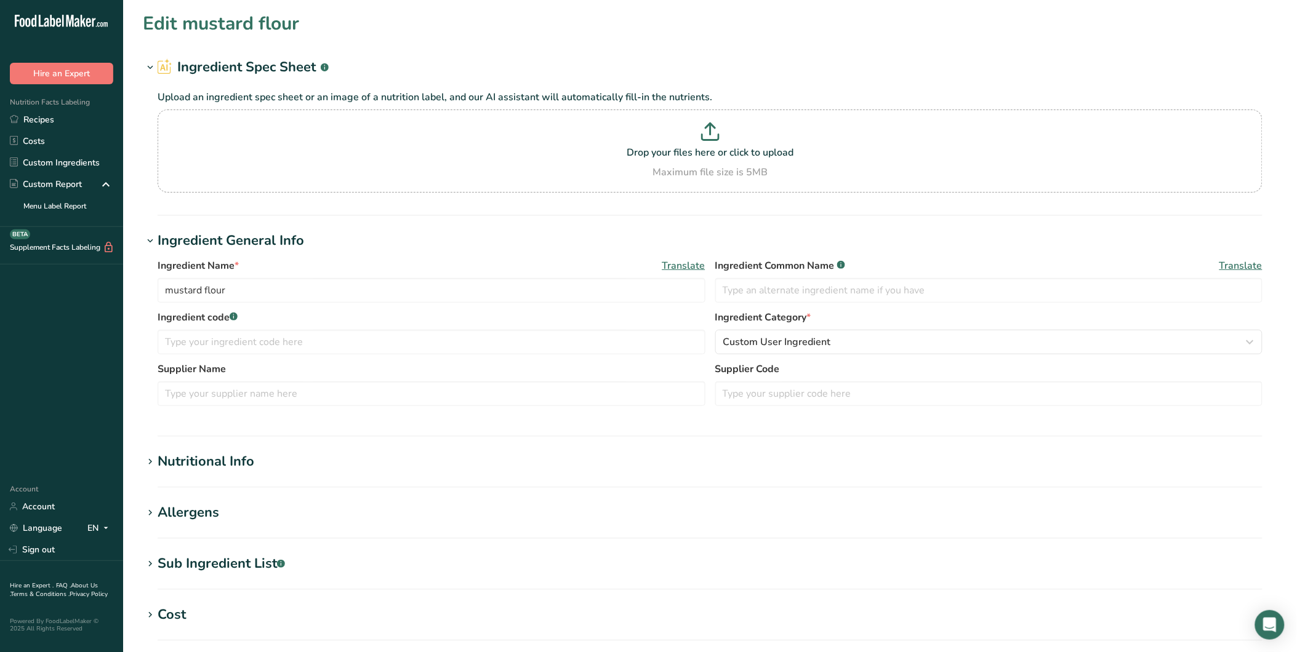
type input "2400000"
type Carbohydrates "8120000"
type Fiber "1120000"
type Sugars "3178800"
type input "1088000"
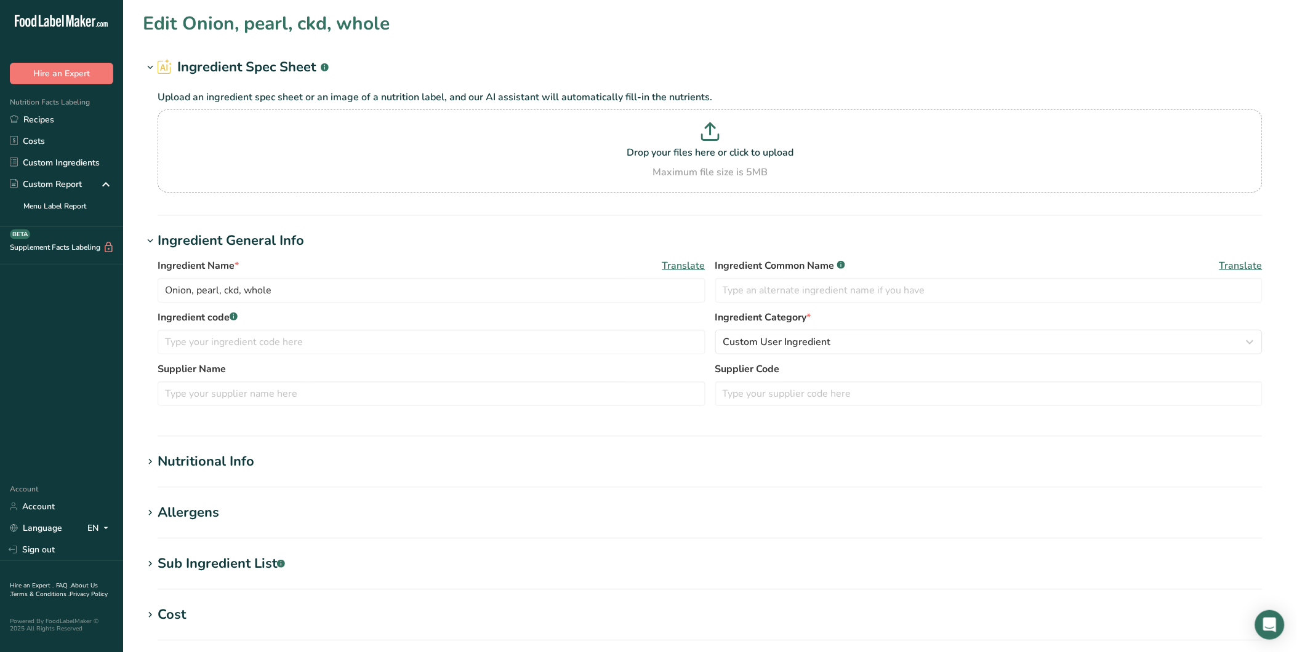
click at [212, 464] on div "Nutritional Info" at bounding box center [206, 462] width 97 height 20
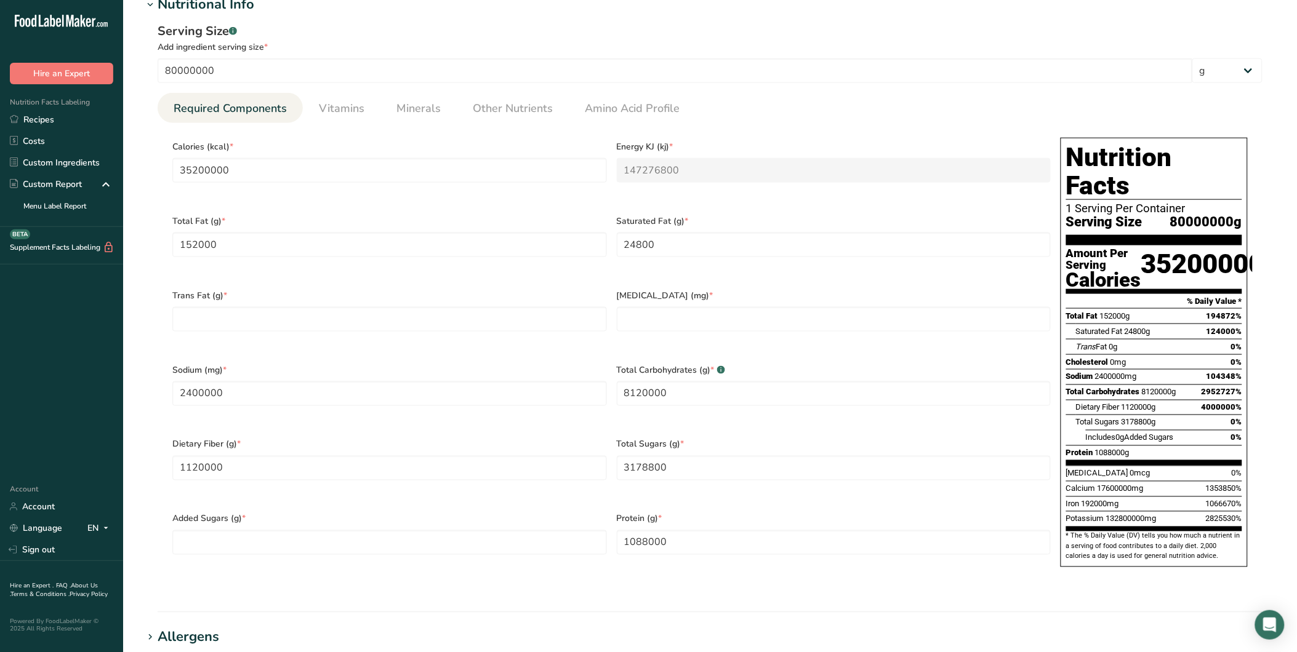
scroll to position [457, 0]
click at [359, 439] on span "Dietary Fiber (g) *" at bounding box center [389, 445] width 435 height 13
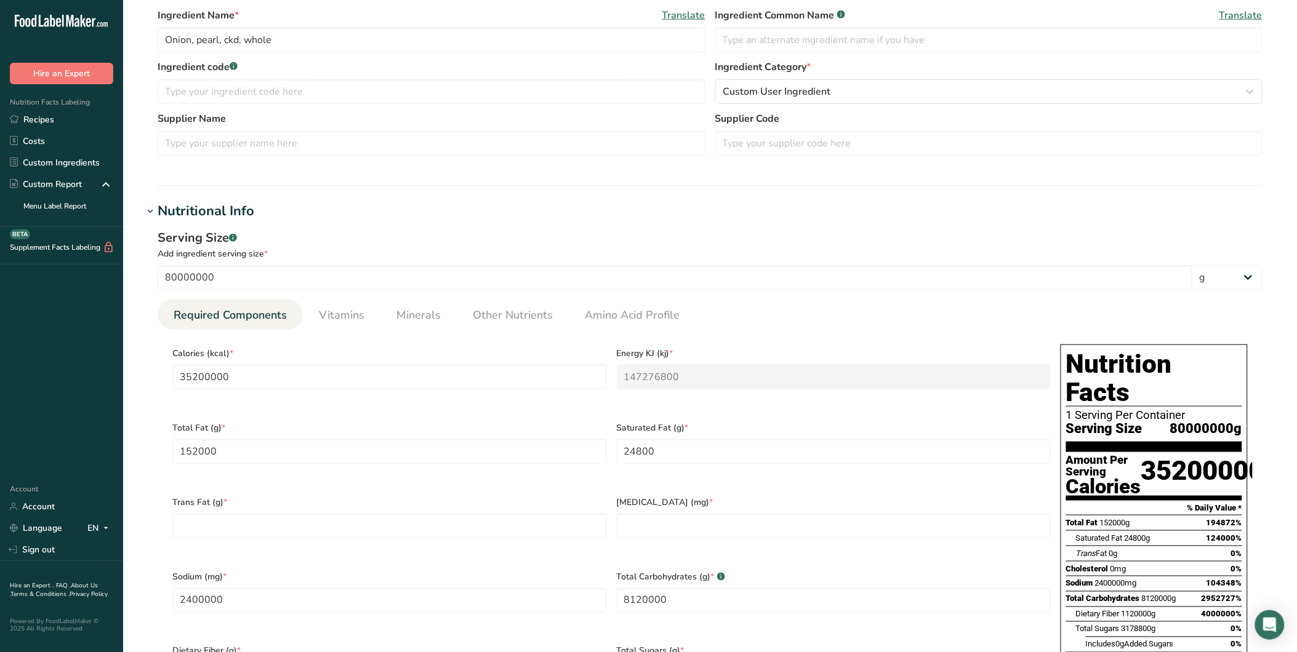
scroll to position [251, 0]
click at [765, 218] on h1 "Nutritional Info" at bounding box center [710, 211] width 1134 height 20
